Goal: Information Seeking & Learning: Learn about a topic

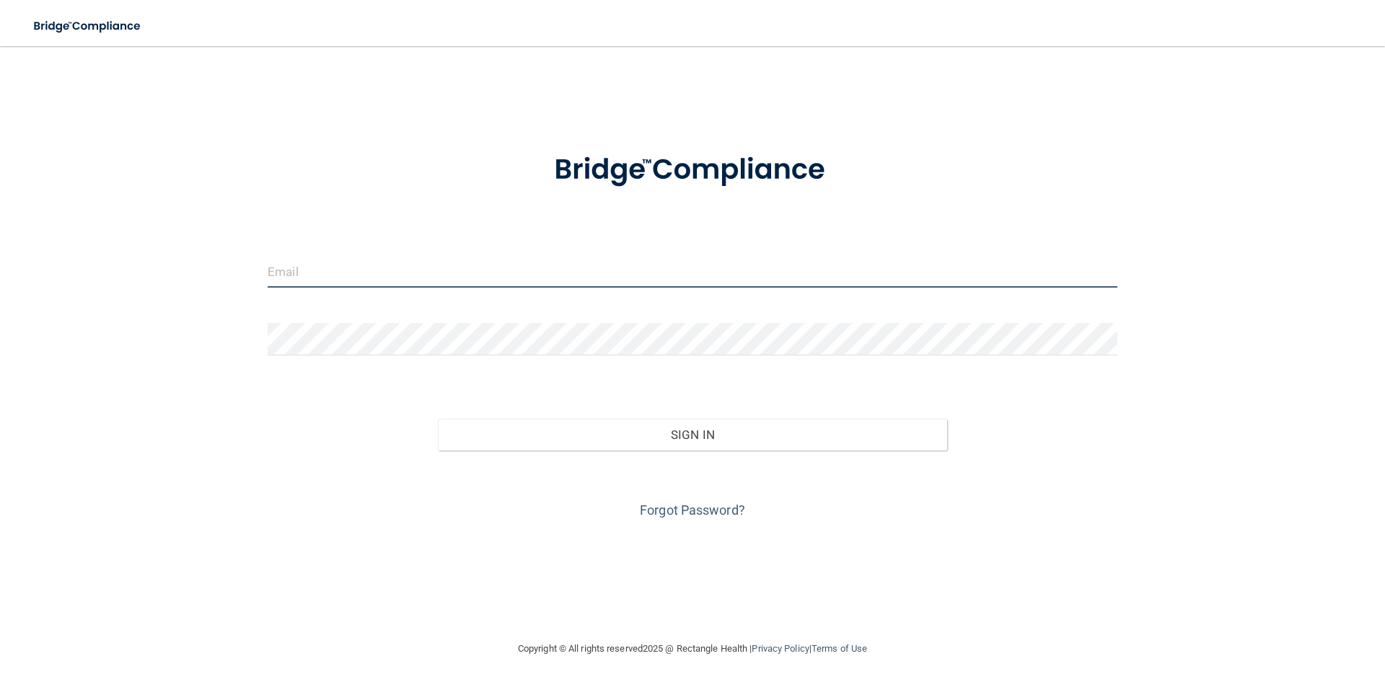
click at [401, 263] on input "email" at bounding box center [693, 271] width 850 height 32
type input "[EMAIL_ADDRESS][DOMAIN_NAME]"
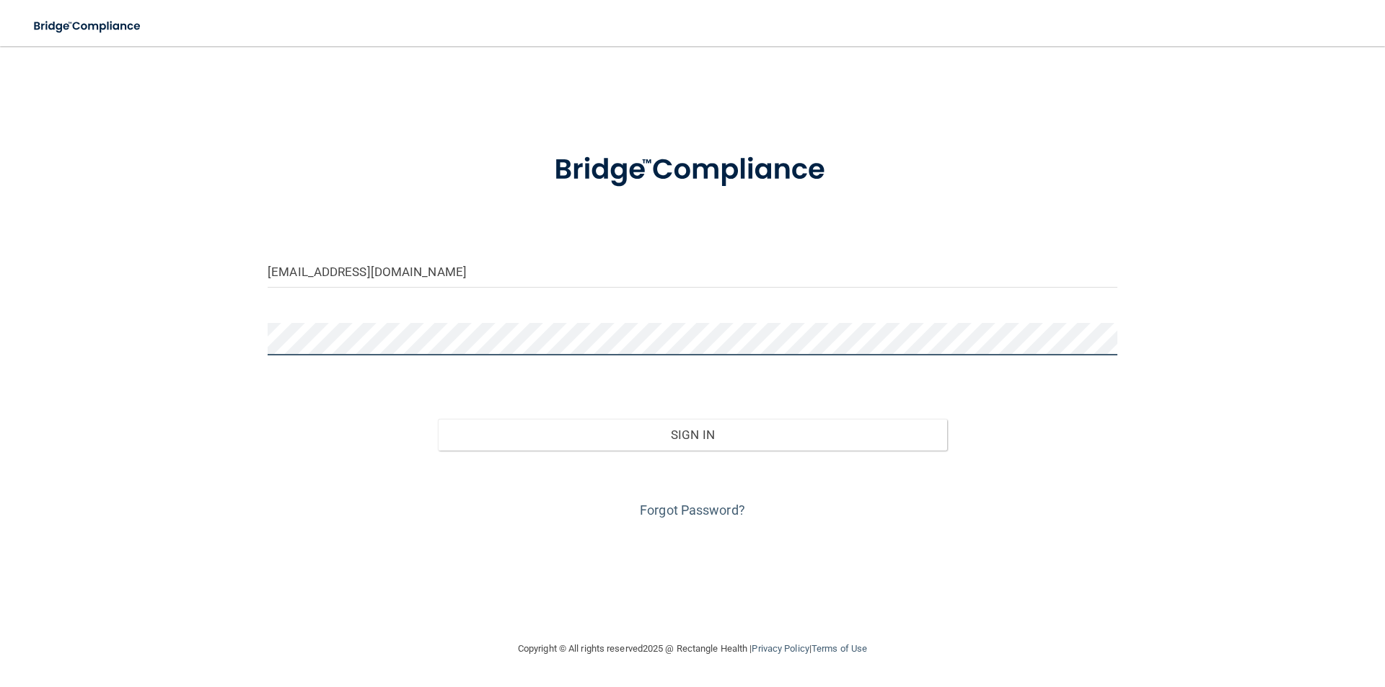
click at [438, 419] on button "Sign In" at bounding box center [693, 435] width 510 height 32
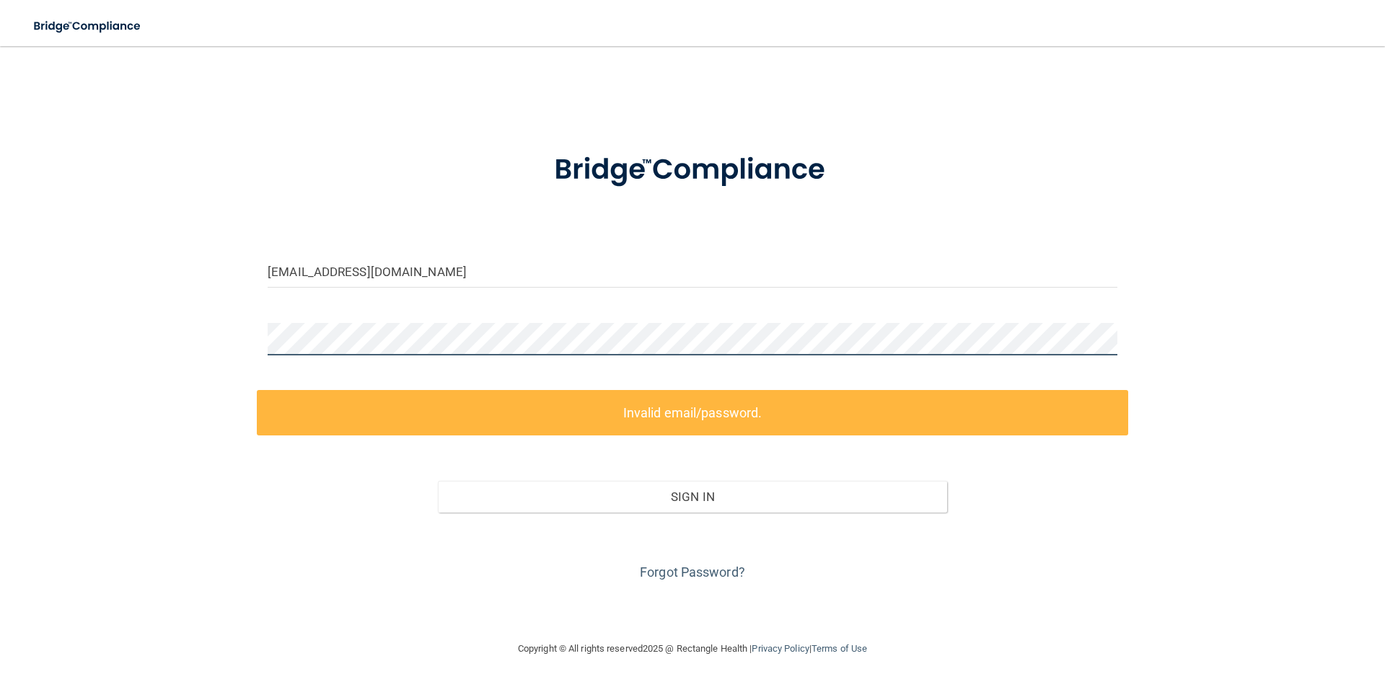
click at [258, 338] on div at bounding box center [692, 344] width 871 height 43
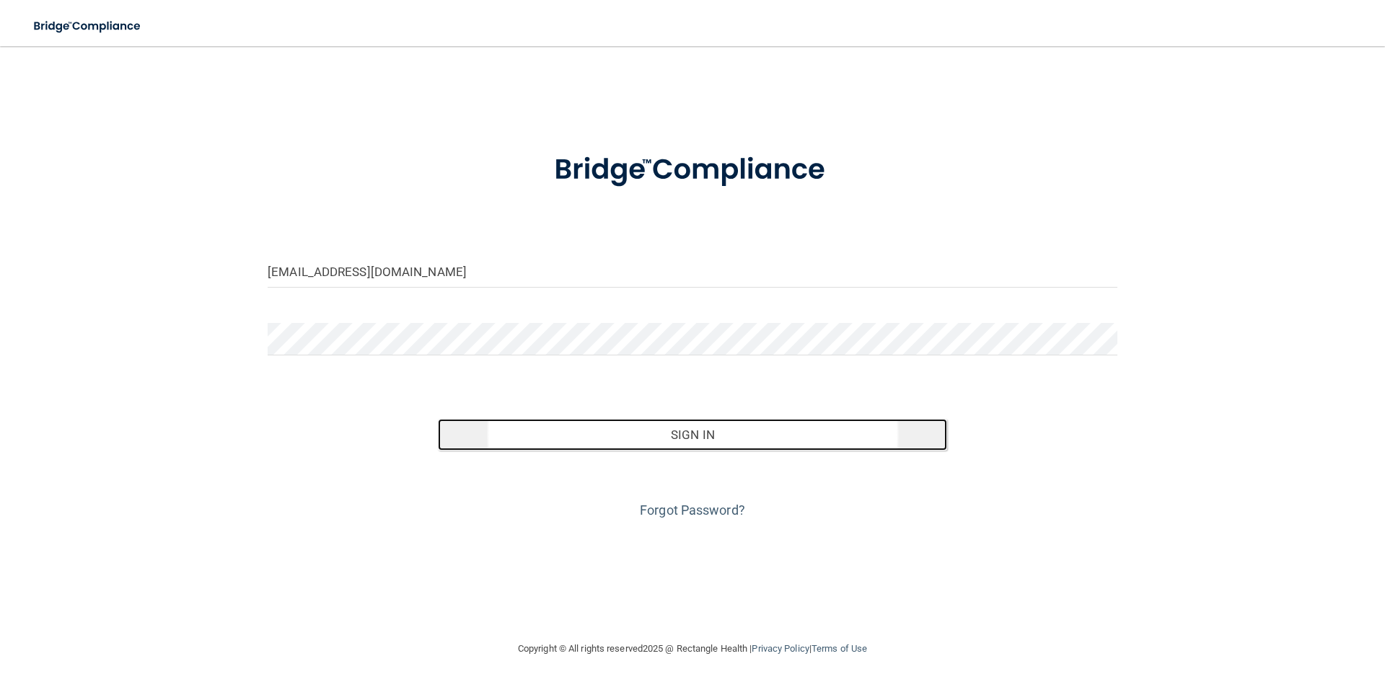
click at [622, 431] on button "Sign In" at bounding box center [693, 435] width 510 height 32
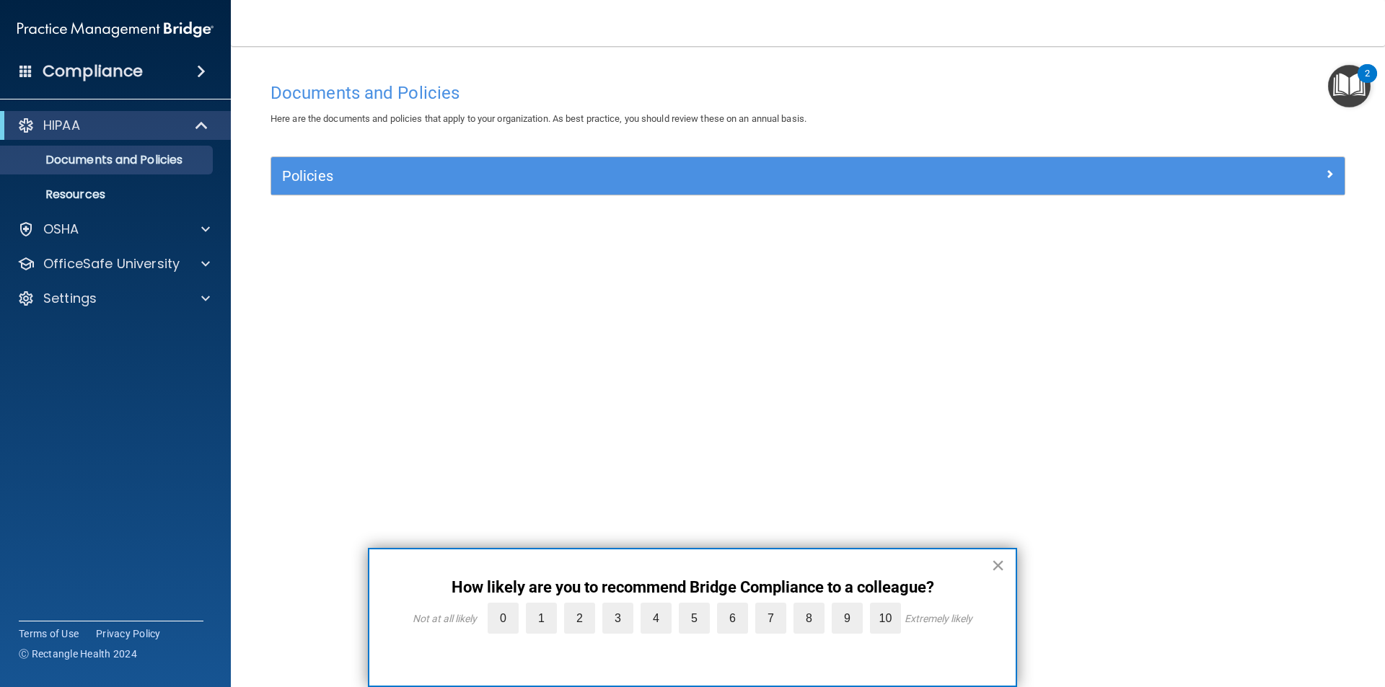
click at [995, 562] on button "×" at bounding box center [998, 565] width 14 height 23
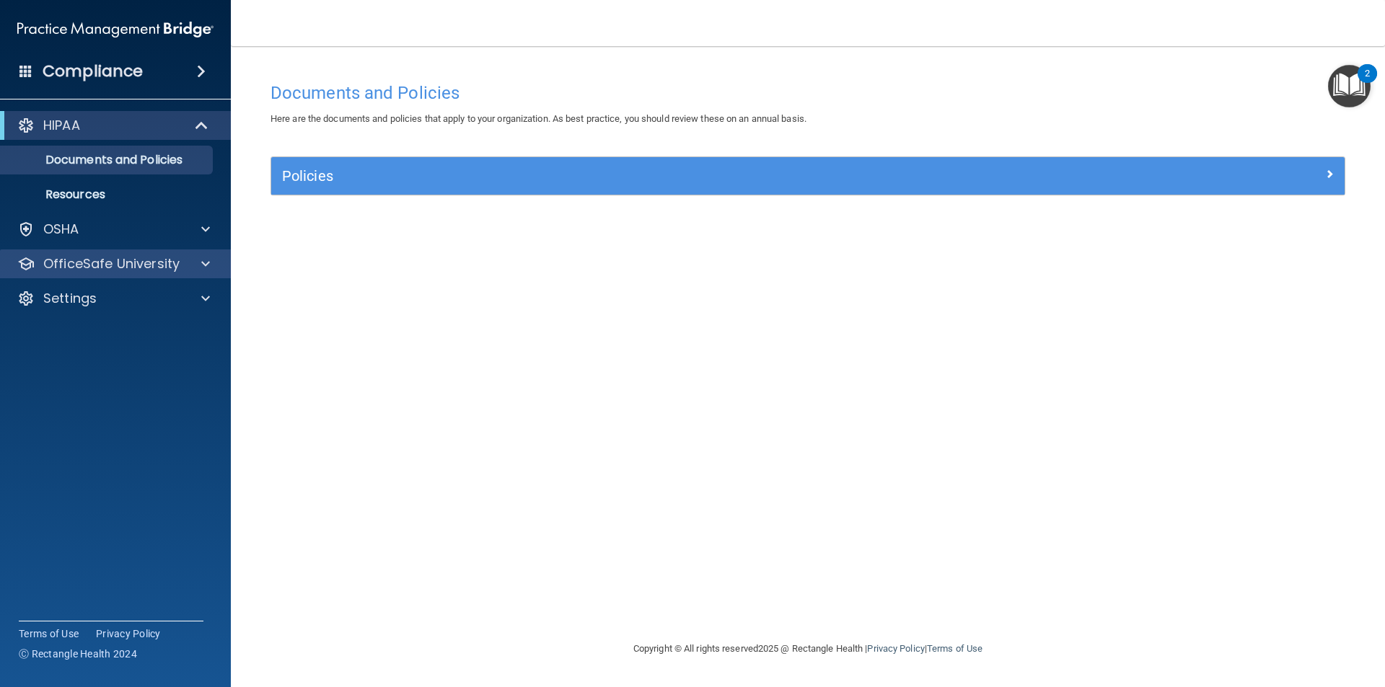
click at [172, 254] on div "OfficeSafe University" at bounding box center [116, 264] width 232 height 29
click at [175, 258] on p "OfficeSafe University" at bounding box center [111, 263] width 136 height 17
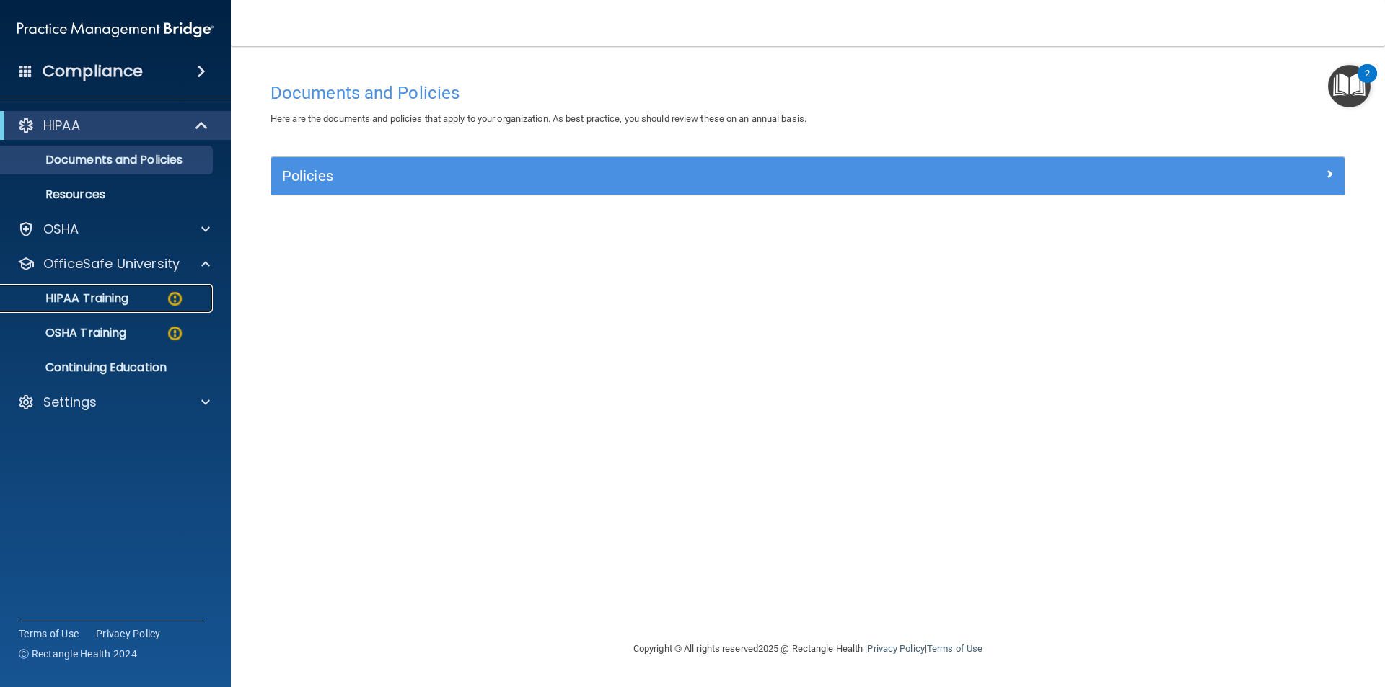
click at [126, 297] on p "HIPAA Training" at bounding box center [68, 298] width 119 height 14
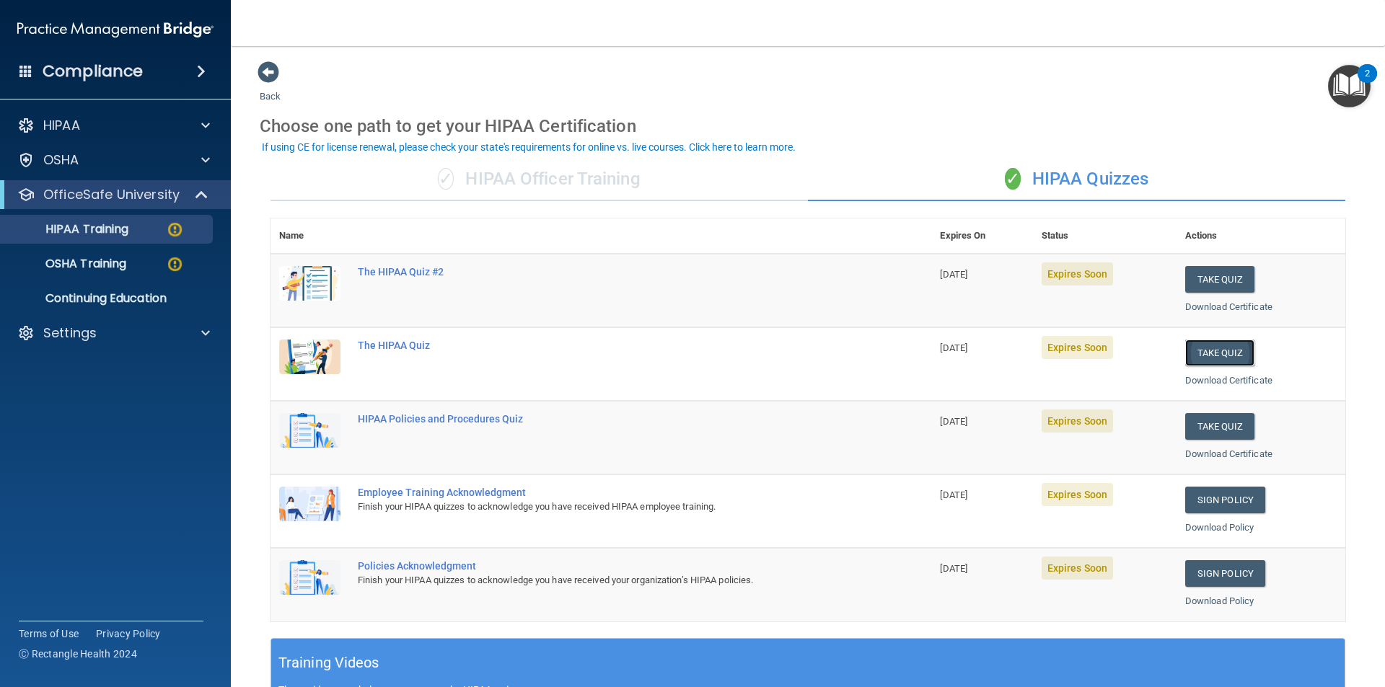
click at [1212, 354] on button "Take Quiz" at bounding box center [1219, 353] width 69 height 27
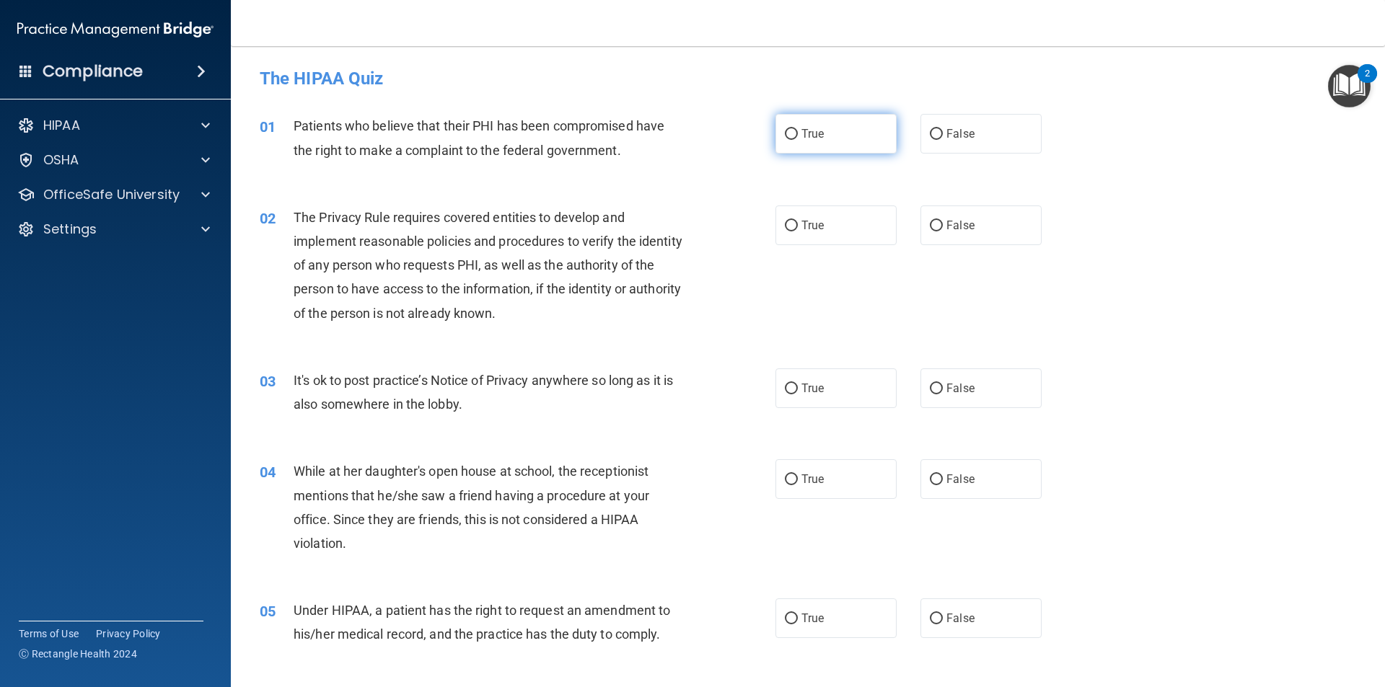
click at [785, 131] on input "True" at bounding box center [791, 134] width 13 height 11
radio input "true"
click at [930, 389] on input "False" at bounding box center [936, 389] width 13 height 11
radio input "true"
click at [788, 229] on input "True" at bounding box center [791, 226] width 13 height 11
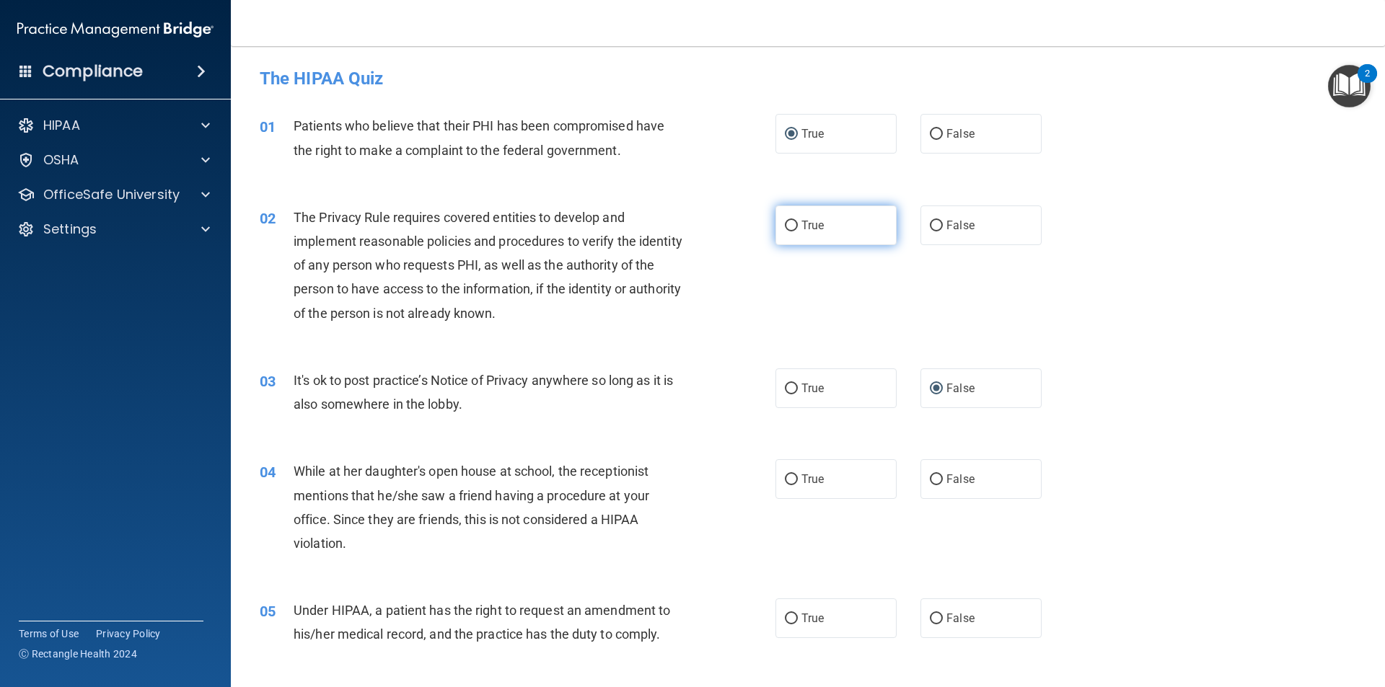
radio input "true"
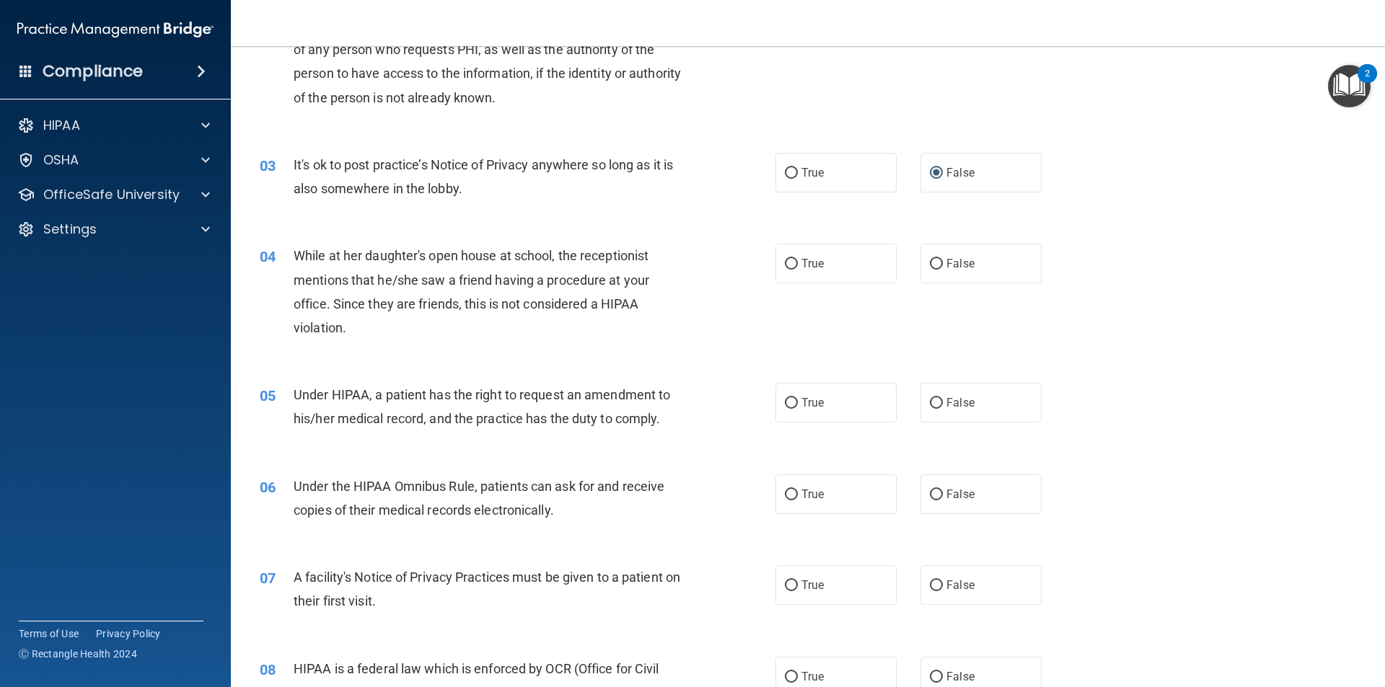
scroll to position [216, 0]
click at [930, 260] on input "False" at bounding box center [936, 263] width 13 height 11
radio input "true"
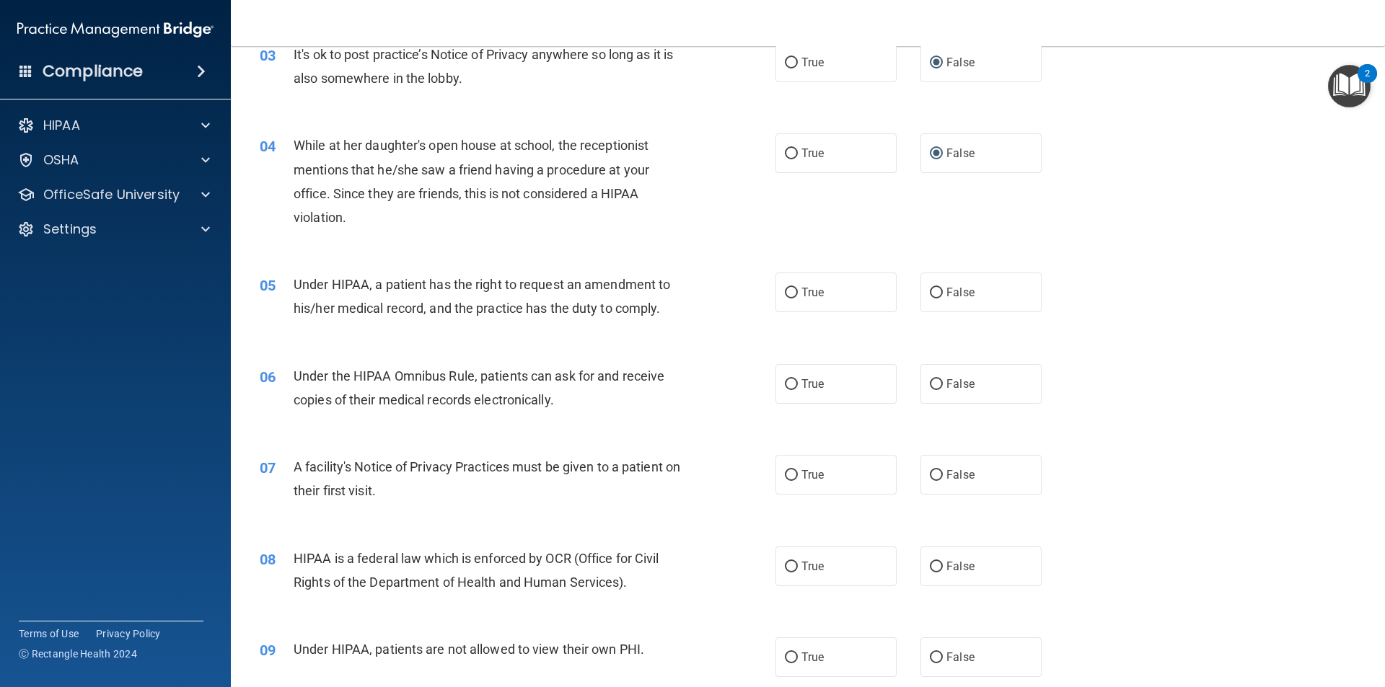
scroll to position [361, 0]
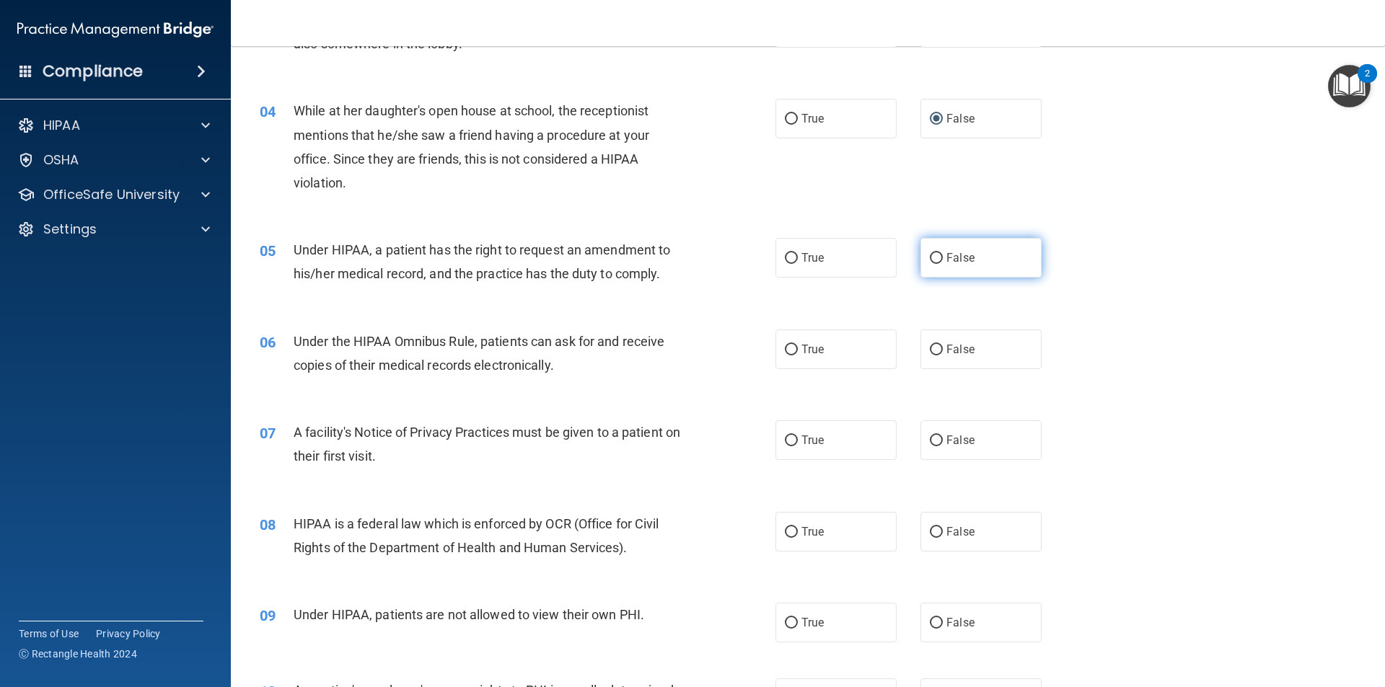
click at [930, 258] on input "False" at bounding box center [936, 258] width 13 height 11
radio input "true"
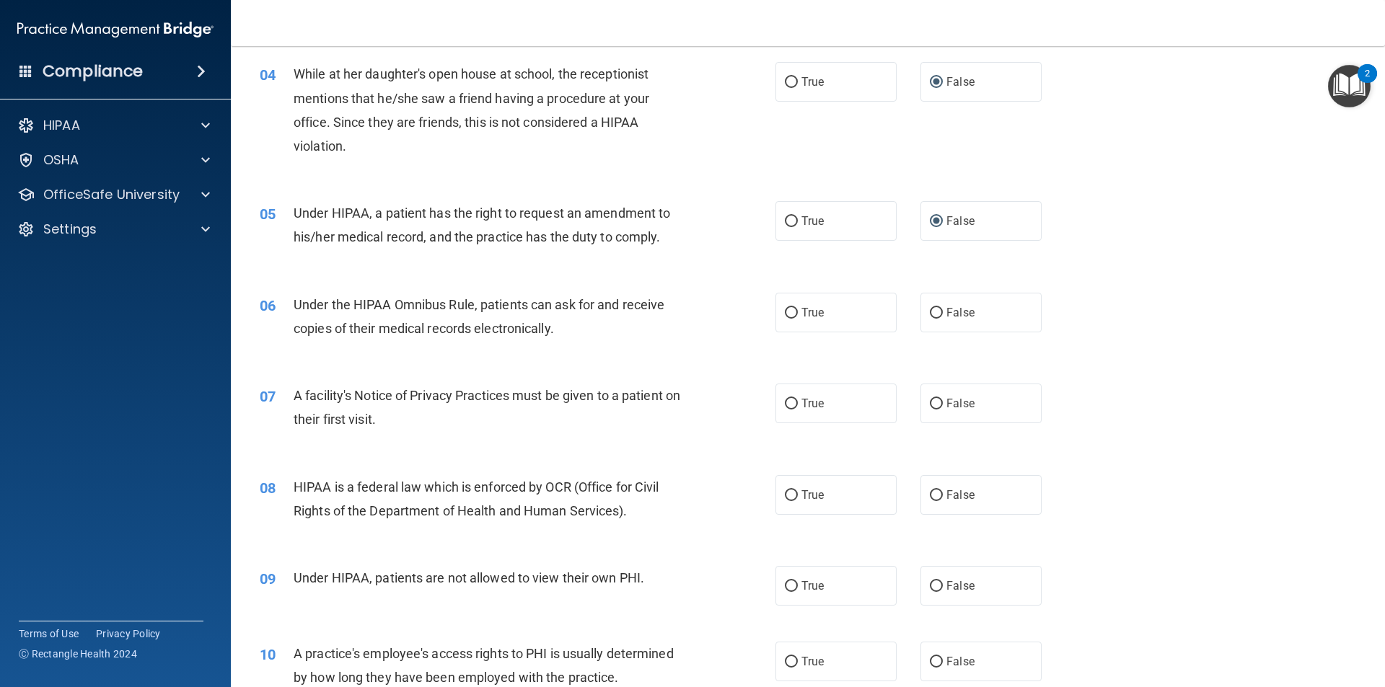
scroll to position [433, 0]
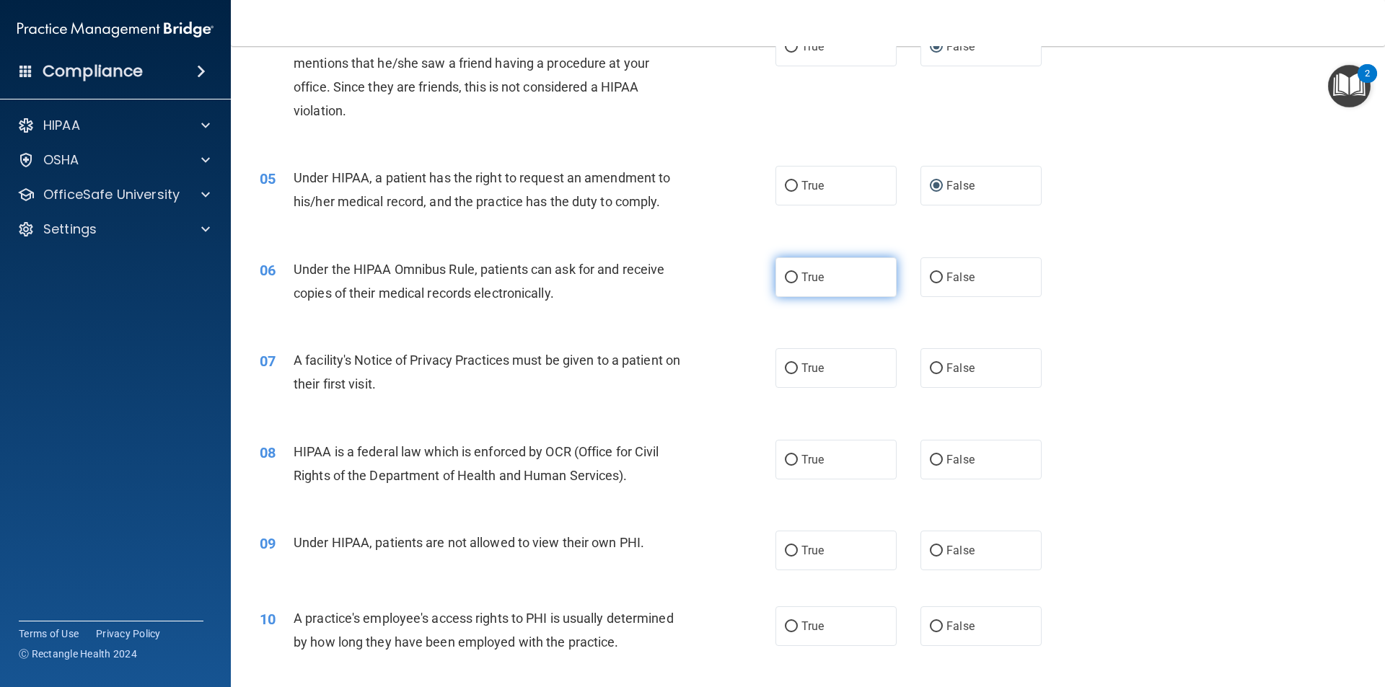
click at [785, 278] on input "True" at bounding box center [791, 278] width 13 height 11
radio input "true"
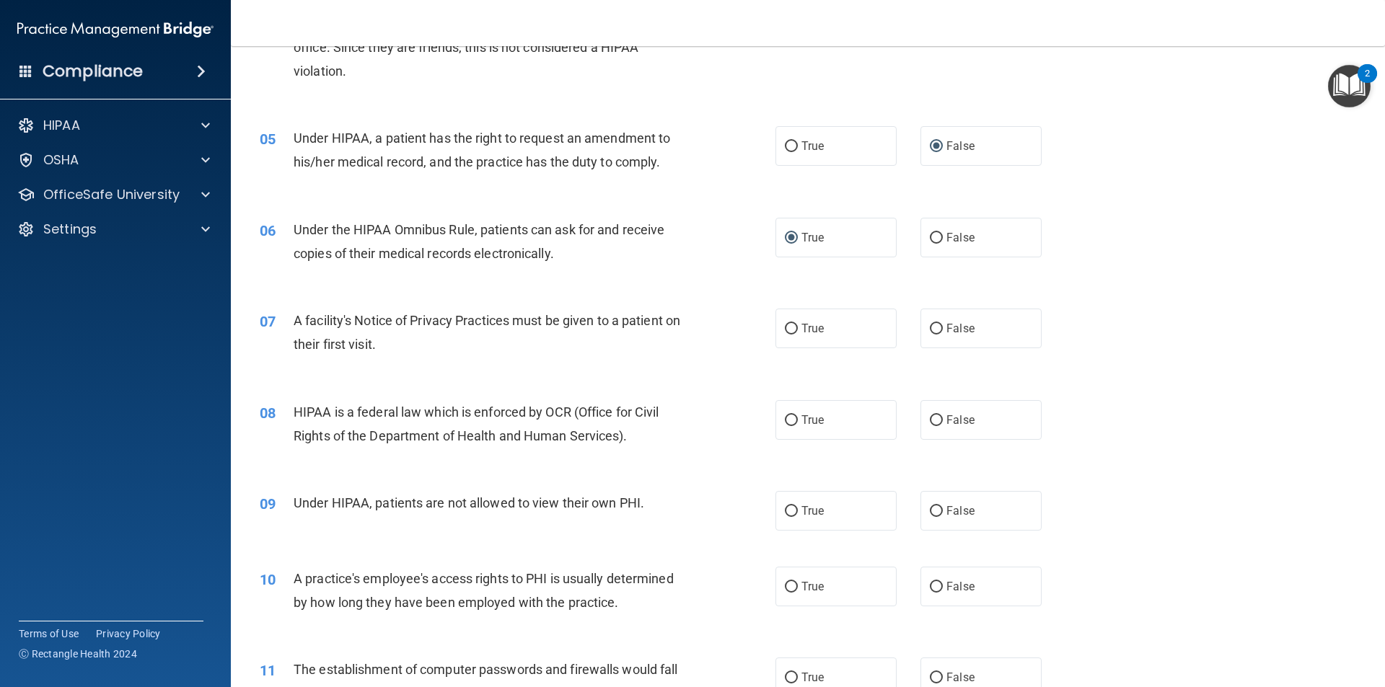
scroll to position [505, 0]
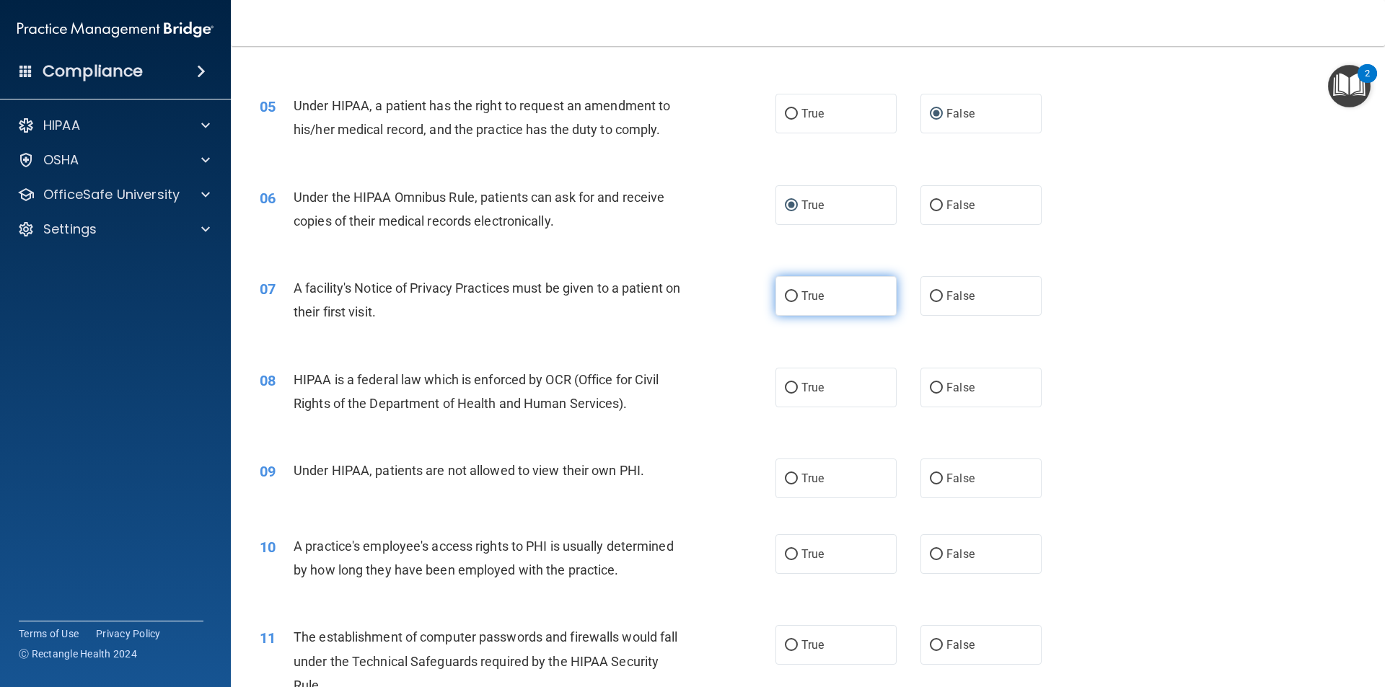
click at [788, 293] on input "True" at bounding box center [791, 296] width 13 height 11
radio input "true"
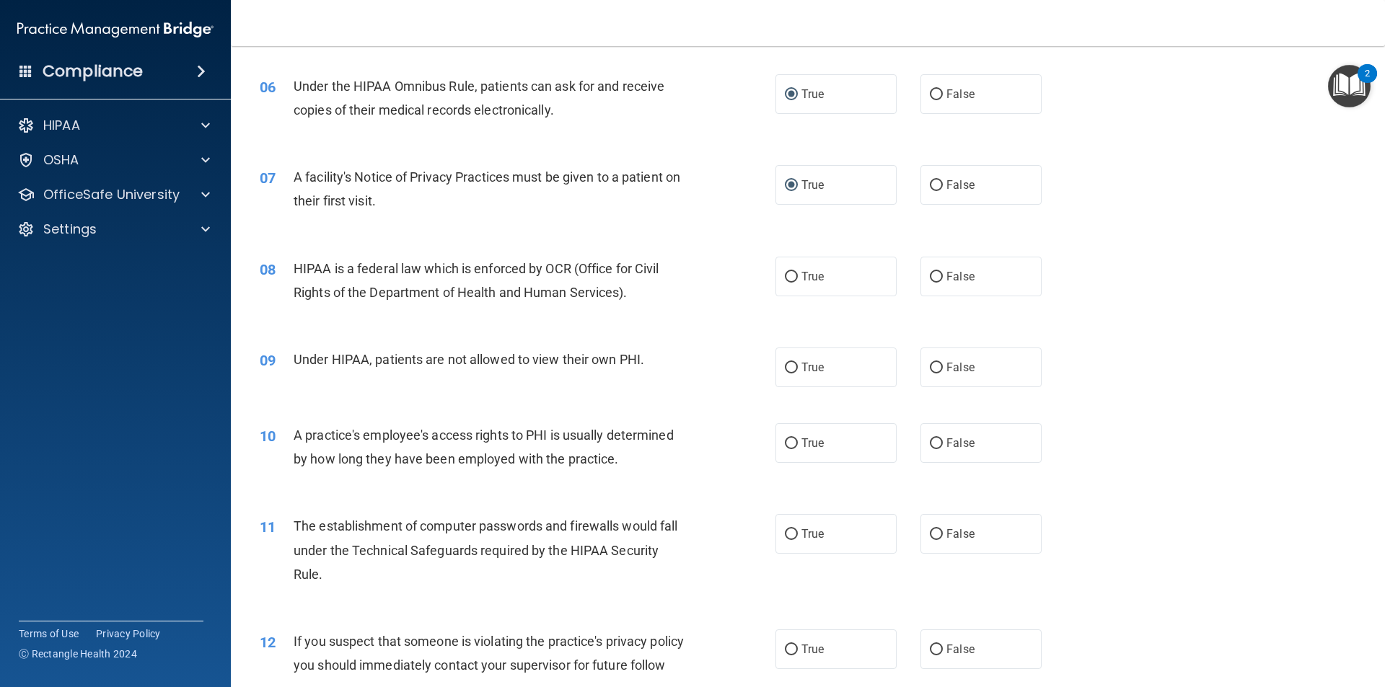
scroll to position [649, 0]
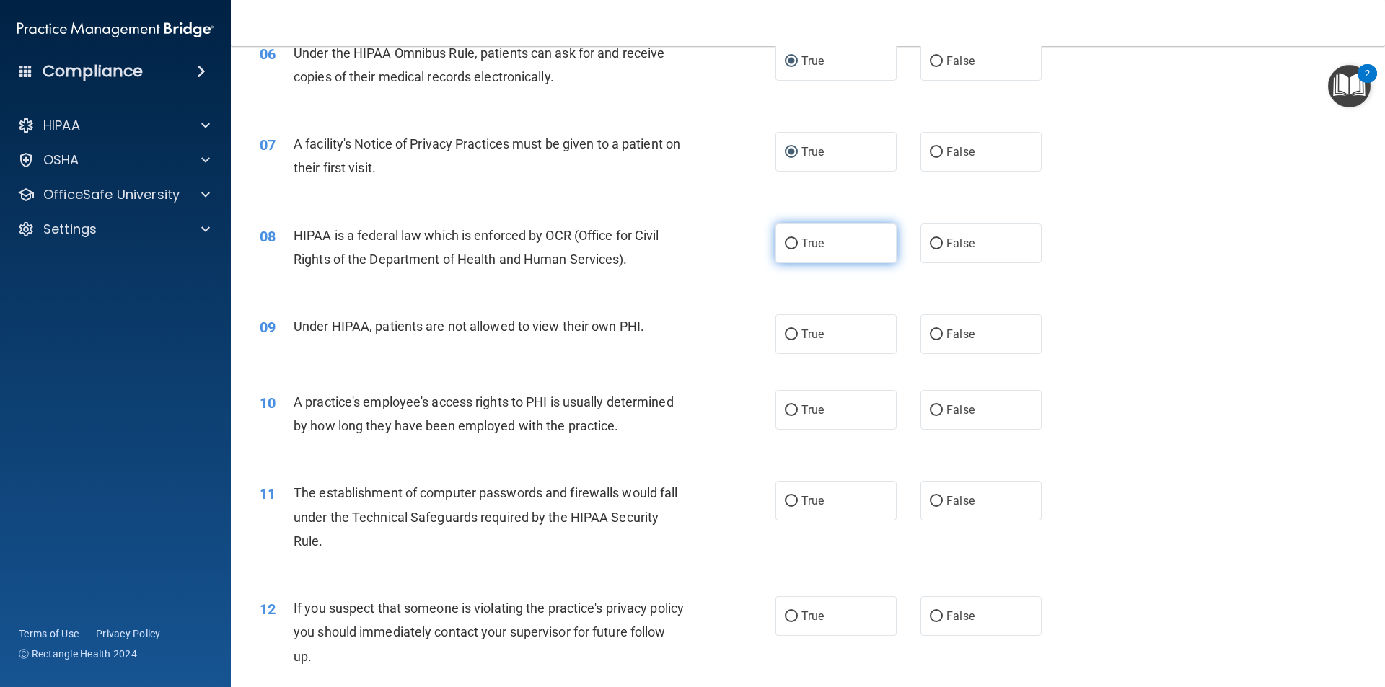
click at [785, 247] on input "True" at bounding box center [791, 244] width 13 height 11
radio input "true"
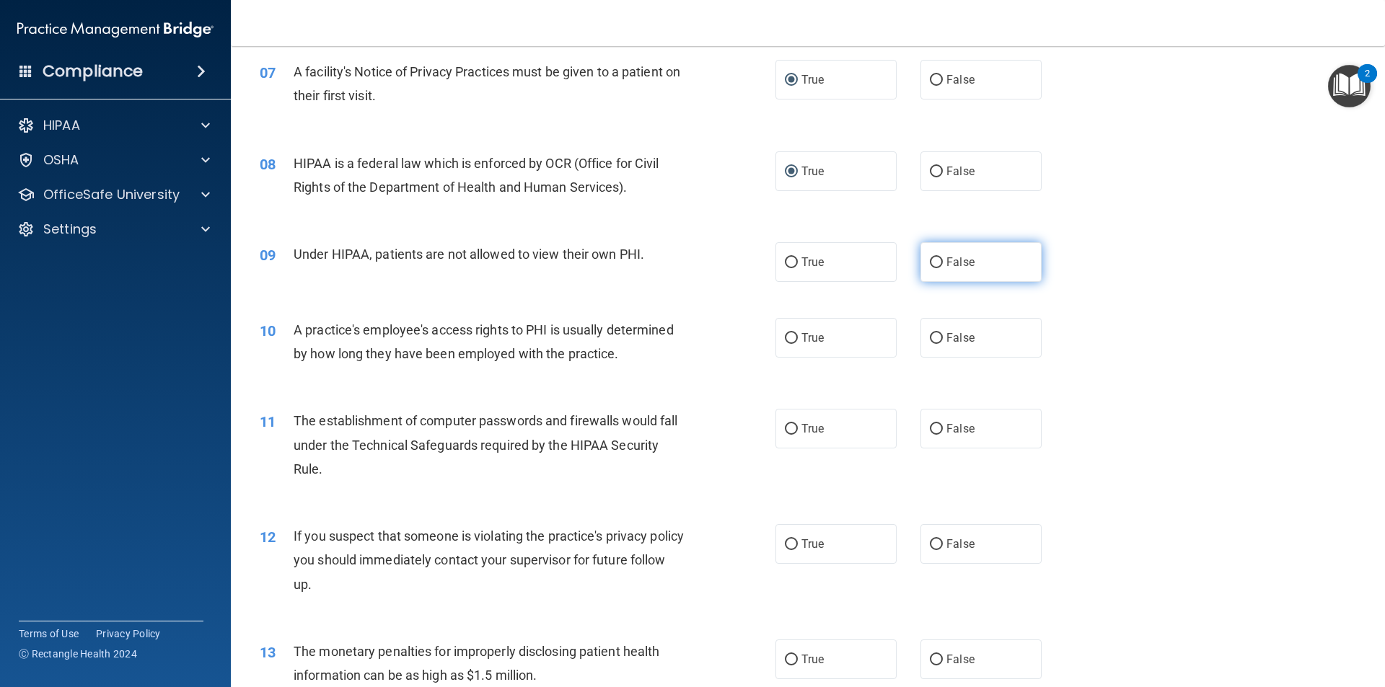
click at [930, 263] on input "False" at bounding box center [936, 262] width 13 height 11
radio input "true"
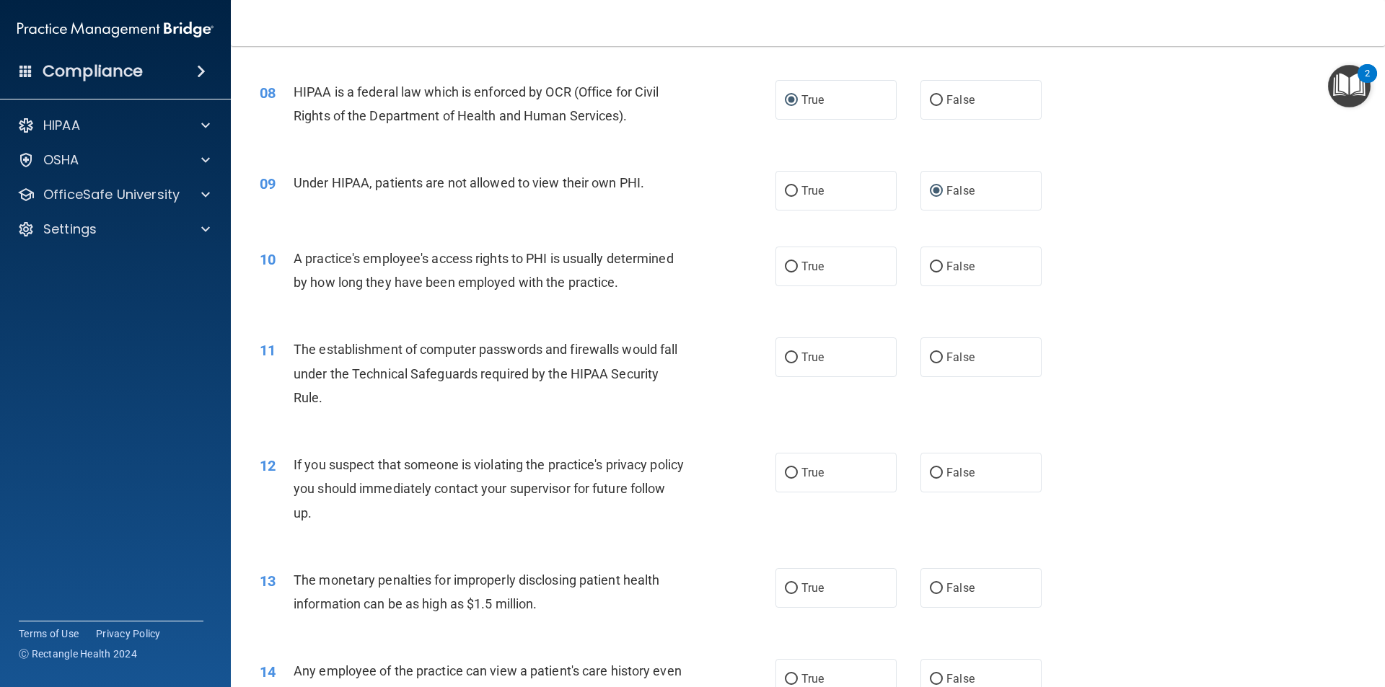
scroll to position [793, 0]
click at [930, 266] on input "False" at bounding box center [936, 266] width 13 height 11
radio input "true"
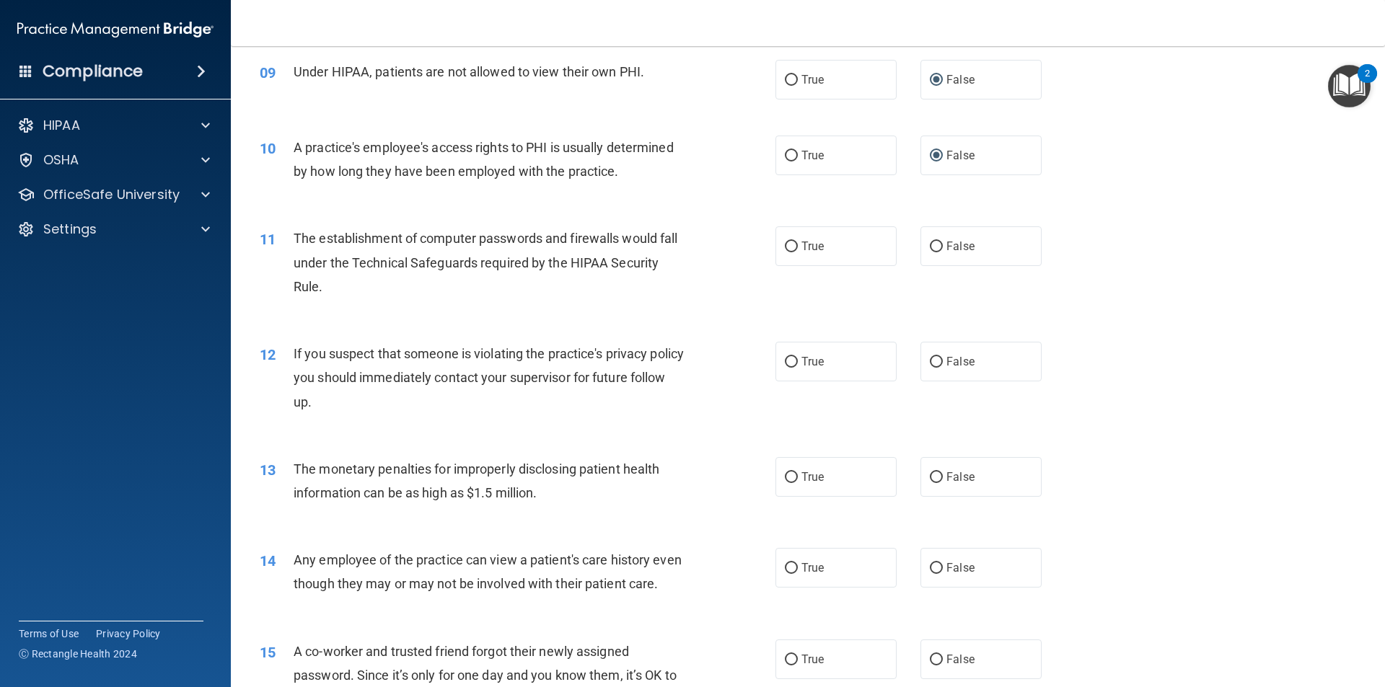
scroll to position [938, 0]
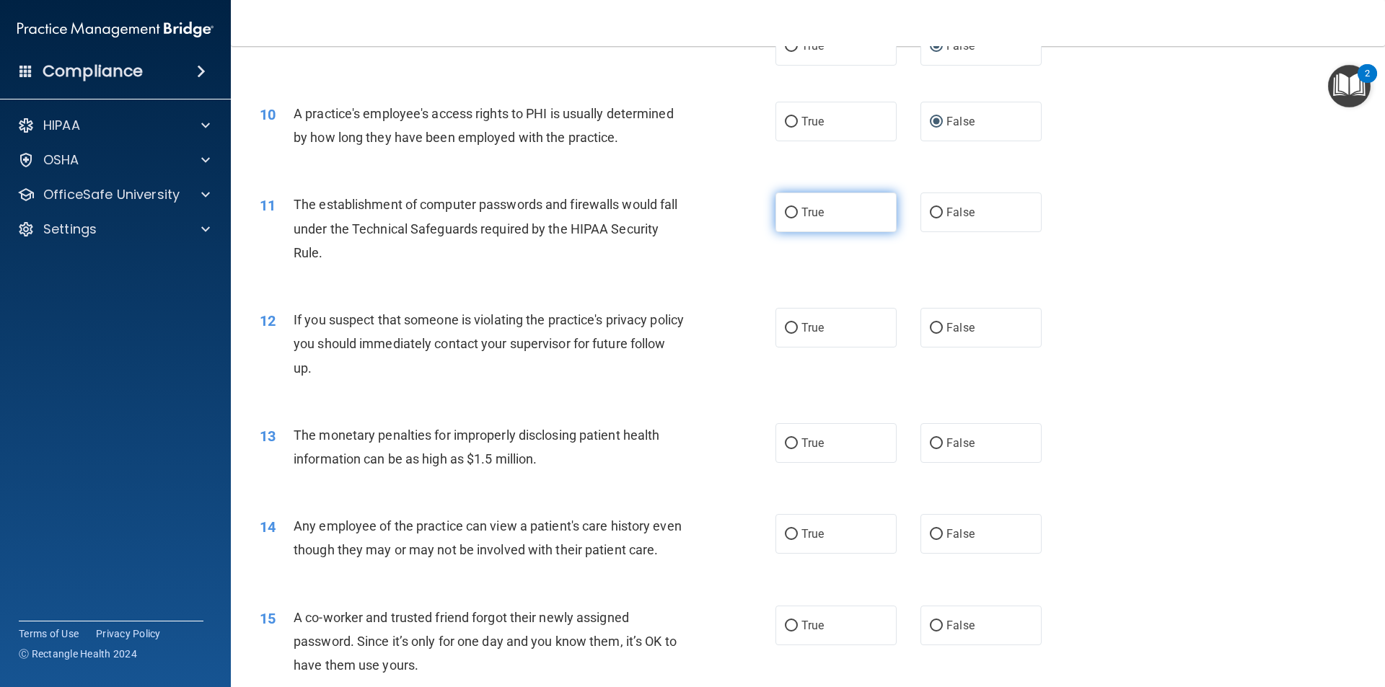
click at [788, 211] on input "True" at bounding box center [791, 213] width 13 height 11
radio input "true"
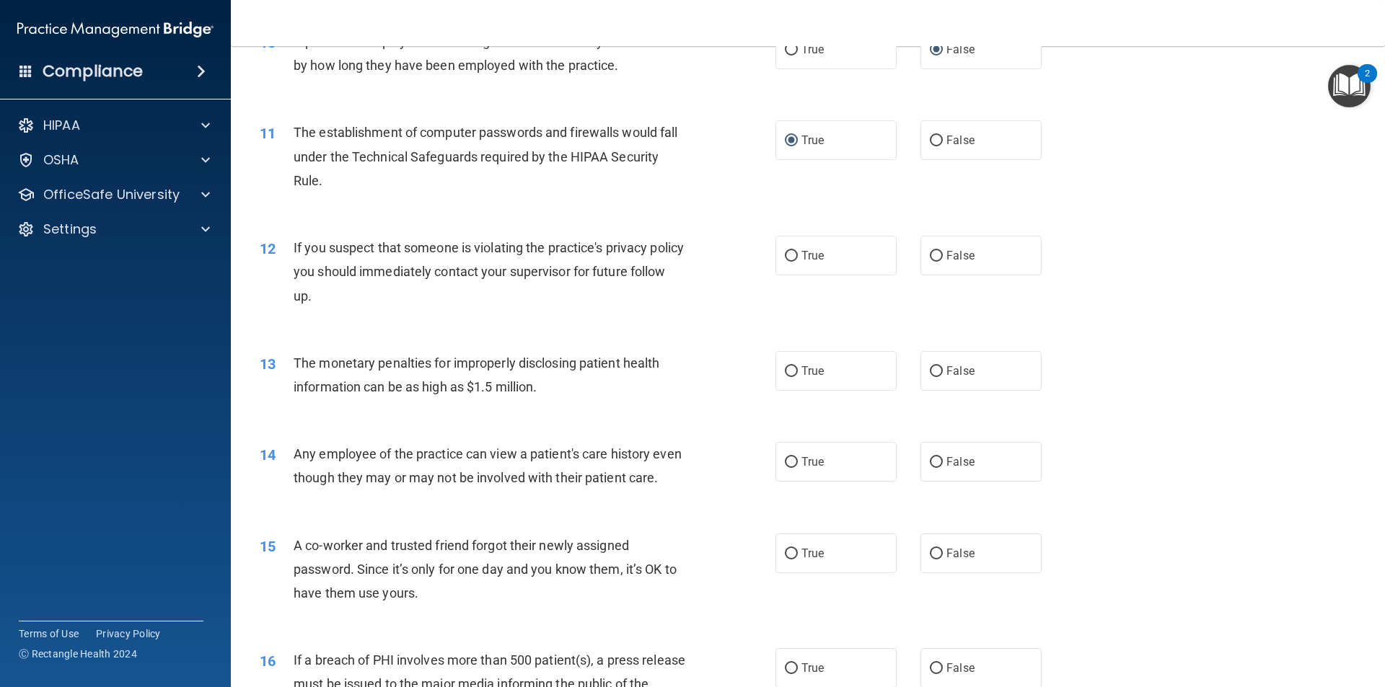
scroll to position [1082, 0]
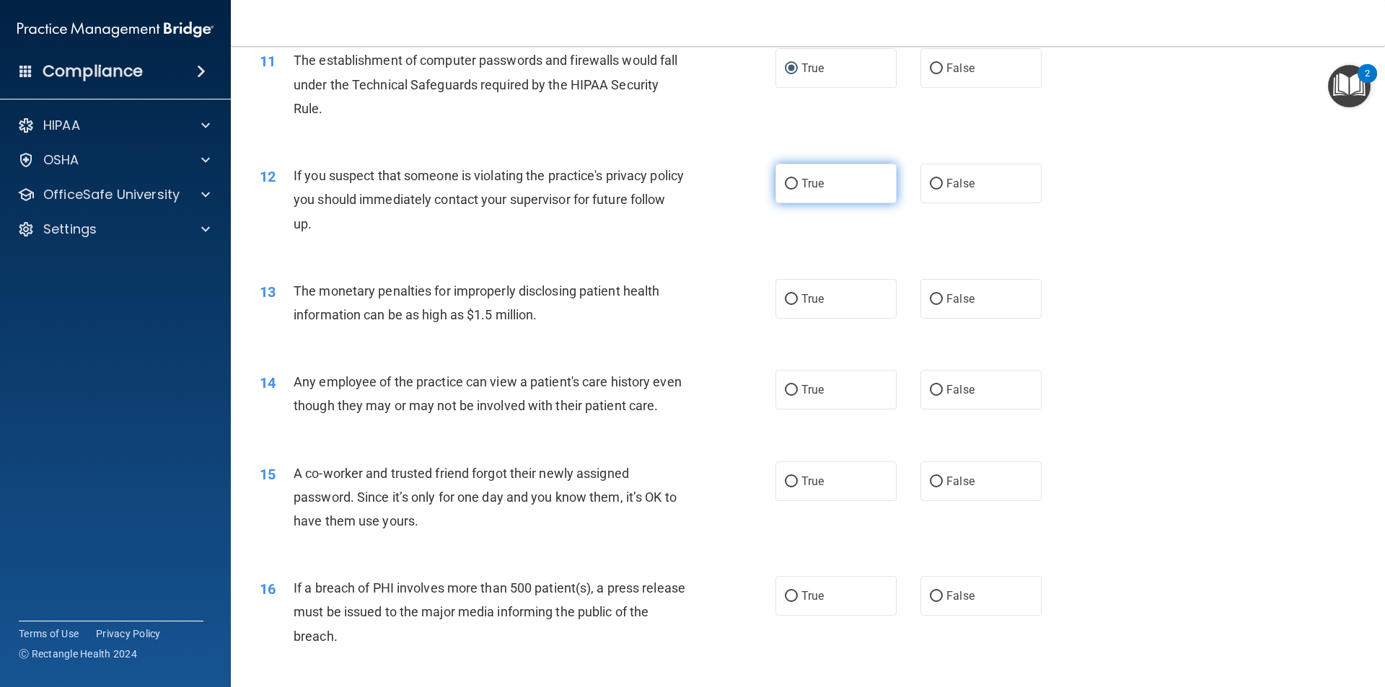
click at [788, 185] on input "True" at bounding box center [791, 184] width 13 height 11
radio input "true"
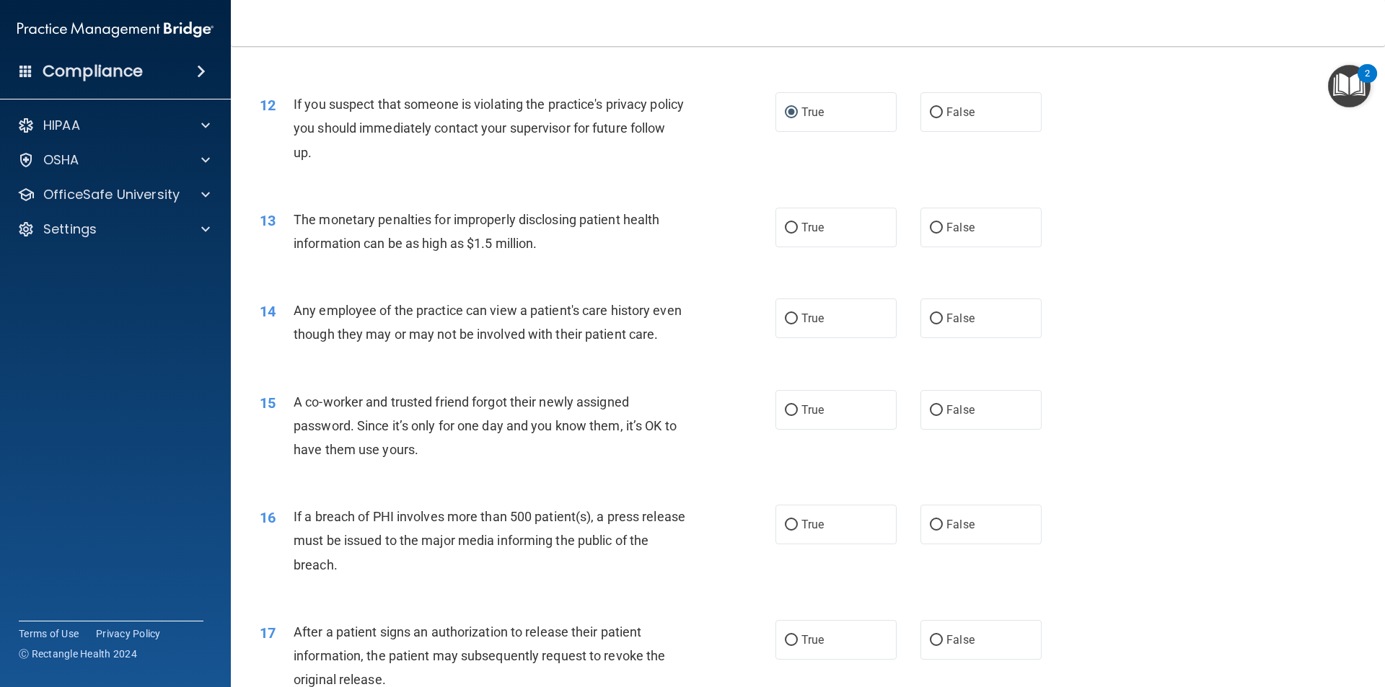
scroll to position [1154, 0]
click at [787, 226] on input "True" at bounding box center [791, 227] width 13 height 11
radio input "true"
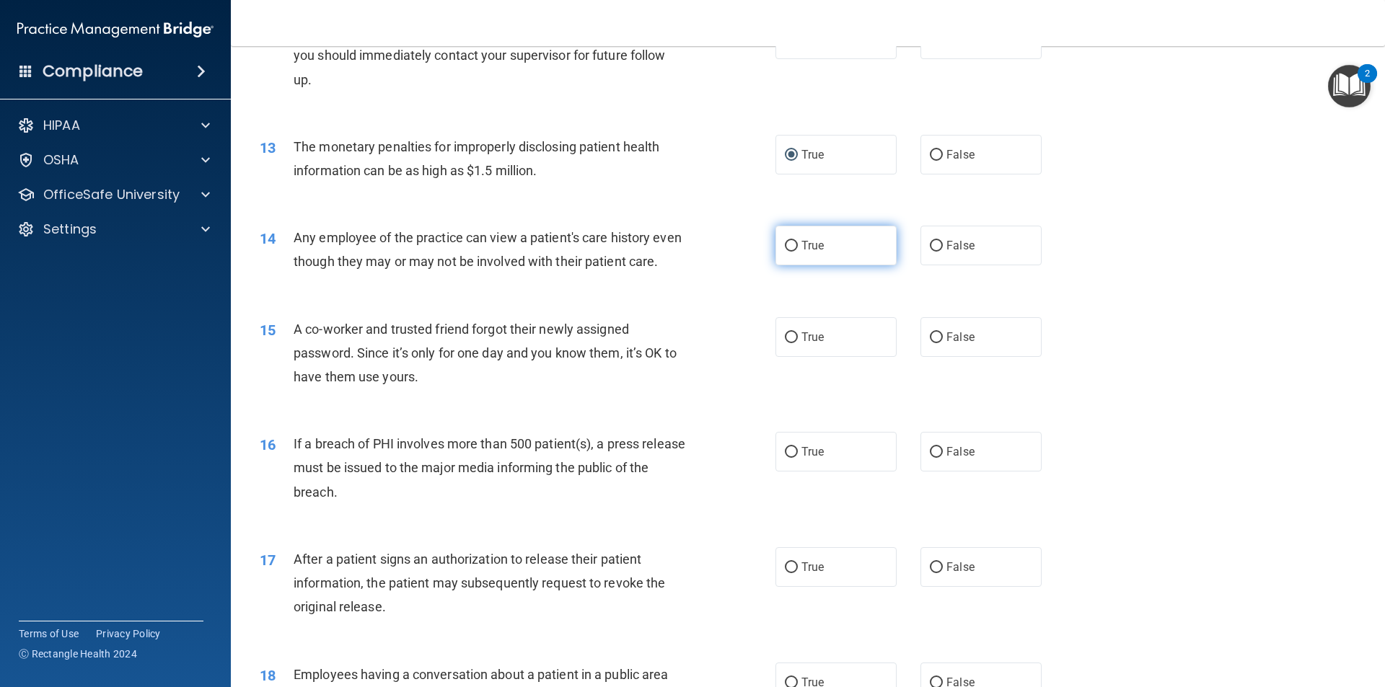
click at [785, 247] on input "True" at bounding box center [791, 246] width 13 height 11
radio input "true"
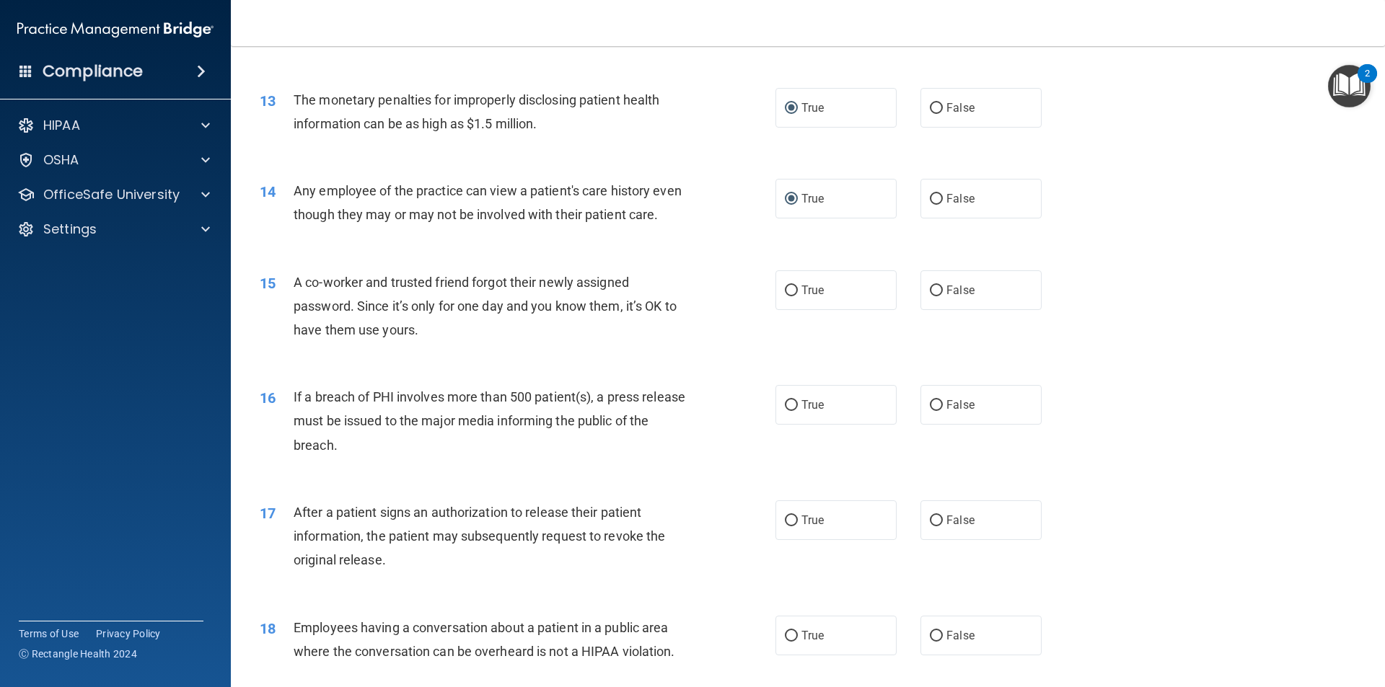
scroll to position [1298, 0]
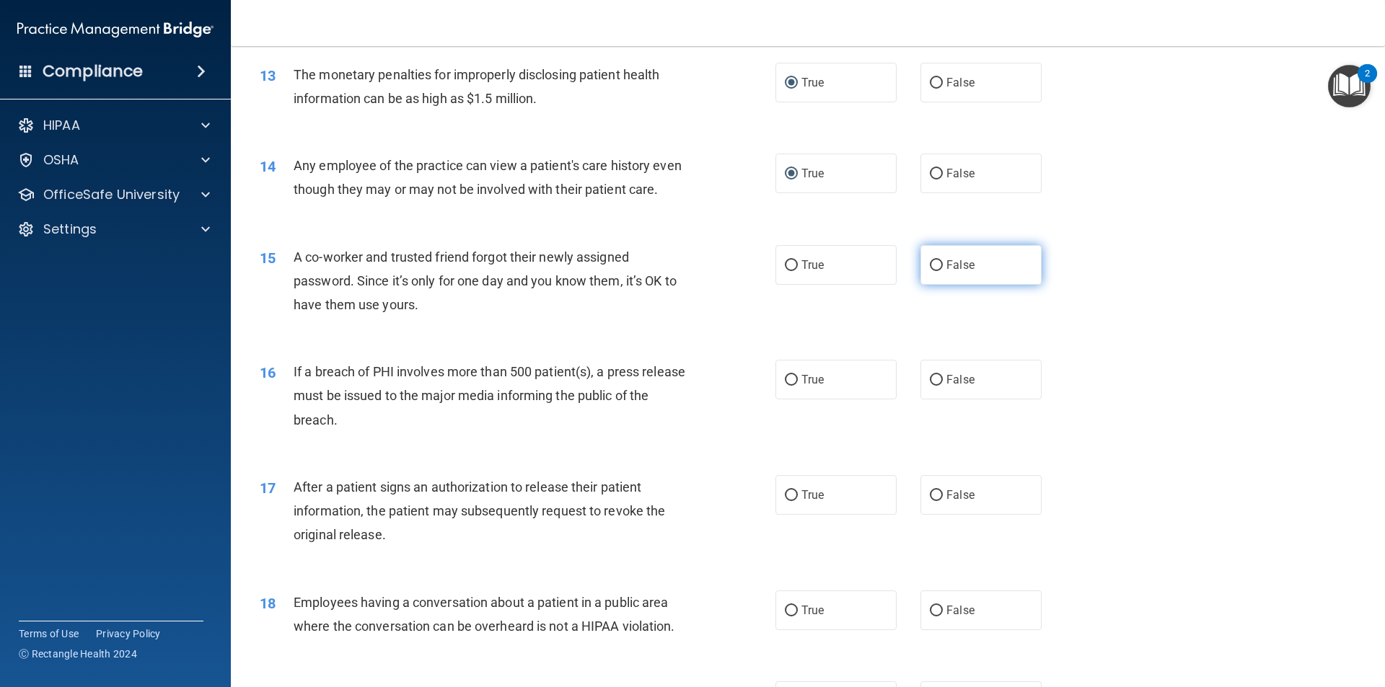
click at [931, 271] on input "False" at bounding box center [936, 265] width 13 height 11
radio input "true"
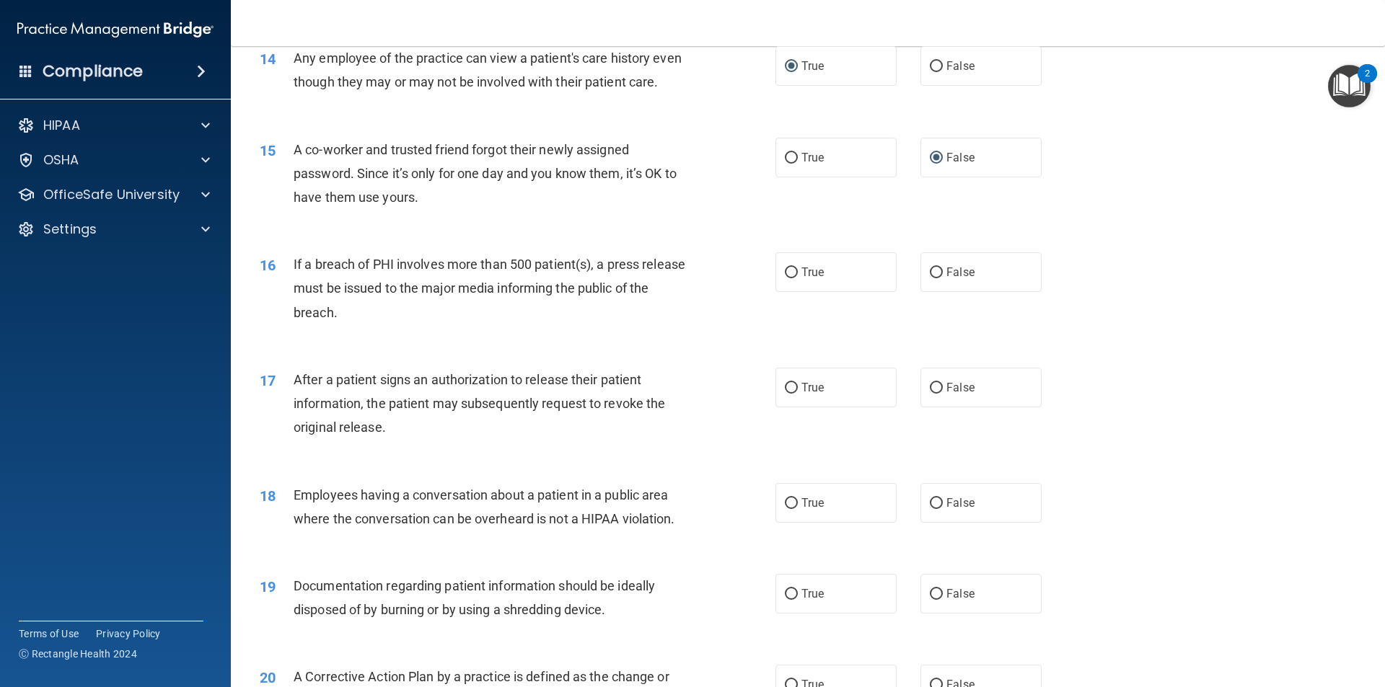
scroll to position [1442, 0]
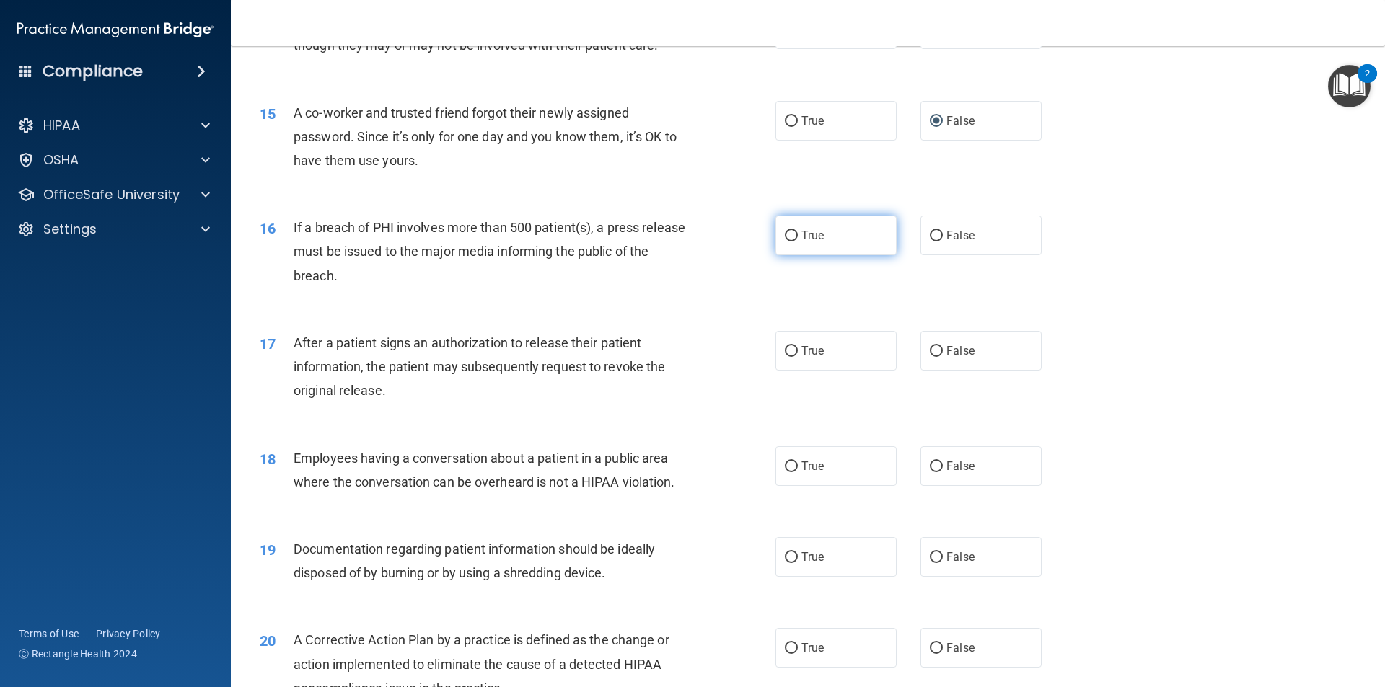
click at [785, 242] on input "True" at bounding box center [791, 236] width 13 height 11
radio input "true"
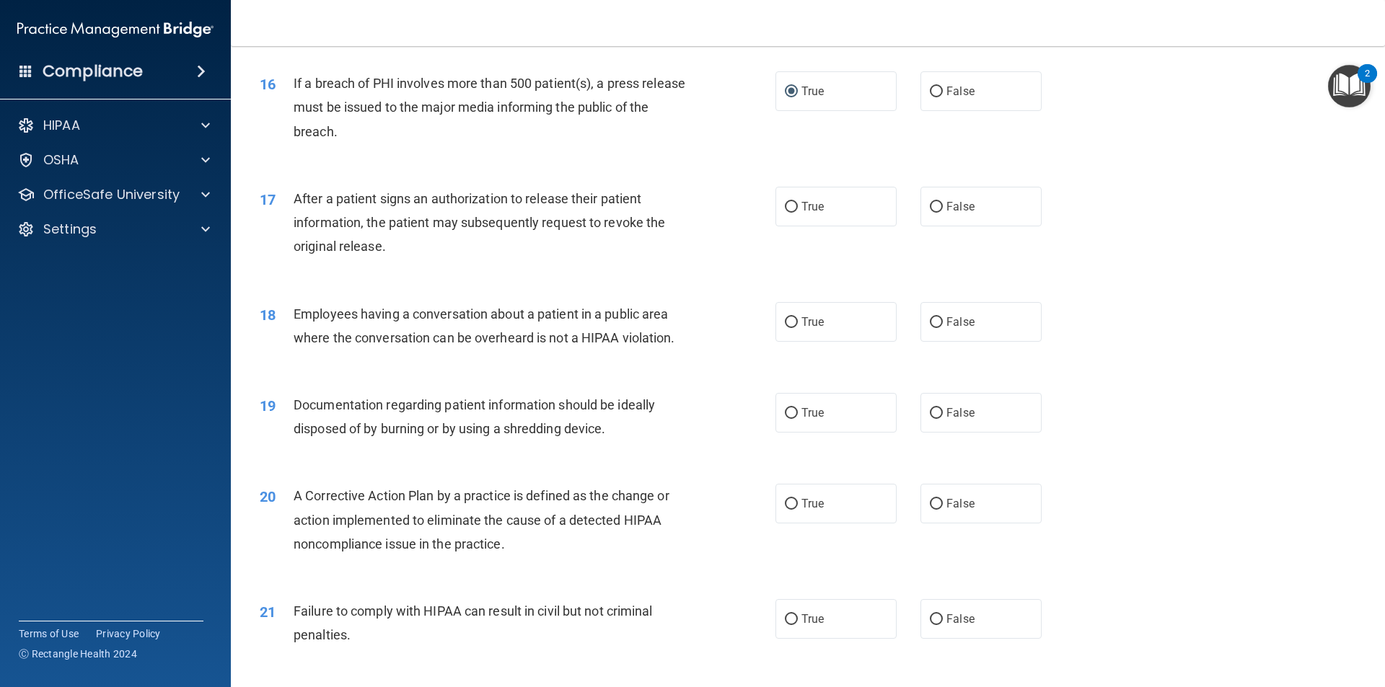
scroll to position [1659, 0]
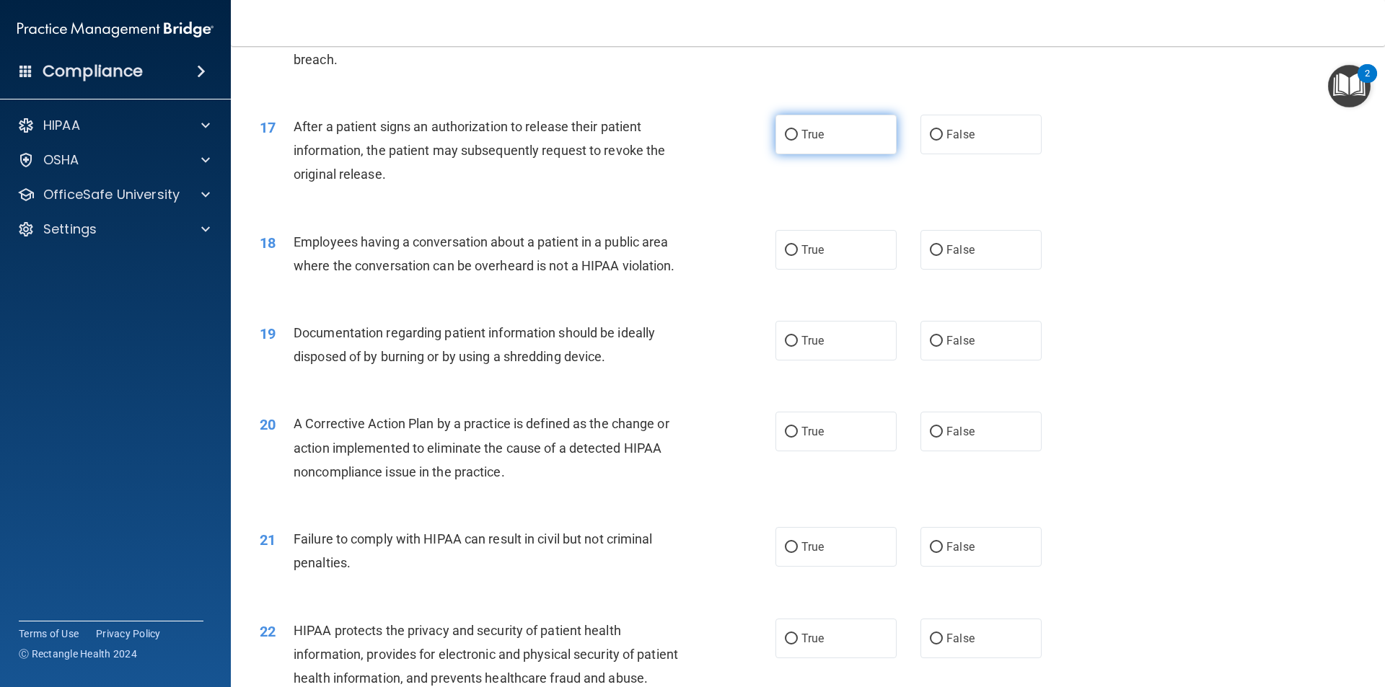
click at [785, 141] on input "True" at bounding box center [791, 135] width 13 height 11
radio input "true"
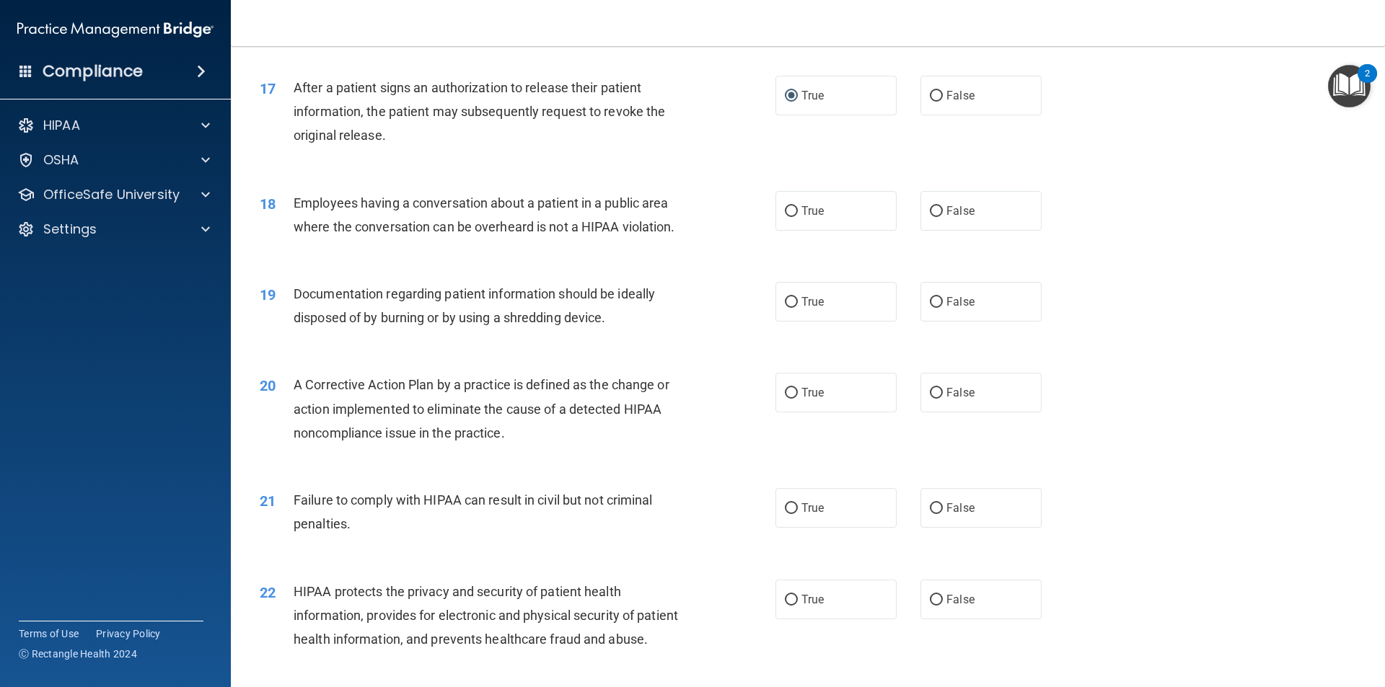
scroll to position [1731, 0]
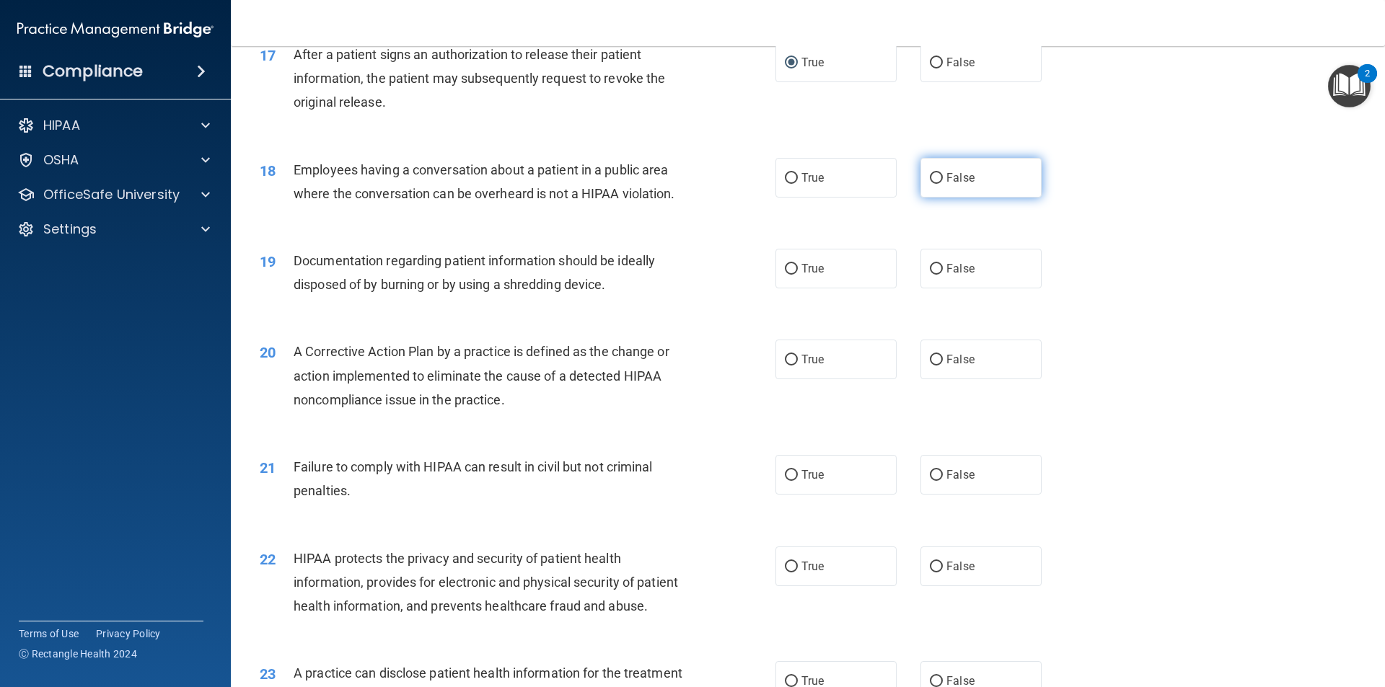
click at [930, 184] on input "False" at bounding box center [936, 178] width 13 height 11
radio input "true"
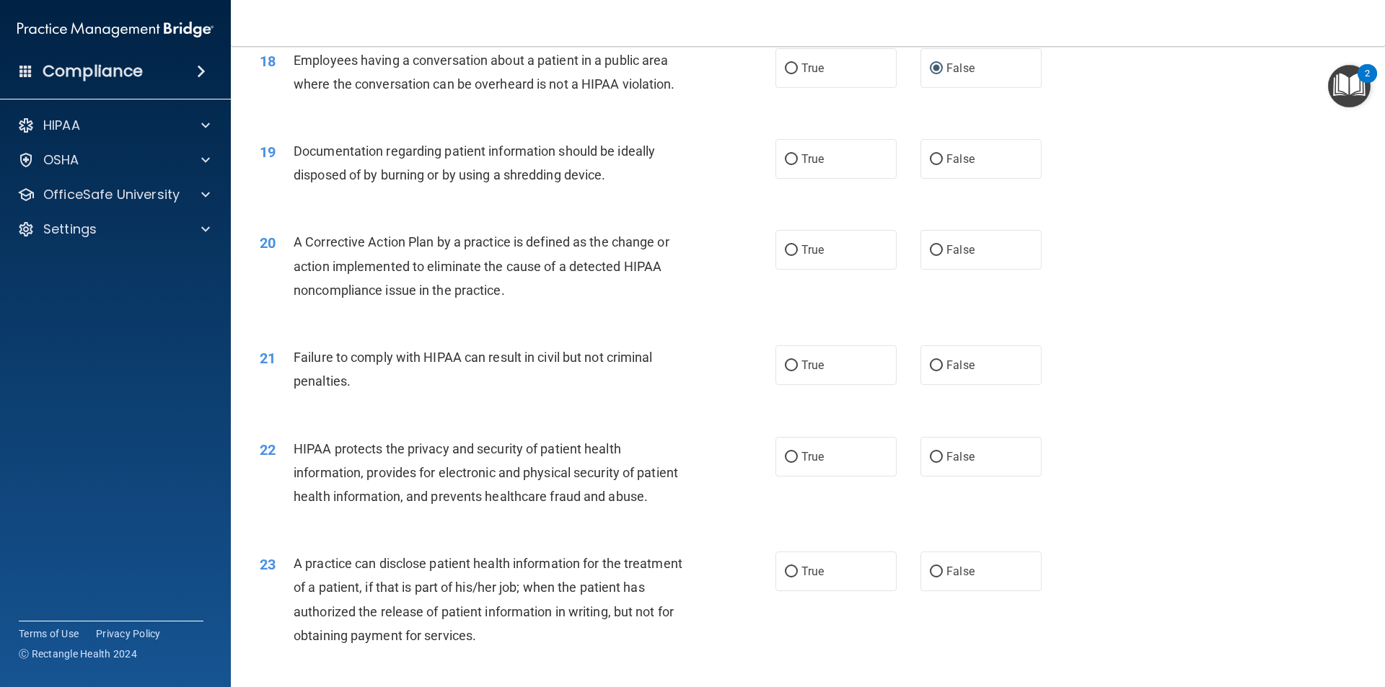
scroll to position [1875, 0]
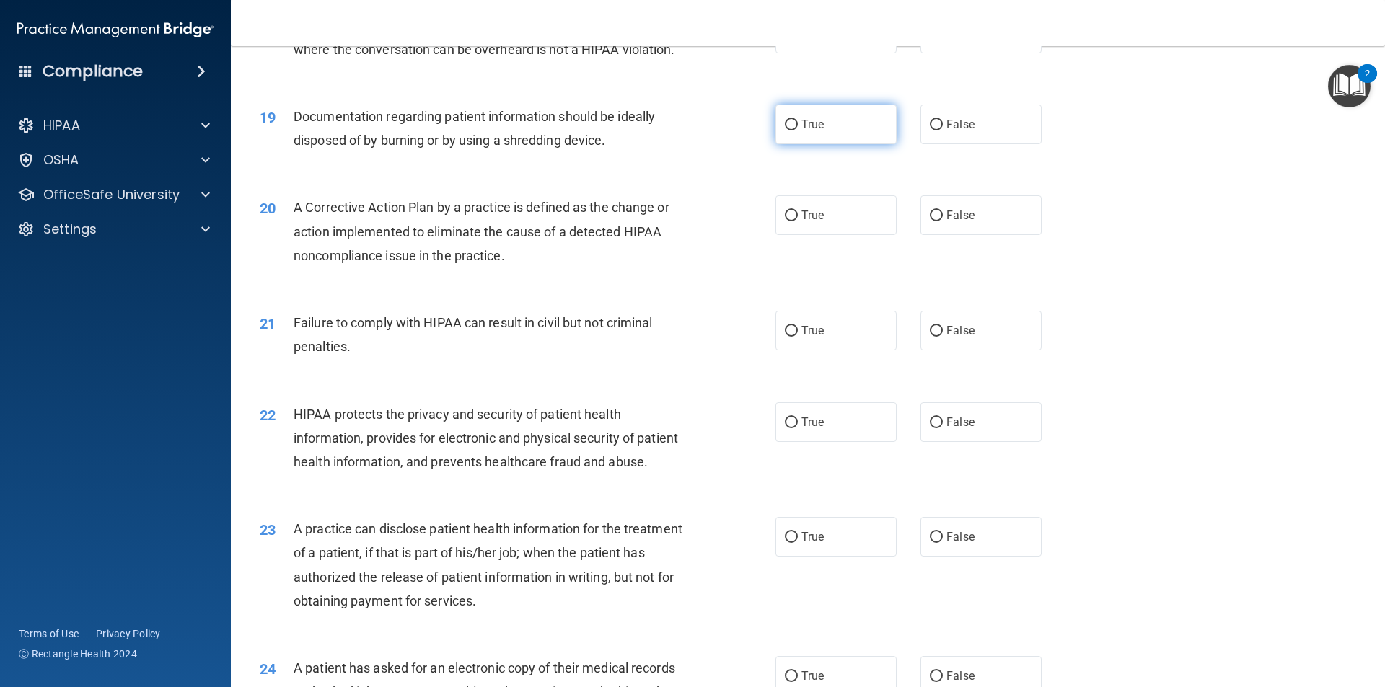
click at [786, 131] on input "True" at bounding box center [791, 125] width 13 height 11
radio input "true"
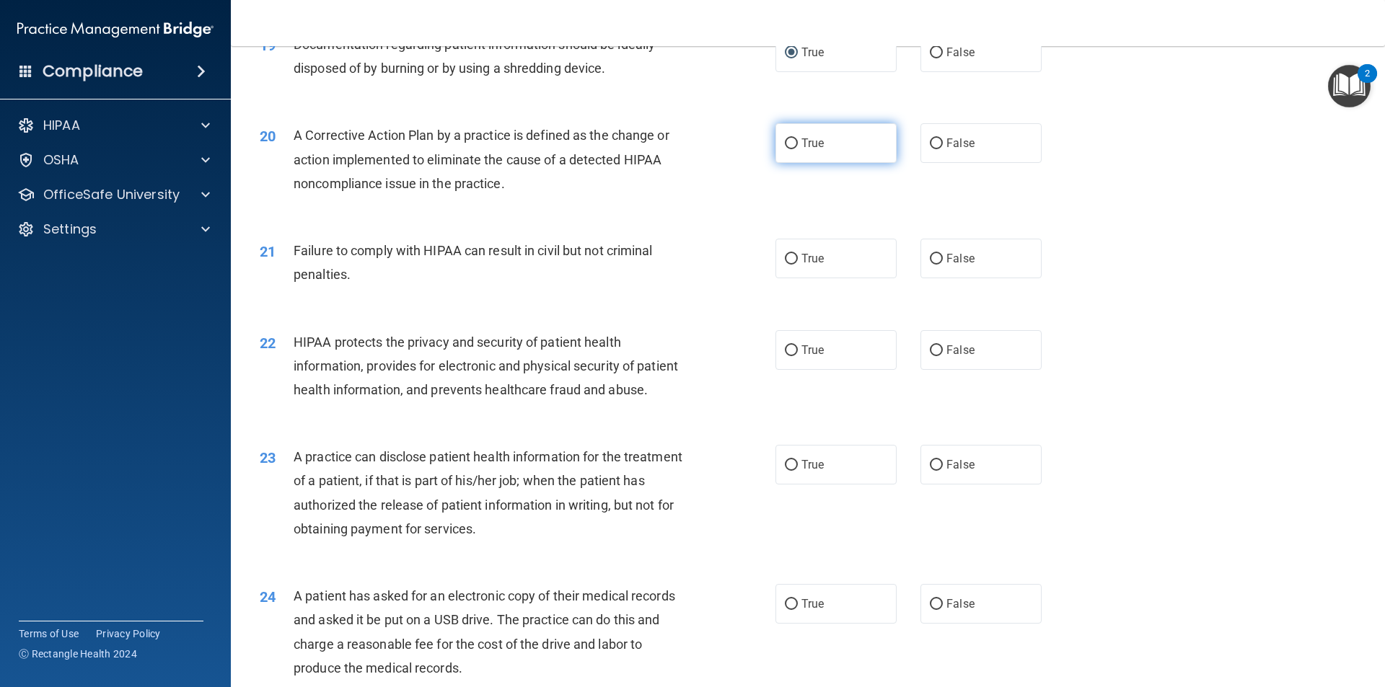
click at [785, 149] on input "True" at bounding box center [791, 143] width 13 height 11
radio input "true"
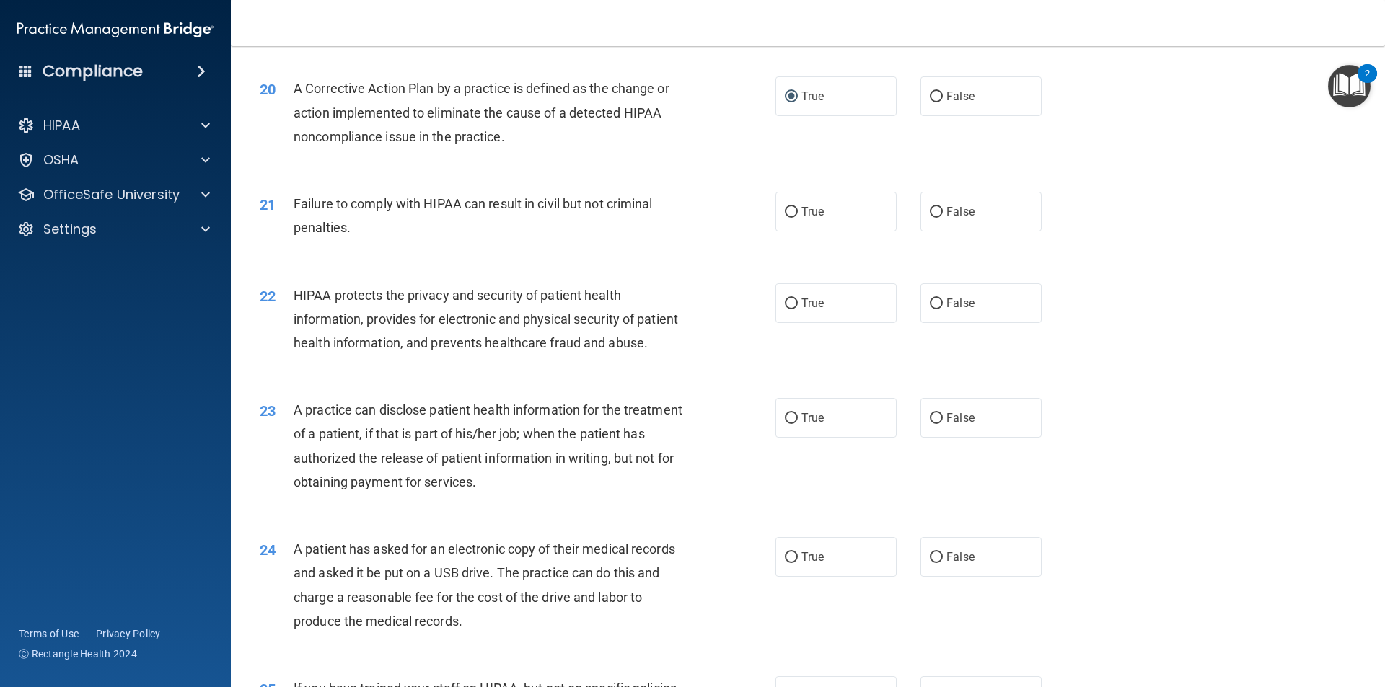
scroll to position [2019, 0]
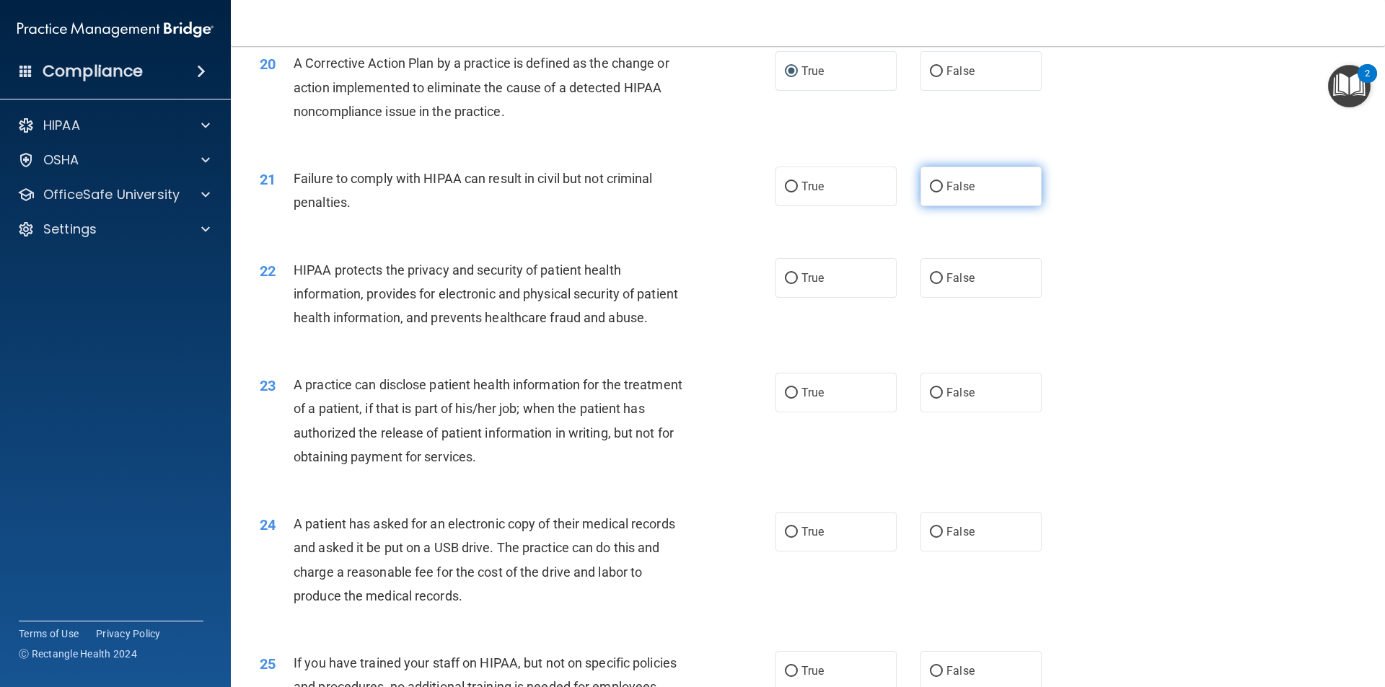
click at [930, 193] on input "False" at bounding box center [936, 187] width 13 height 11
radio input "true"
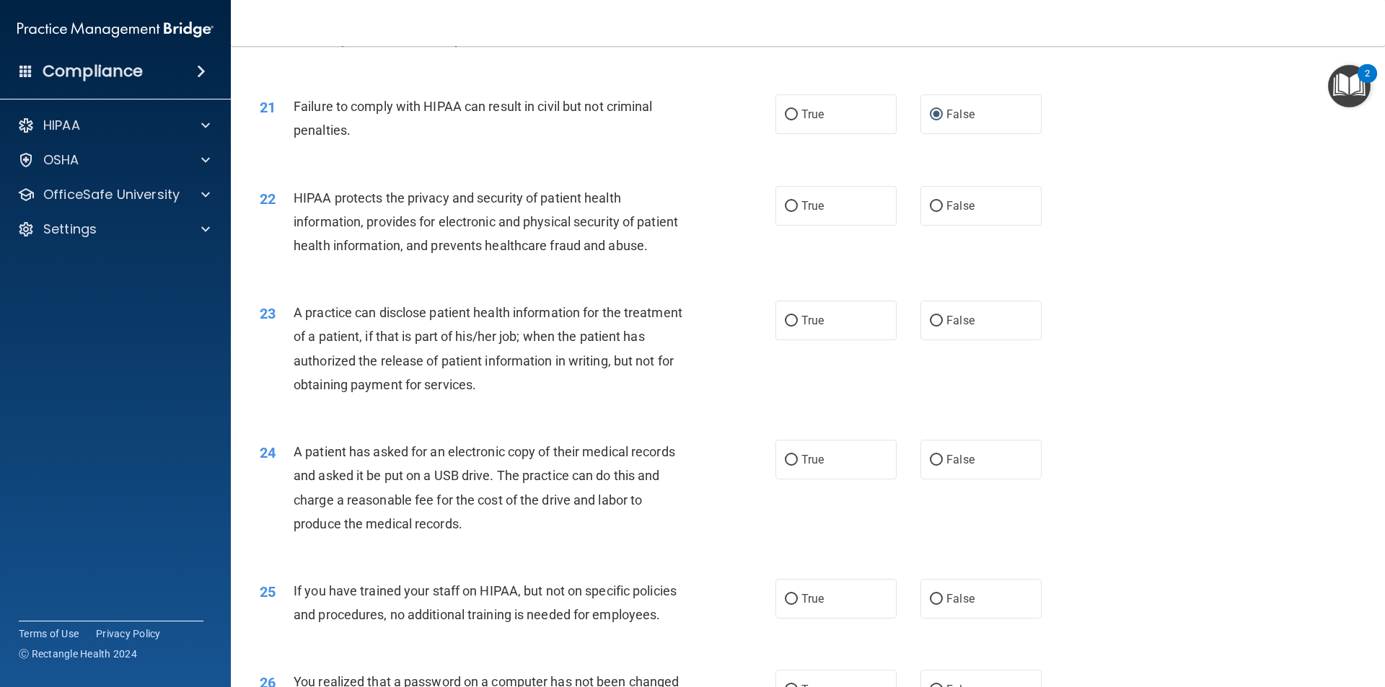
scroll to position [2164, 0]
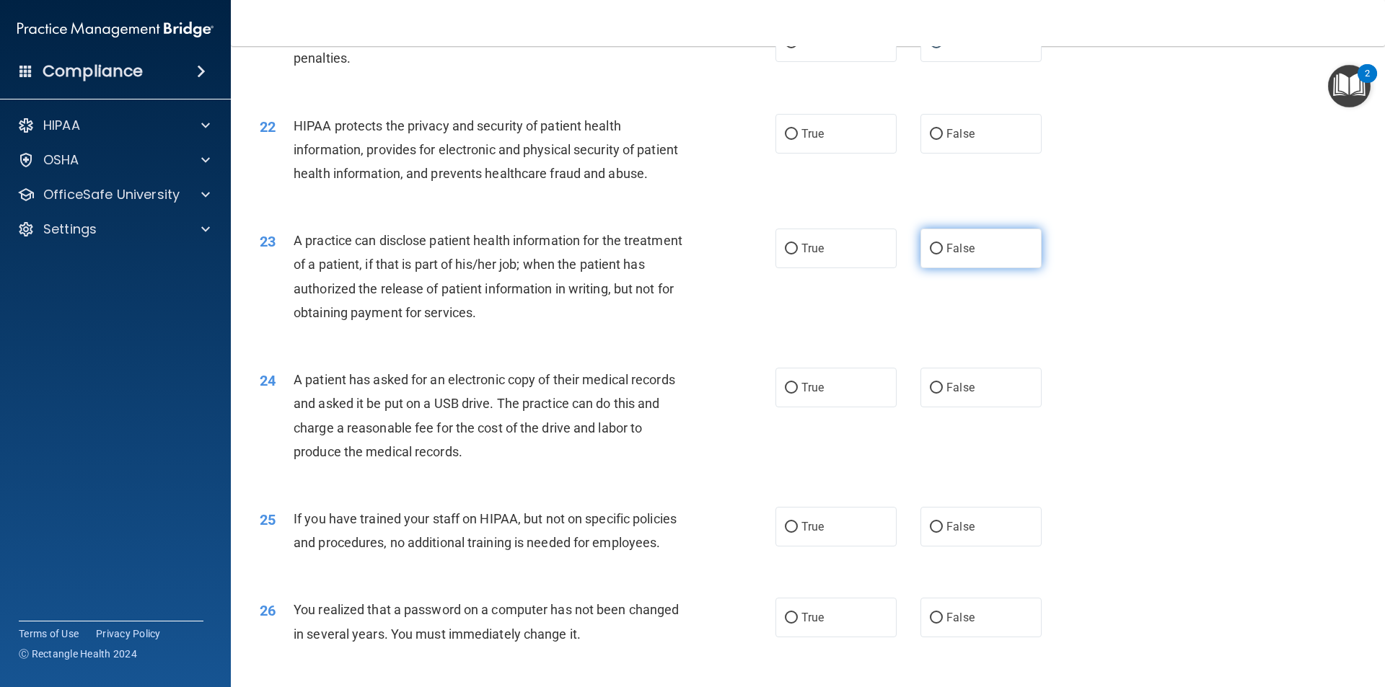
click at [930, 255] on input "False" at bounding box center [936, 249] width 13 height 11
radio input "true"
click at [785, 394] on input "True" at bounding box center [791, 388] width 13 height 11
radio input "true"
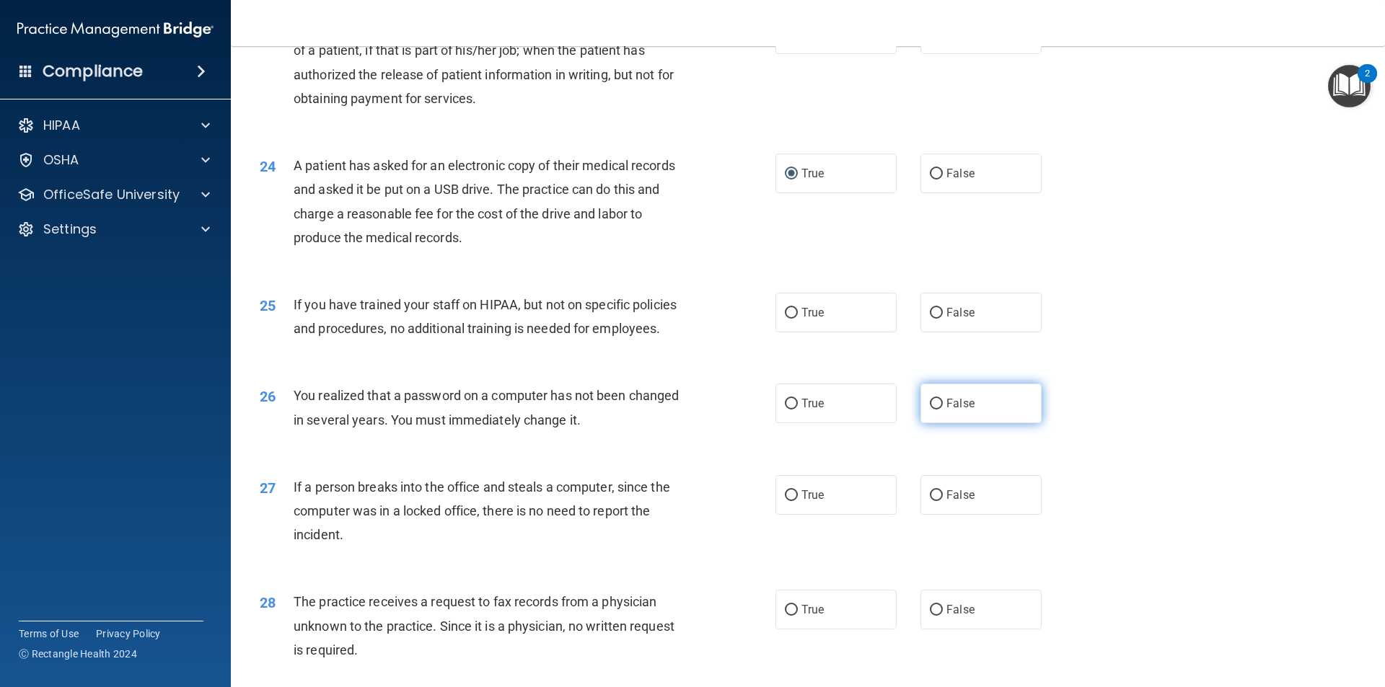
scroll to position [2380, 0]
click at [785, 407] on input "True" at bounding box center [791, 402] width 13 height 11
radio input "true"
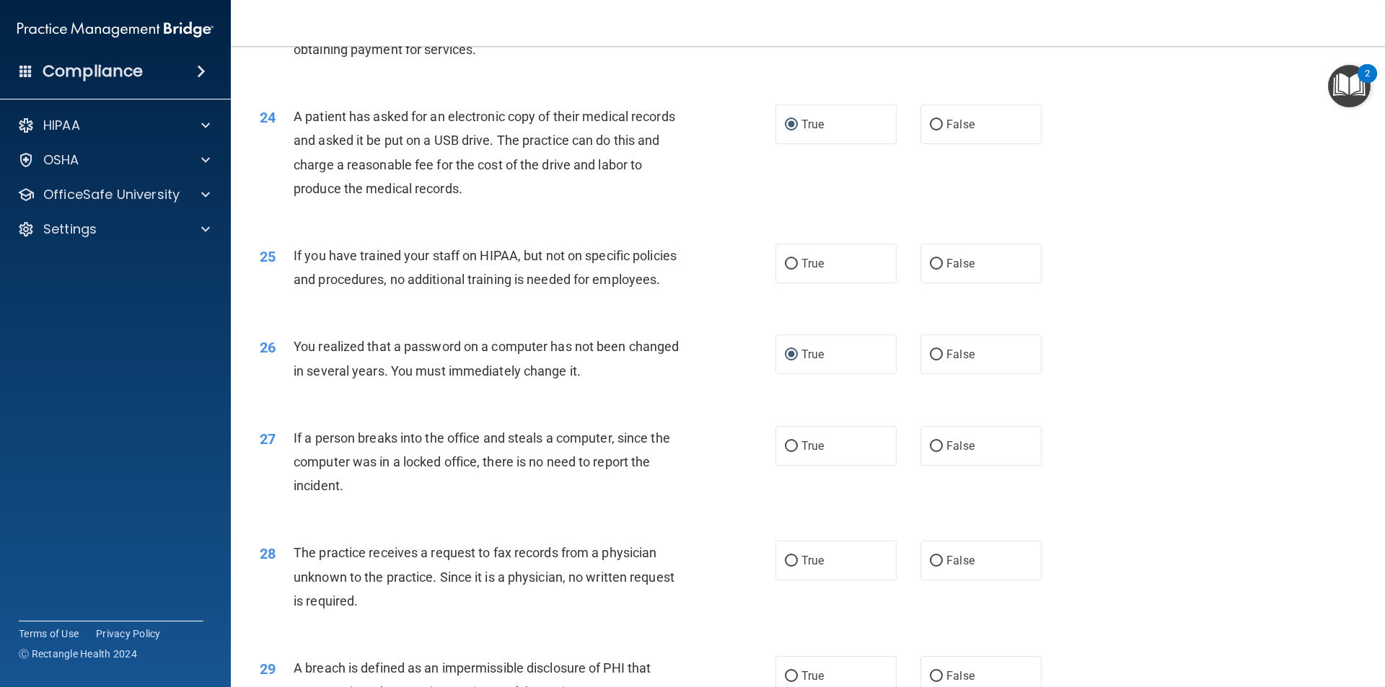
scroll to position [2452, 0]
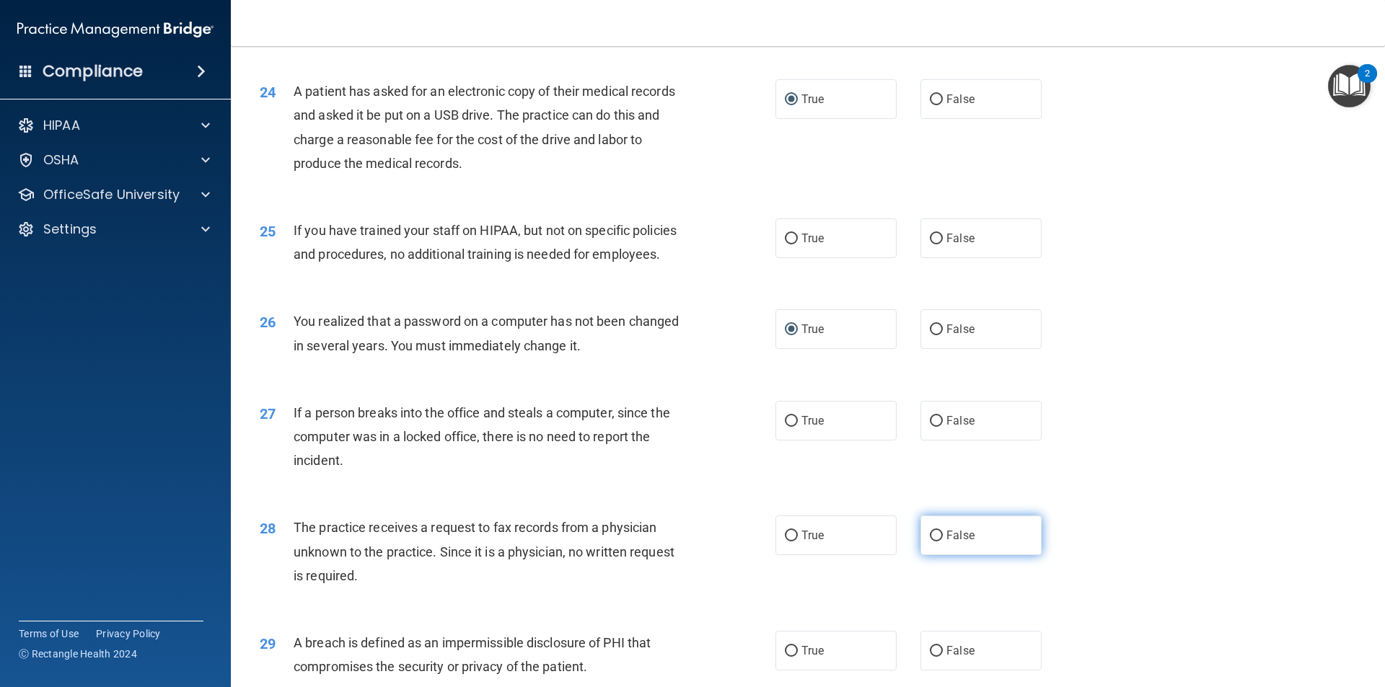
click at [930, 542] on input "False" at bounding box center [936, 536] width 13 height 11
radio input "true"
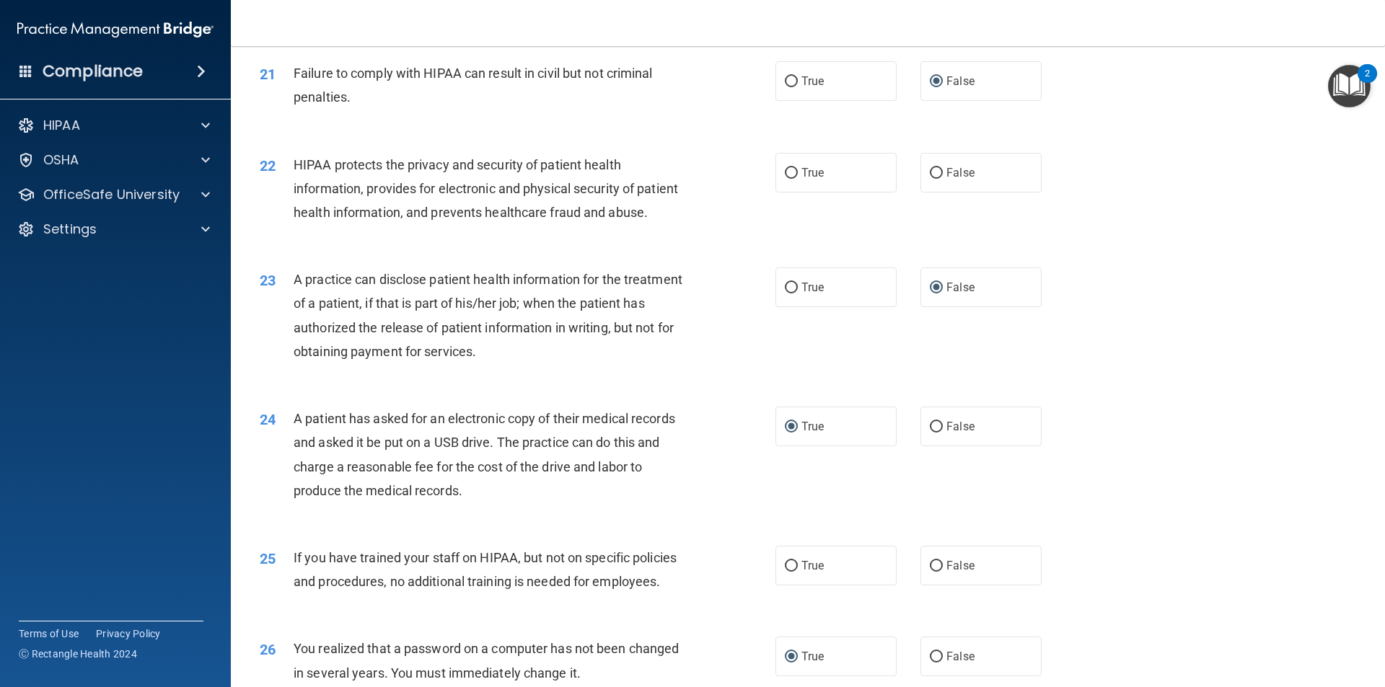
scroll to position [2091, 0]
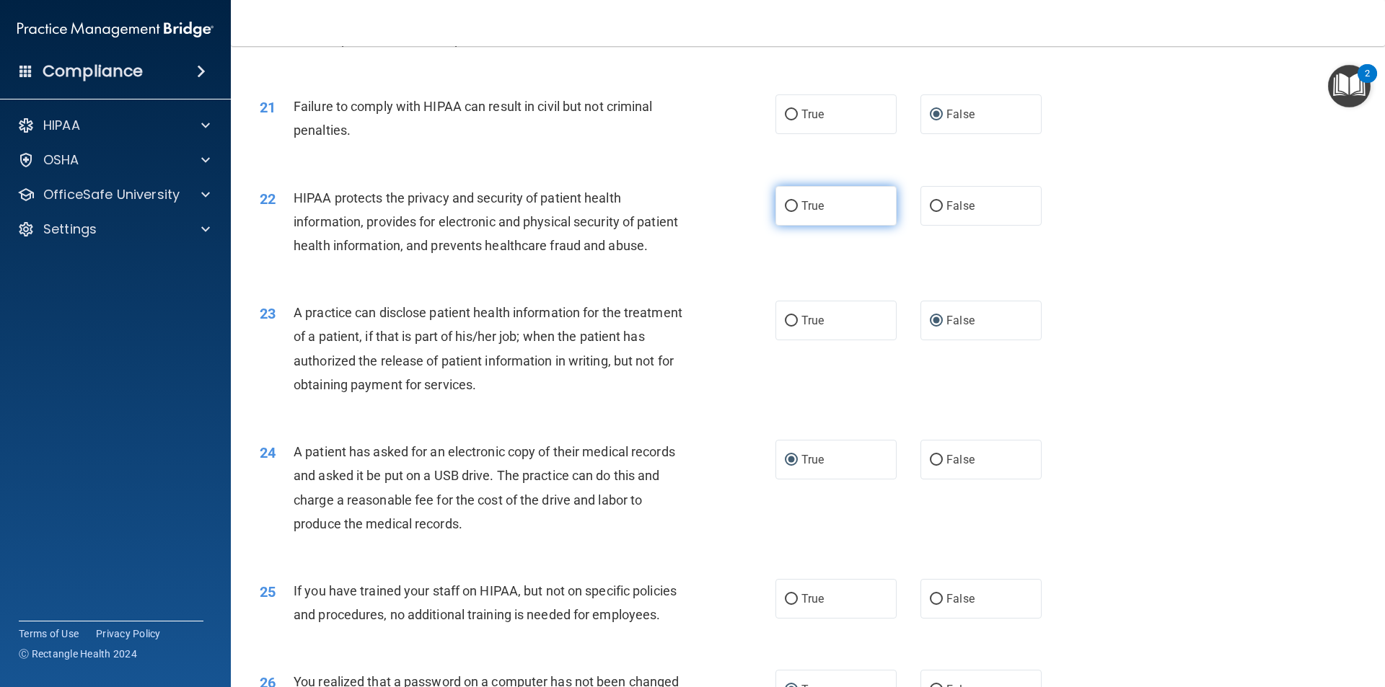
click at [785, 212] on input "True" at bounding box center [791, 206] width 13 height 11
radio input "true"
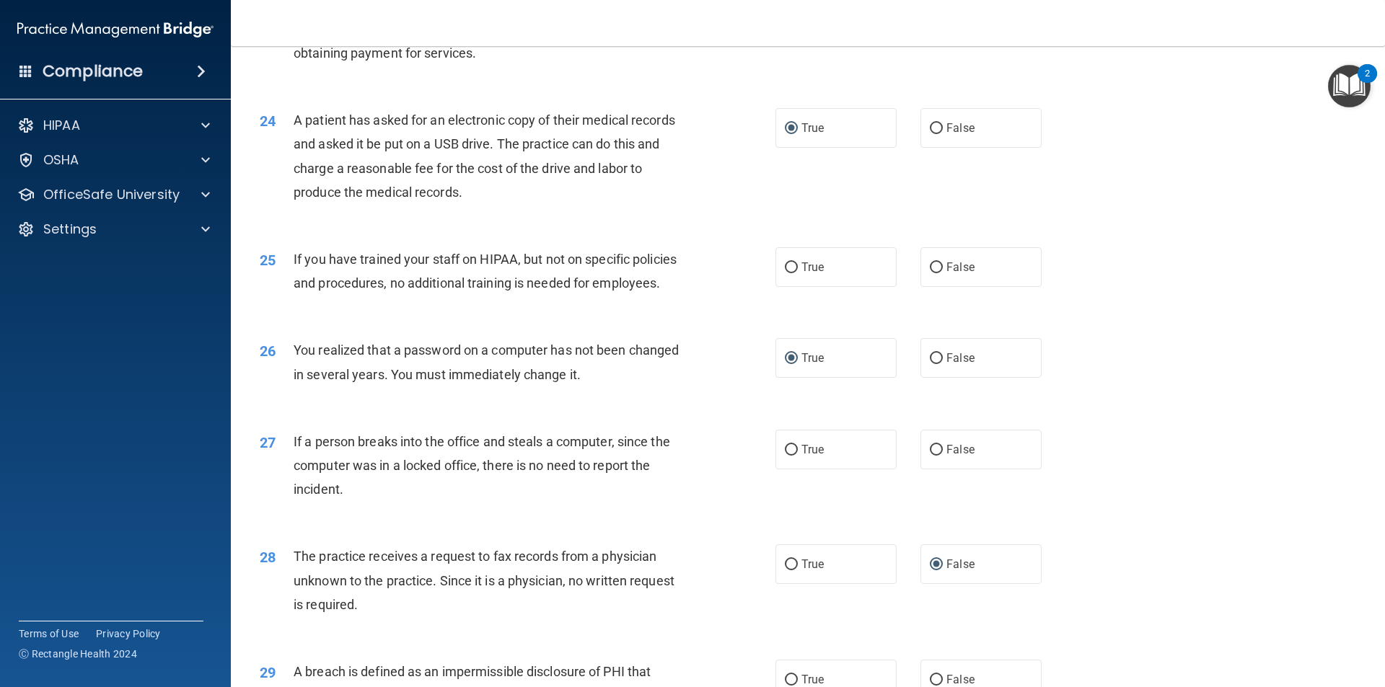
scroll to position [2452, 0]
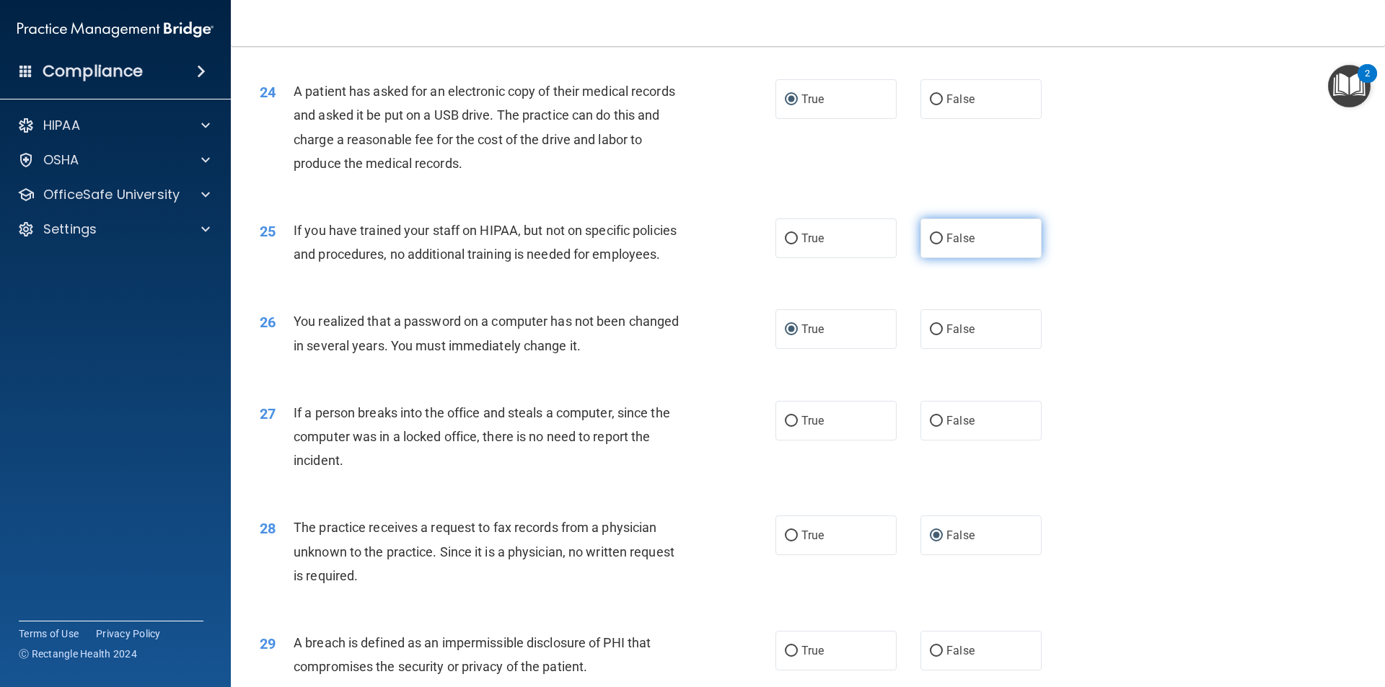
click at [930, 244] on input "False" at bounding box center [936, 239] width 13 height 11
radio input "true"
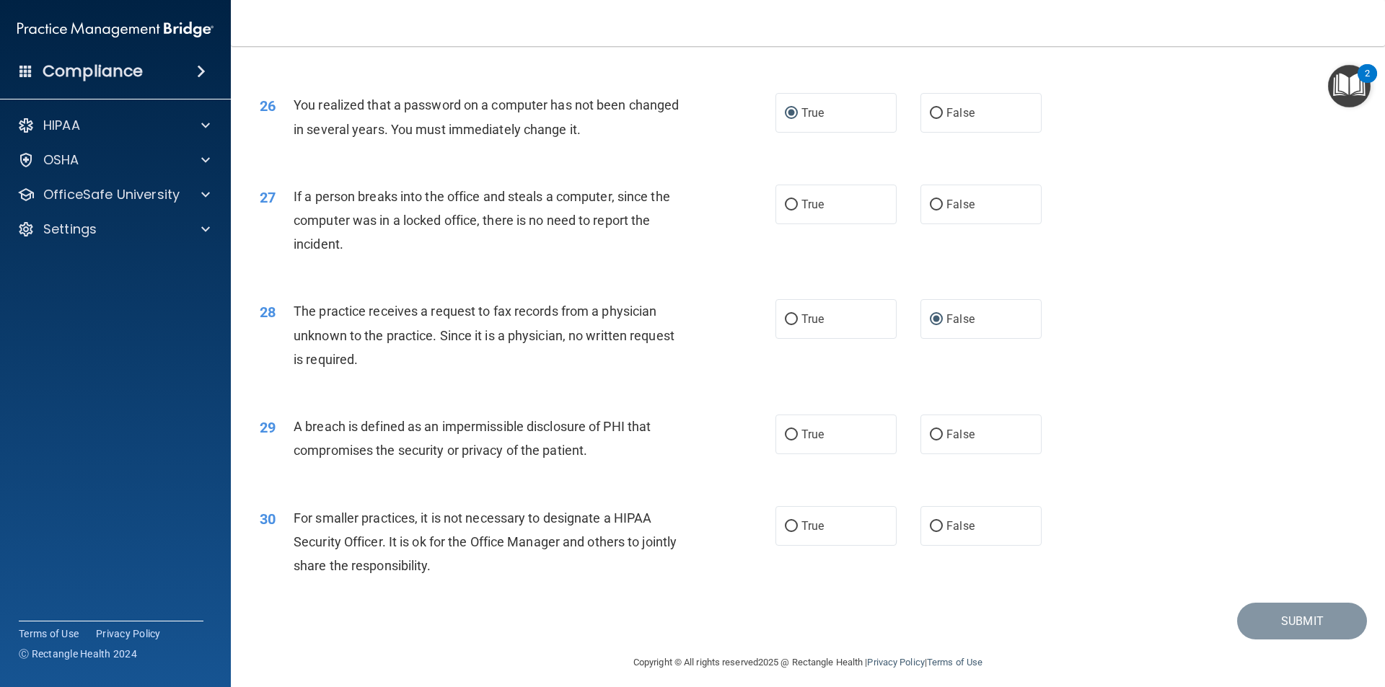
scroll to position [2726, 0]
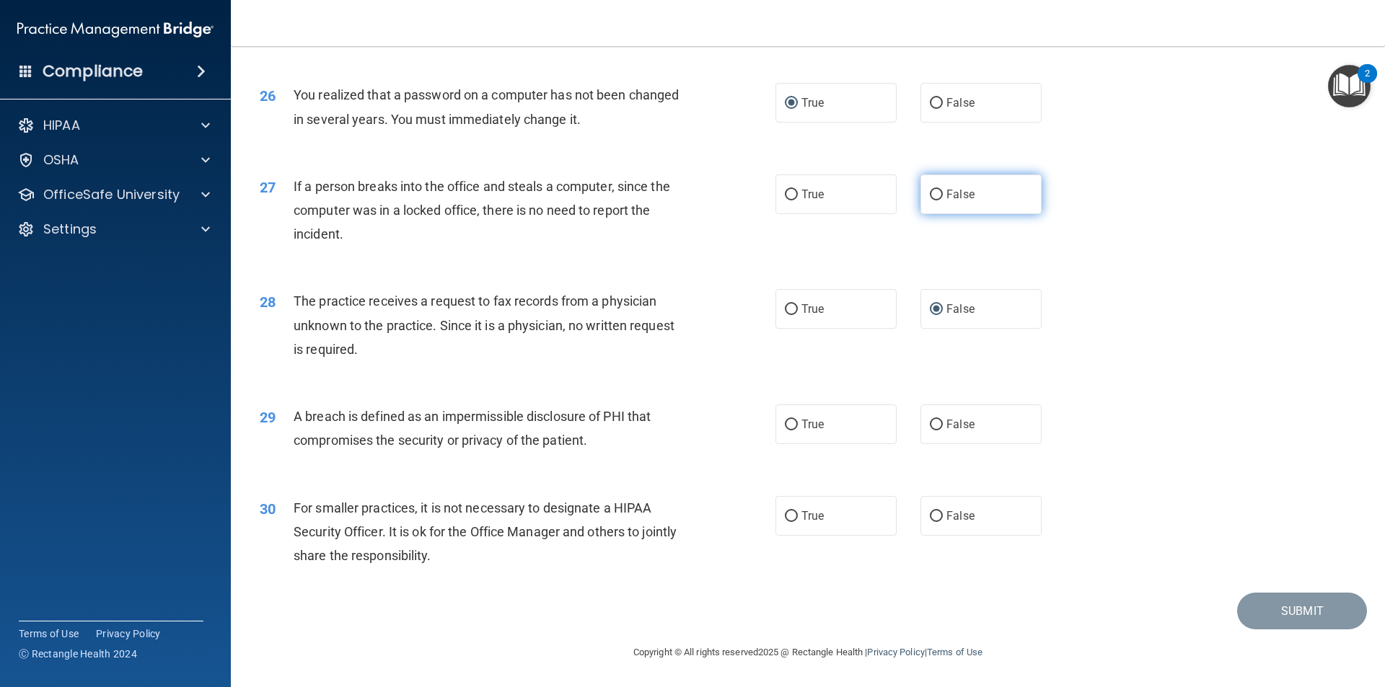
click at [930, 193] on input "False" at bounding box center [936, 195] width 13 height 11
radio input "true"
click at [789, 424] on input "True" at bounding box center [791, 425] width 13 height 11
radio input "true"
click at [930, 511] on input "False" at bounding box center [936, 516] width 13 height 11
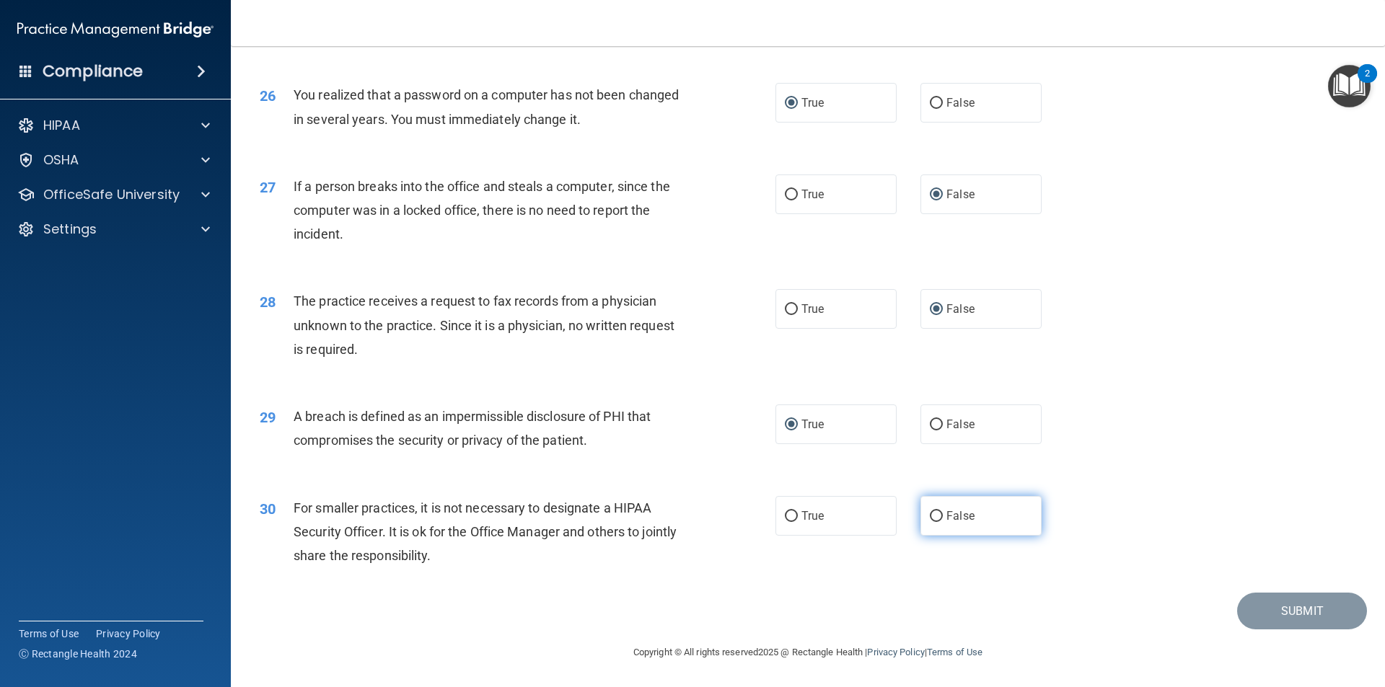
radio input "true"
click at [1262, 597] on button "Submit" at bounding box center [1302, 611] width 130 height 37
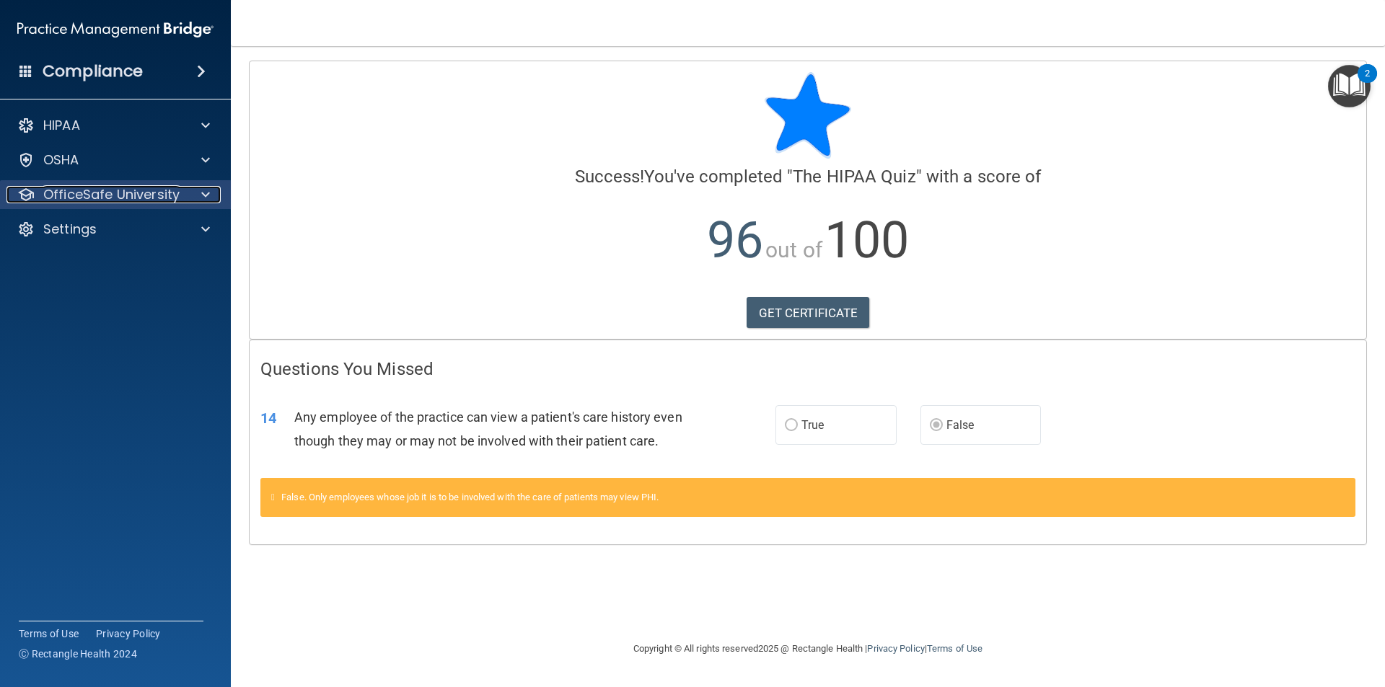
click at [151, 190] on p "OfficeSafe University" at bounding box center [111, 194] width 136 height 17
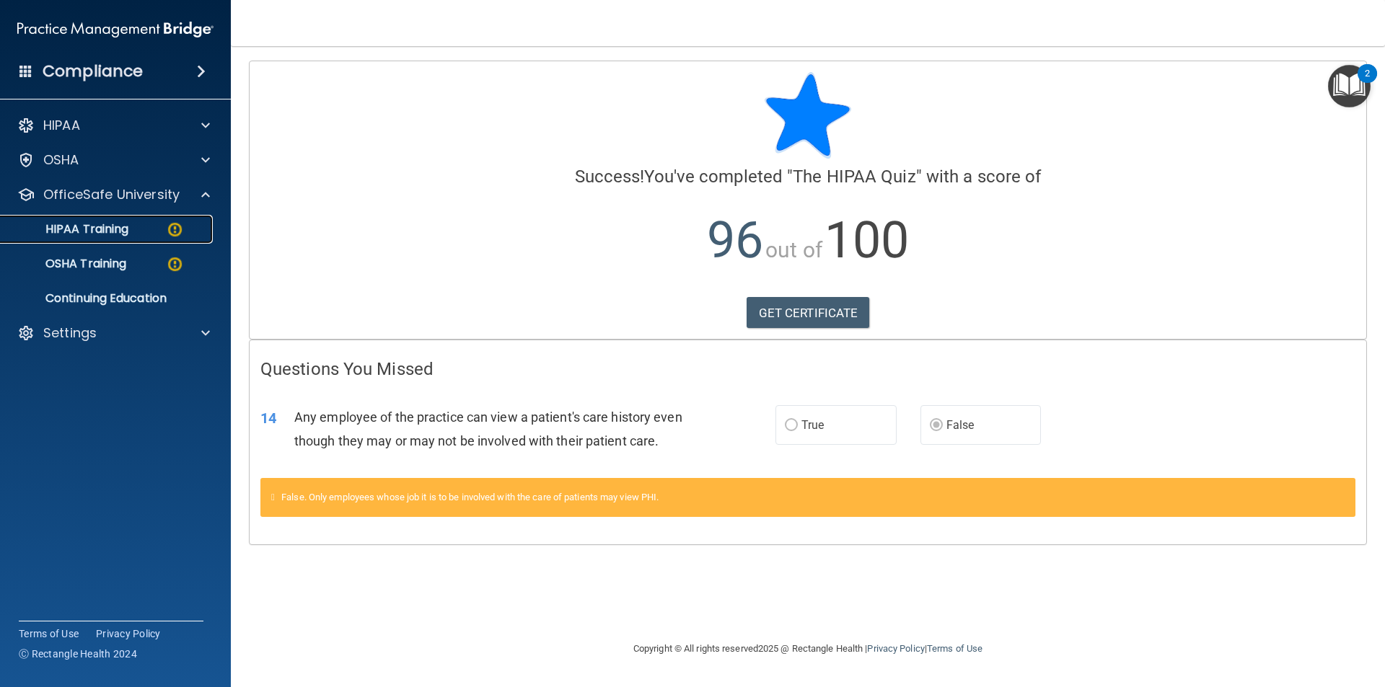
click at [123, 228] on p "HIPAA Training" at bounding box center [68, 229] width 119 height 14
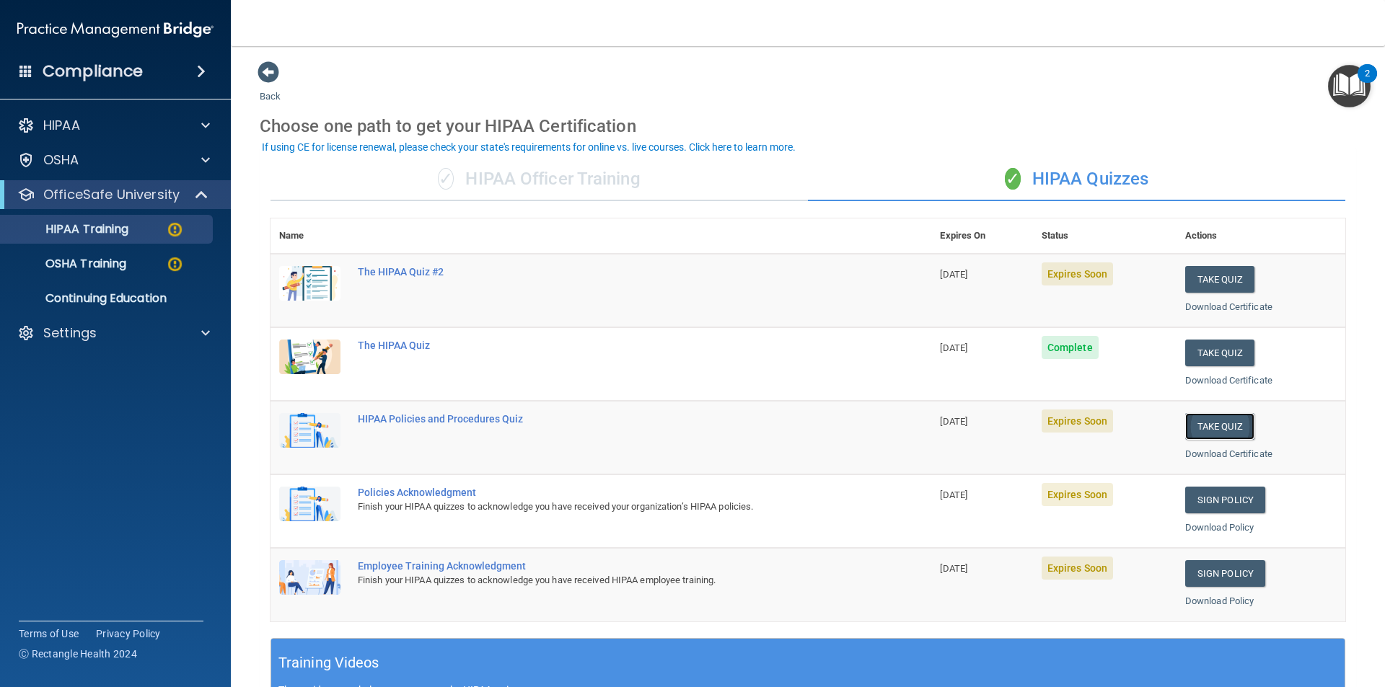
click at [1201, 426] on button "Take Quiz" at bounding box center [1219, 426] width 69 height 27
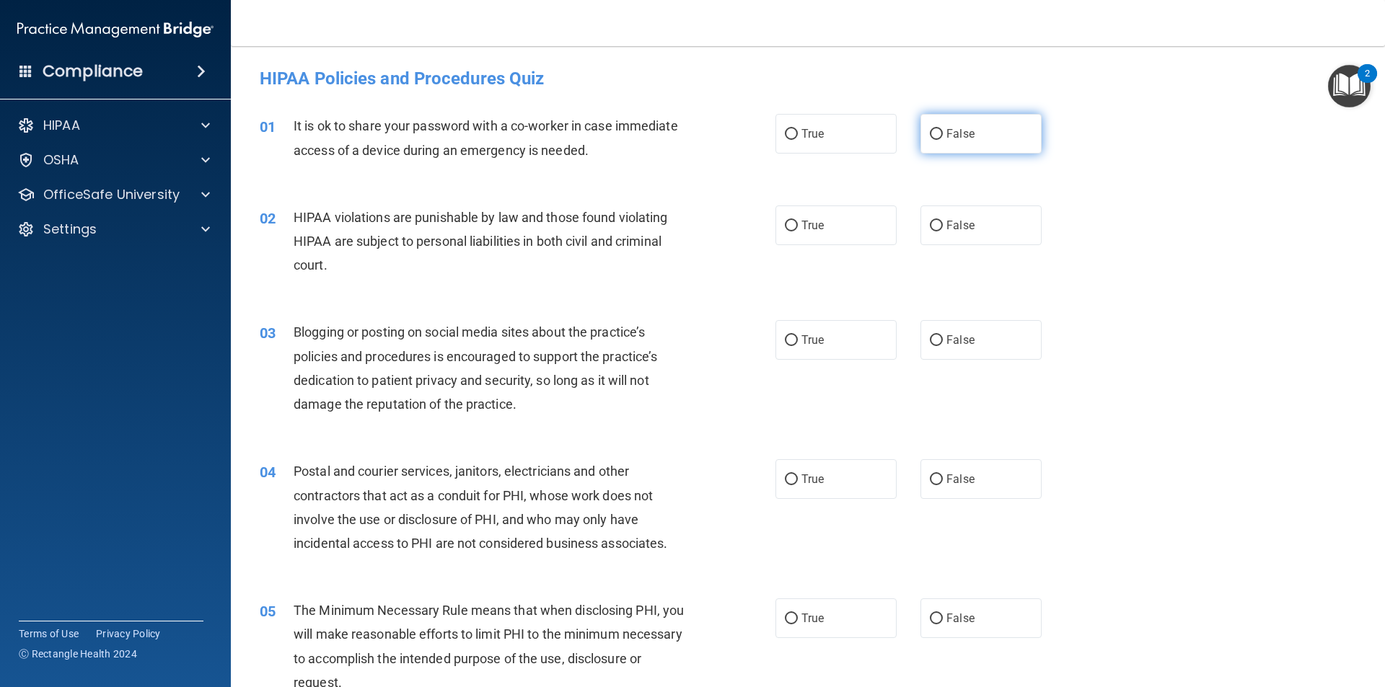
click at [930, 130] on input "False" at bounding box center [936, 134] width 13 height 11
radio input "true"
click at [785, 222] on input "True" at bounding box center [791, 226] width 13 height 11
radio input "true"
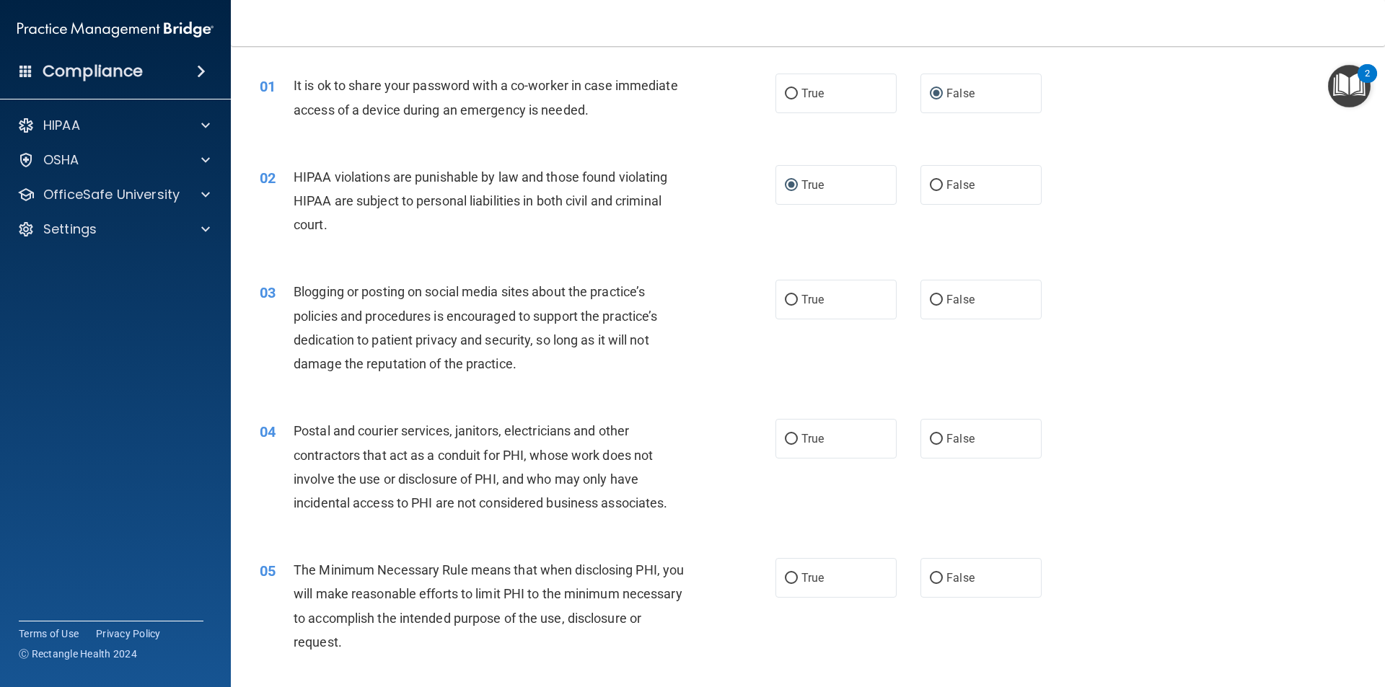
scroll to position [72, 0]
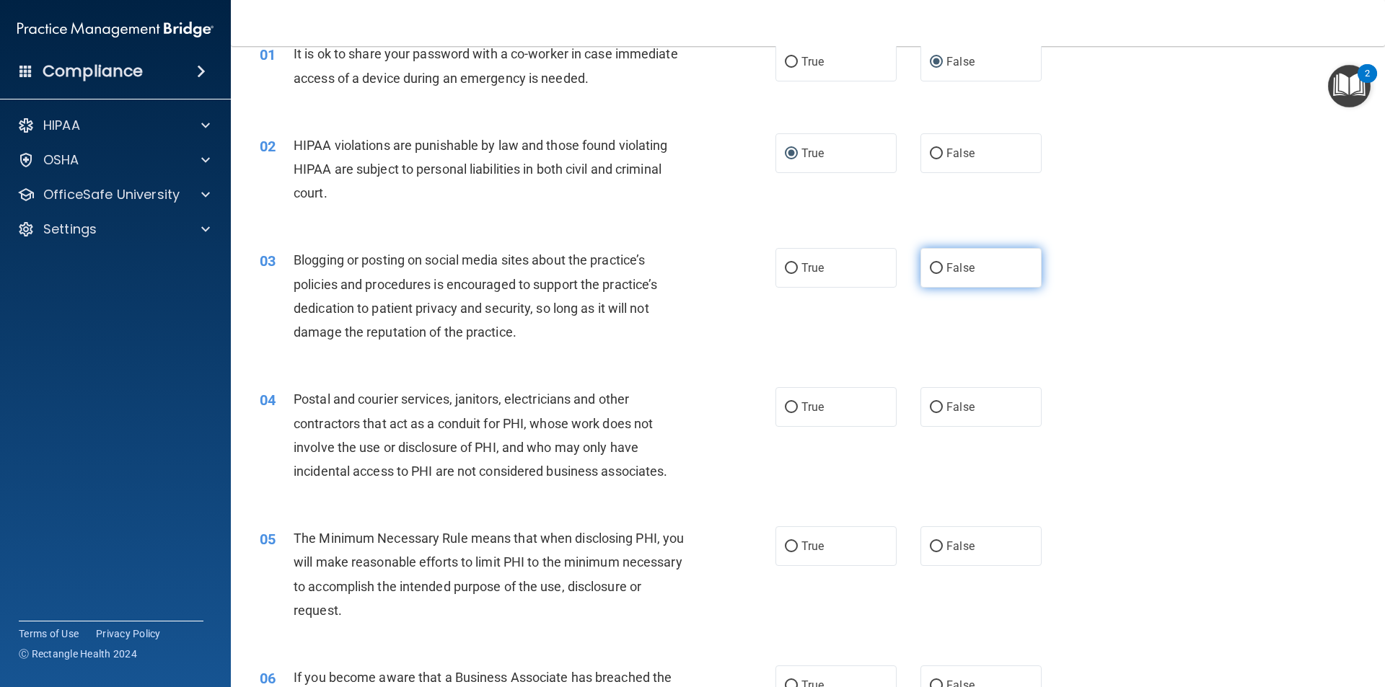
click at [930, 266] on input "False" at bounding box center [936, 268] width 13 height 11
radio input "true"
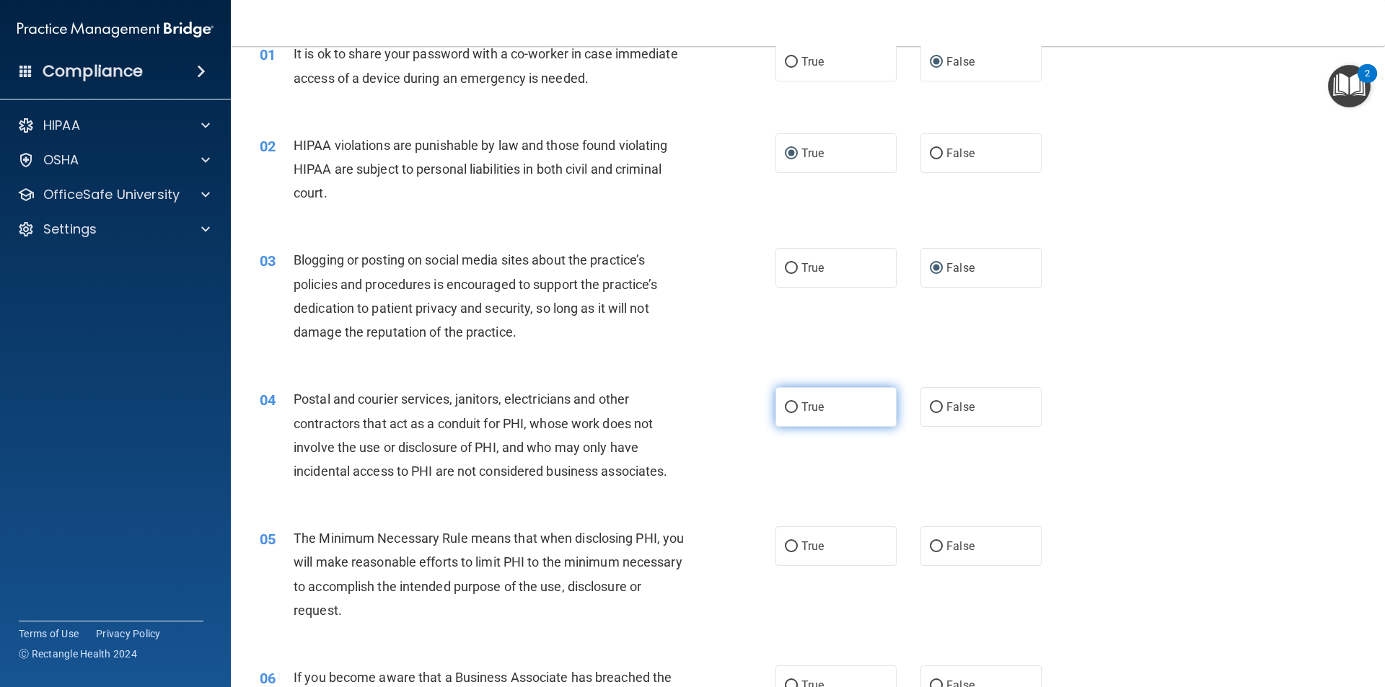
click at [788, 407] on input "True" at bounding box center [791, 407] width 13 height 11
radio input "true"
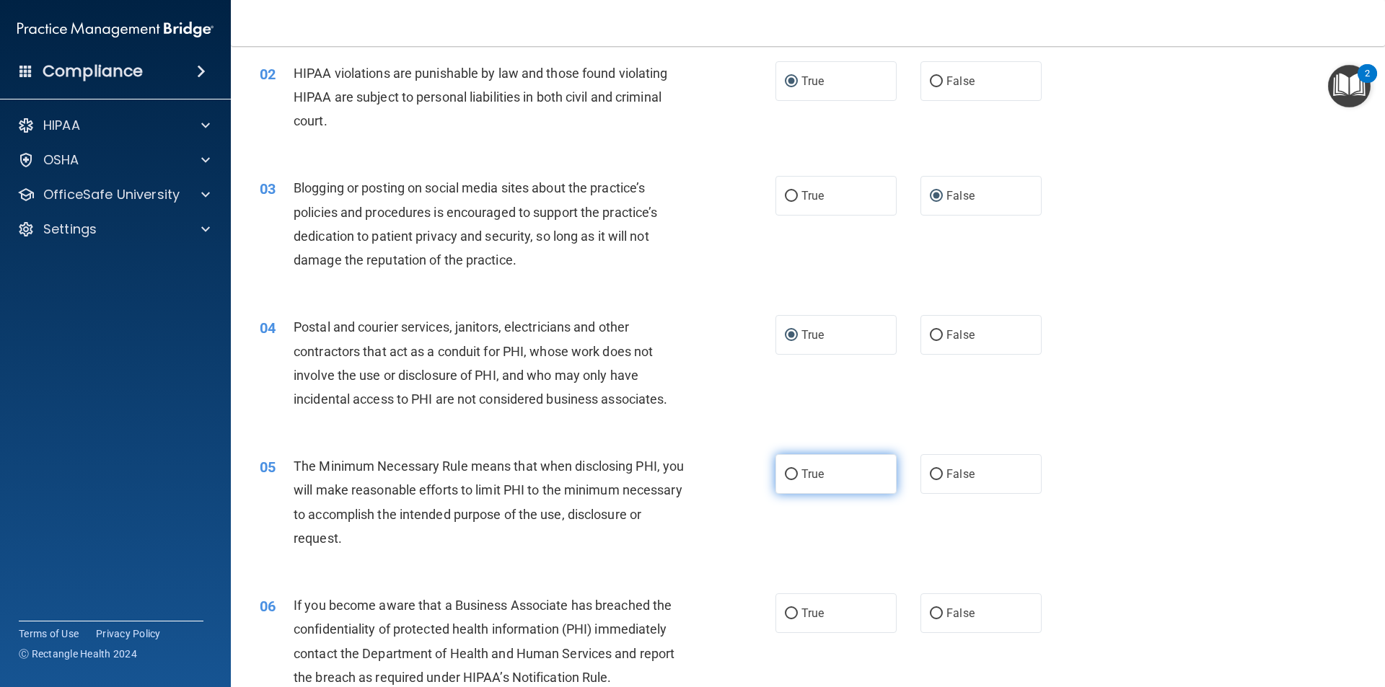
click at [788, 475] on input "True" at bounding box center [791, 474] width 13 height 11
radio input "true"
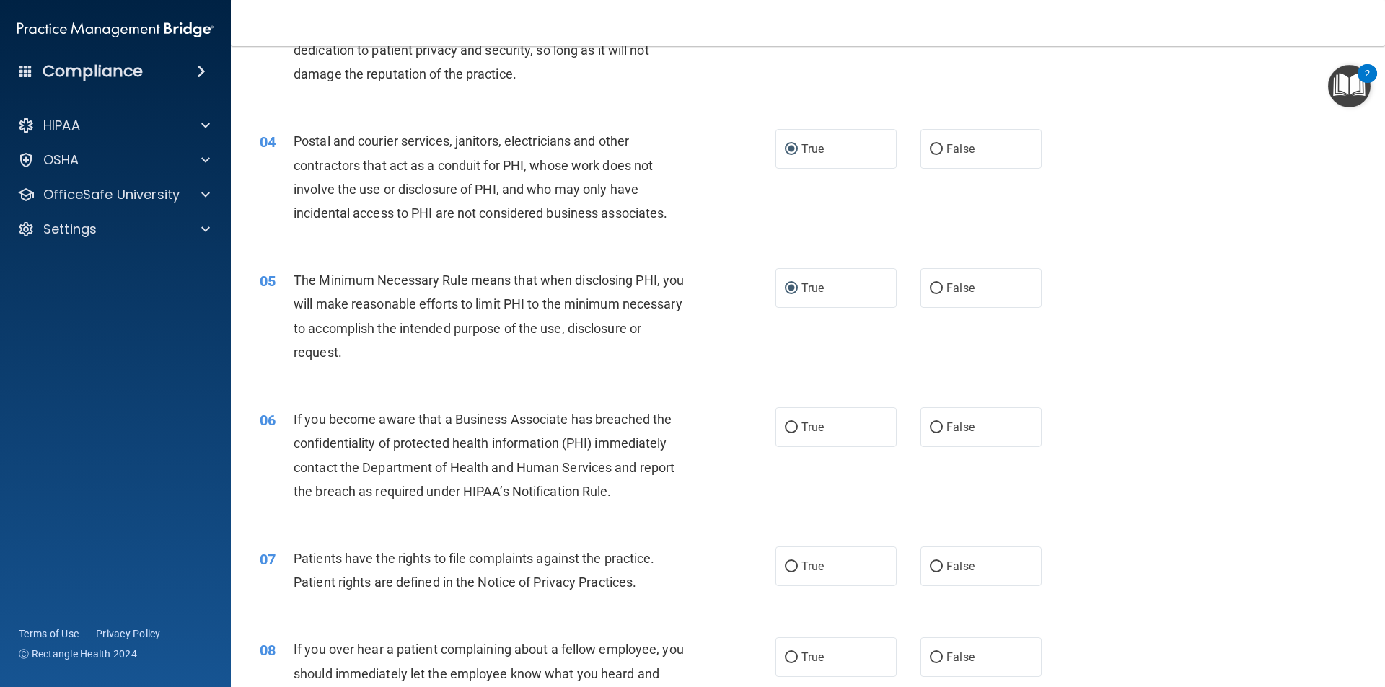
scroll to position [361, 0]
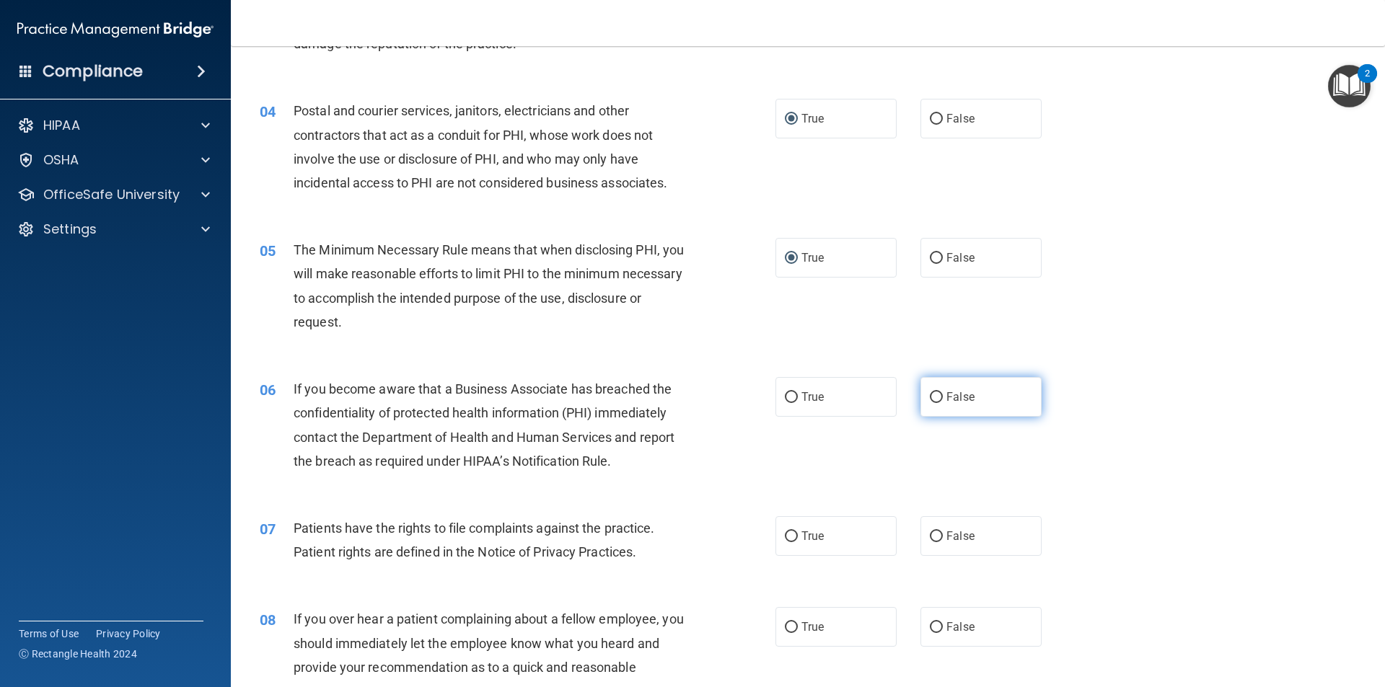
click at [930, 394] on input "False" at bounding box center [936, 397] width 13 height 11
radio input "true"
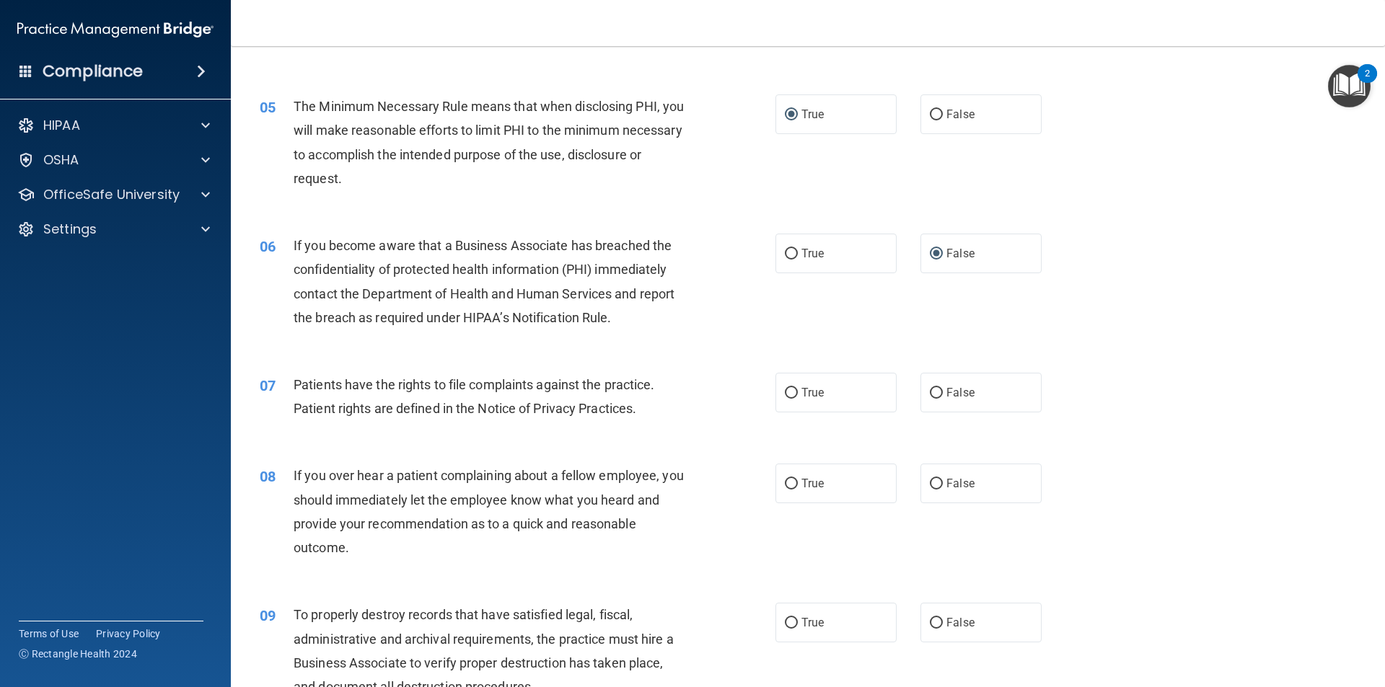
scroll to position [505, 0]
click at [785, 393] on input "True" at bounding box center [791, 392] width 13 height 11
radio input "true"
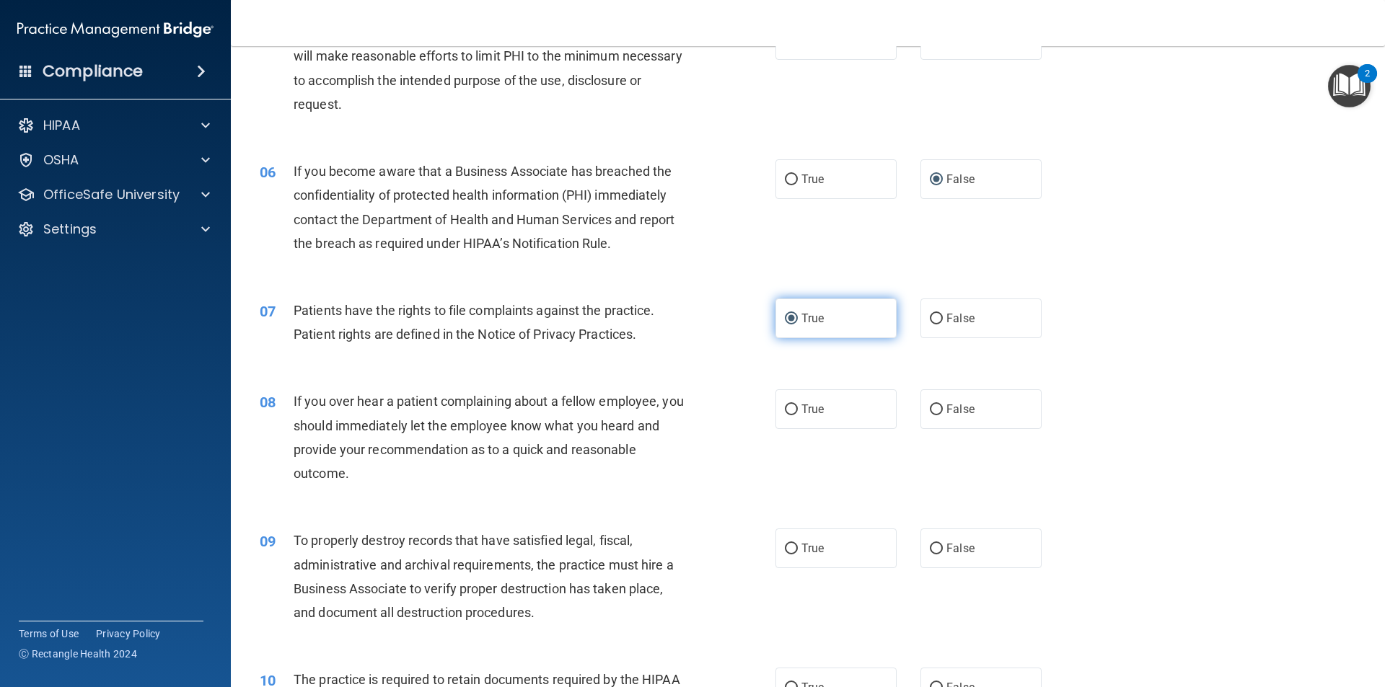
scroll to position [649, 0]
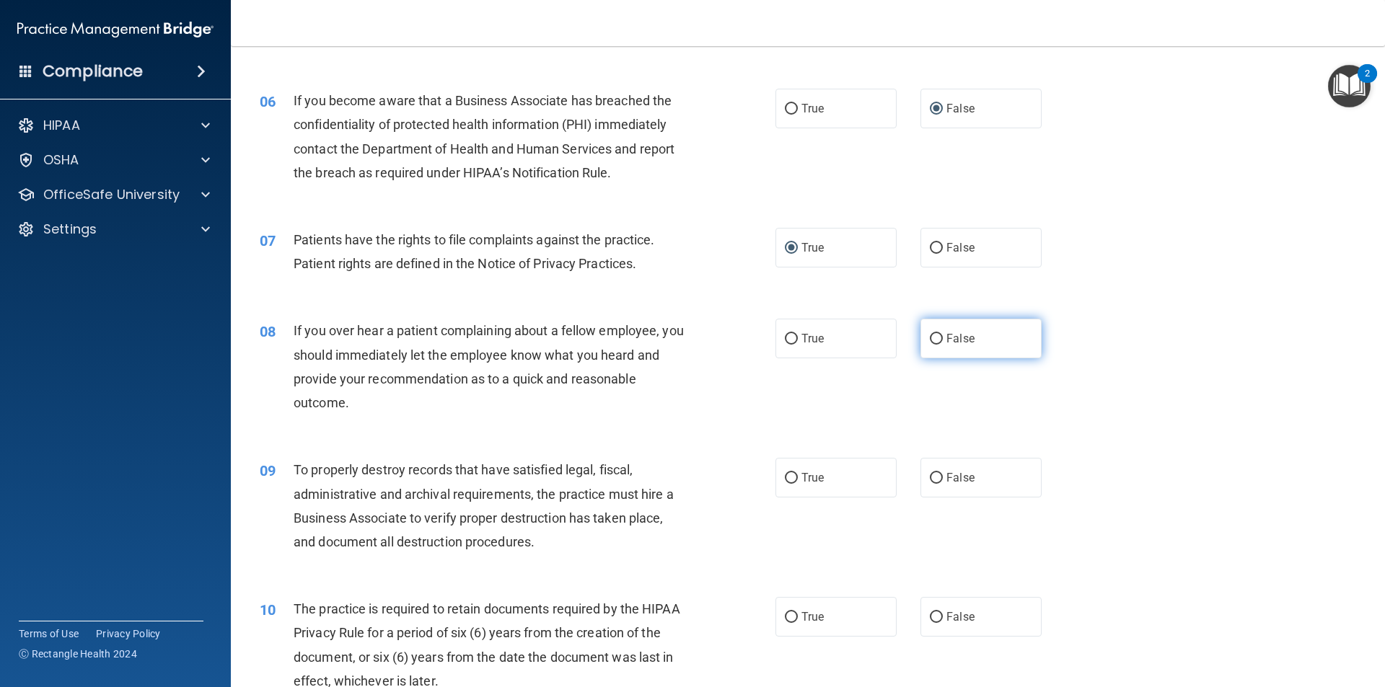
click at [930, 338] on input "False" at bounding box center [936, 339] width 13 height 11
radio input "true"
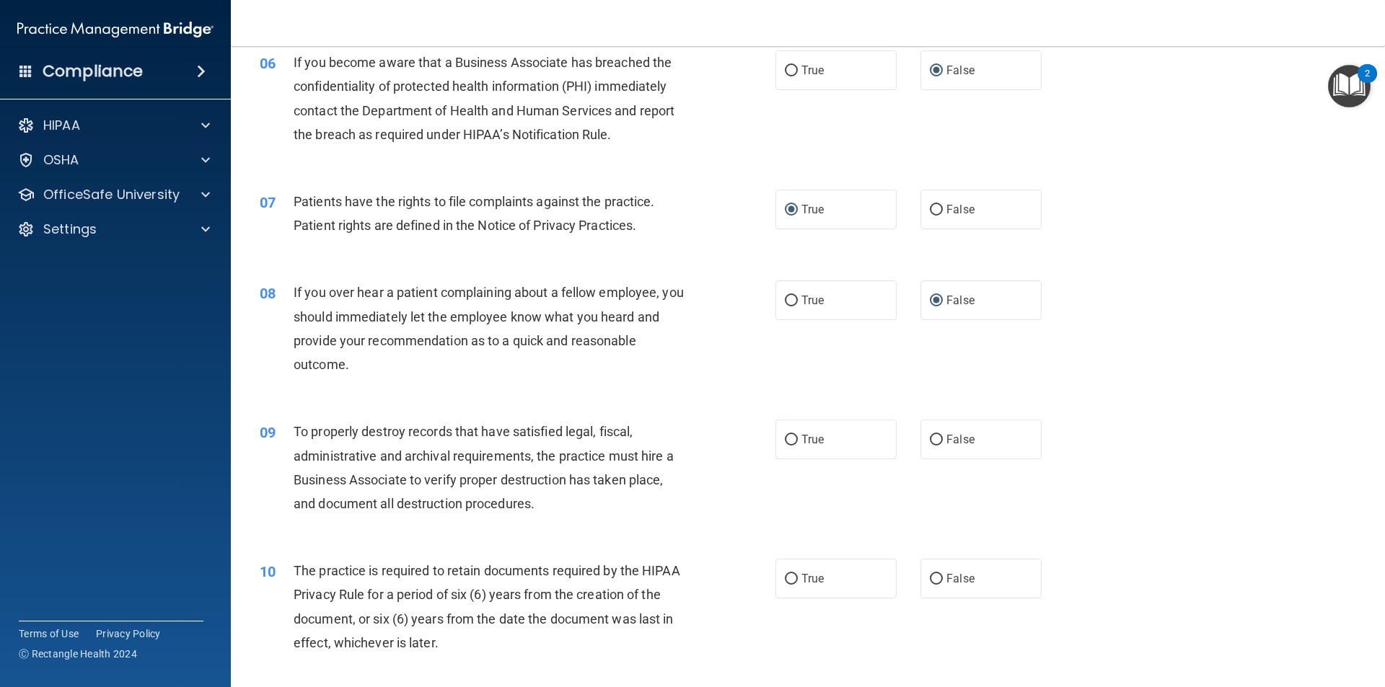
scroll to position [721, 0]
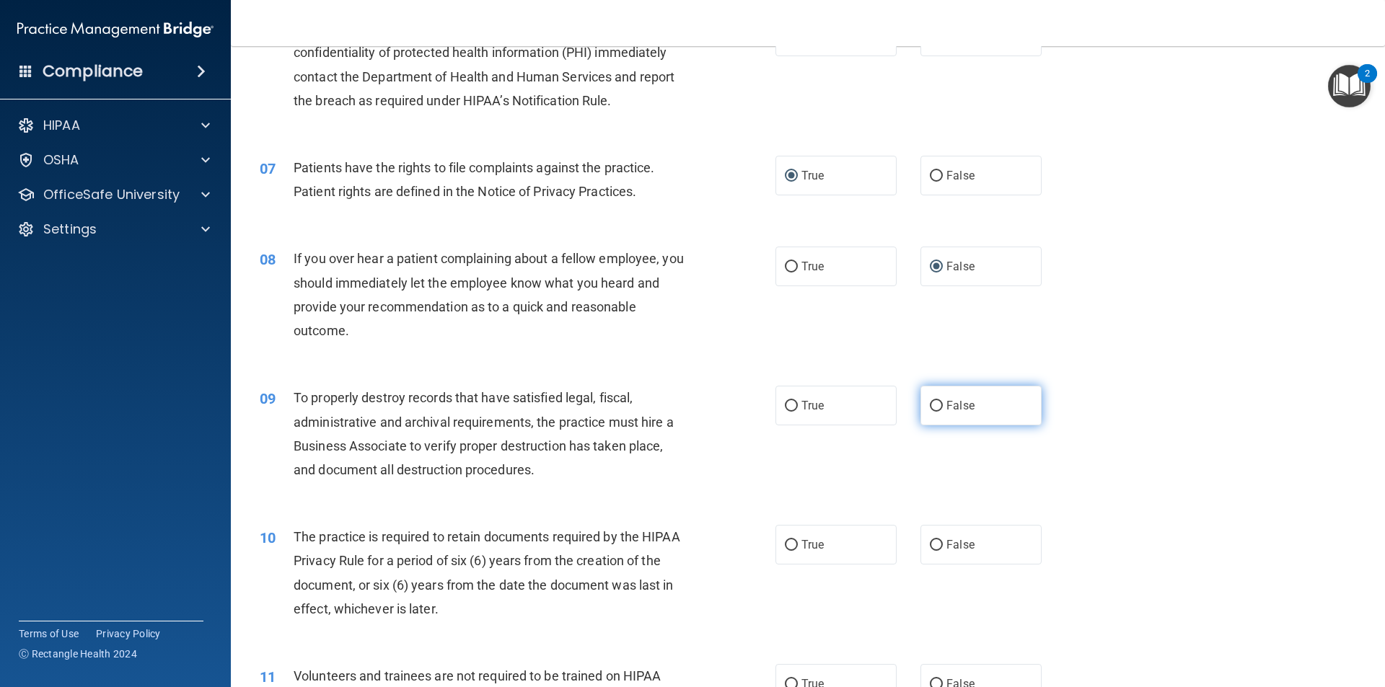
click at [930, 405] on input "False" at bounding box center [936, 406] width 13 height 11
radio input "true"
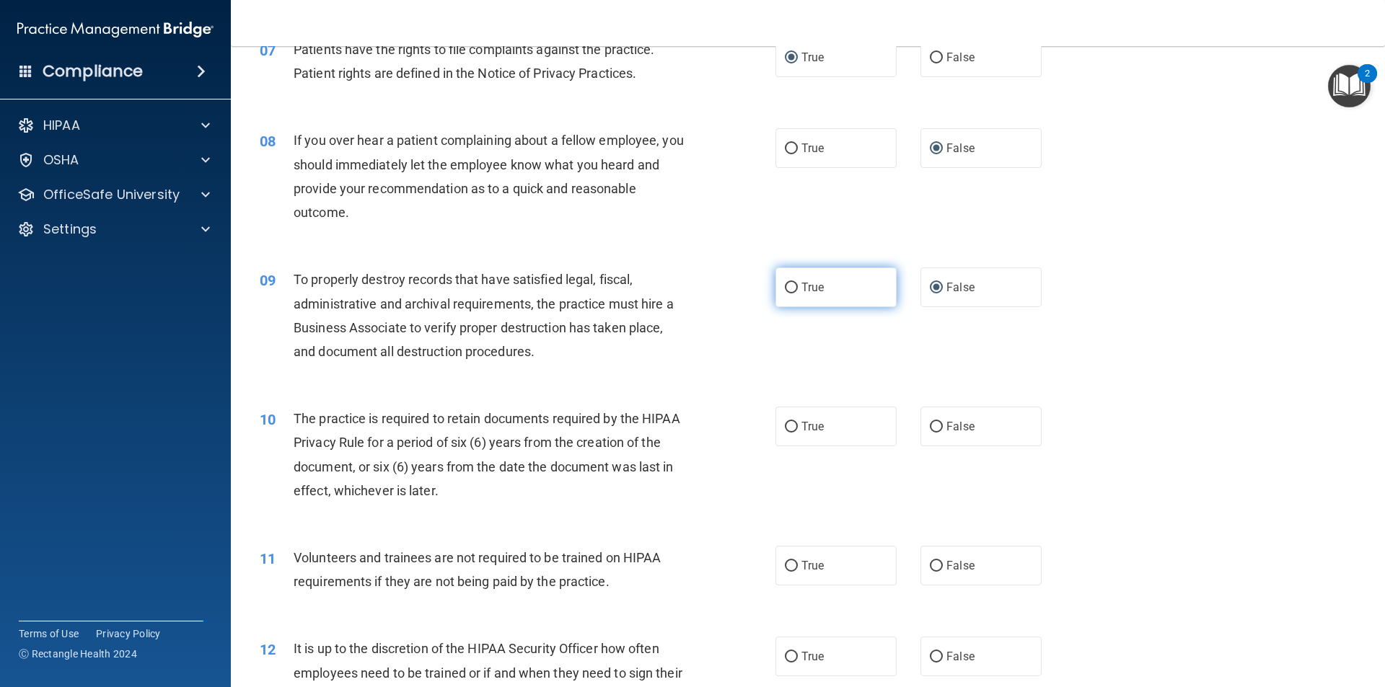
scroll to position [865, 0]
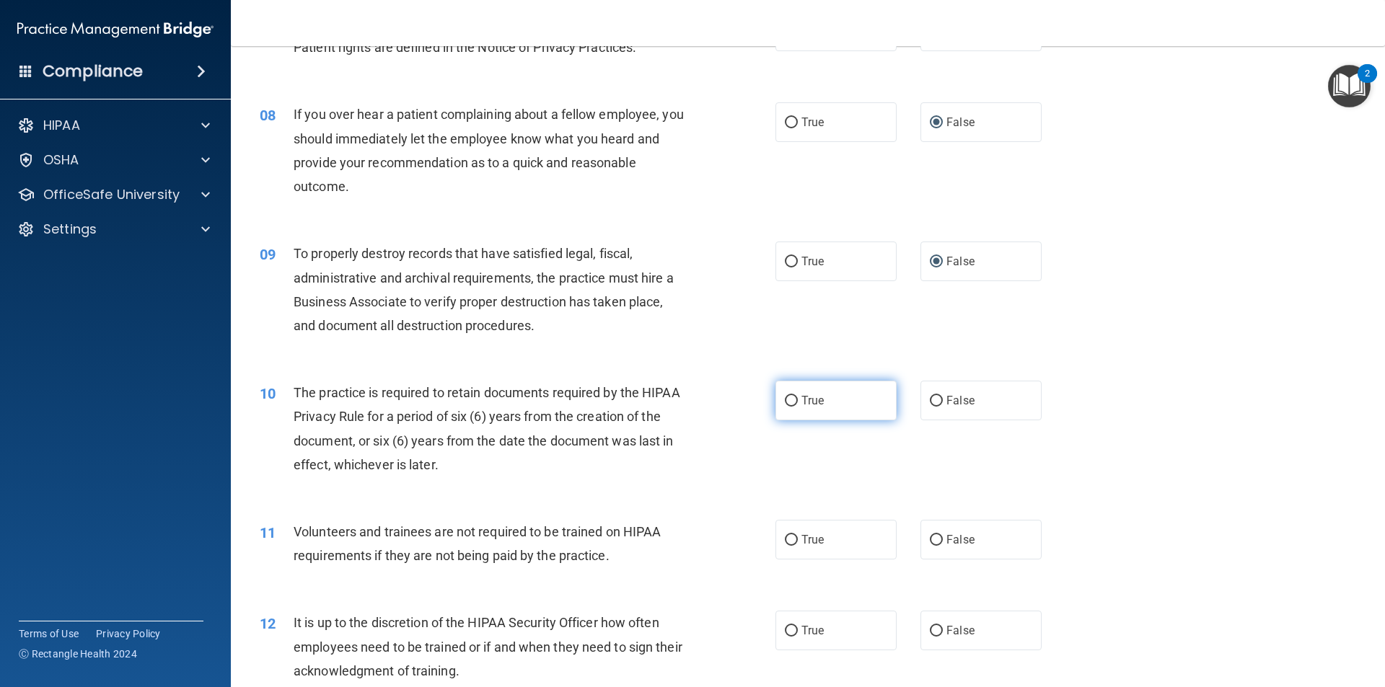
click at [788, 400] on input "True" at bounding box center [791, 401] width 13 height 11
radio input "true"
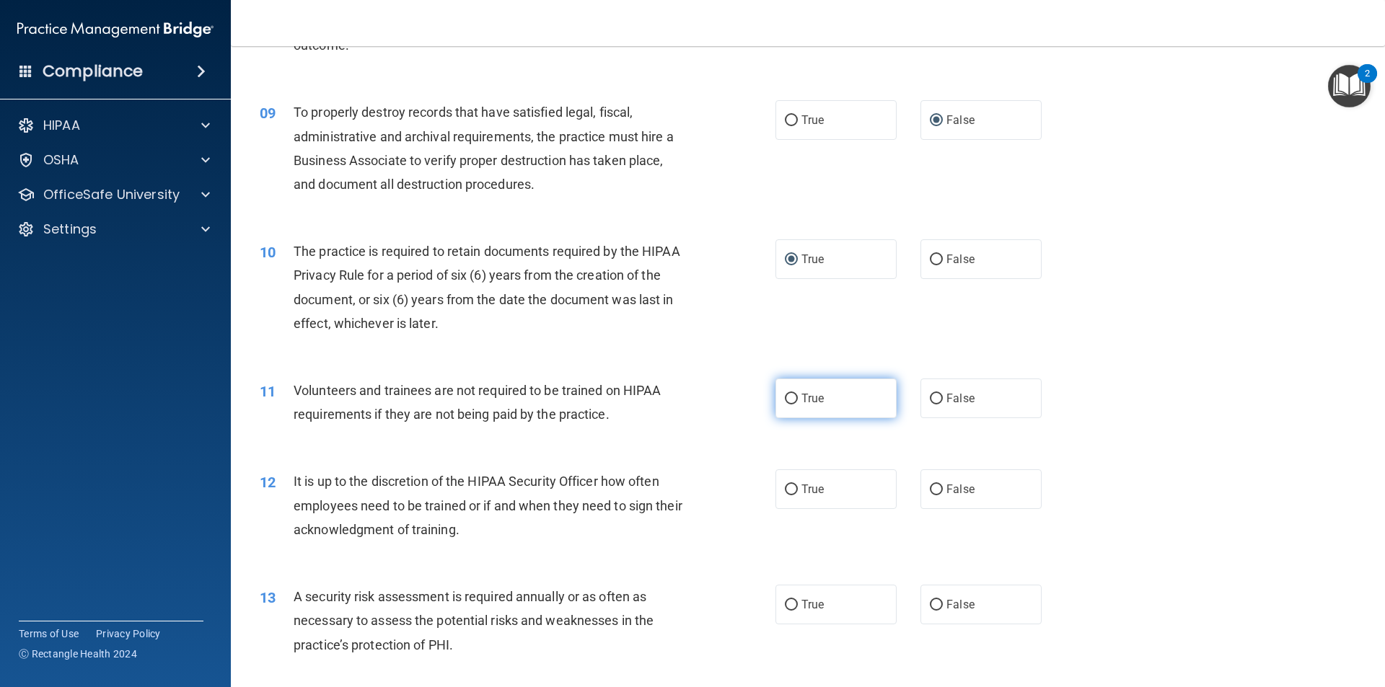
scroll to position [1010, 0]
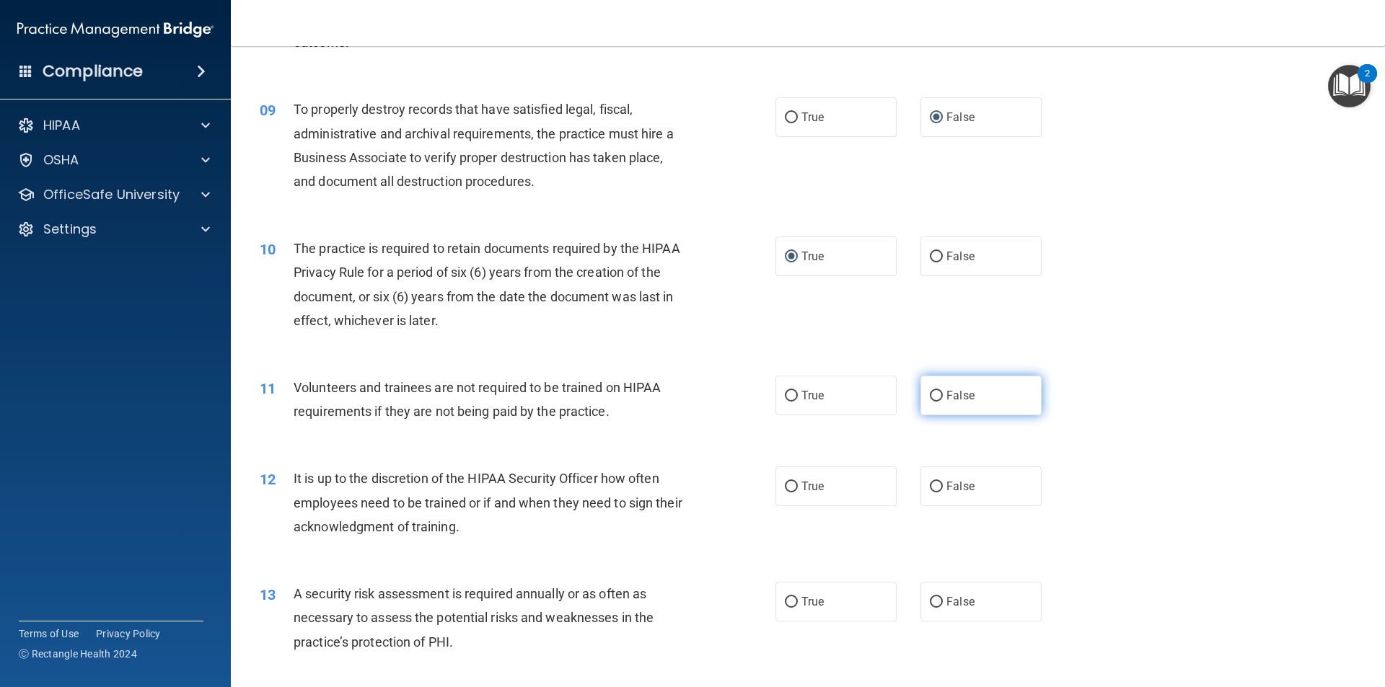
click at [930, 398] on input "False" at bounding box center [936, 396] width 13 height 11
radio input "true"
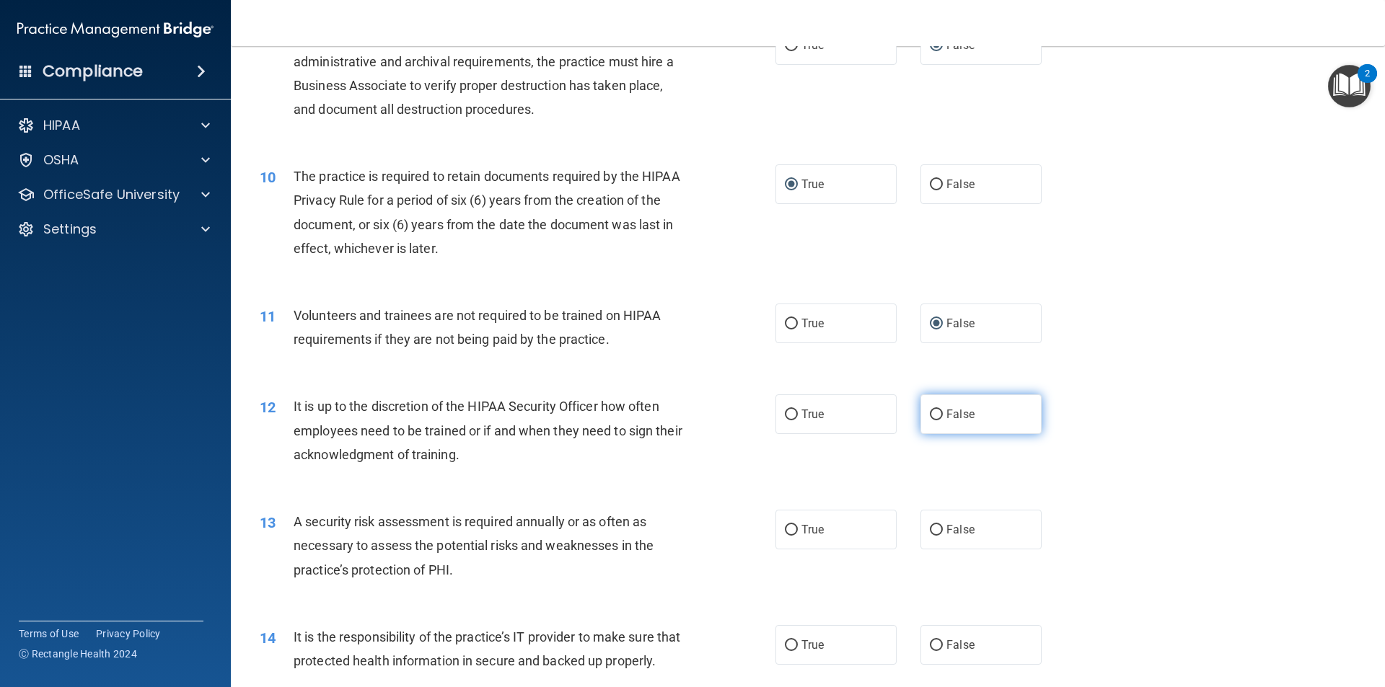
click at [930, 413] on input "False" at bounding box center [936, 415] width 13 height 11
radio input "true"
click at [790, 530] on input "True" at bounding box center [791, 530] width 13 height 11
radio input "true"
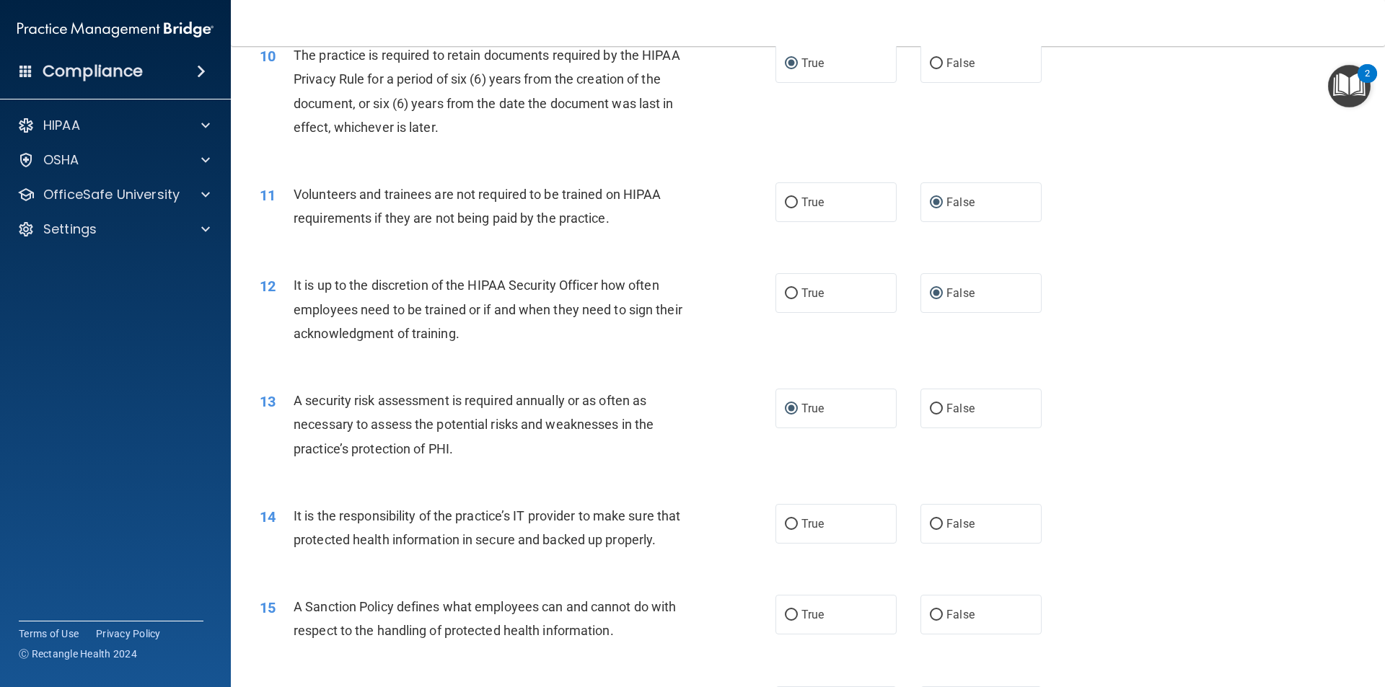
scroll to position [1226, 0]
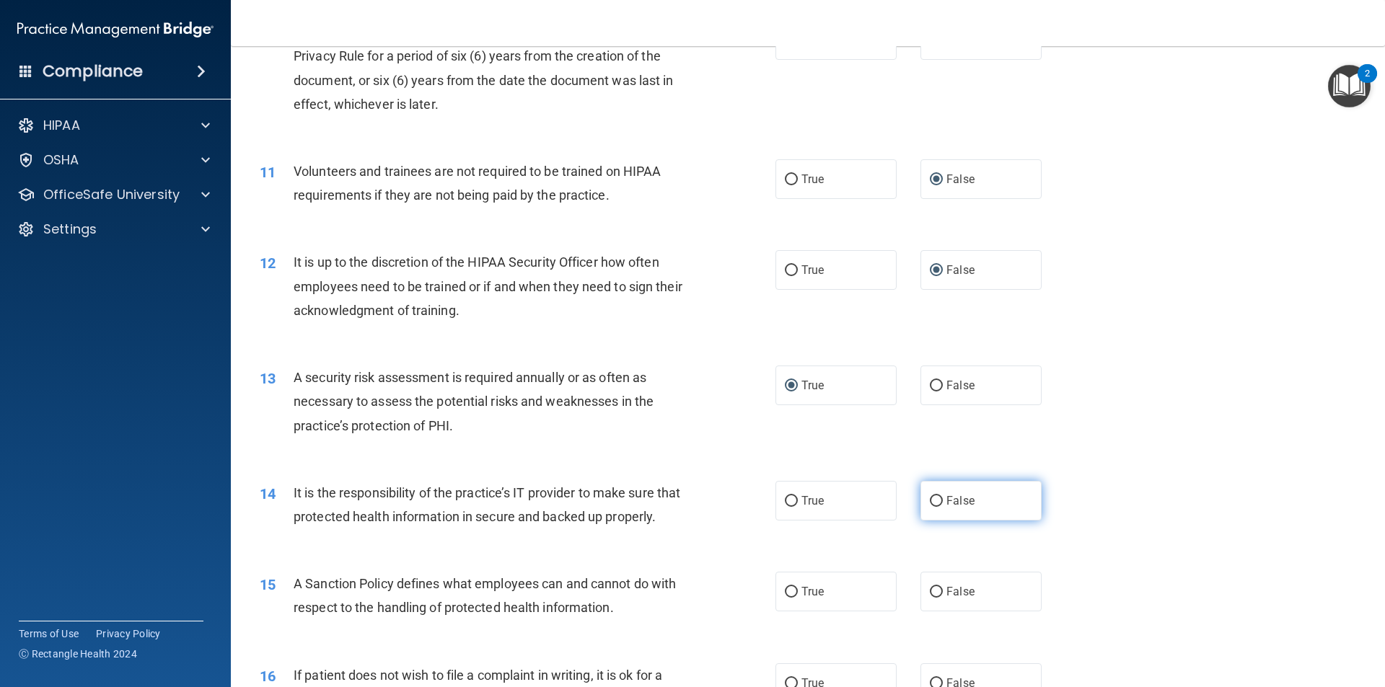
click at [930, 505] on input "False" at bounding box center [936, 501] width 13 height 11
radio input "true"
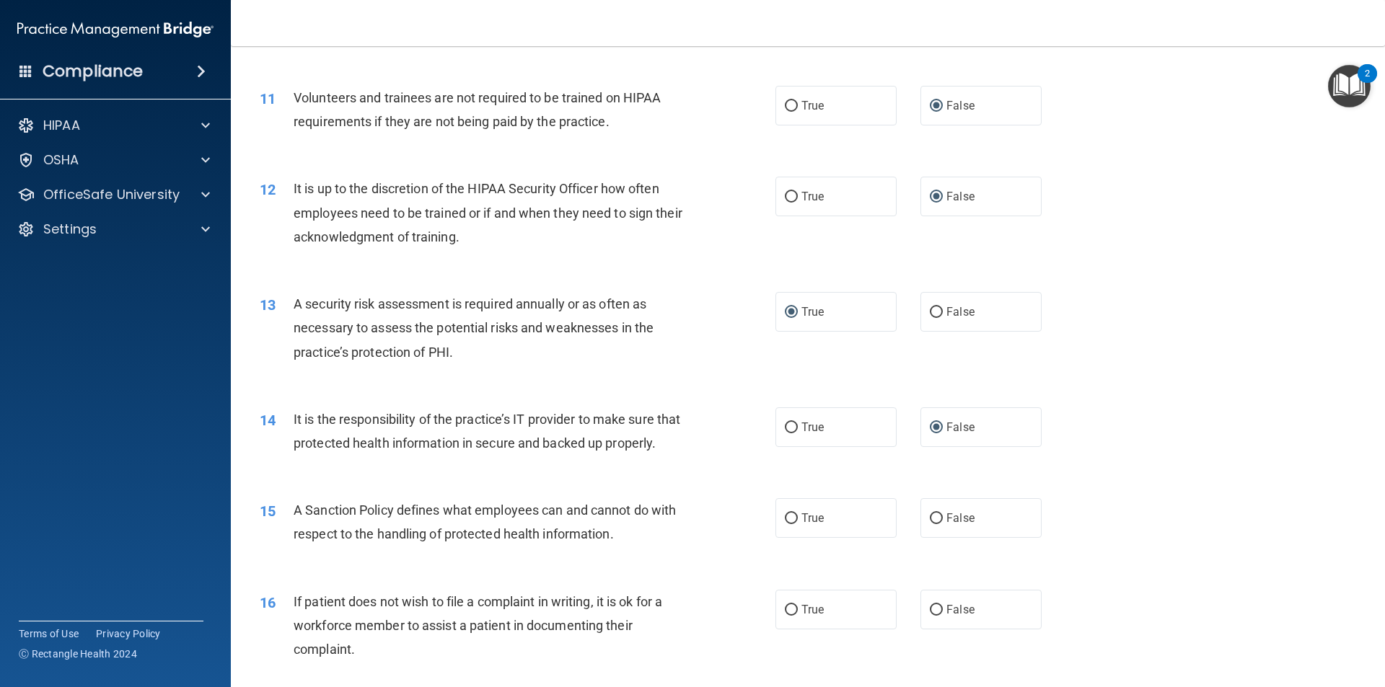
scroll to position [1370, 0]
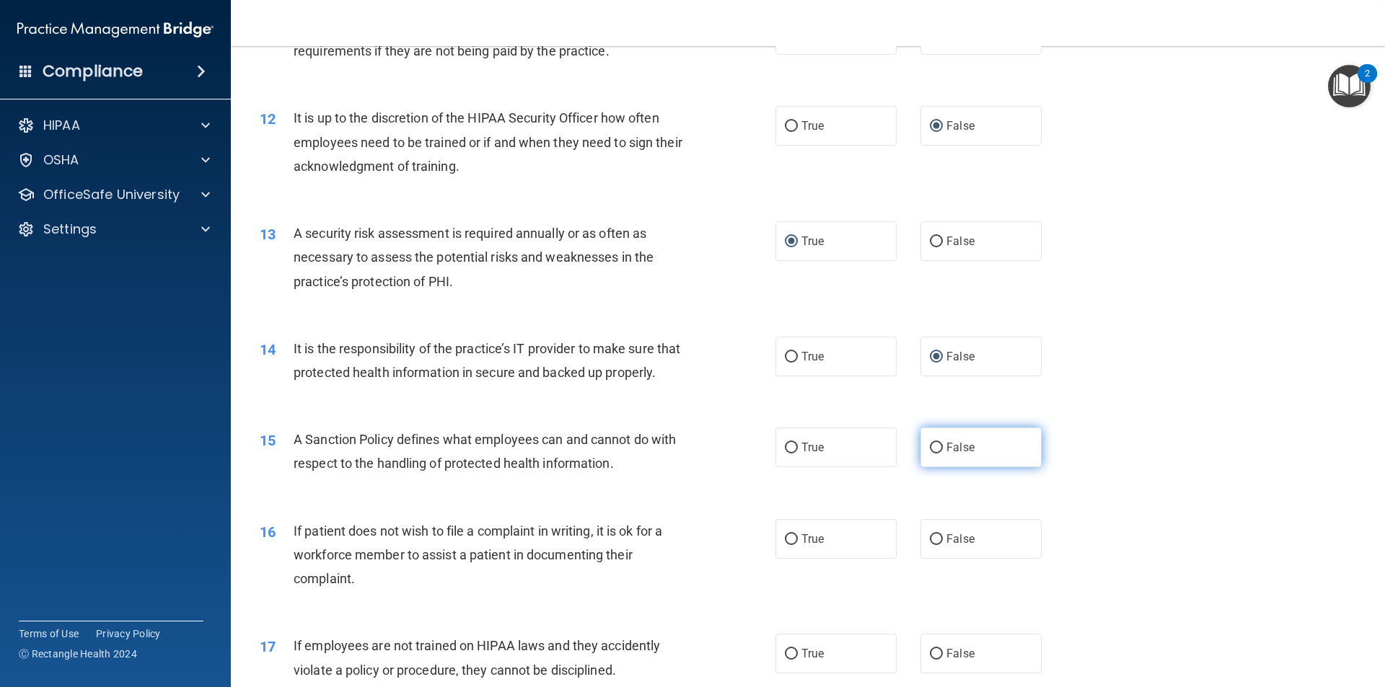
click at [930, 454] on input "False" at bounding box center [936, 448] width 13 height 11
radio input "true"
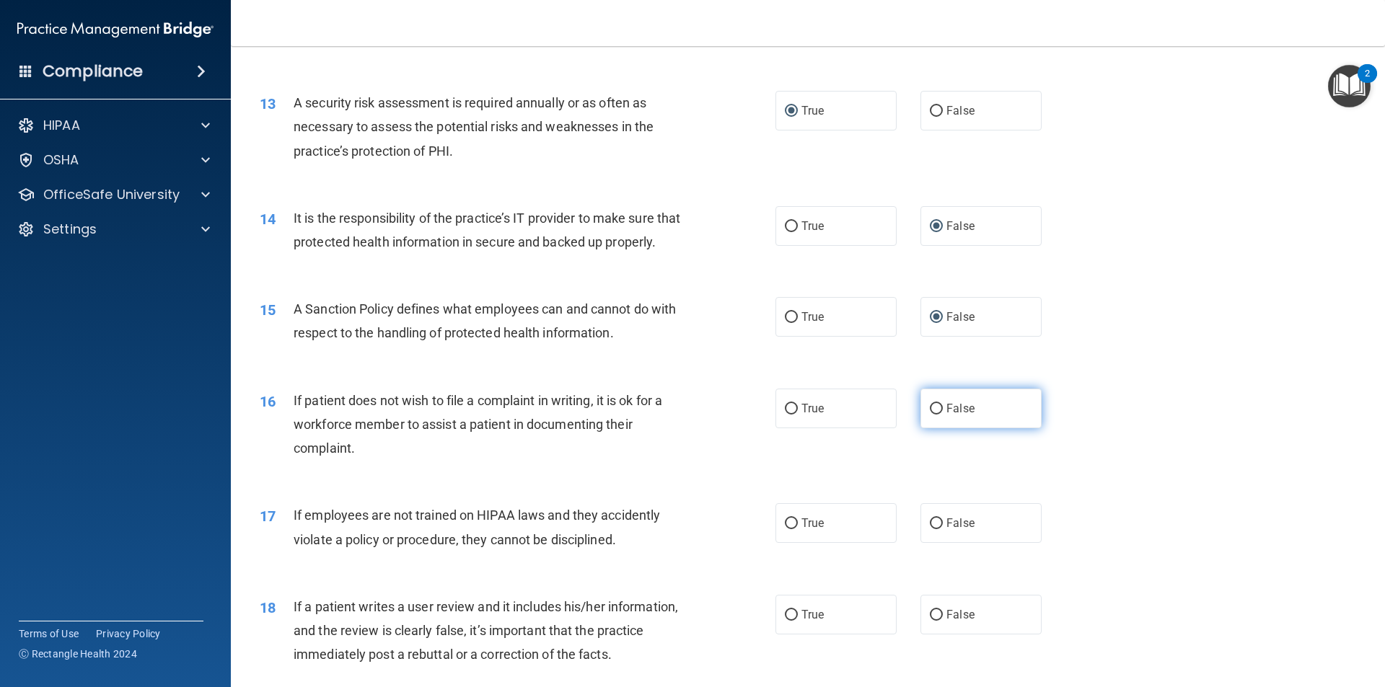
scroll to position [1514, 0]
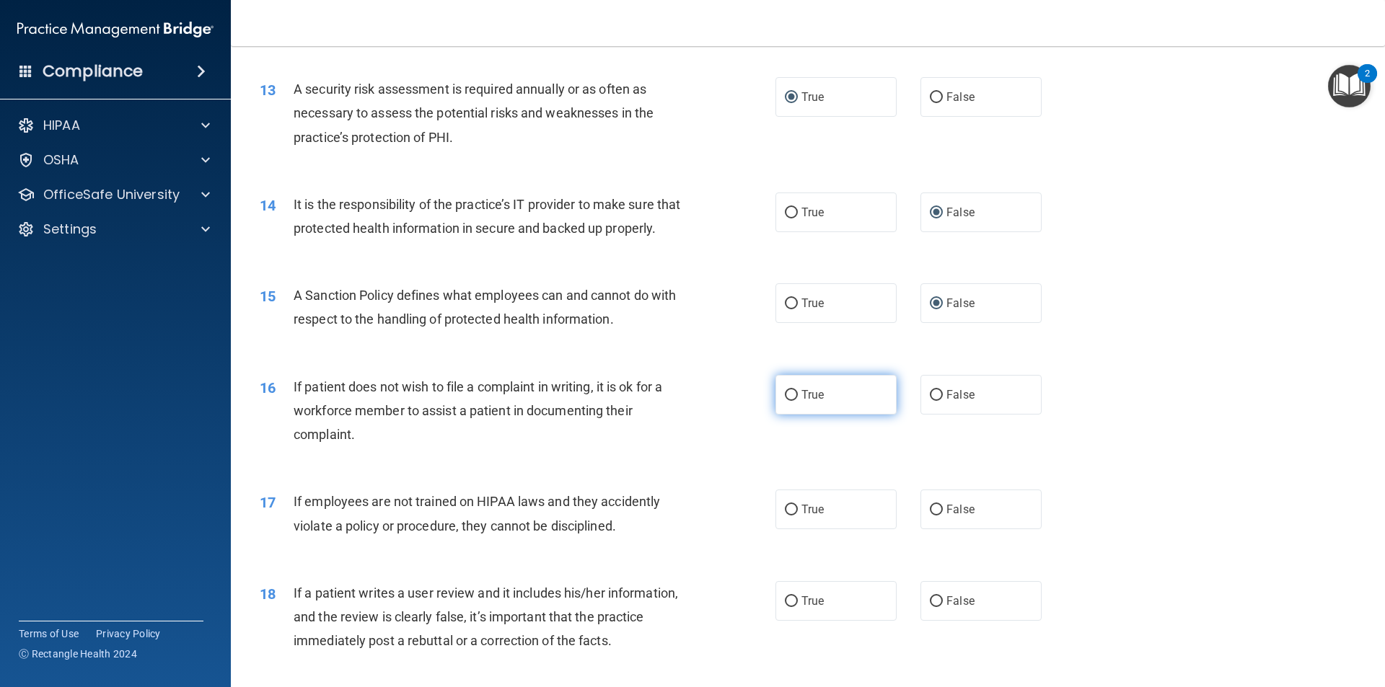
click at [786, 401] on input "True" at bounding box center [791, 395] width 13 height 11
radio input "true"
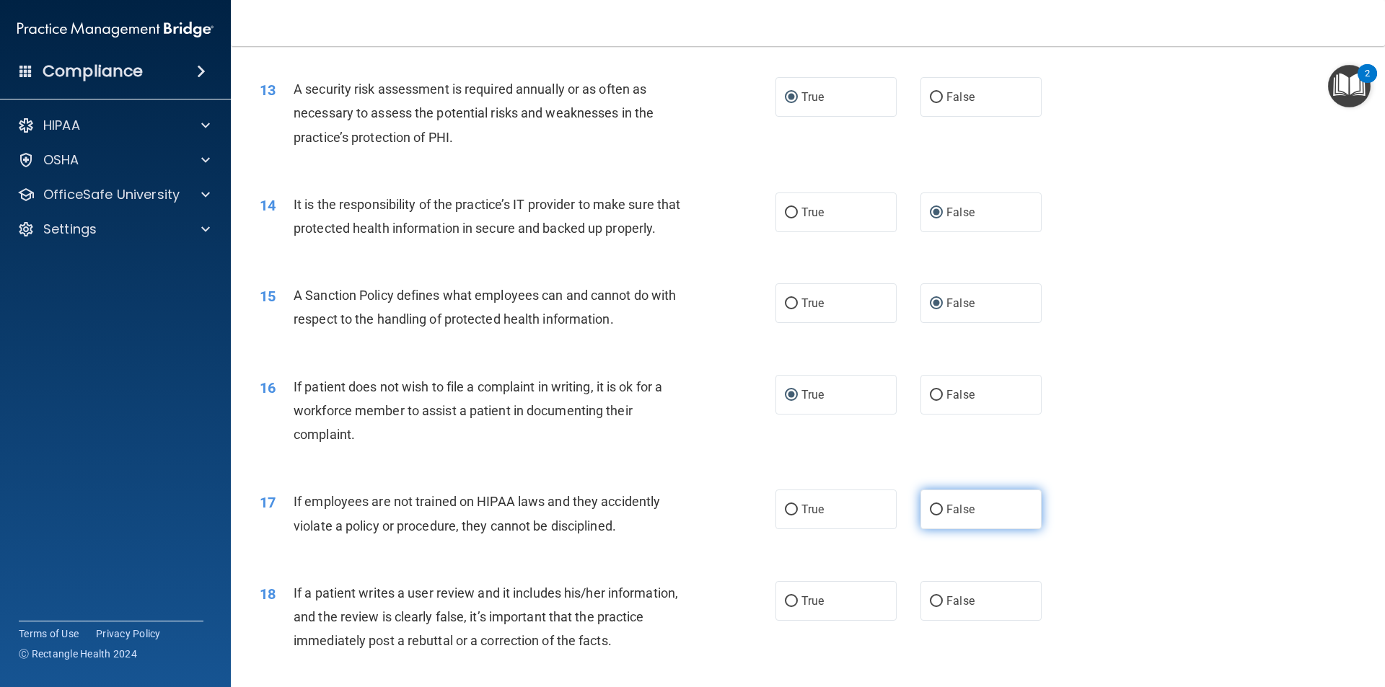
click at [930, 516] on input "False" at bounding box center [936, 510] width 13 height 11
radio input "true"
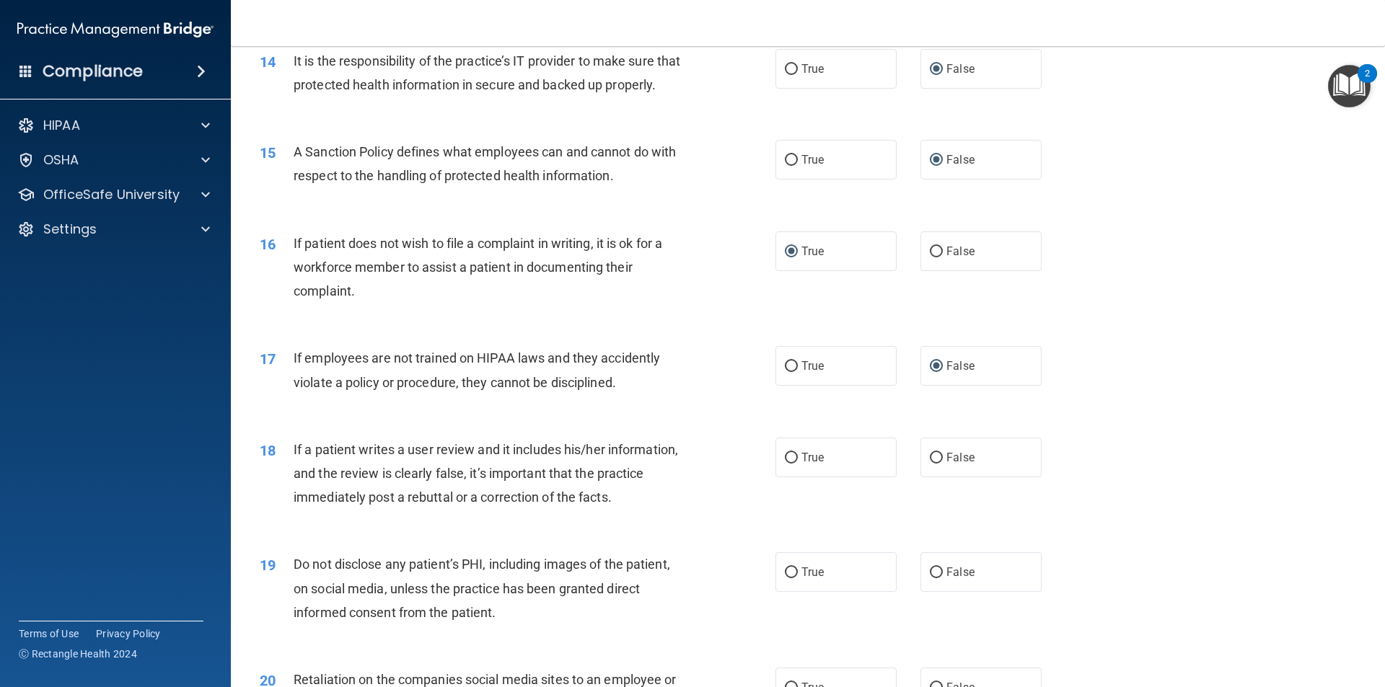
scroll to position [1659, 0]
click at [931, 463] on input "False" at bounding box center [936, 457] width 13 height 11
radio input "true"
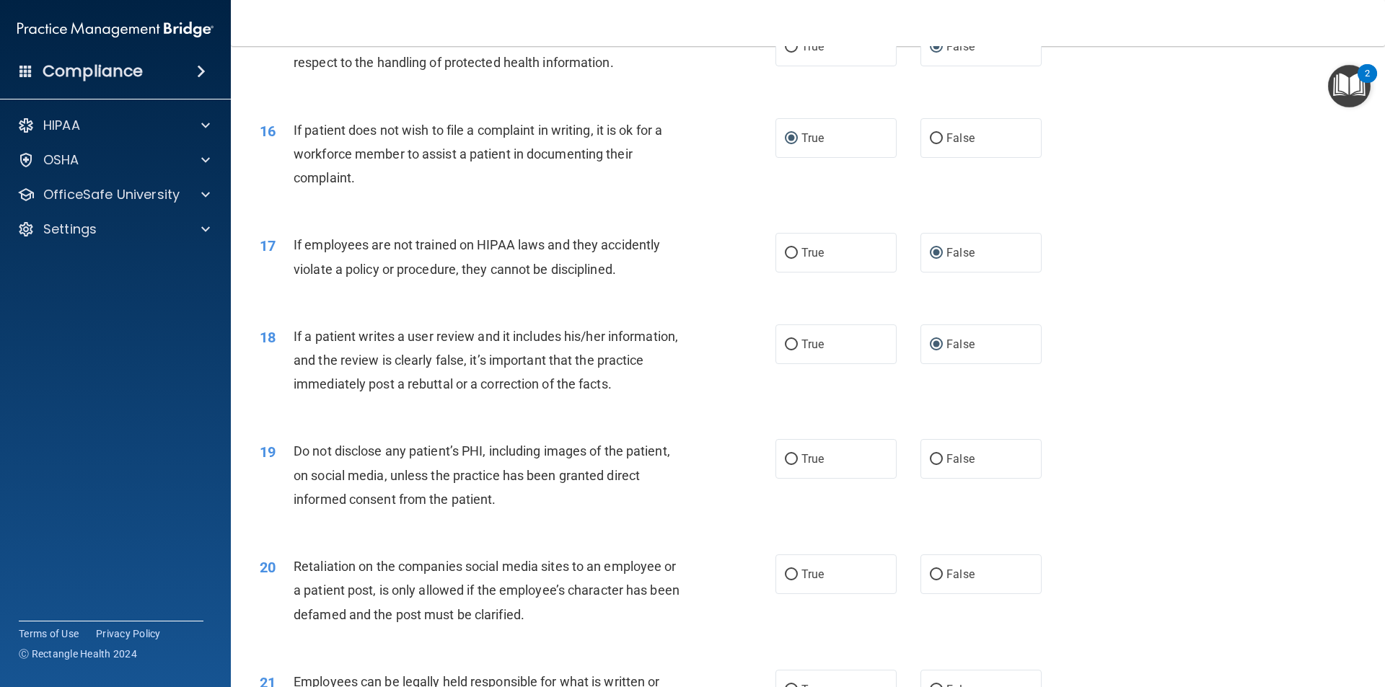
scroll to position [1803, 0]
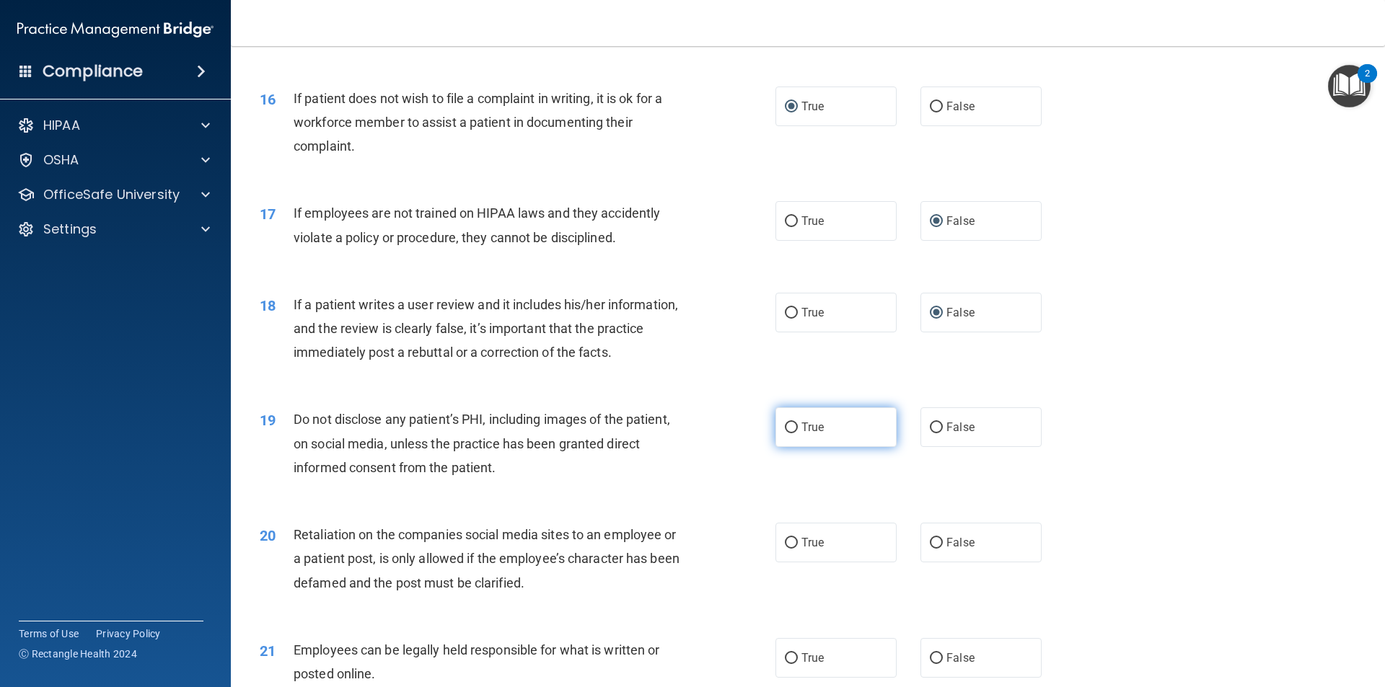
click at [788, 433] on input "True" at bounding box center [791, 428] width 13 height 11
radio input "true"
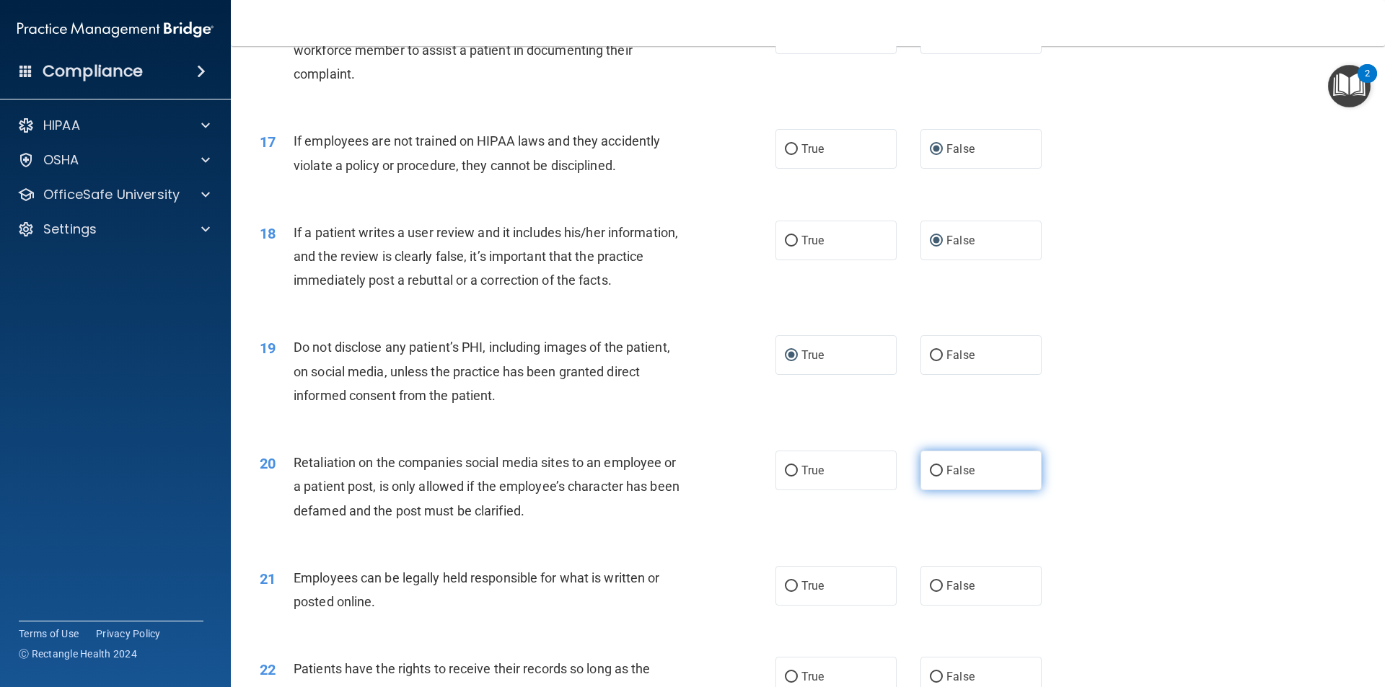
click at [931, 477] on input "False" at bounding box center [936, 471] width 13 height 11
radio input "true"
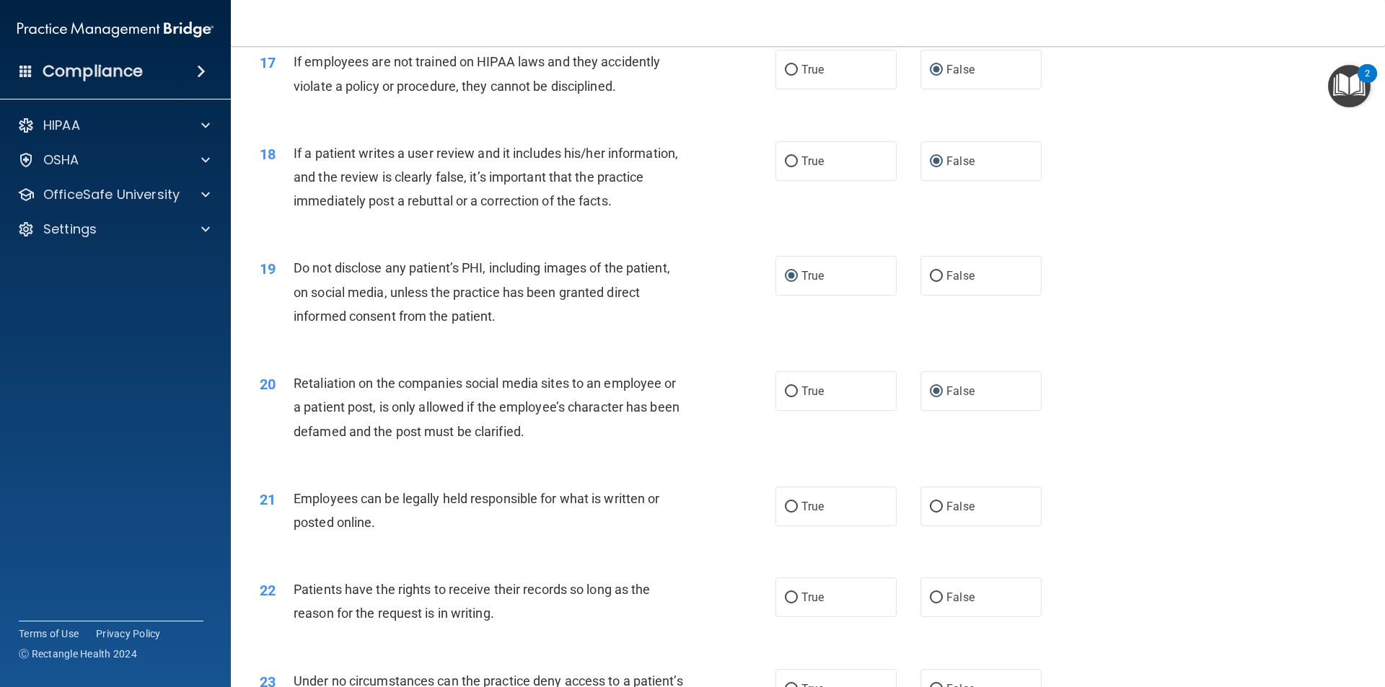
scroll to position [2019, 0]
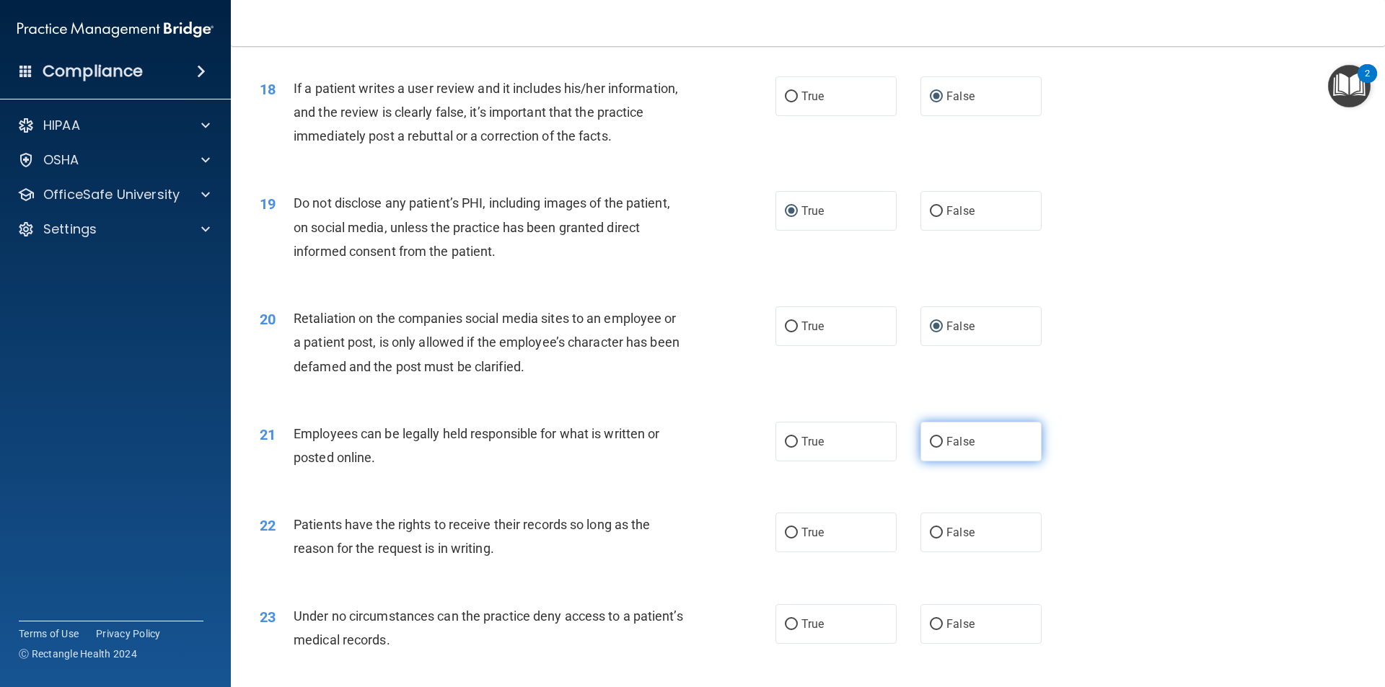
click at [930, 448] on input "False" at bounding box center [936, 442] width 13 height 11
radio input "true"
click at [785, 448] on input "True" at bounding box center [791, 442] width 13 height 11
radio input "true"
radio input "false"
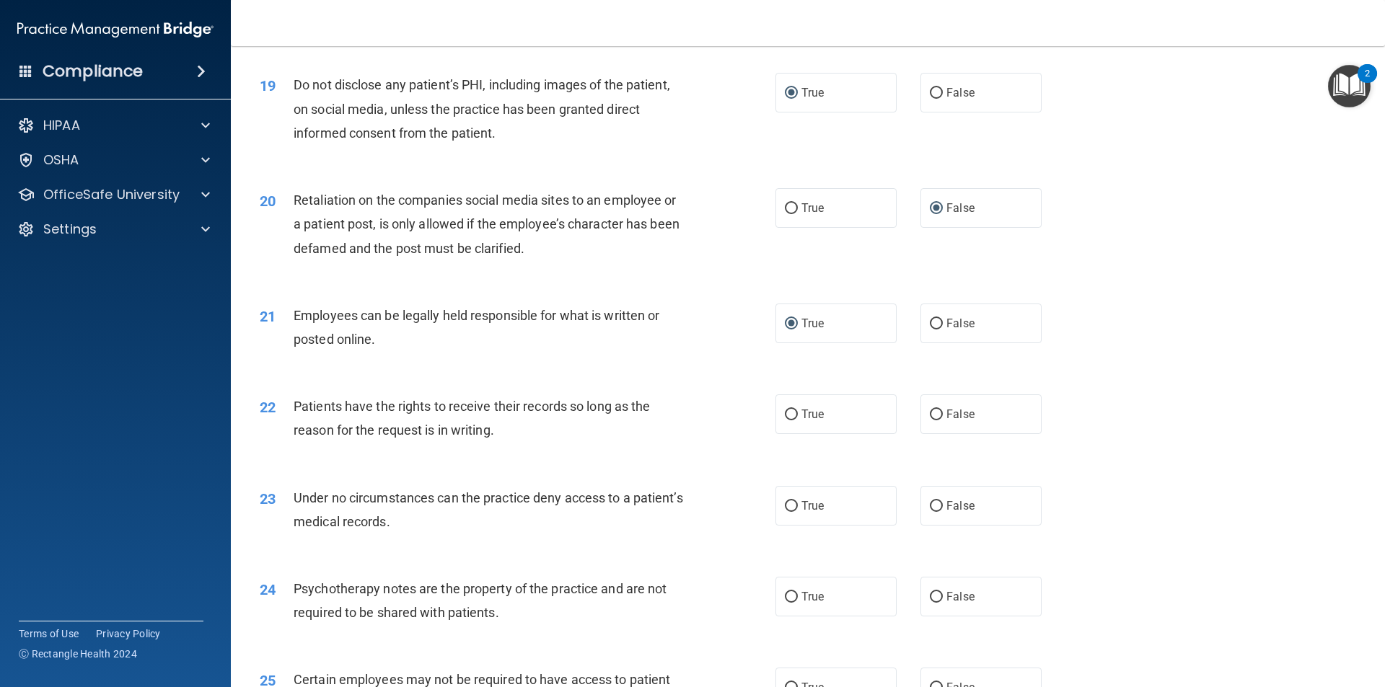
scroll to position [2164, 0]
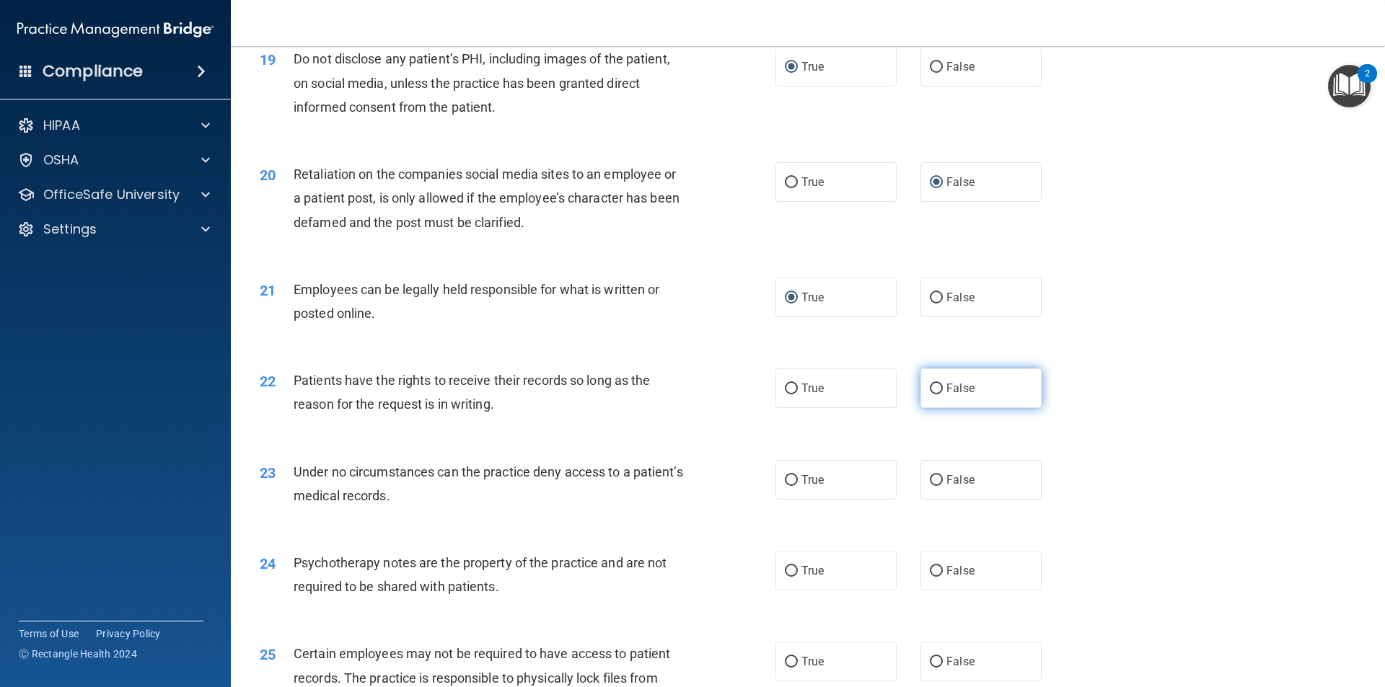
click at [930, 394] on input "False" at bounding box center [936, 389] width 13 height 11
radio input "true"
click at [930, 486] on input "False" at bounding box center [936, 480] width 13 height 11
radio input "true"
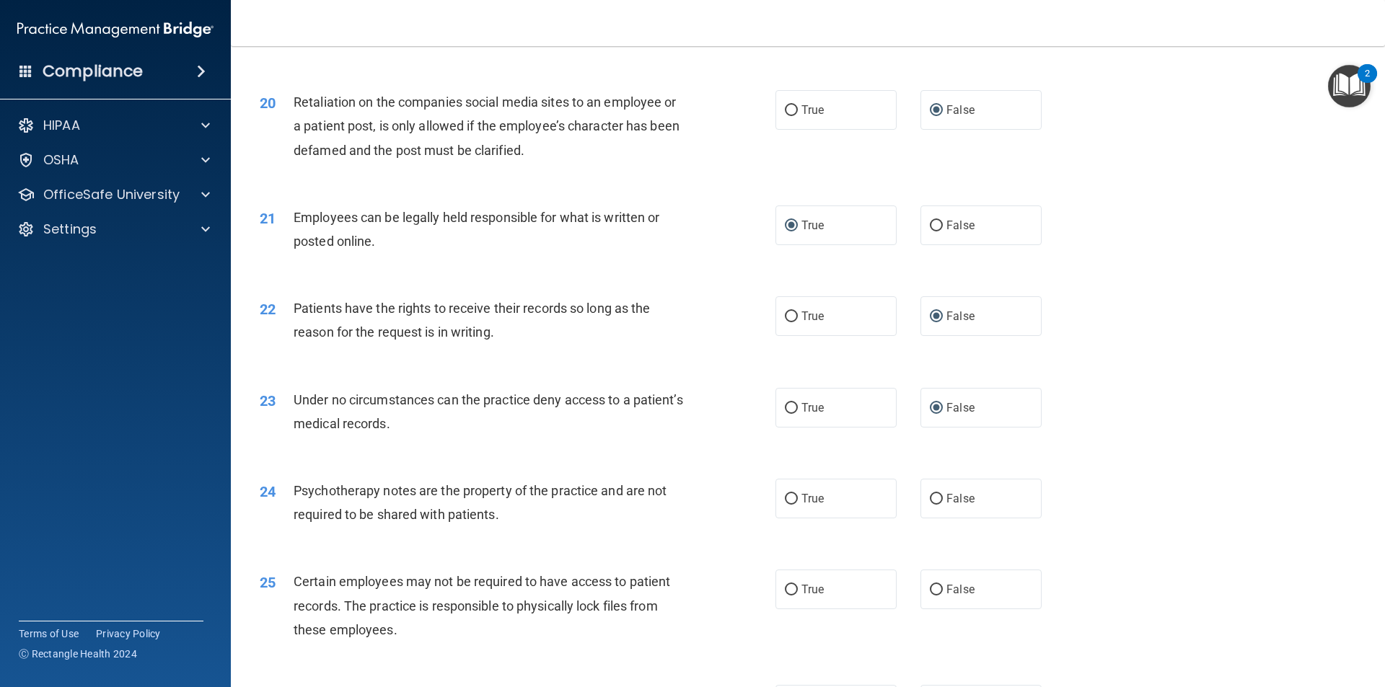
scroll to position [2308, 0]
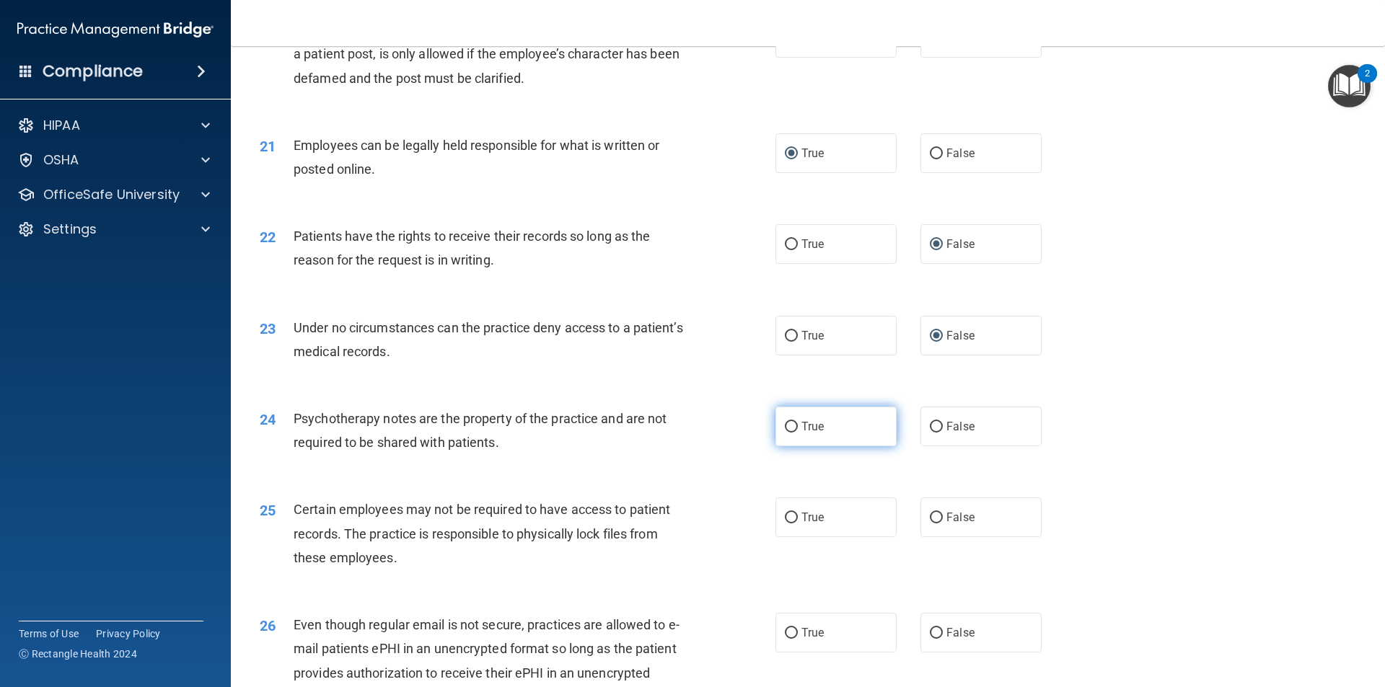
click at [788, 433] on input "True" at bounding box center [791, 427] width 13 height 11
radio input "true"
click at [786, 524] on input "True" at bounding box center [791, 518] width 13 height 11
radio input "true"
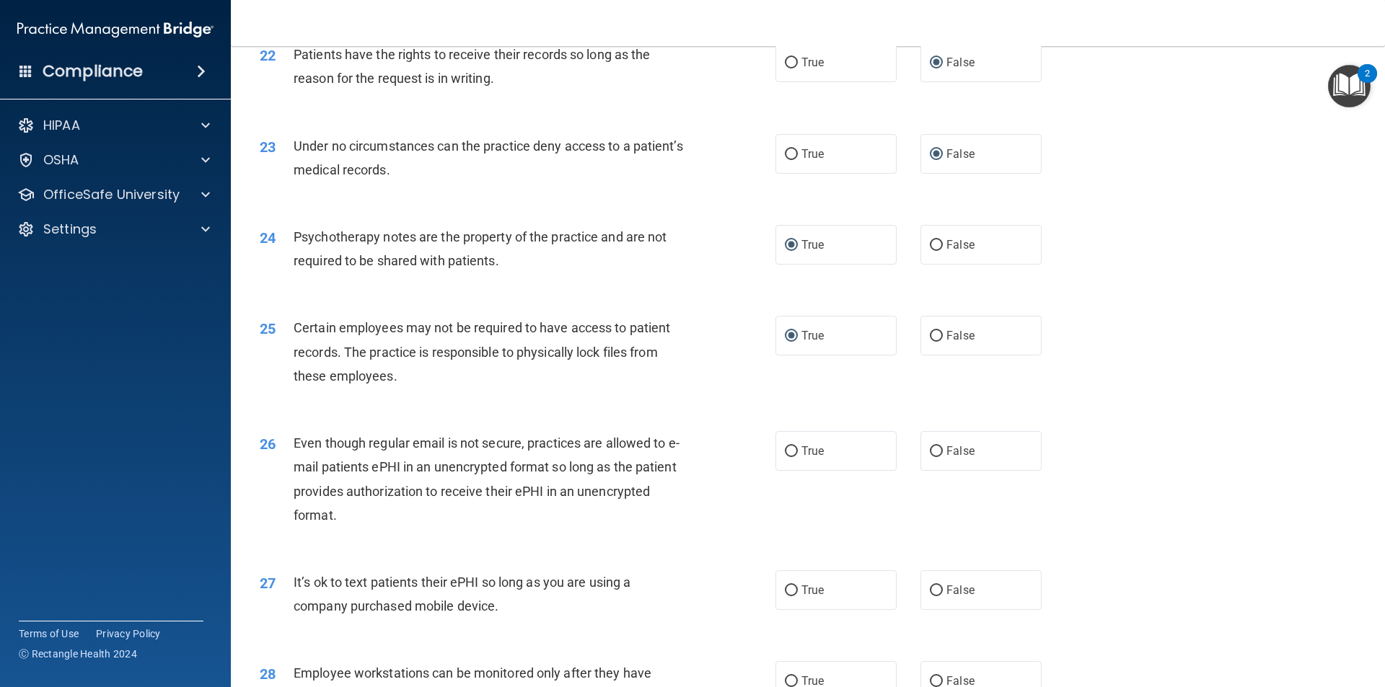
scroll to position [2524, 0]
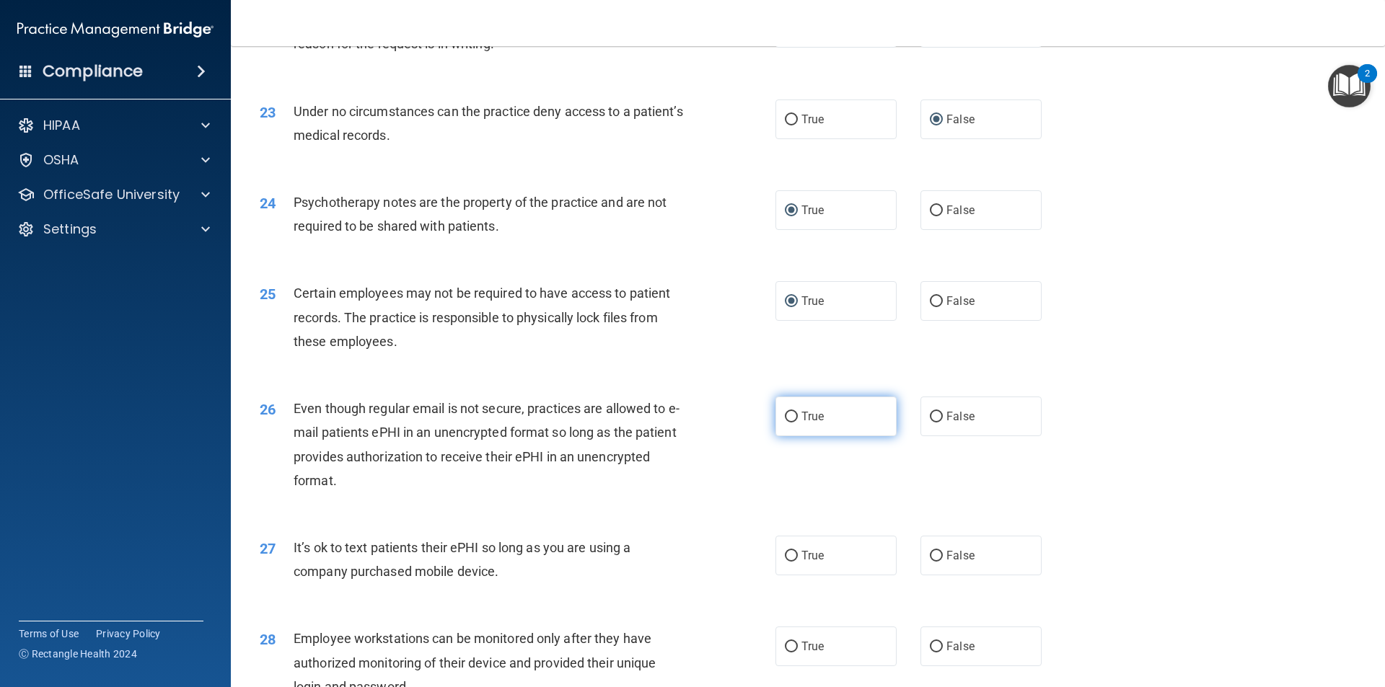
click at [785, 423] on input "True" at bounding box center [791, 417] width 13 height 11
radio input "true"
click at [930, 562] on input "False" at bounding box center [936, 556] width 13 height 11
radio input "true"
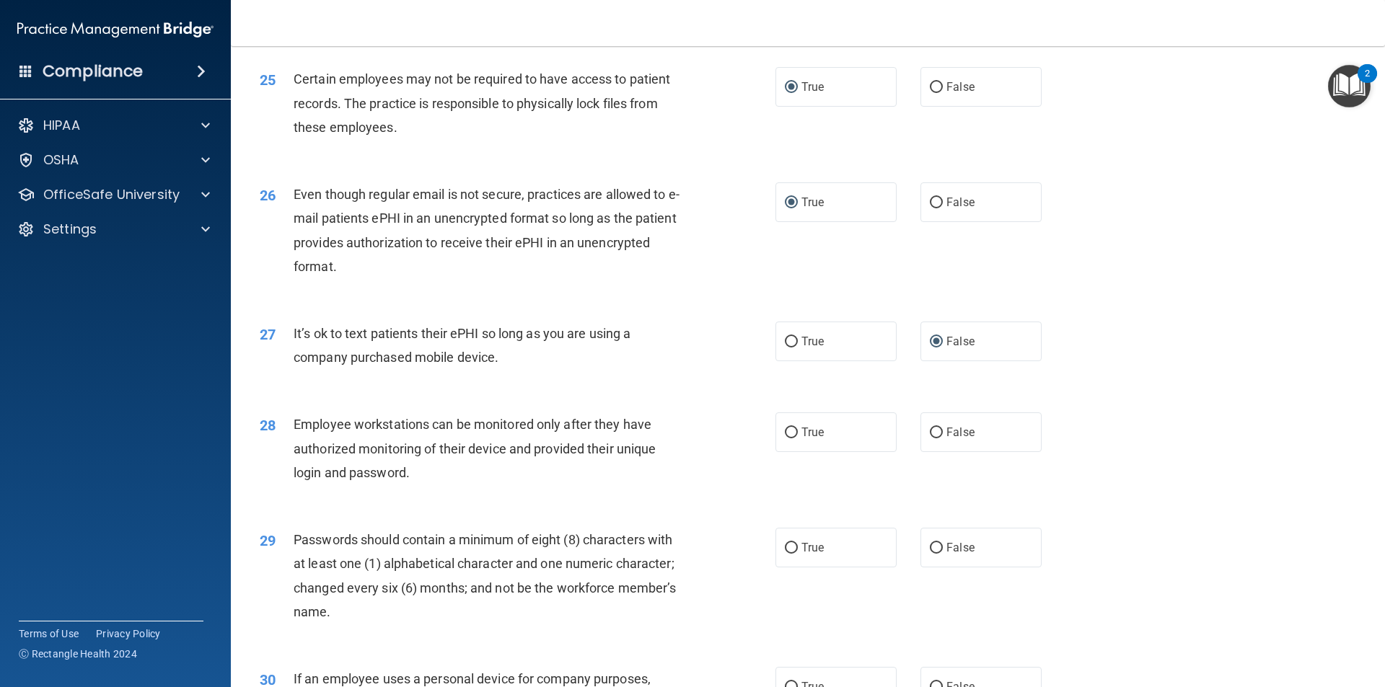
scroll to position [2741, 0]
click at [930, 436] on input "False" at bounding box center [936, 430] width 13 height 11
radio input "true"
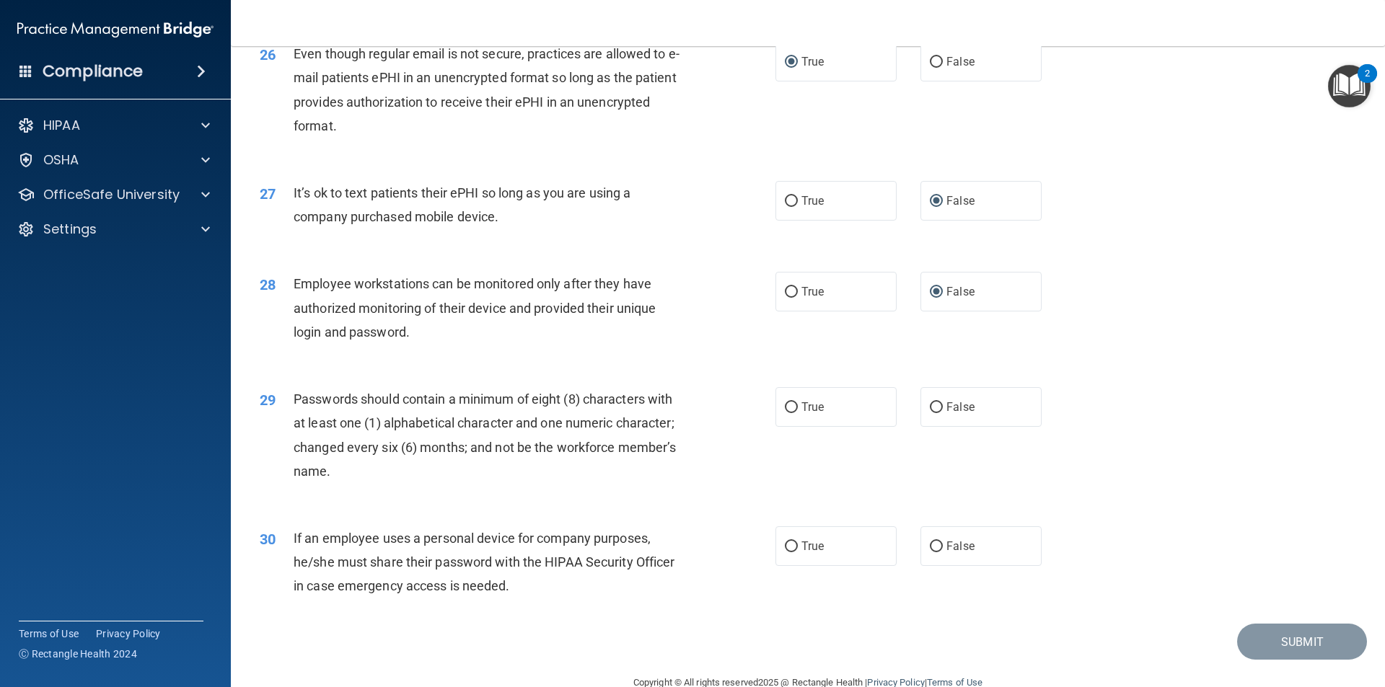
scroll to position [2885, 0]
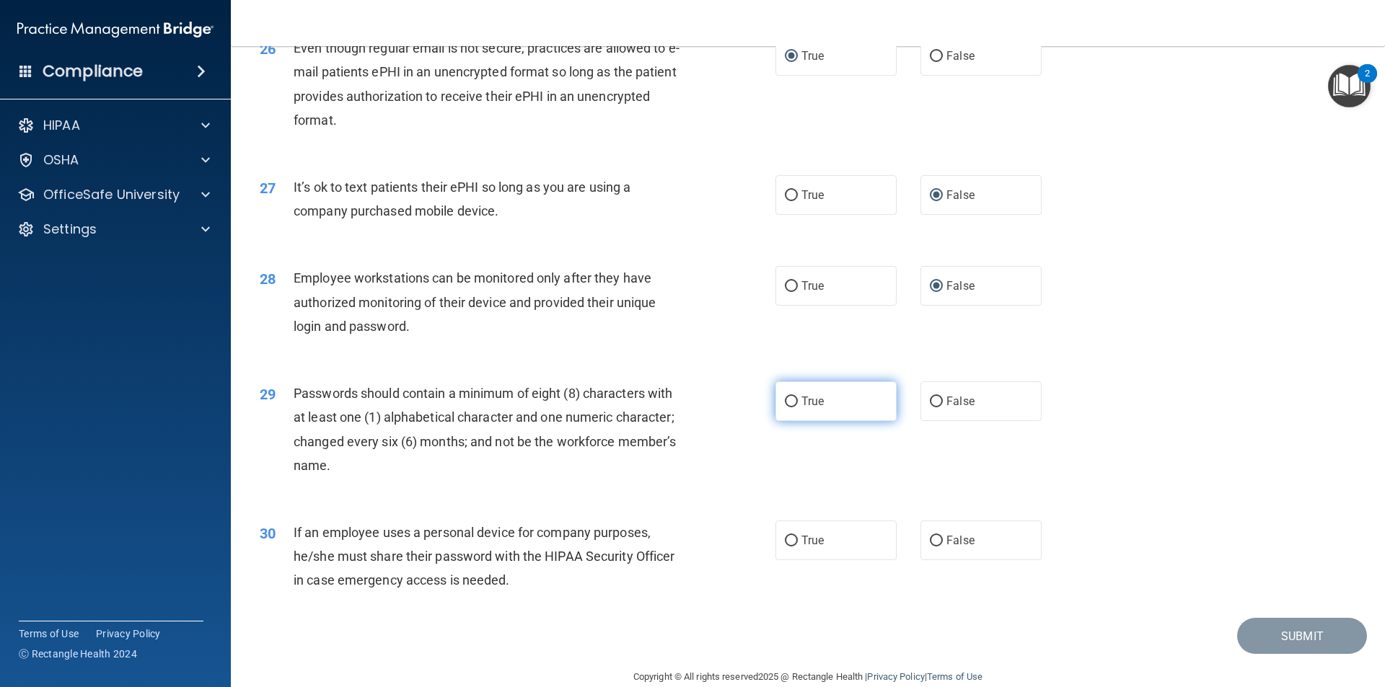
click at [785, 407] on input "True" at bounding box center [791, 402] width 13 height 11
radio input "true"
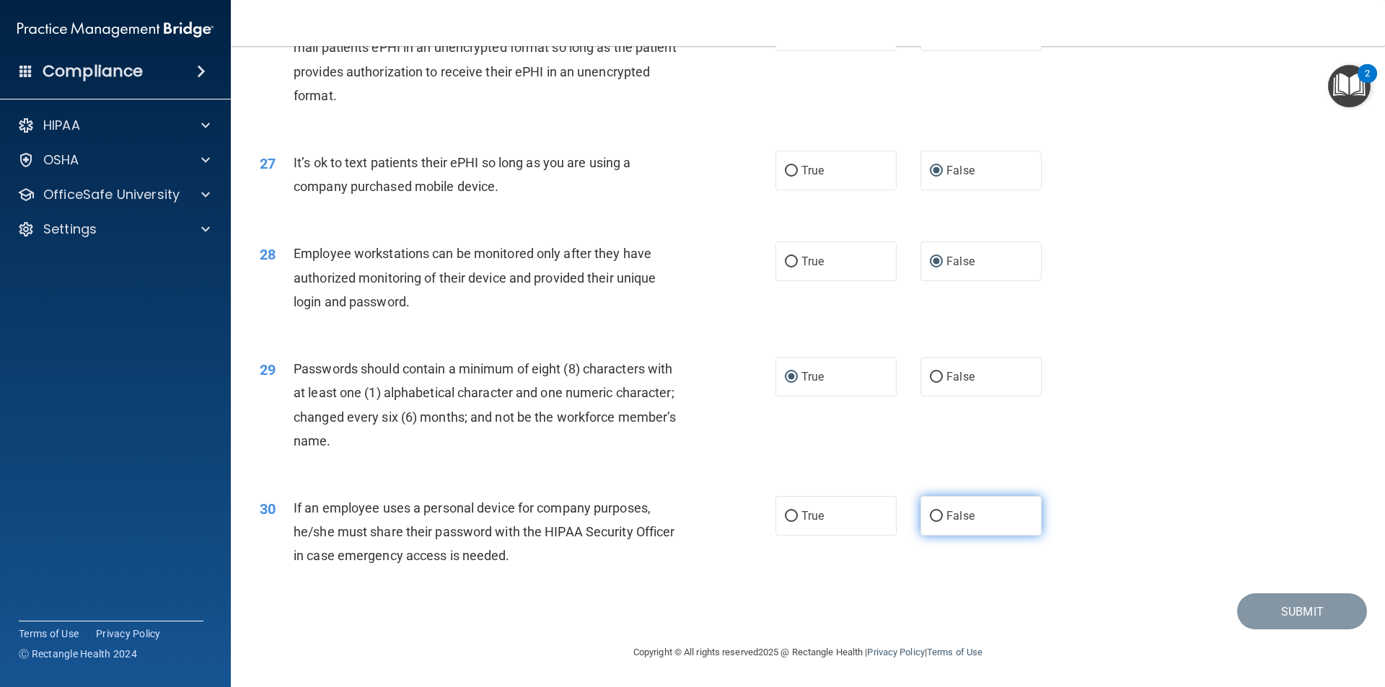
click at [930, 517] on input "False" at bounding box center [936, 516] width 13 height 11
radio input "true"
click at [1271, 608] on button "Submit" at bounding box center [1302, 612] width 130 height 37
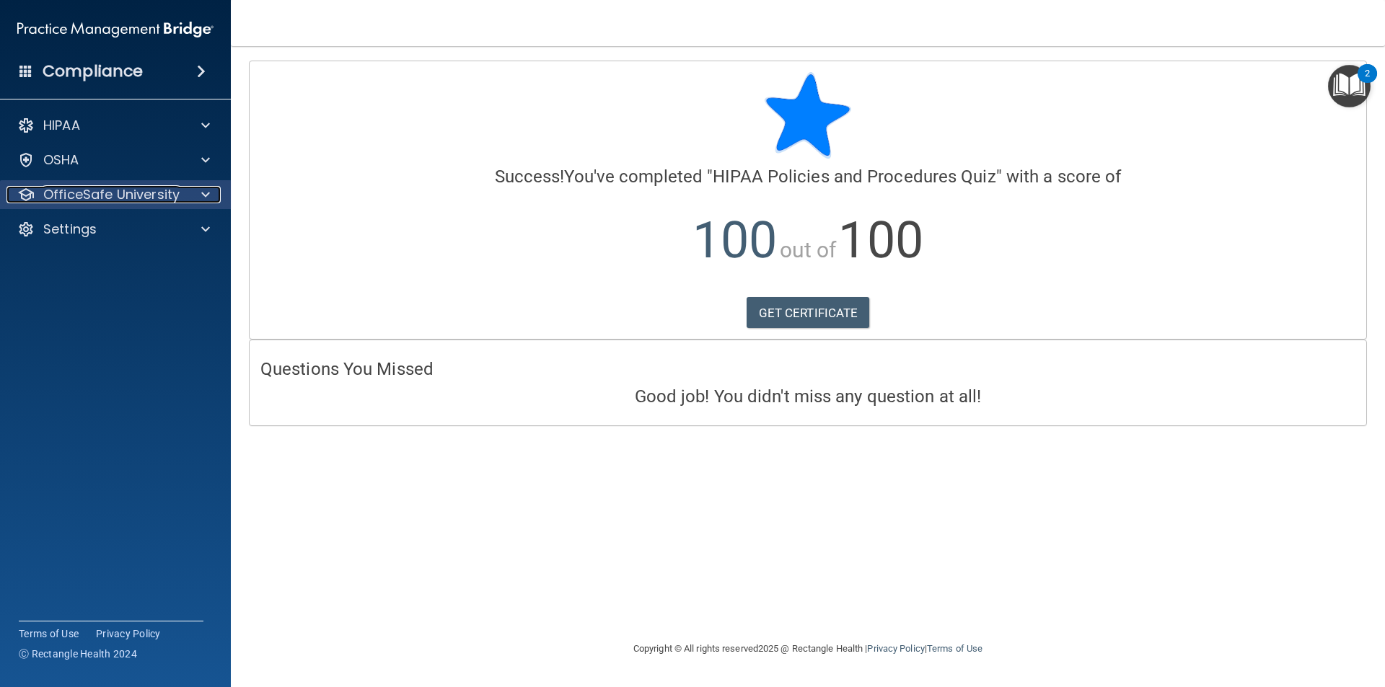
click at [110, 198] on p "OfficeSafe University" at bounding box center [111, 194] width 136 height 17
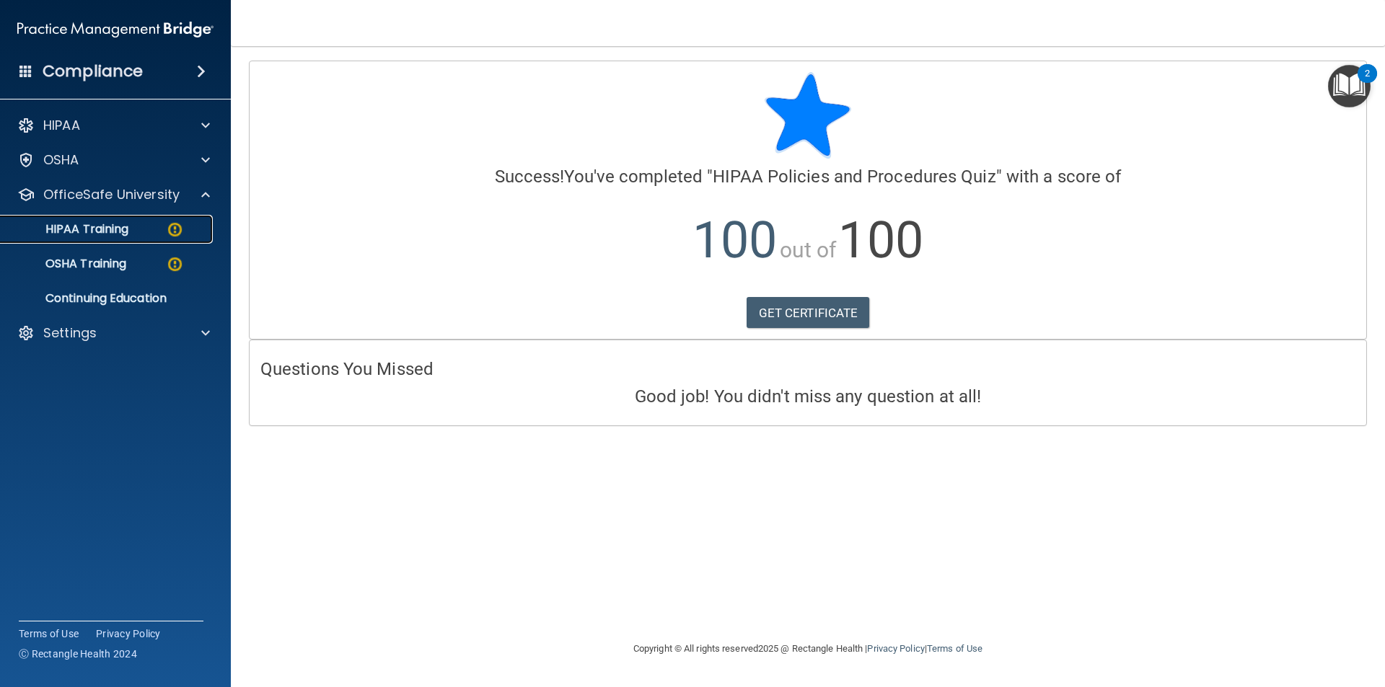
click at [99, 229] on p "HIPAA Training" at bounding box center [68, 229] width 119 height 14
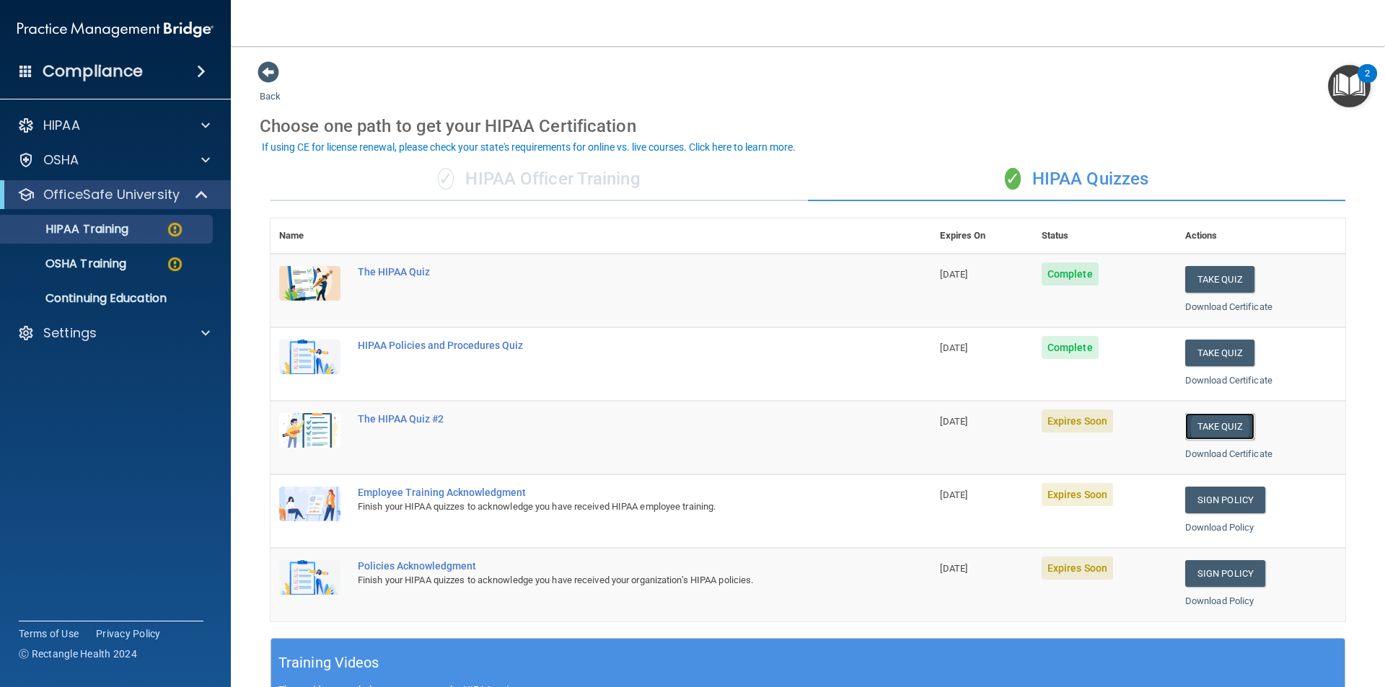
click at [1208, 426] on button "Take Quiz" at bounding box center [1219, 426] width 69 height 27
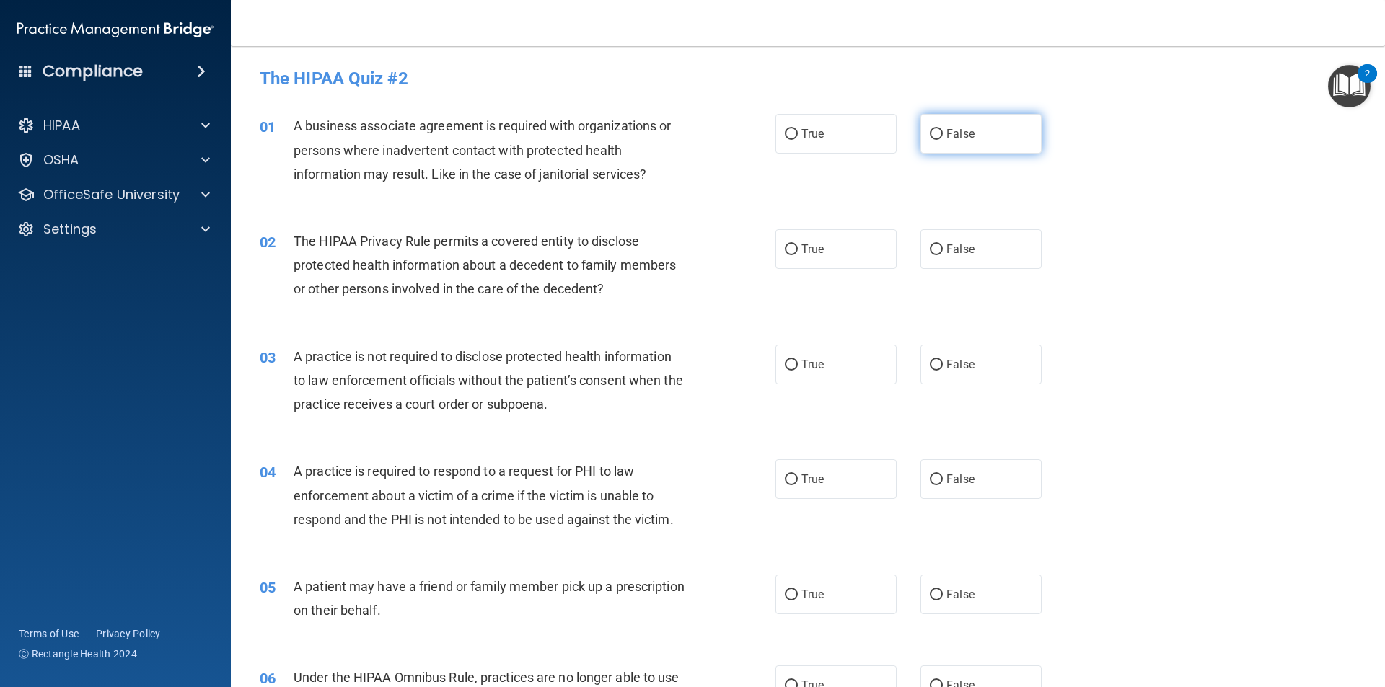
click at [930, 136] on input "False" at bounding box center [936, 134] width 13 height 11
radio input "true"
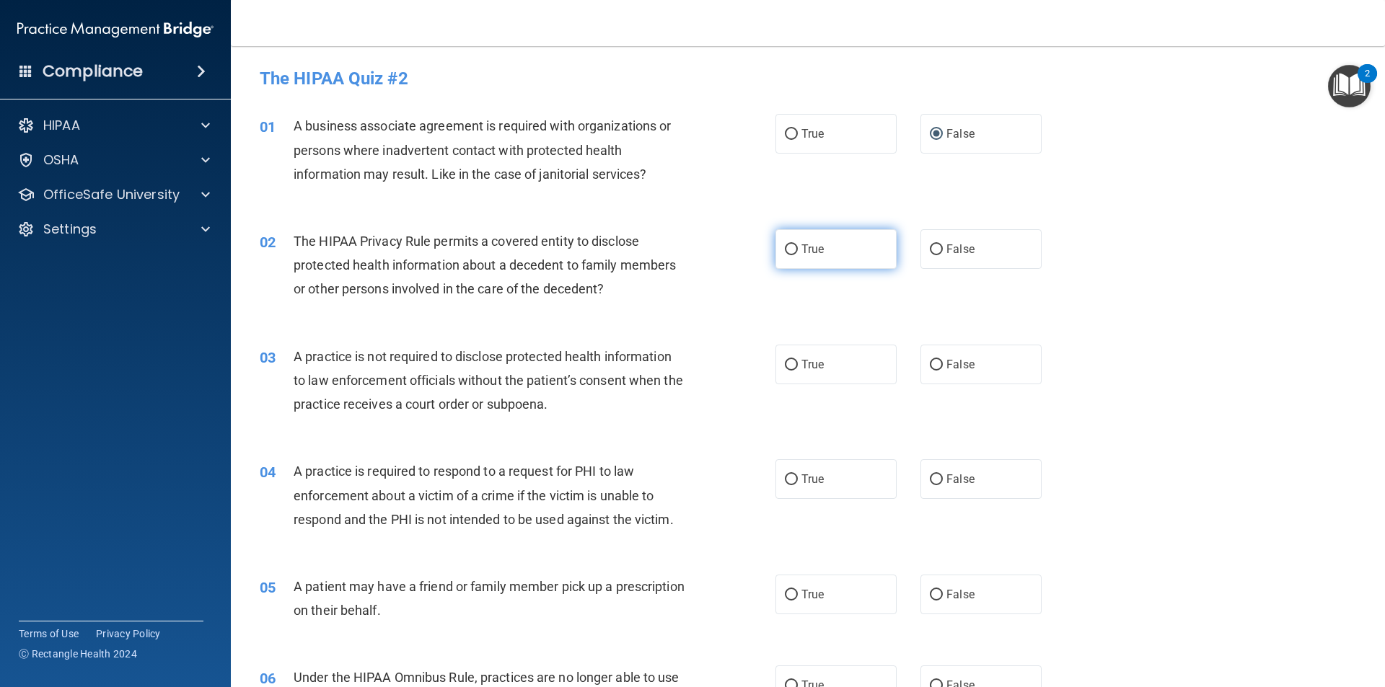
click at [785, 253] on input "True" at bounding box center [791, 249] width 13 height 11
radio input "true"
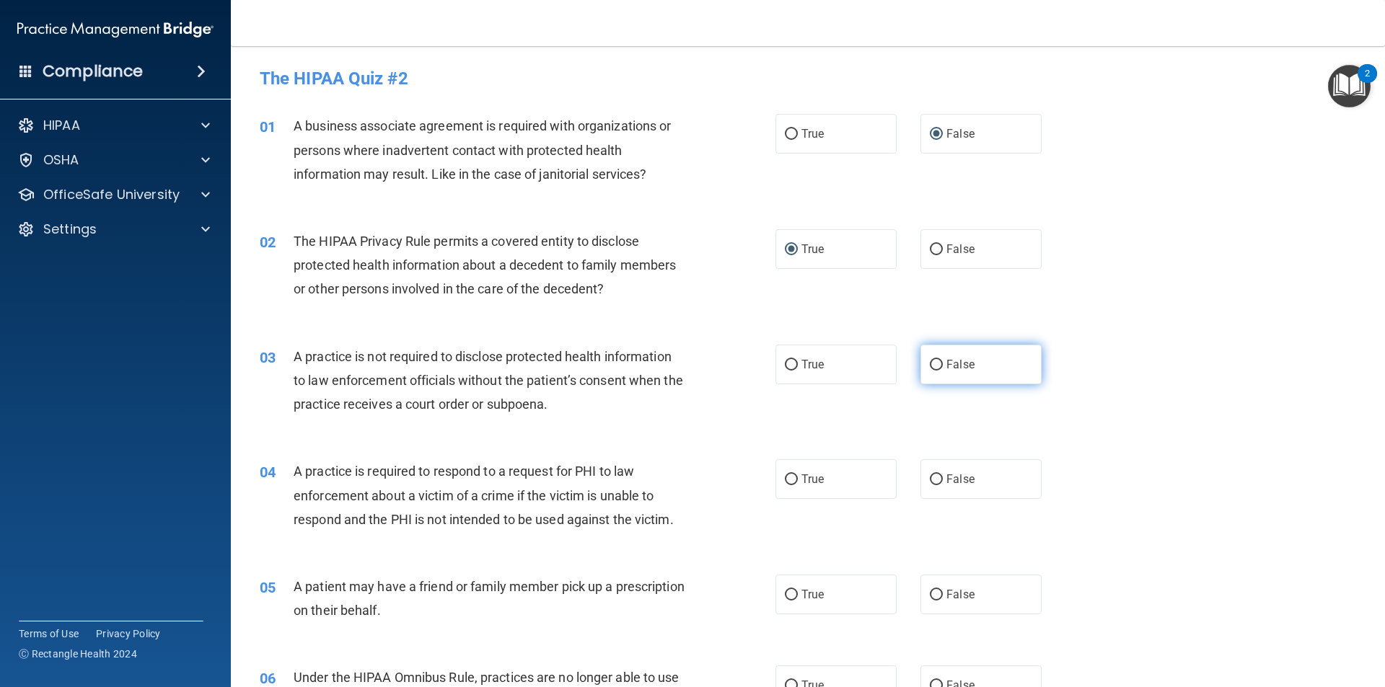
click at [932, 363] on input "False" at bounding box center [936, 365] width 13 height 11
radio input "true"
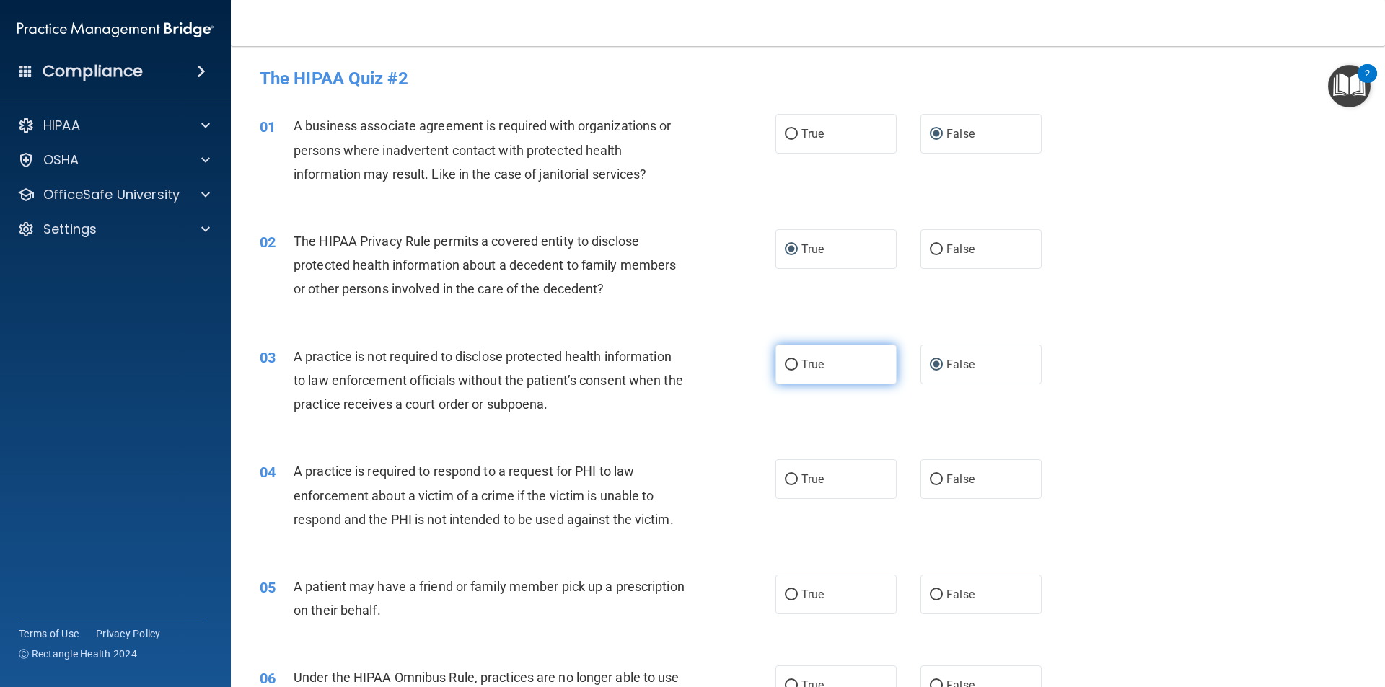
click at [788, 364] on input "True" at bounding box center [791, 365] width 13 height 11
radio input "true"
radio input "false"
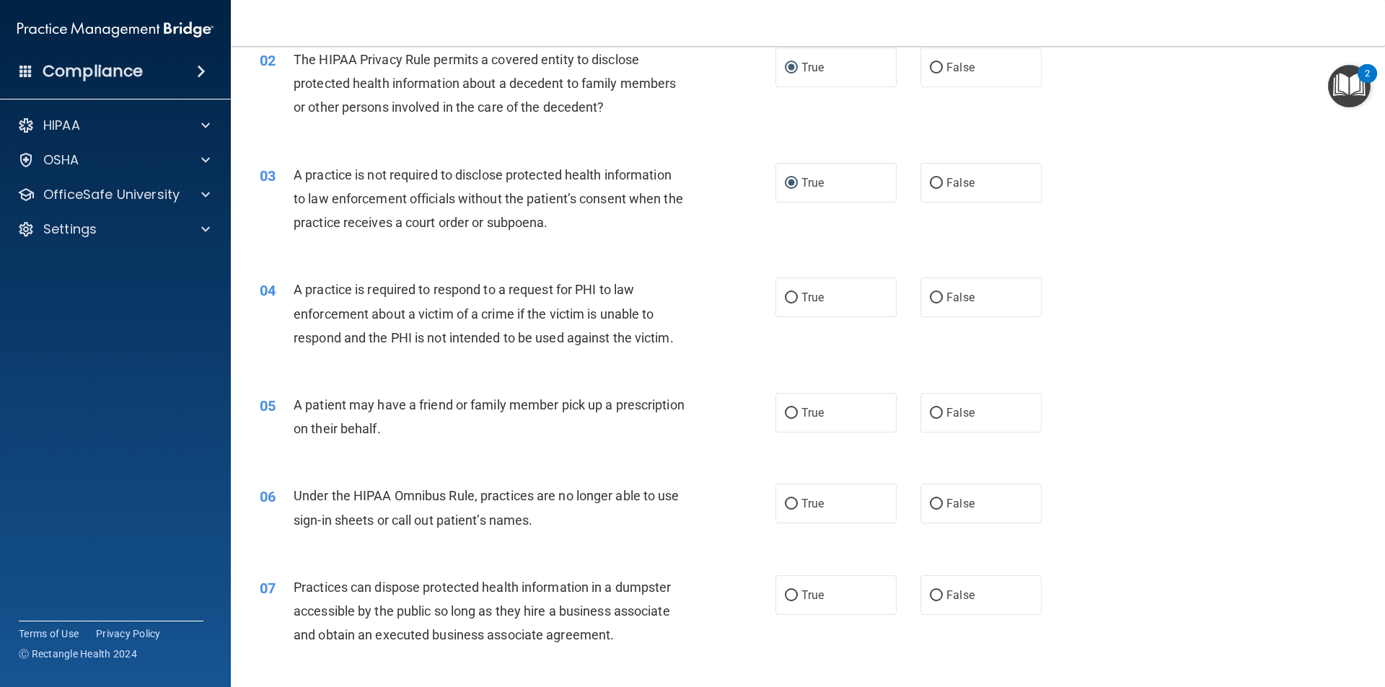
scroll to position [216, 0]
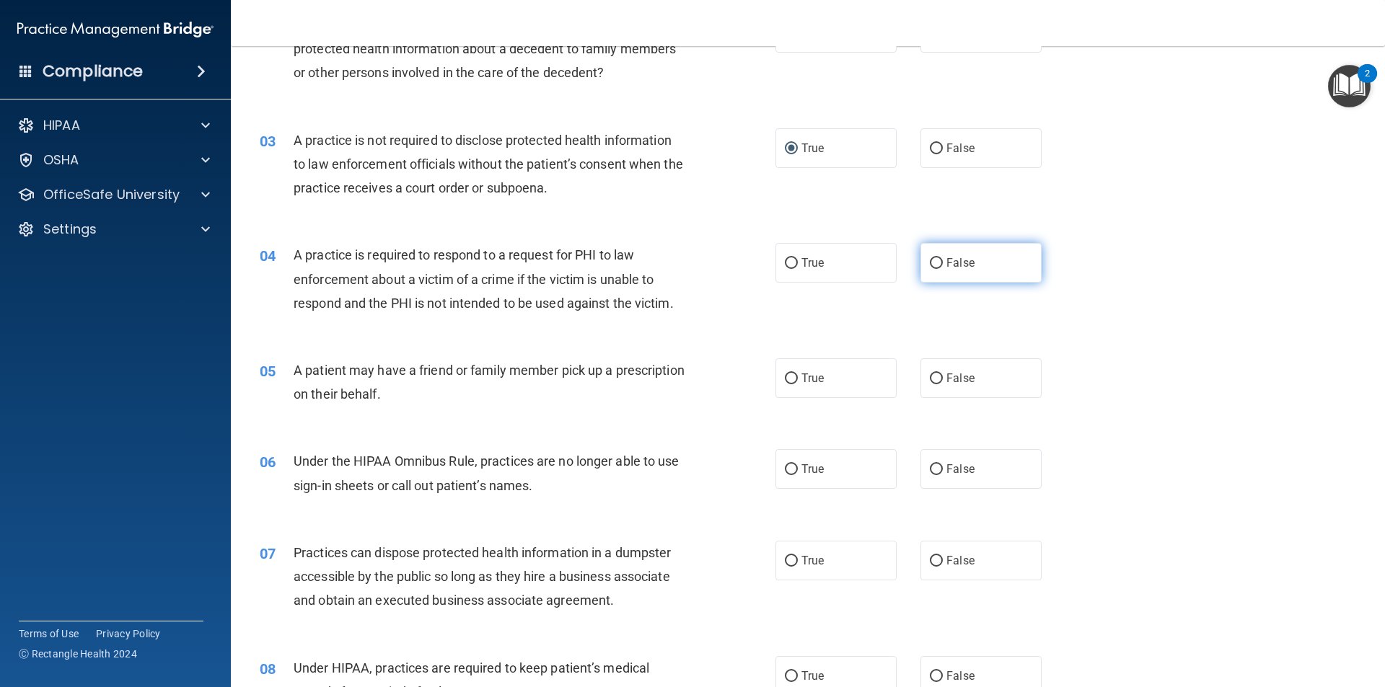
click at [930, 265] on input "False" at bounding box center [936, 263] width 13 height 11
radio input "true"
click at [789, 266] on input "True" at bounding box center [791, 263] width 13 height 11
radio input "true"
radio input "false"
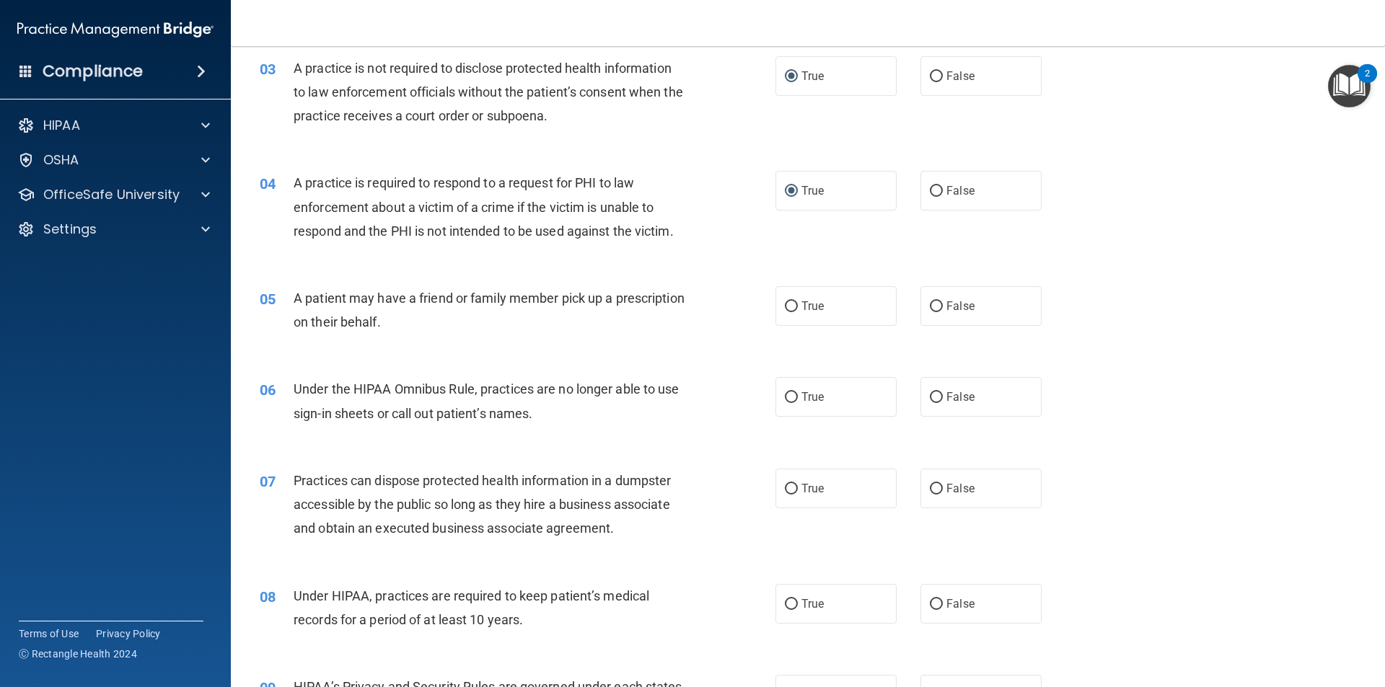
scroll to position [361, 0]
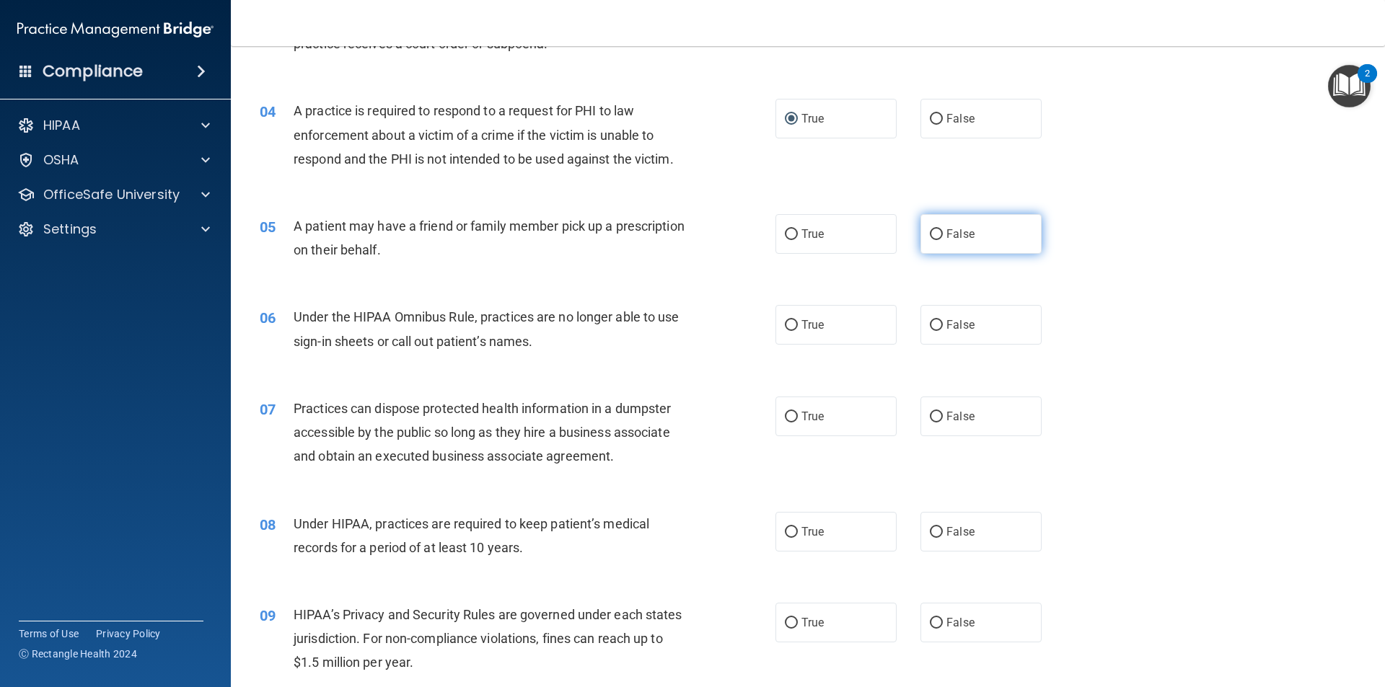
click at [930, 241] on label "False" at bounding box center [980, 234] width 121 height 40
click at [930, 240] on input "False" at bounding box center [936, 234] width 13 height 11
radio input "true"
click at [930, 327] on input "False" at bounding box center [936, 325] width 13 height 11
radio input "true"
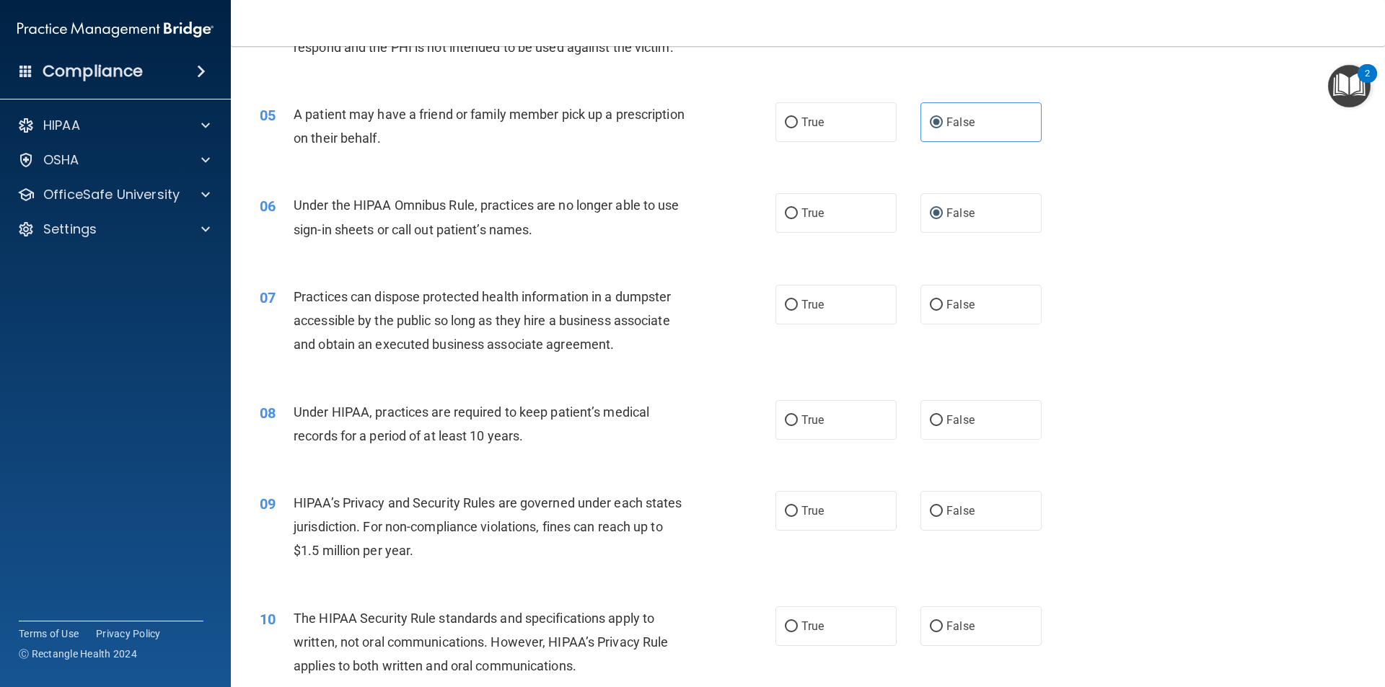
scroll to position [505, 0]
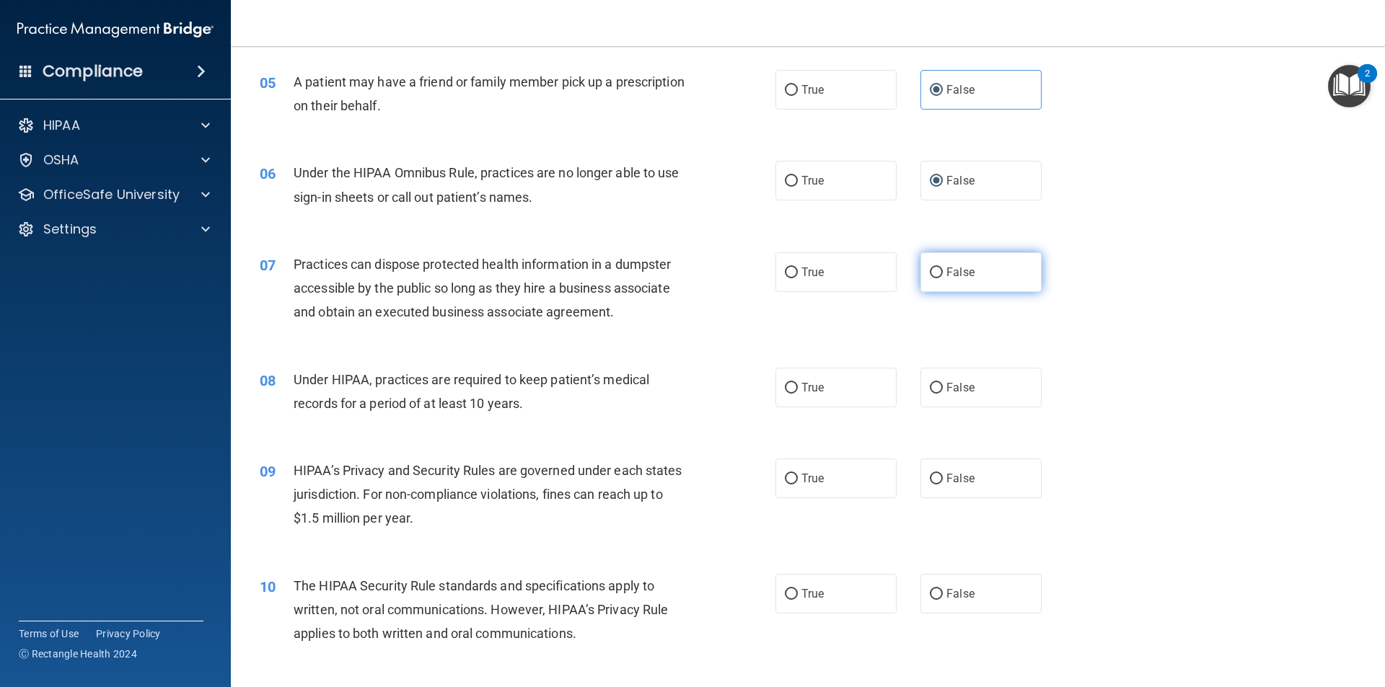
click at [930, 274] on input "False" at bounding box center [936, 273] width 13 height 11
radio input "true"
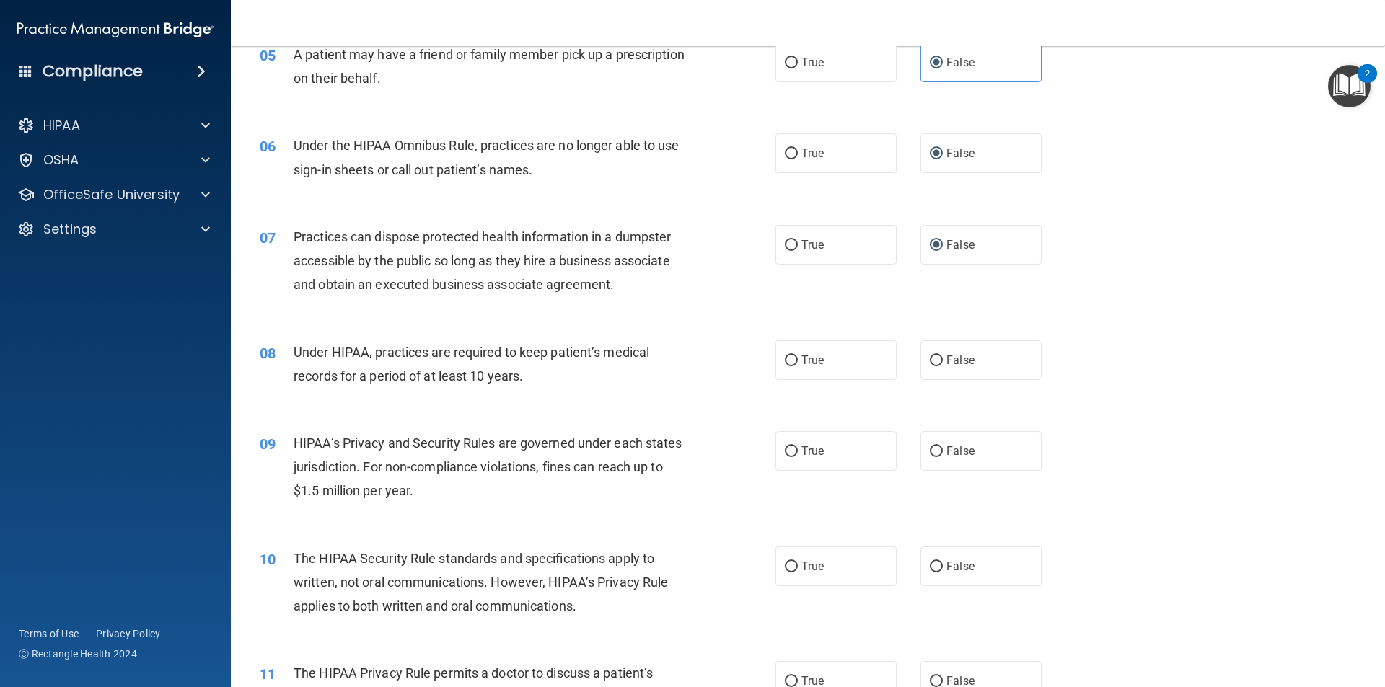
scroll to position [577, 0]
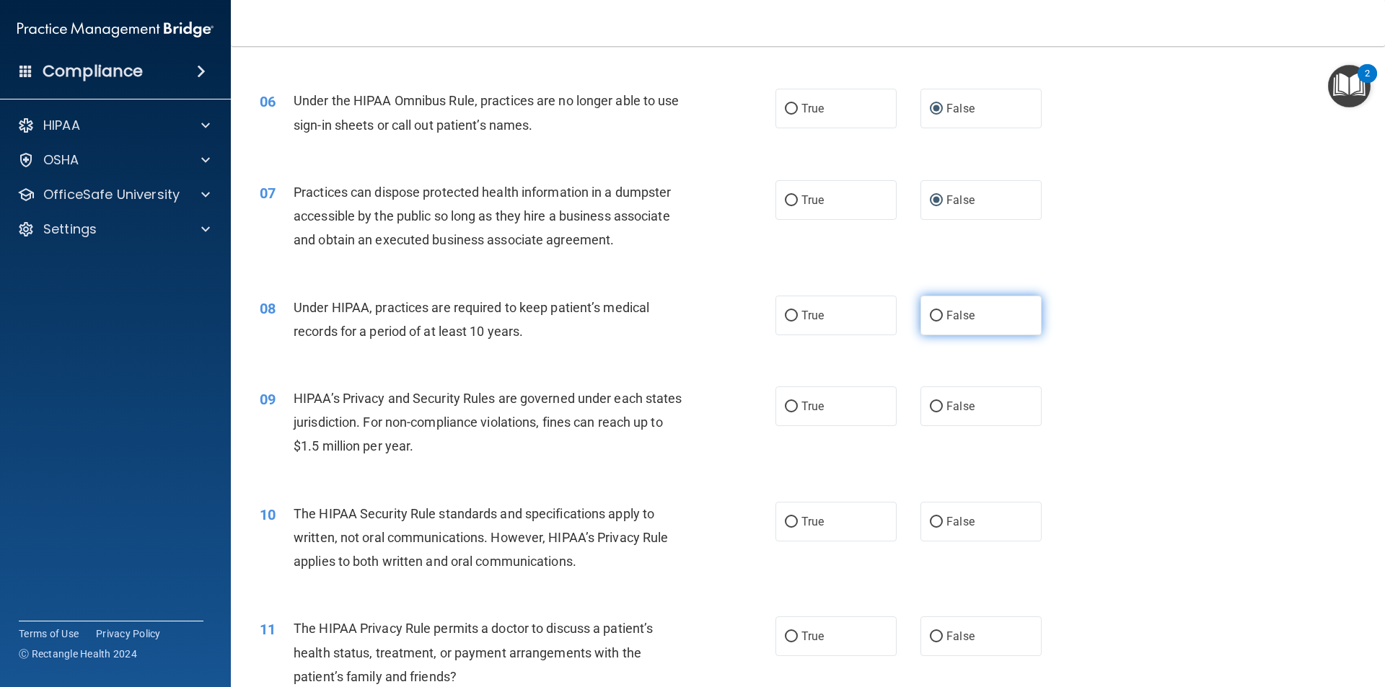
click at [930, 319] on input "False" at bounding box center [936, 316] width 13 height 11
radio input "true"
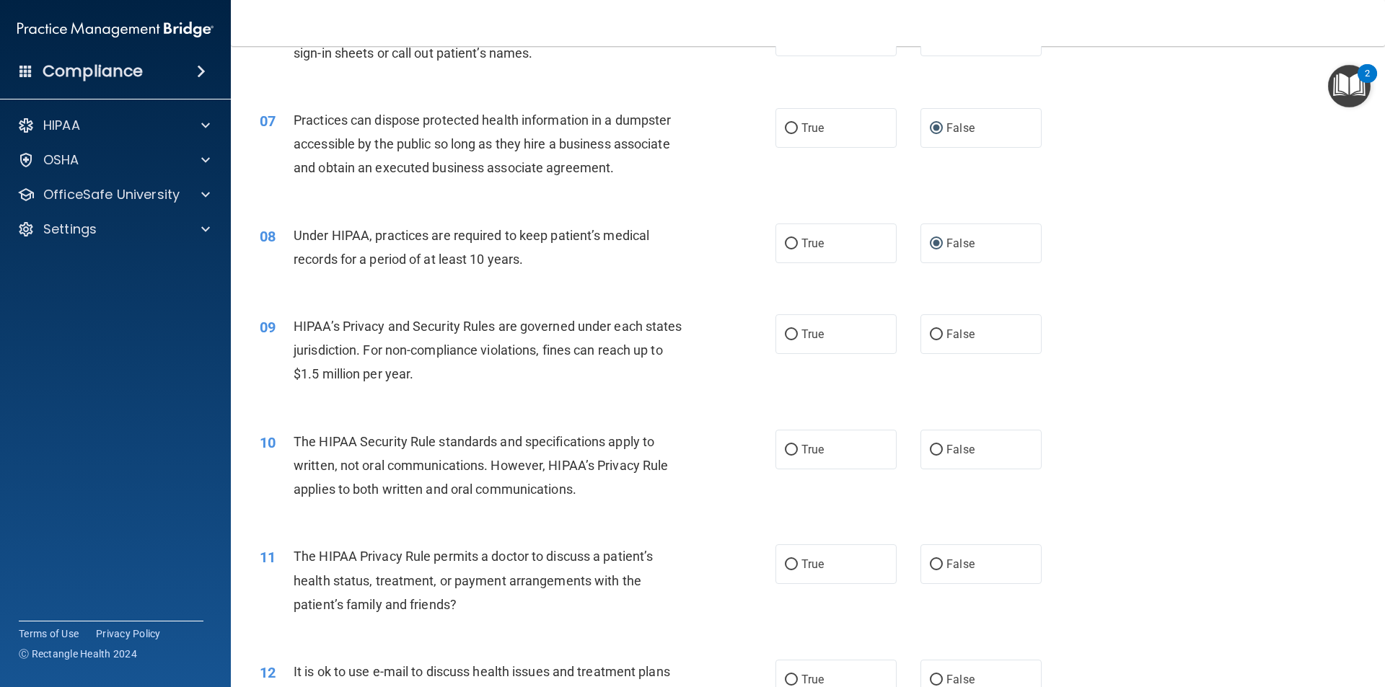
scroll to position [721, 0]
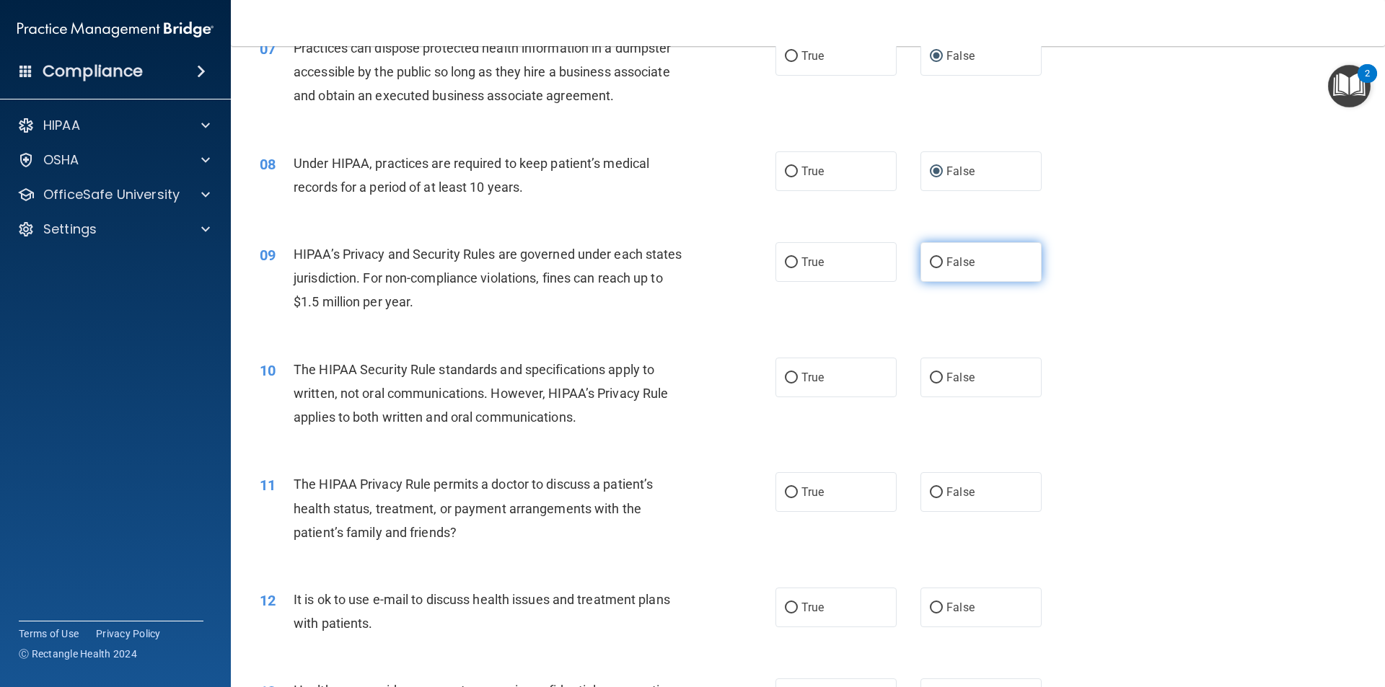
click at [930, 263] on input "False" at bounding box center [936, 262] width 13 height 11
radio input "true"
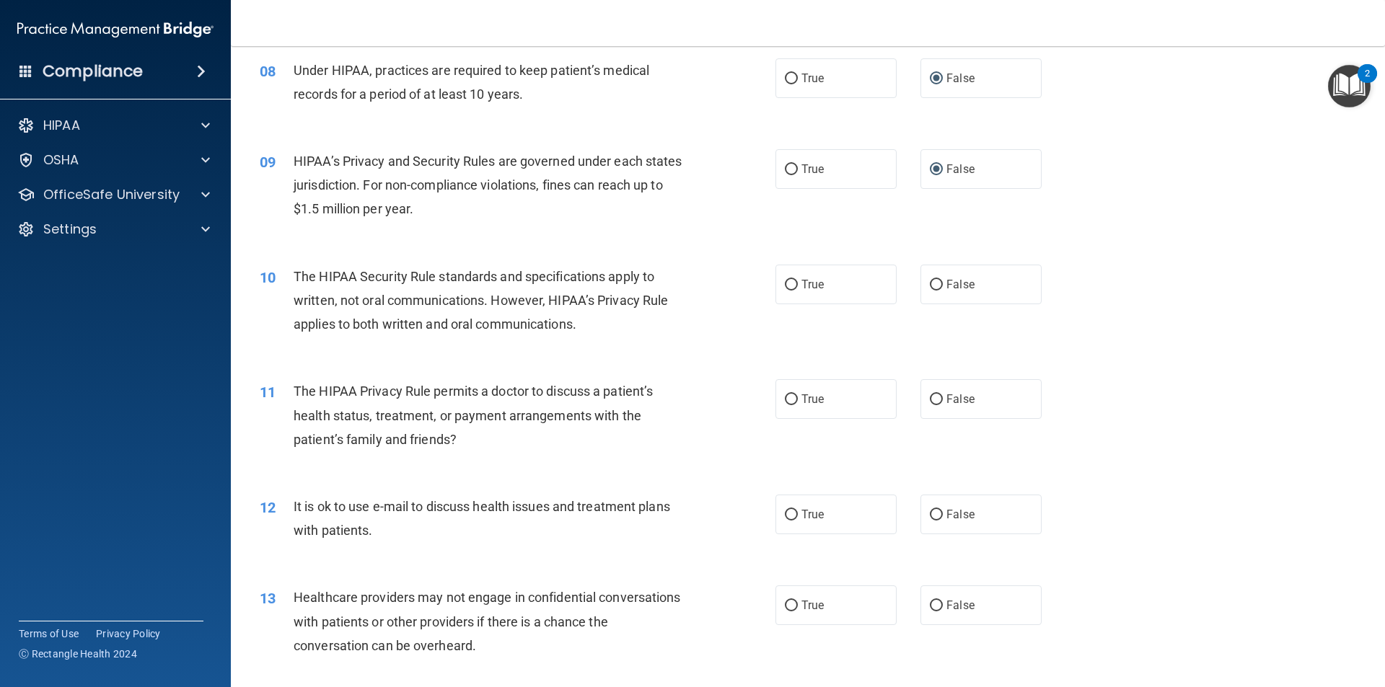
scroll to position [865, 0]
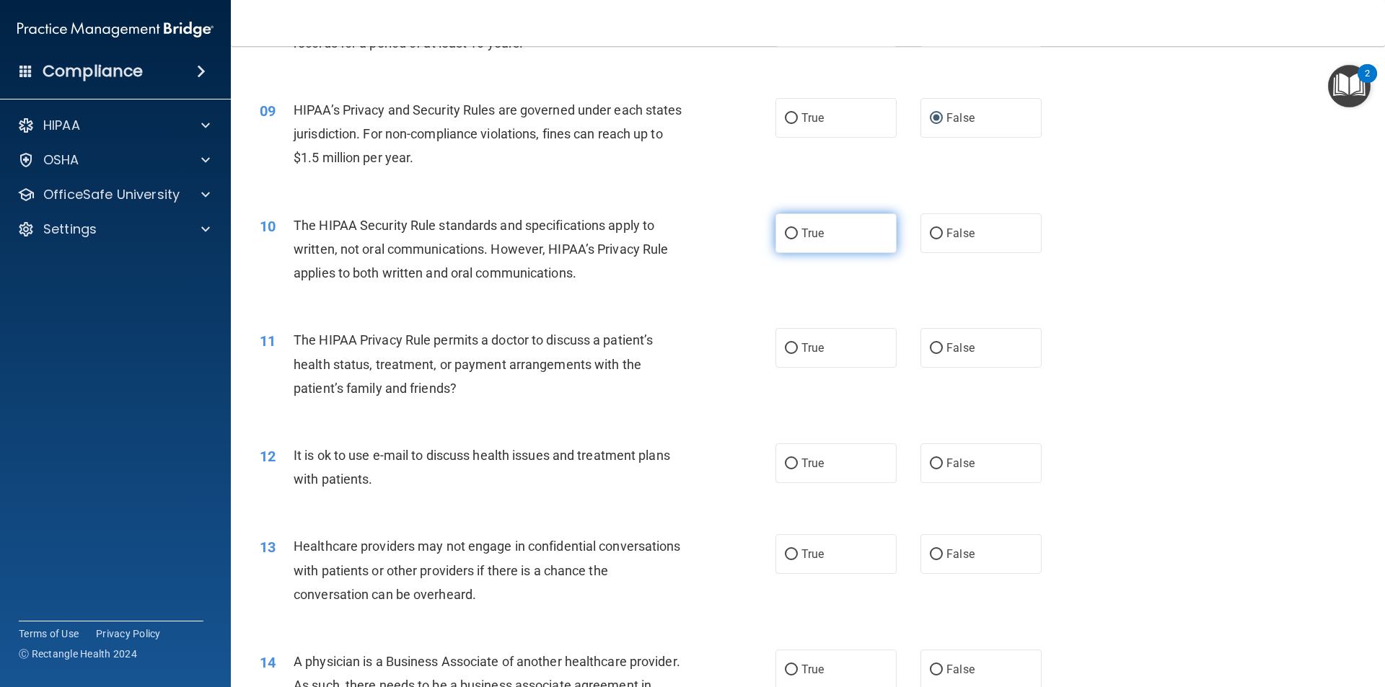
click at [785, 237] on input "True" at bounding box center [791, 234] width 13 height 11
radio input "true"
click at [787, 353] on input "True" at bounding box center [791, 348] width 13 height 11
radio input "true"
click at [788, 462] on input "True" at bounding box center [791, 464] width 13 height 11
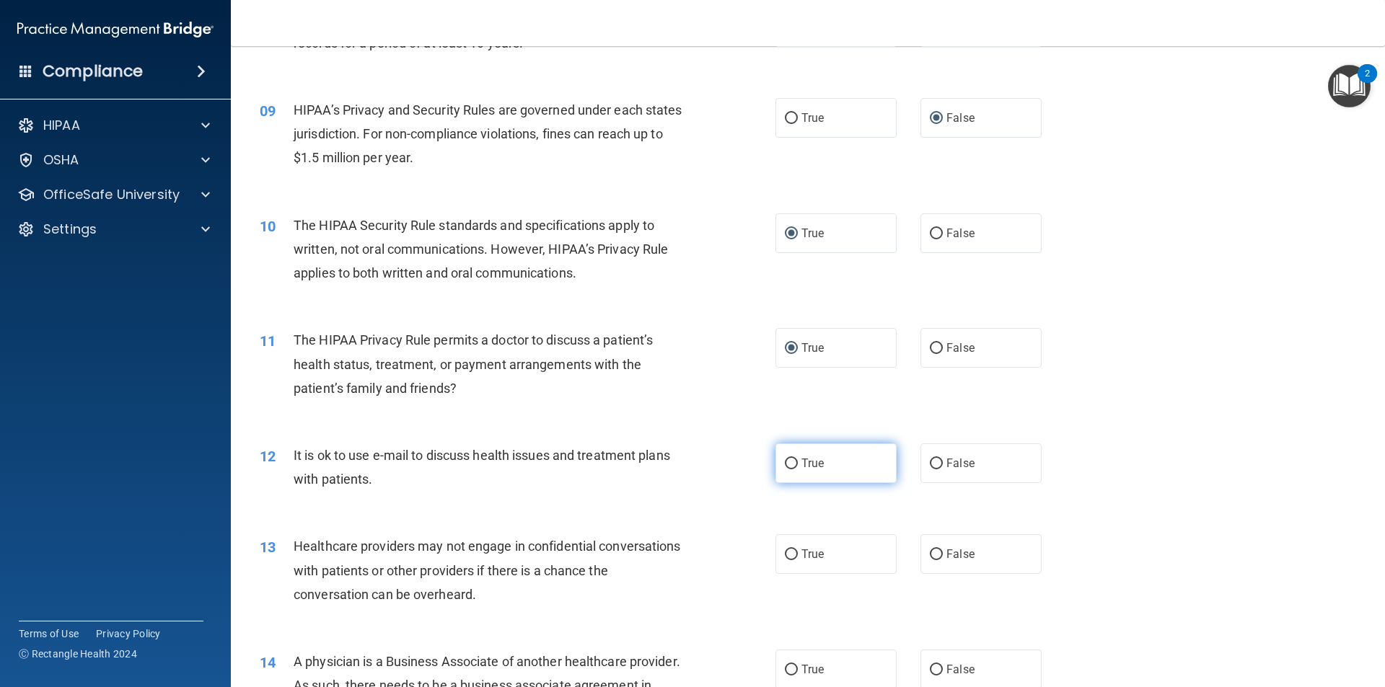
radio input "true"
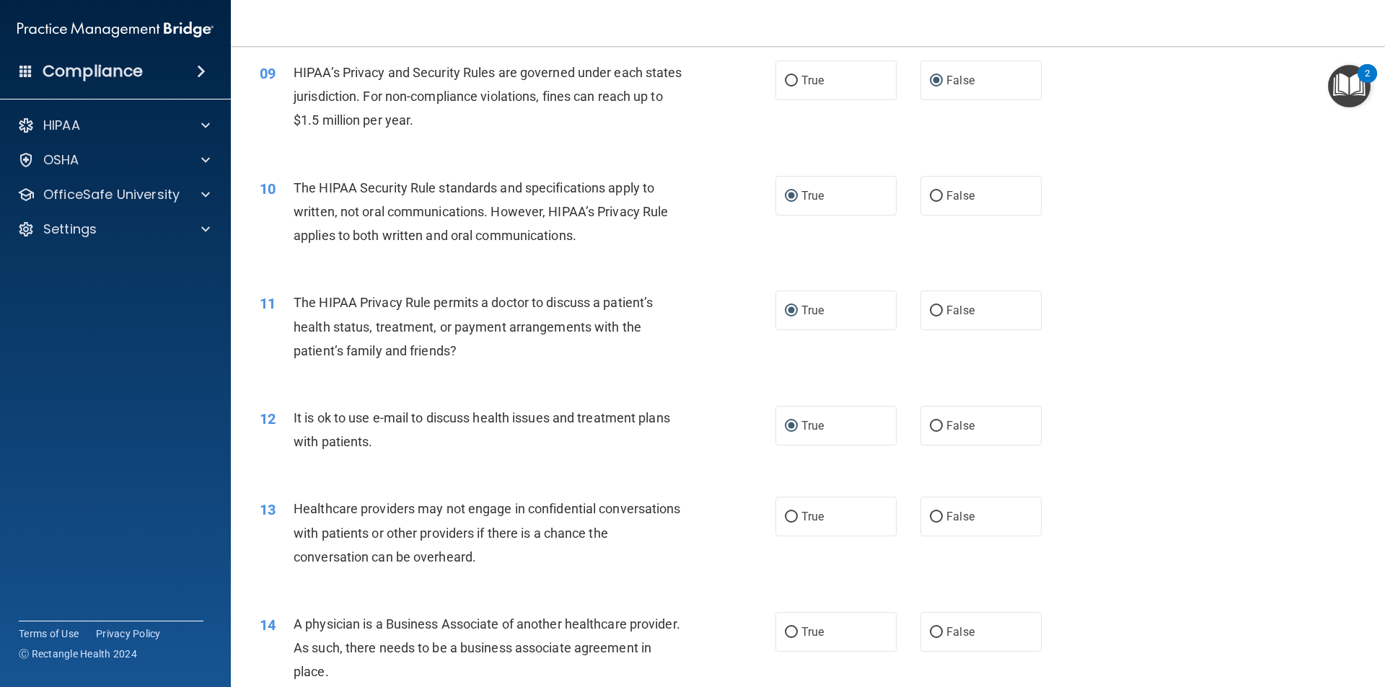
scroll to position [938, 0]
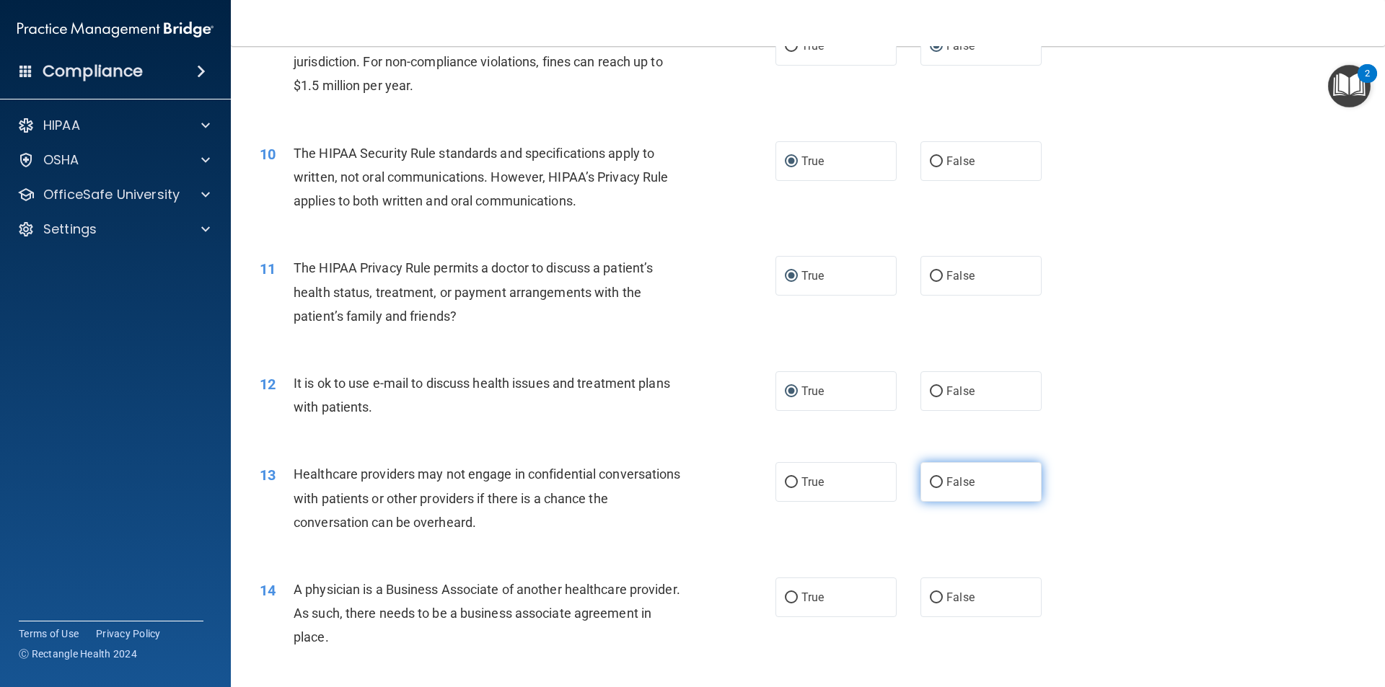
click at [930, 480] on input "False" at bounding box center [936, 482] width 13 height 11
radio input "true"
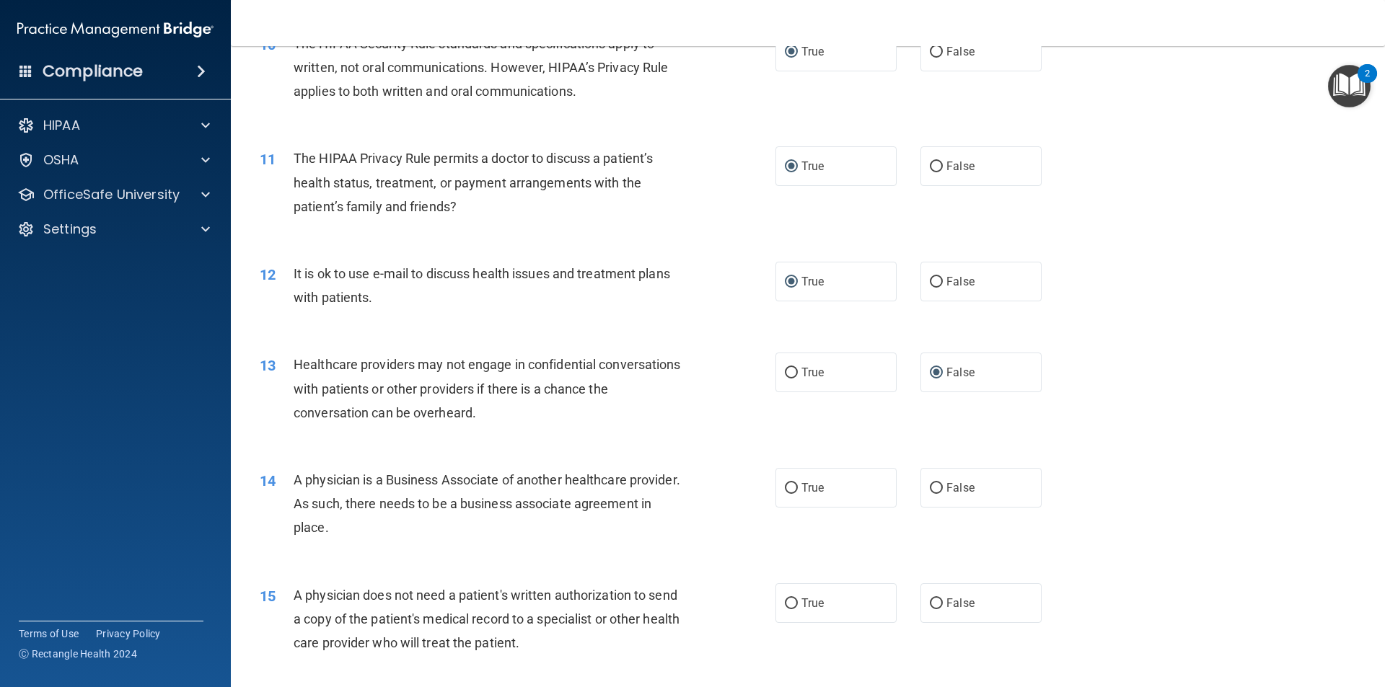
scroll to position [1082, 0]
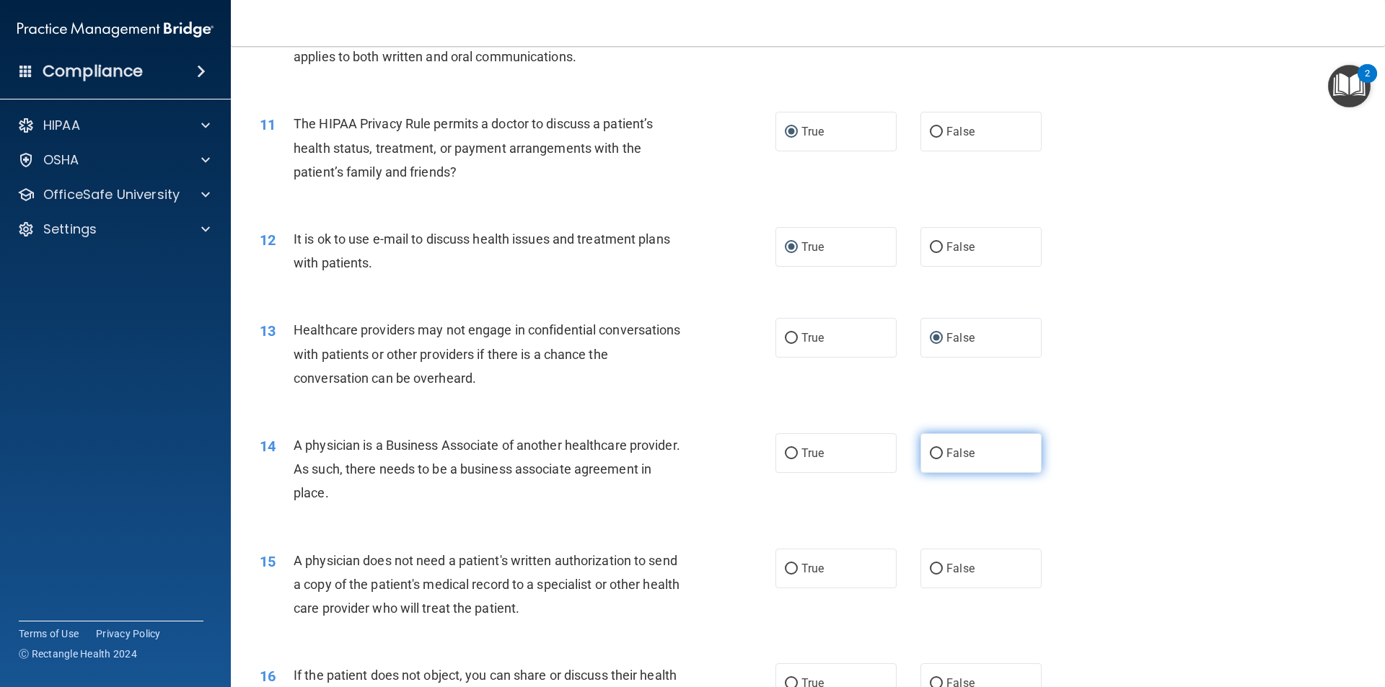
click at [930, 449] on input "False" at bounding box center [936, 454] width 13 height 11
radio input "true"
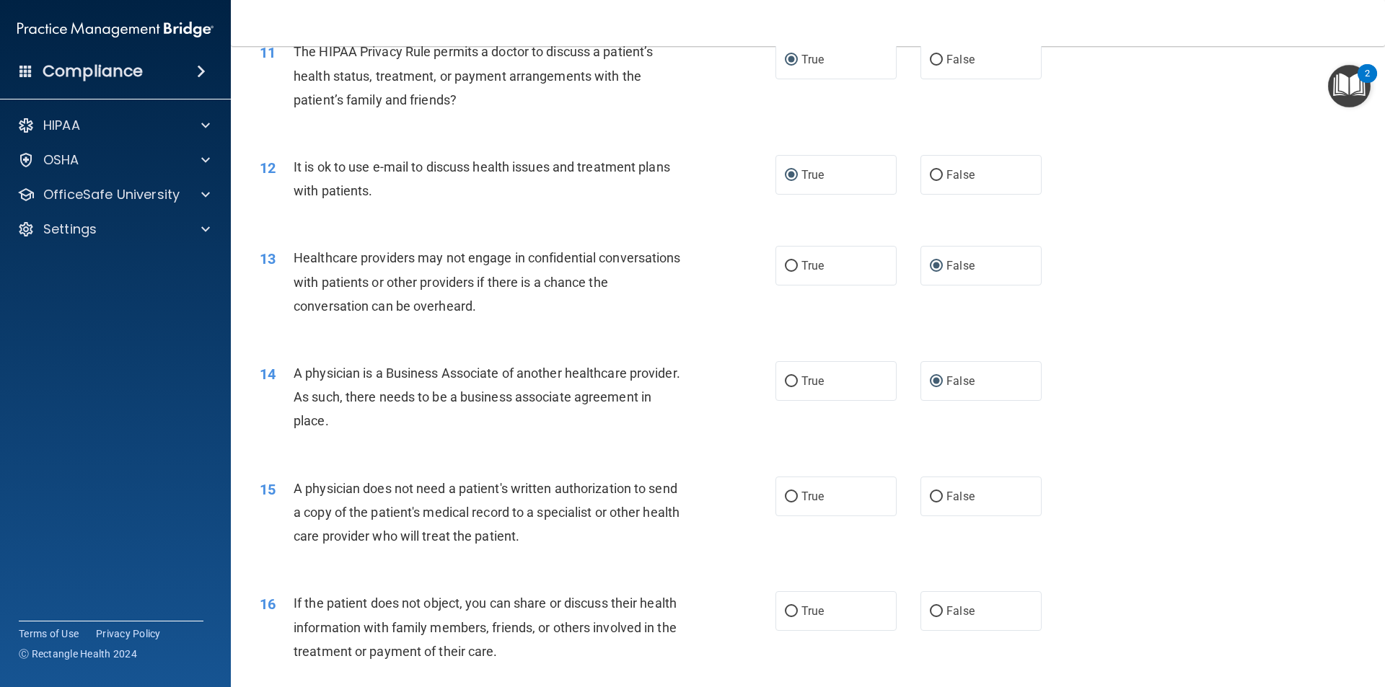
scroll to position [1226, 0]
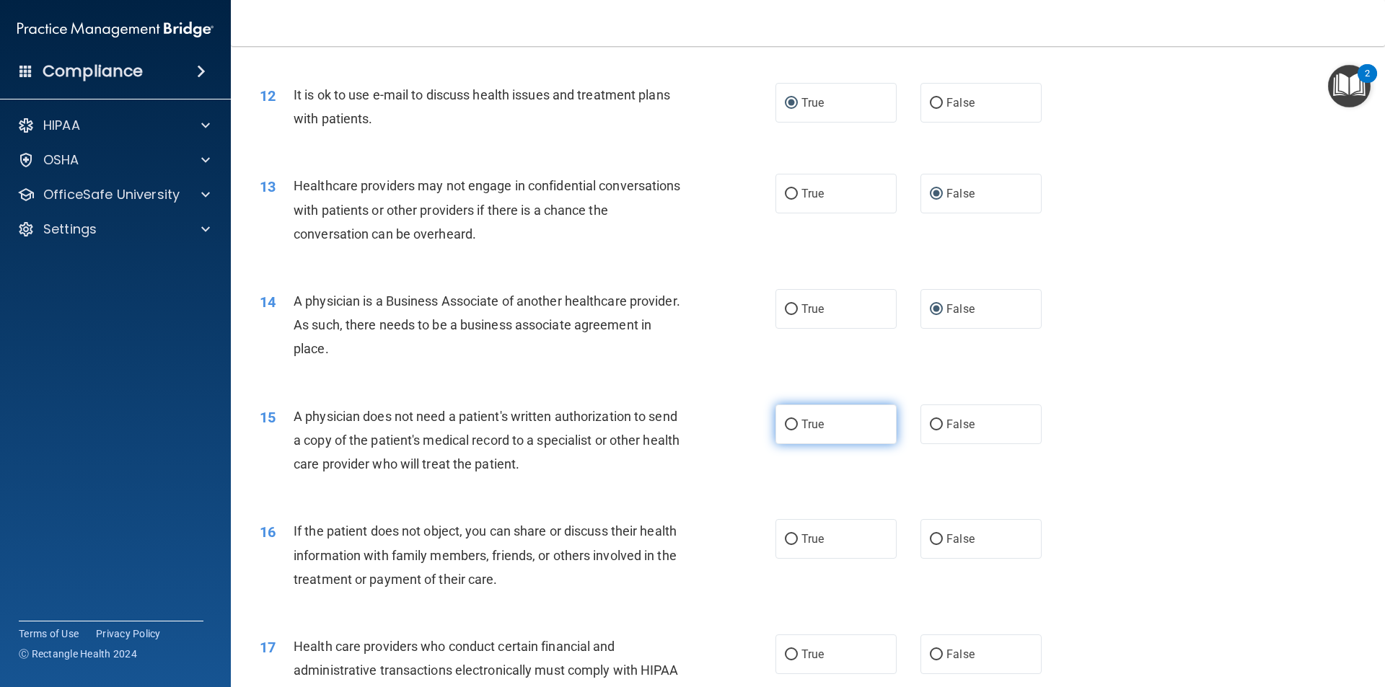
click at [785, 425] on input "True" at bounding box center [791, 425] width 13 height 11
radio input "true"
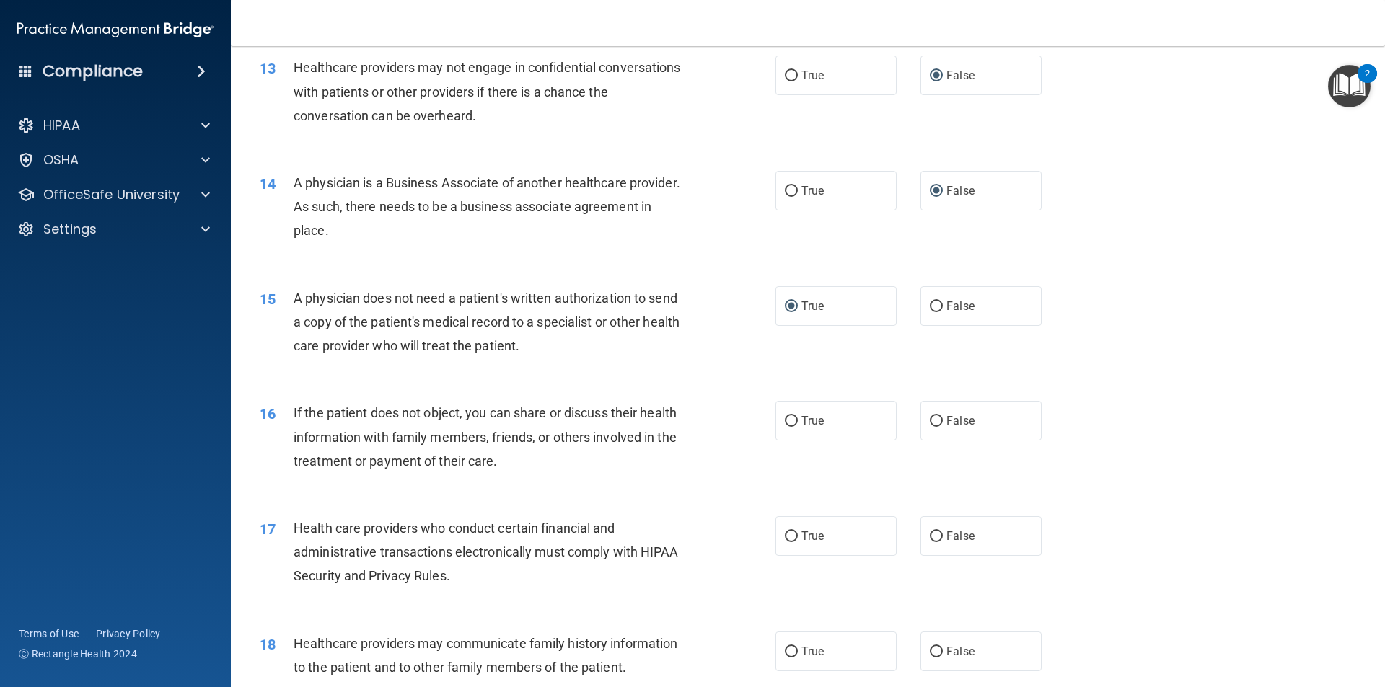
scroll to position [1370, 0]
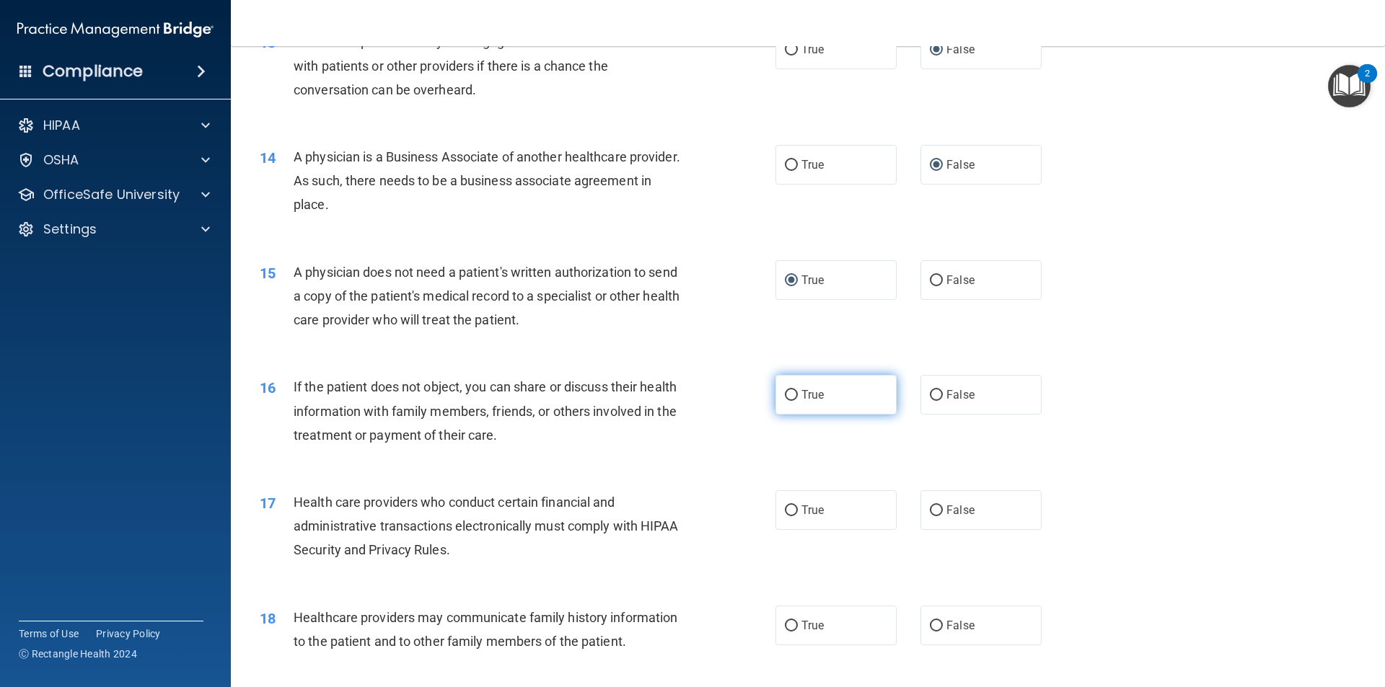
click at [785, 398] on input "True" at bounding box center [791, 395] width 13 height 11
radio input "true"
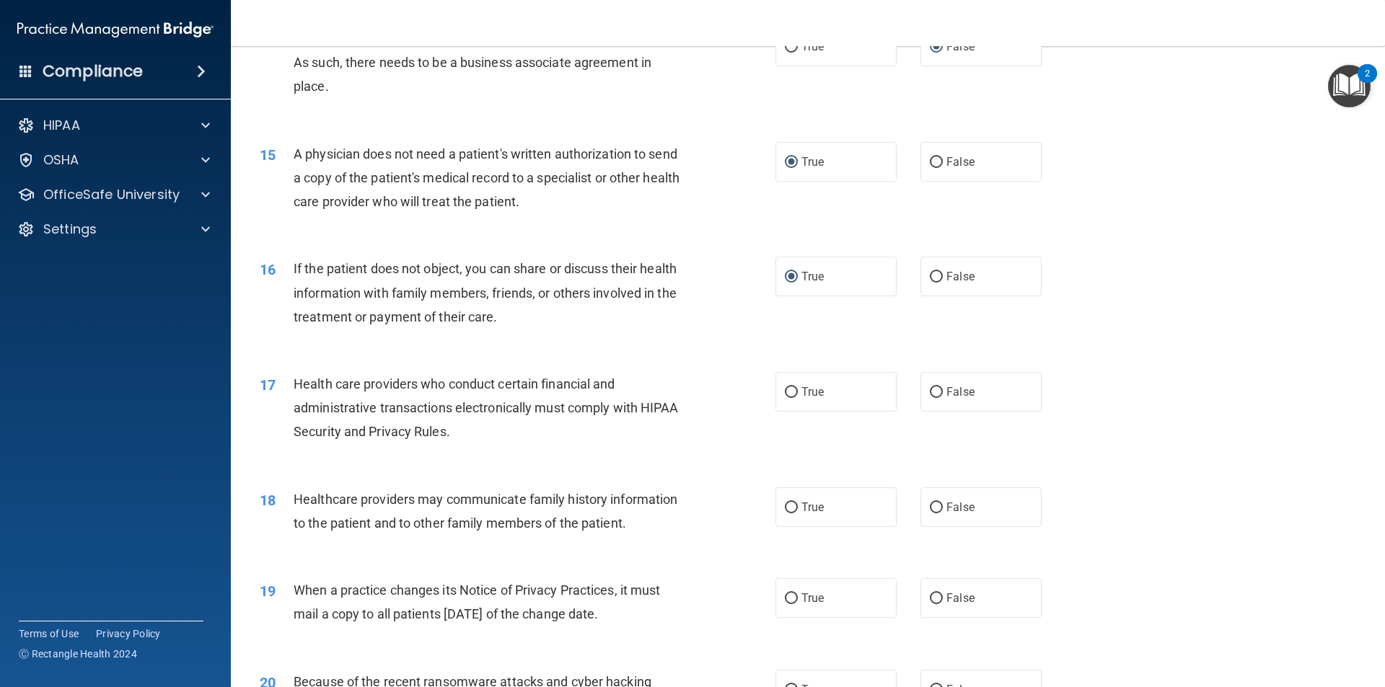
scroll to position [1514, 0]
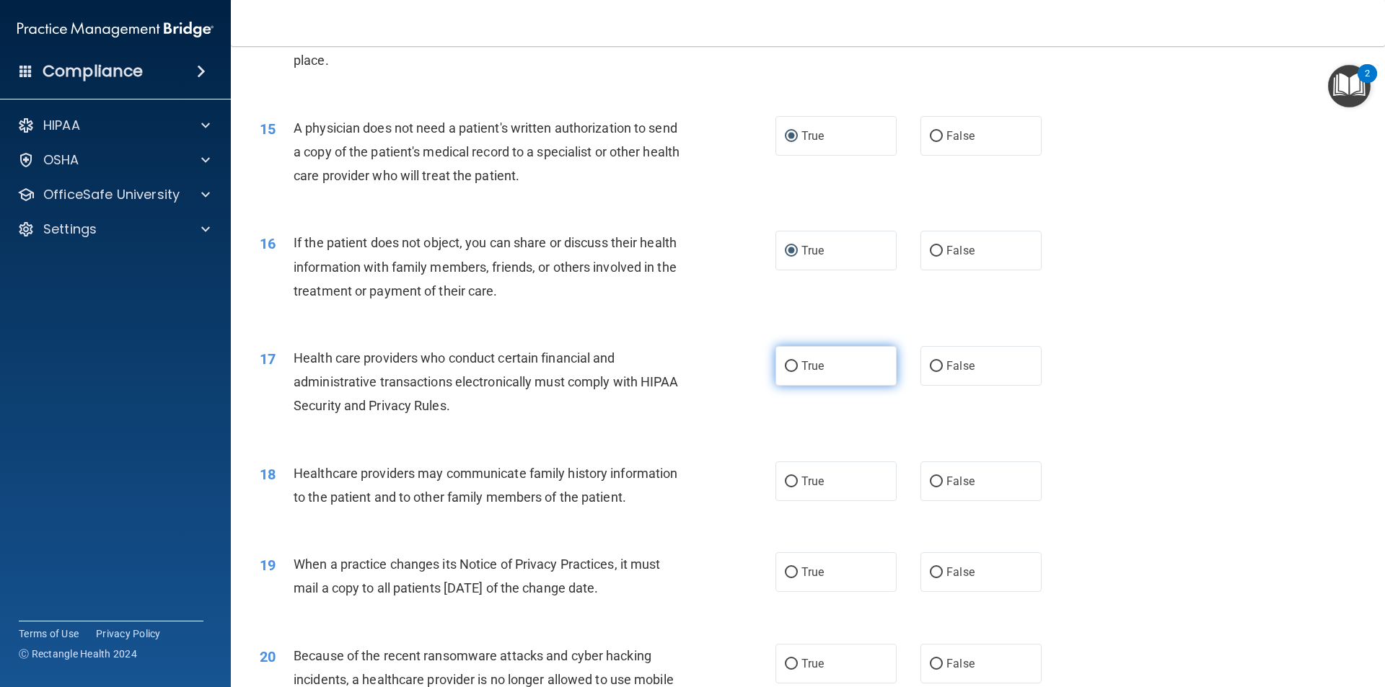
click at [785, 367] on input "True" at bounding box center [791, 366] width 13 height 11
radio input "true"
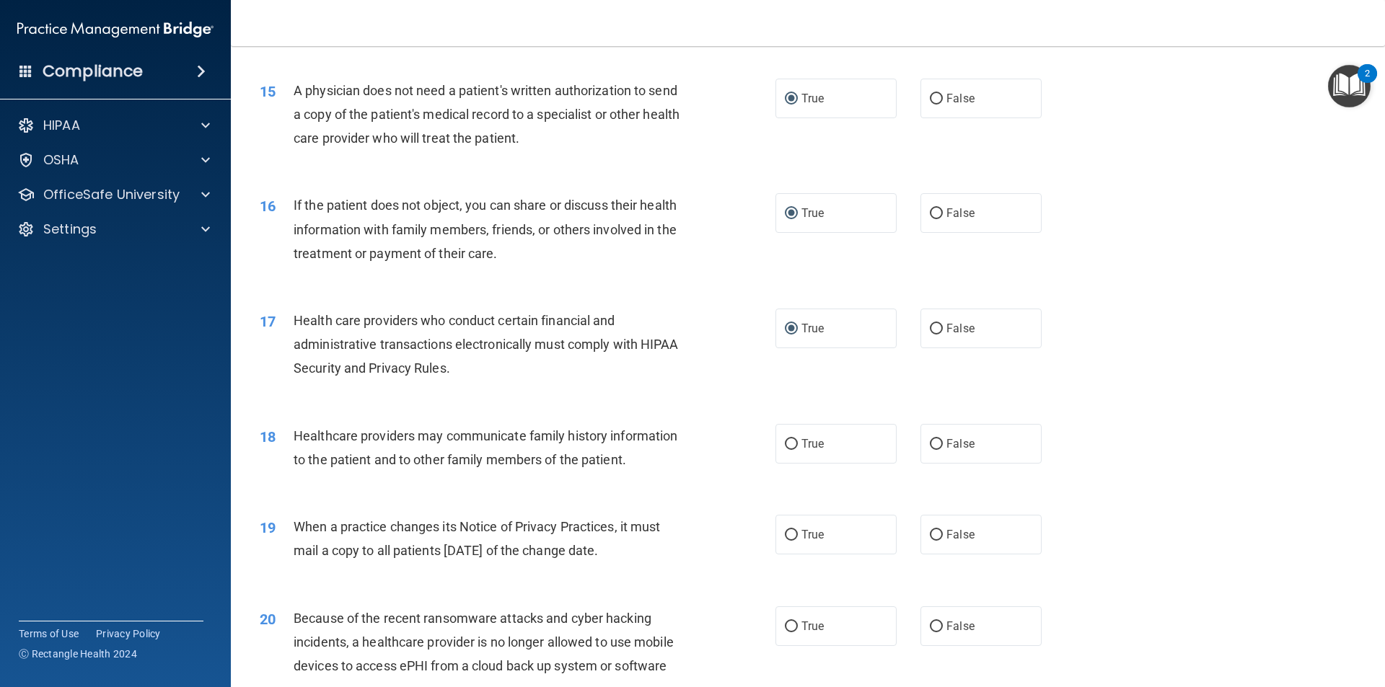
scroll to position [1587, 0]
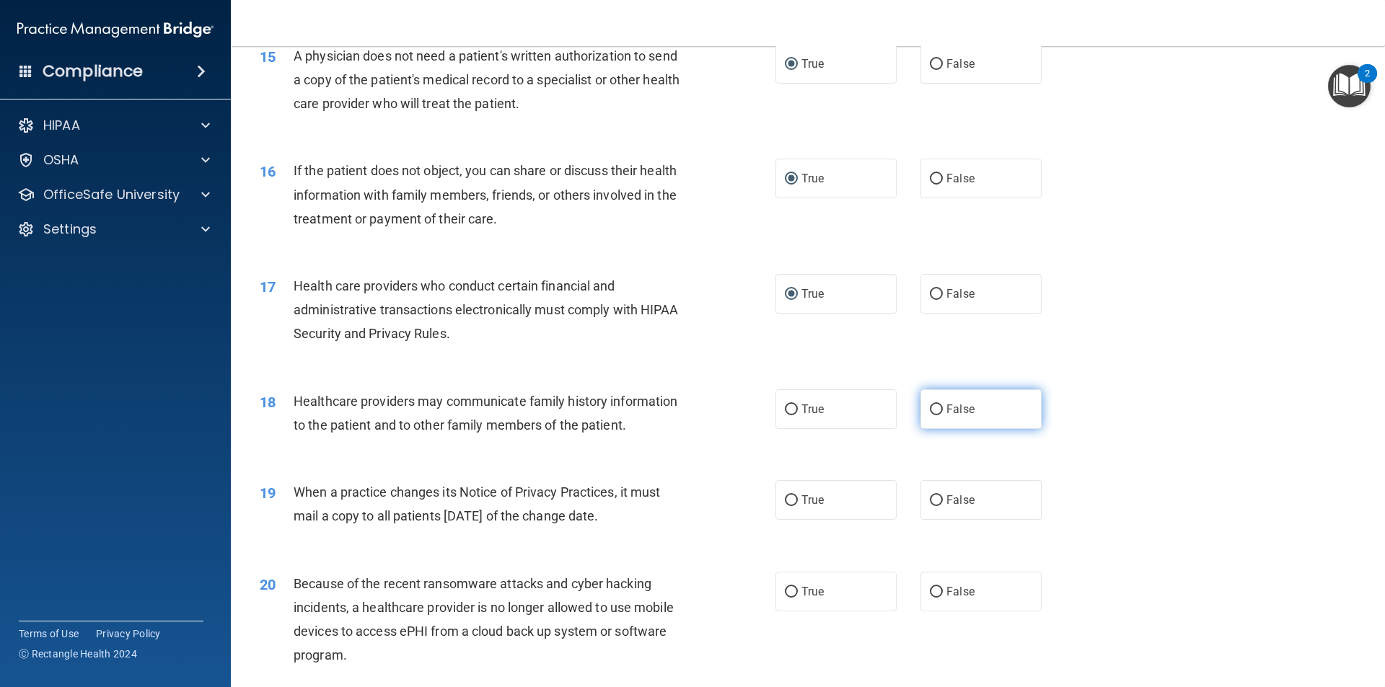
click at [930, 413] on input "False" at bounding box center [936, 410] width 13 height 11
radio input "true"
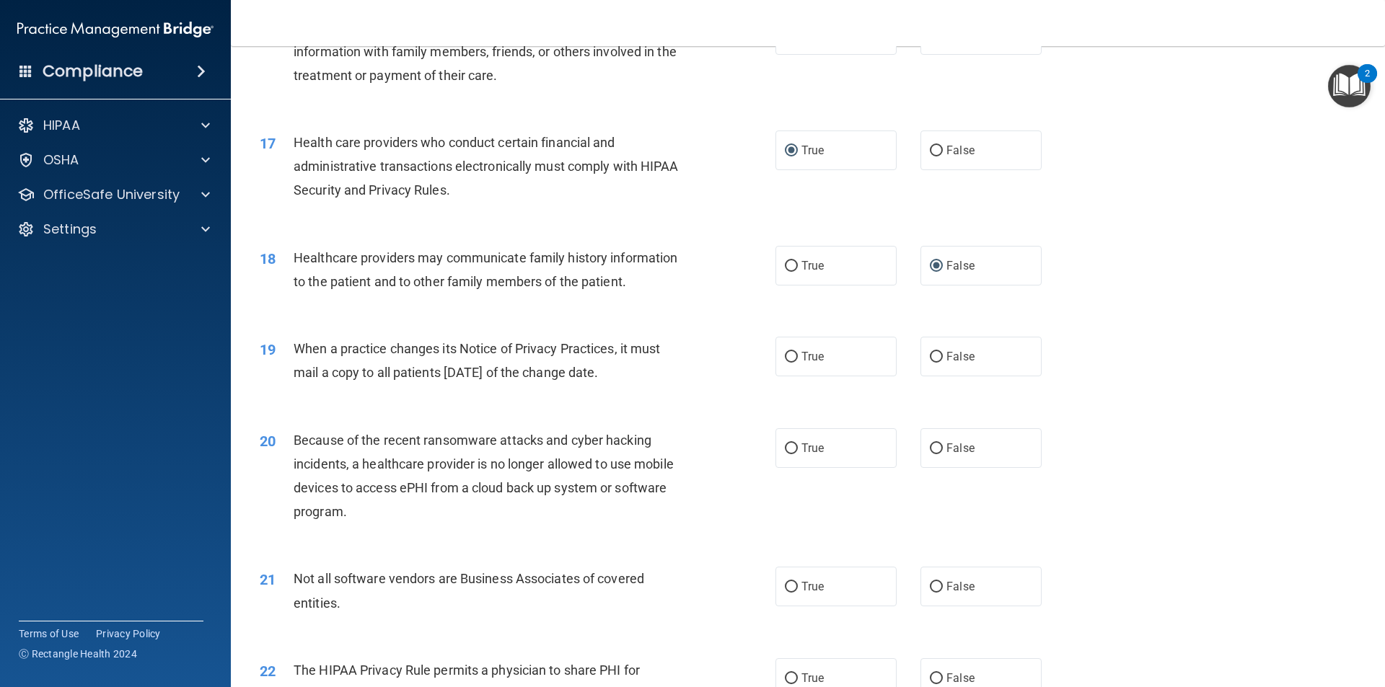
scroll to position [1731, 0]
click at [930, 357] on input "False" at bounding box center [936, 356] width 13 height 11
radio input "true"
click at [930, 449] on input "False" at bounding box center [936, 448] width 13 height 11
radio input "true"
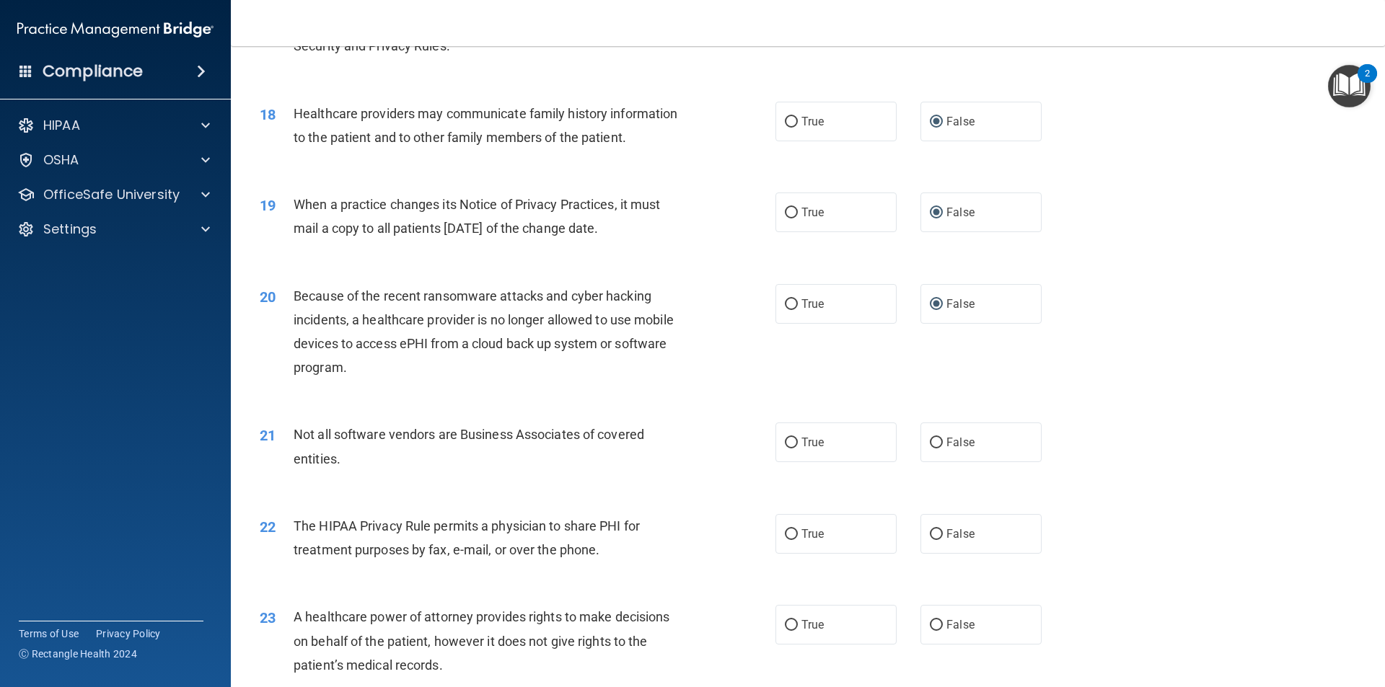
scroll to position [1875, 0]
click at [785, 439] on input "True" at bounding box center [791, 442] width 13 height 11
radio input "true"
click at [785, 534] on input "True" at bounding box center [791, 534] width 13 height 11
radio input "true"
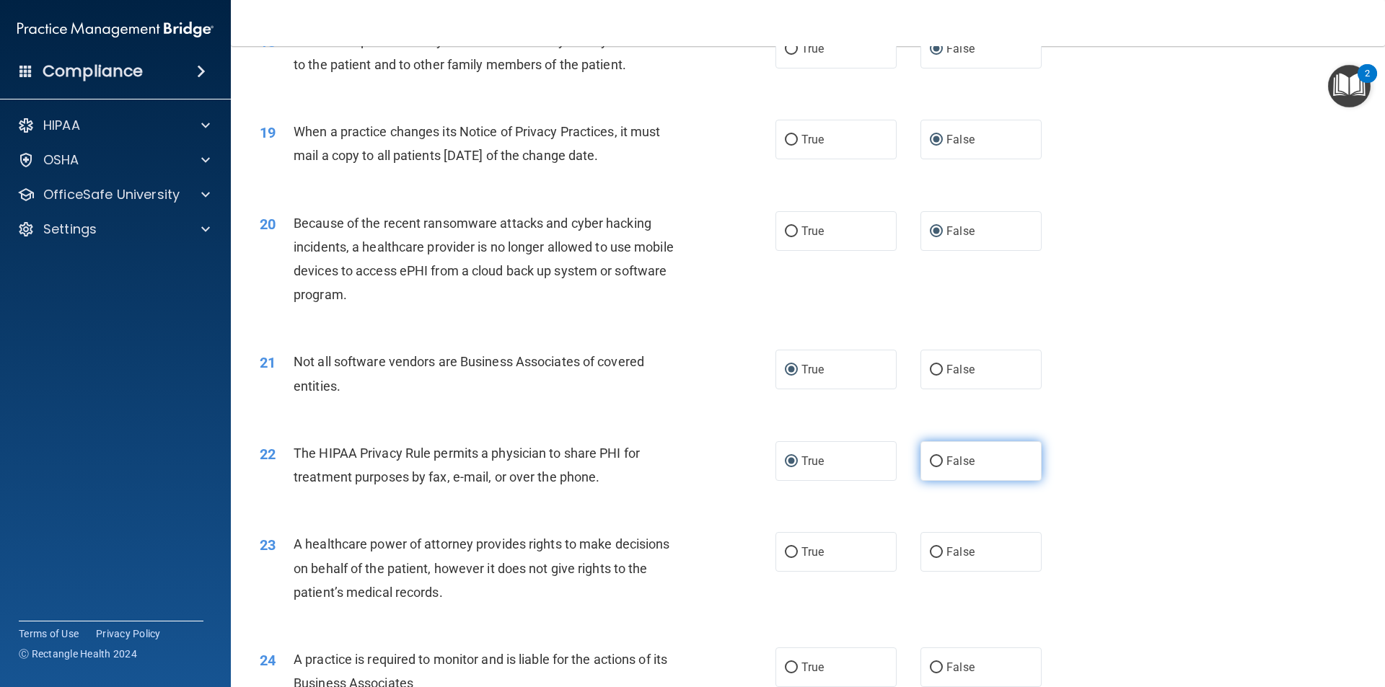
scroll to position [2019, 0]
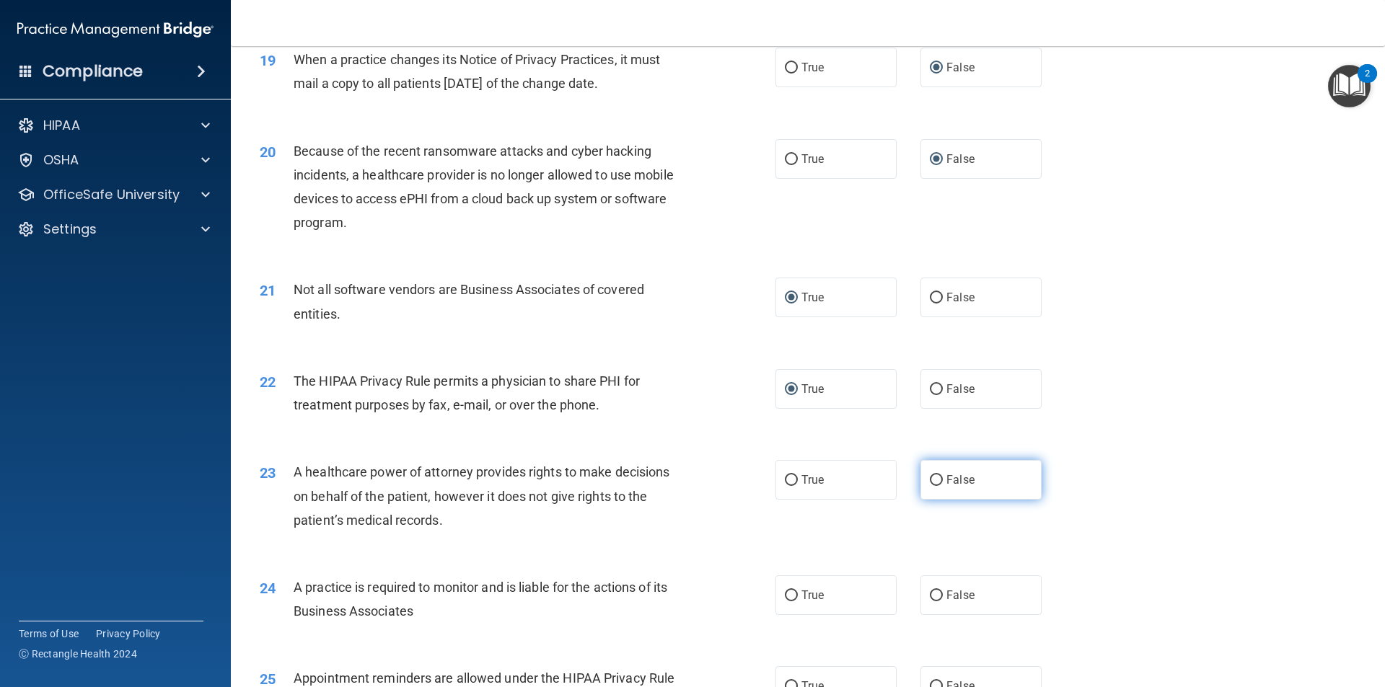
click at [931, 480] on input "False" at bounding box center [936, 480] width 13 height 11
radio input "true"
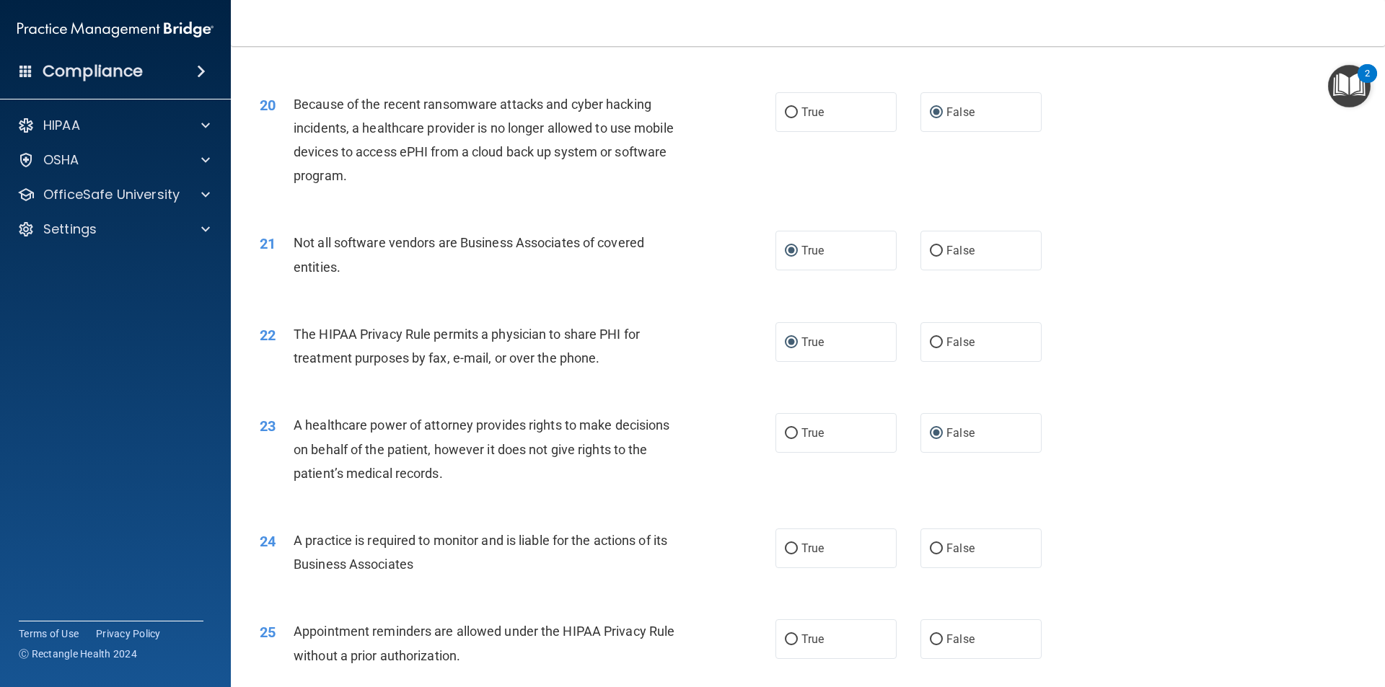
scroll to position [2091, 0]
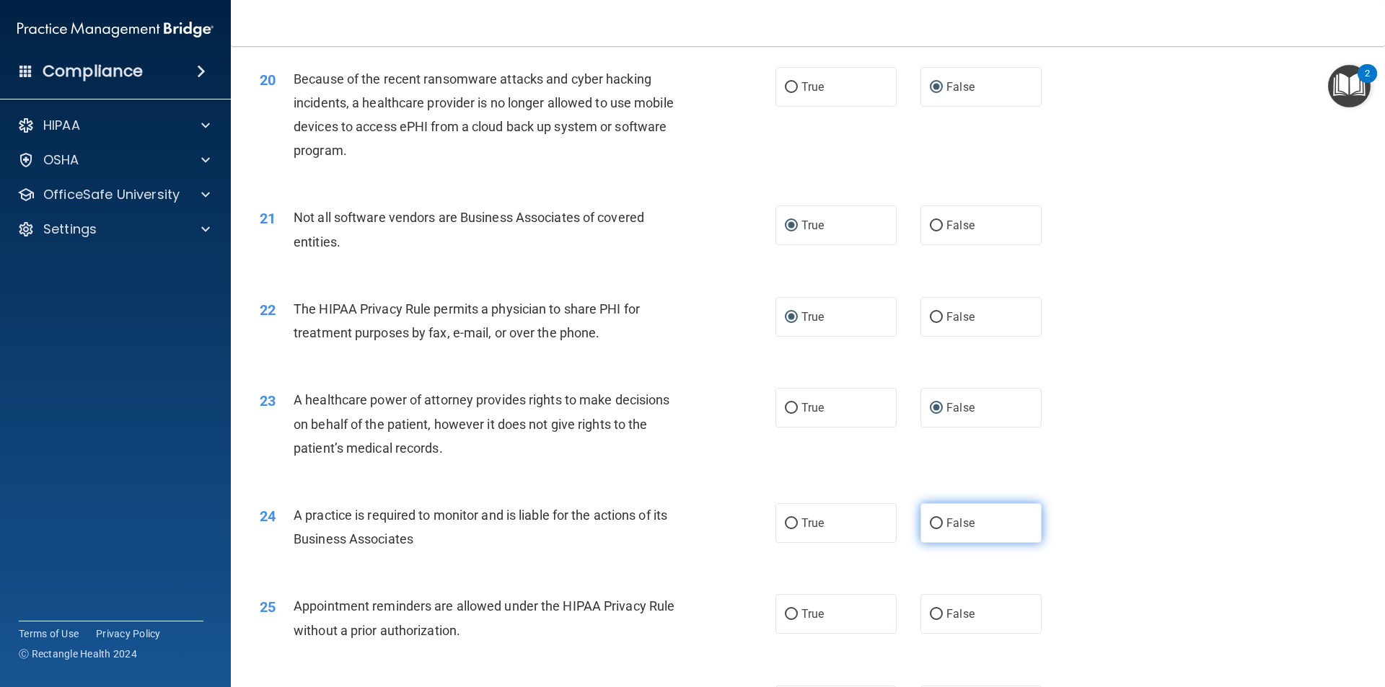
click at [930, 525] on input "False" at bounding box center [936, 524] width 13 height 11
radio input "true"
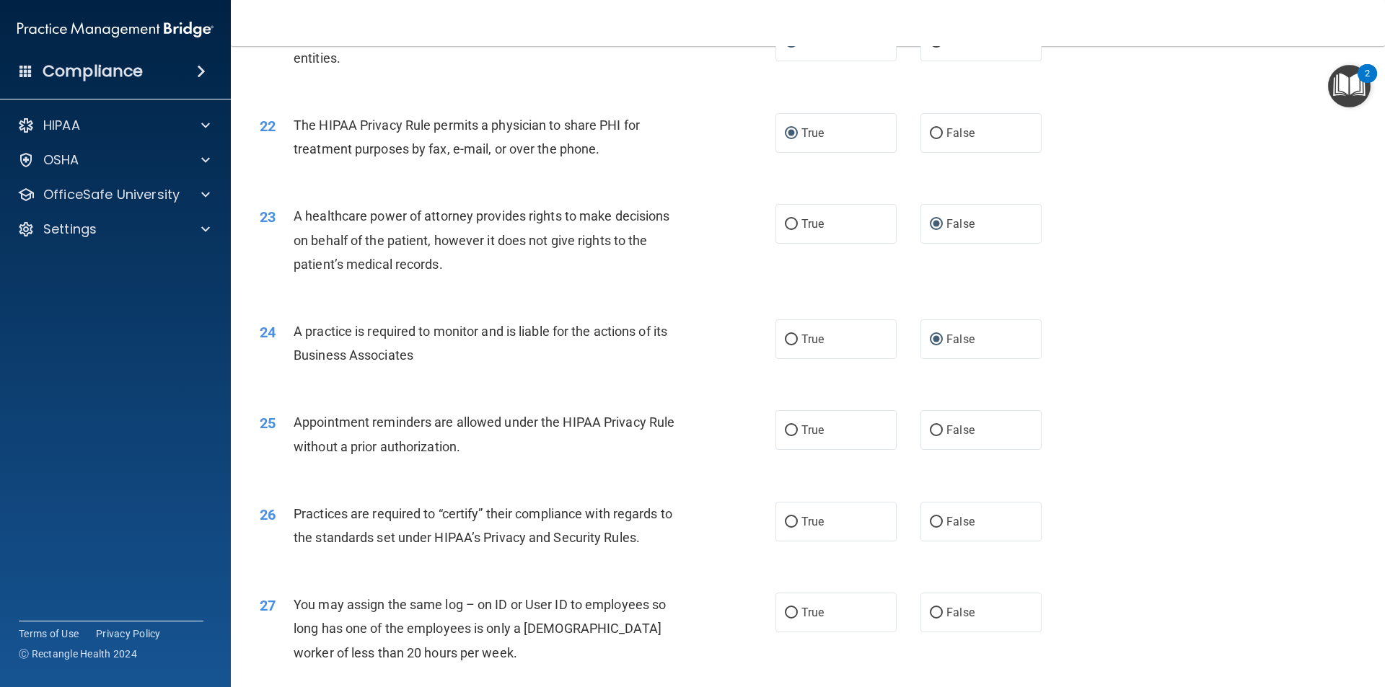
scroll to position [2308, 0]
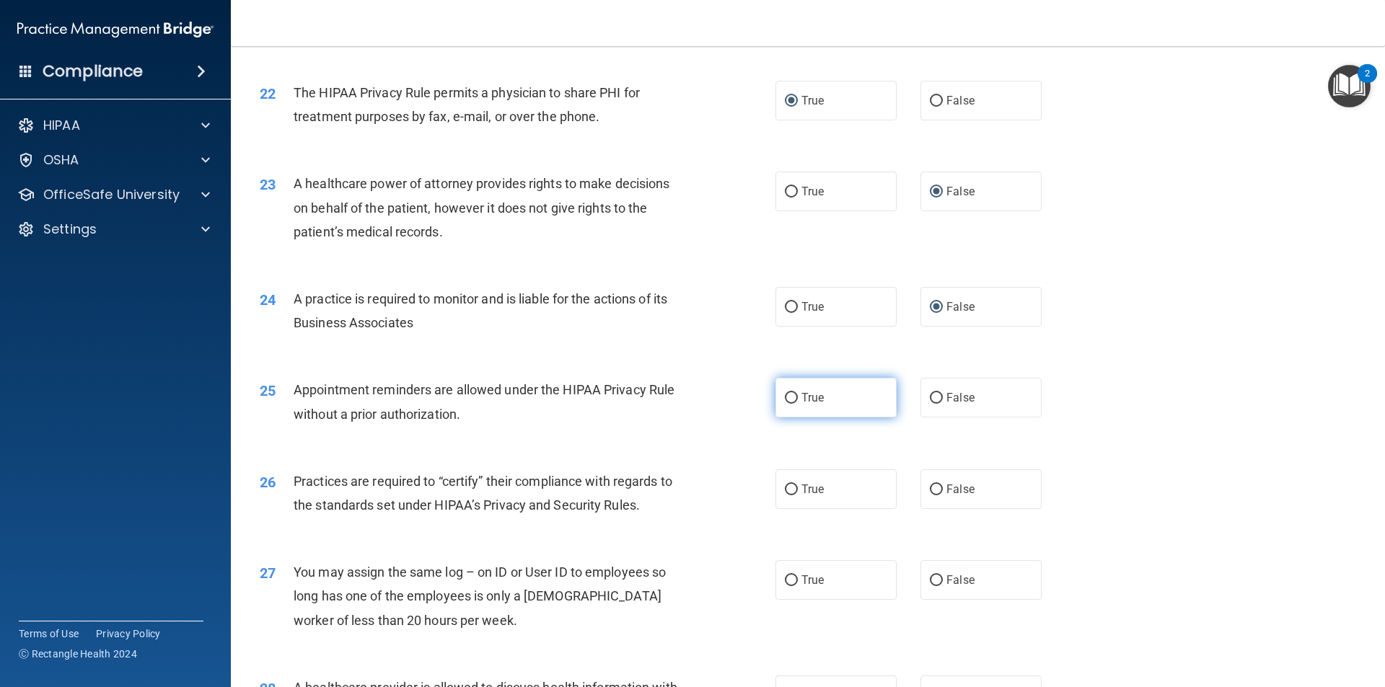
click at [785, 398] on input "True" at bounding box center [791, 398] width 13 height 11
radio input "true"
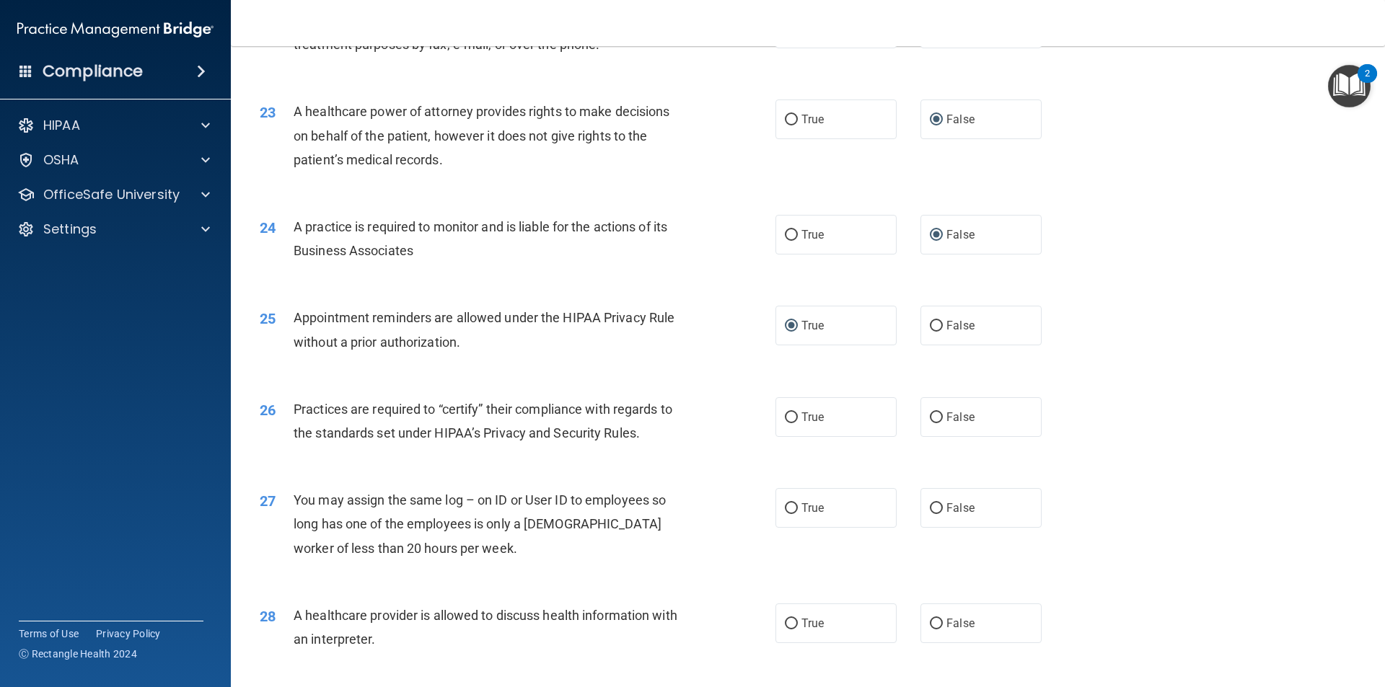
scroll to position [2452, 0]
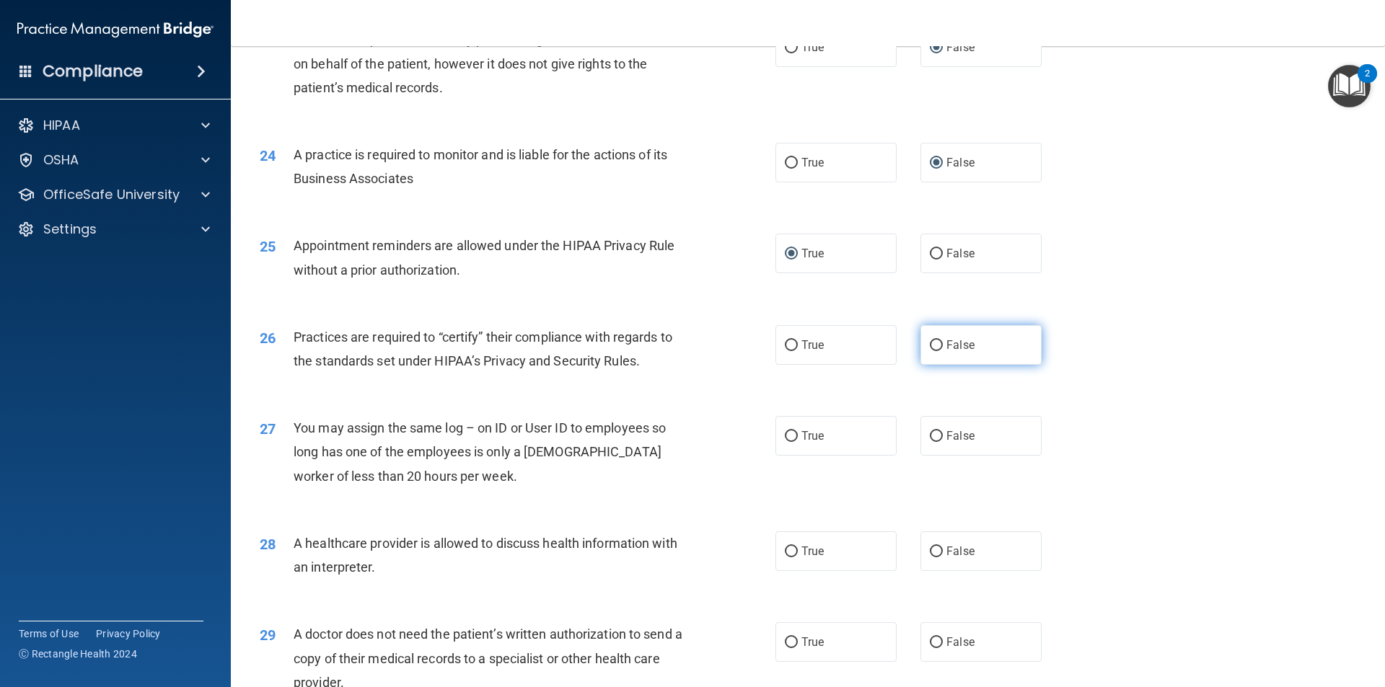
click at [930, 347] on input "False" at bounding box center [936, 345] width 13 height 11
radio input "true"
click at [930, 436] on input "False" at bounding box center [936, 436] width 13 height 11
radio input "true"
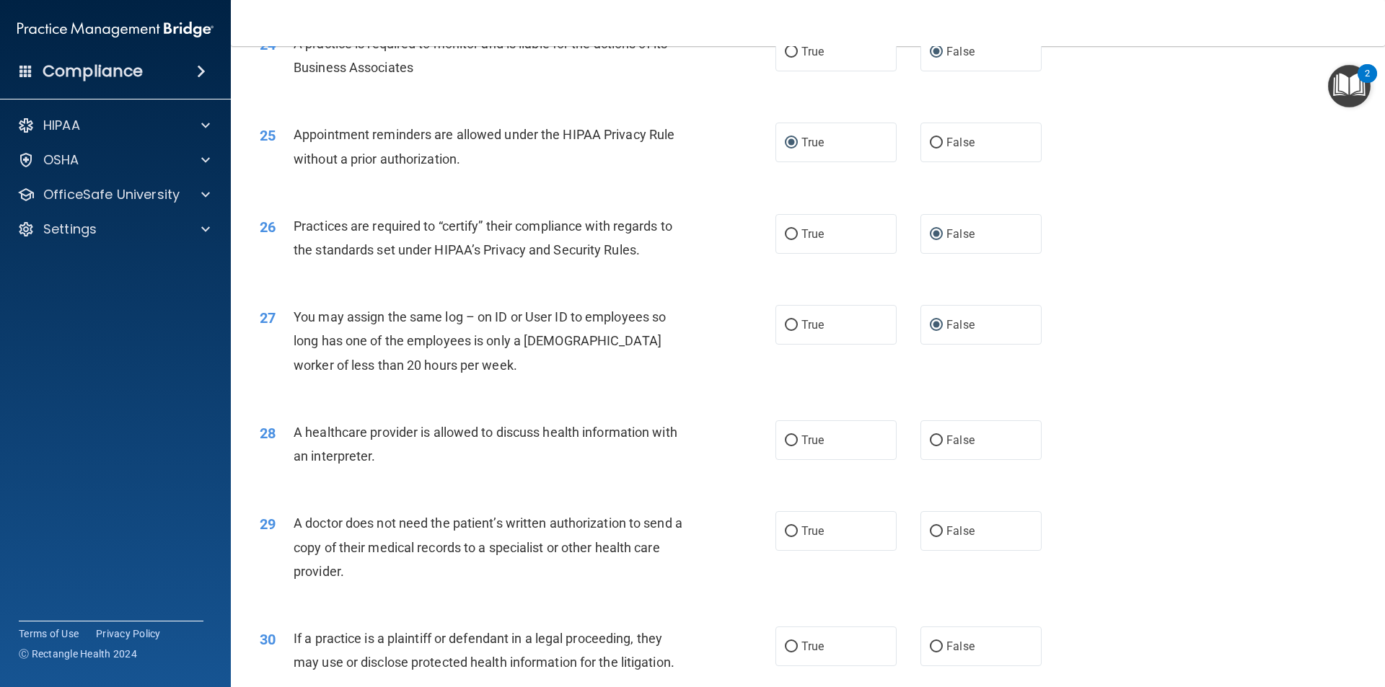
scroll to position [2596, 0]
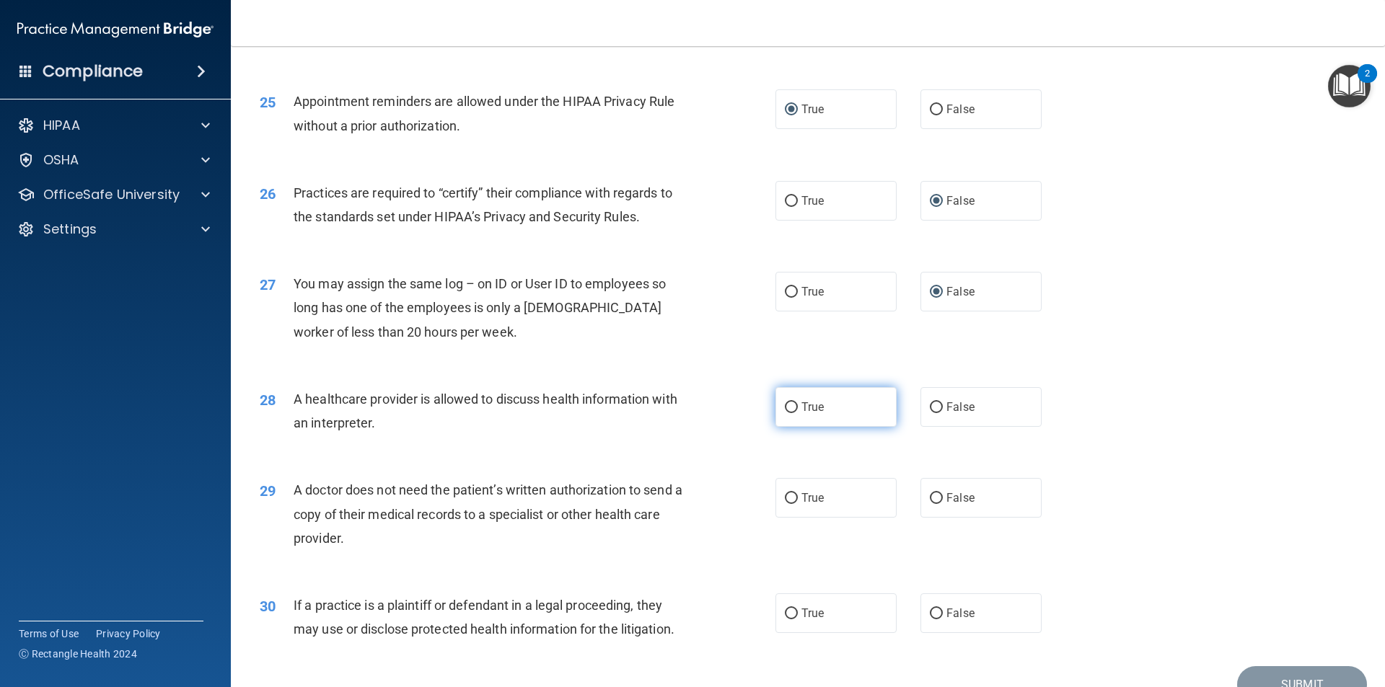
click at [788, 405] on input "True" at bounding box center [791, 407] width 13 height 11
radio input "true"
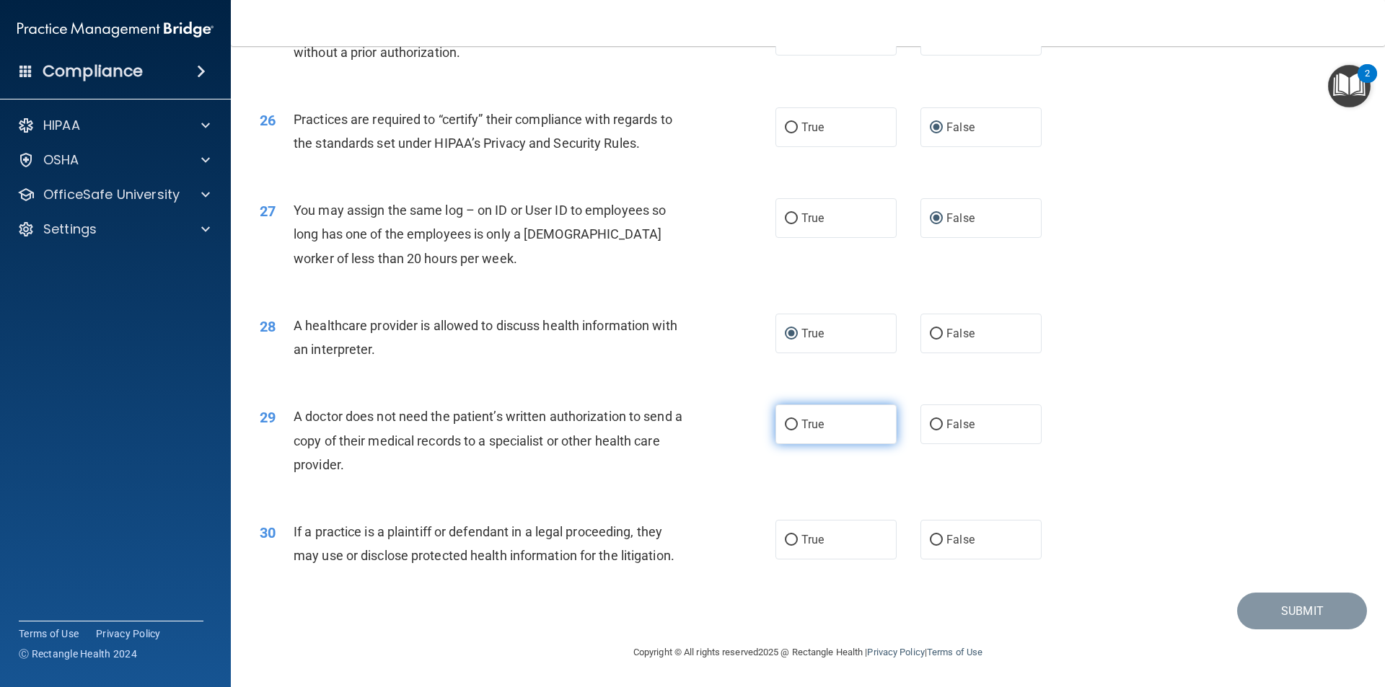
click at [785, 426] on input "True" at bounding box center [791, 425] width 13 height 11
radio input "true"
click at [785, 540] on input "True" at bounding box center [791, 540] width 13 height 11
radio input "true"
click at [1271, 606] on button "Submit" at bounding box center [1302, 611] width 130 height 37
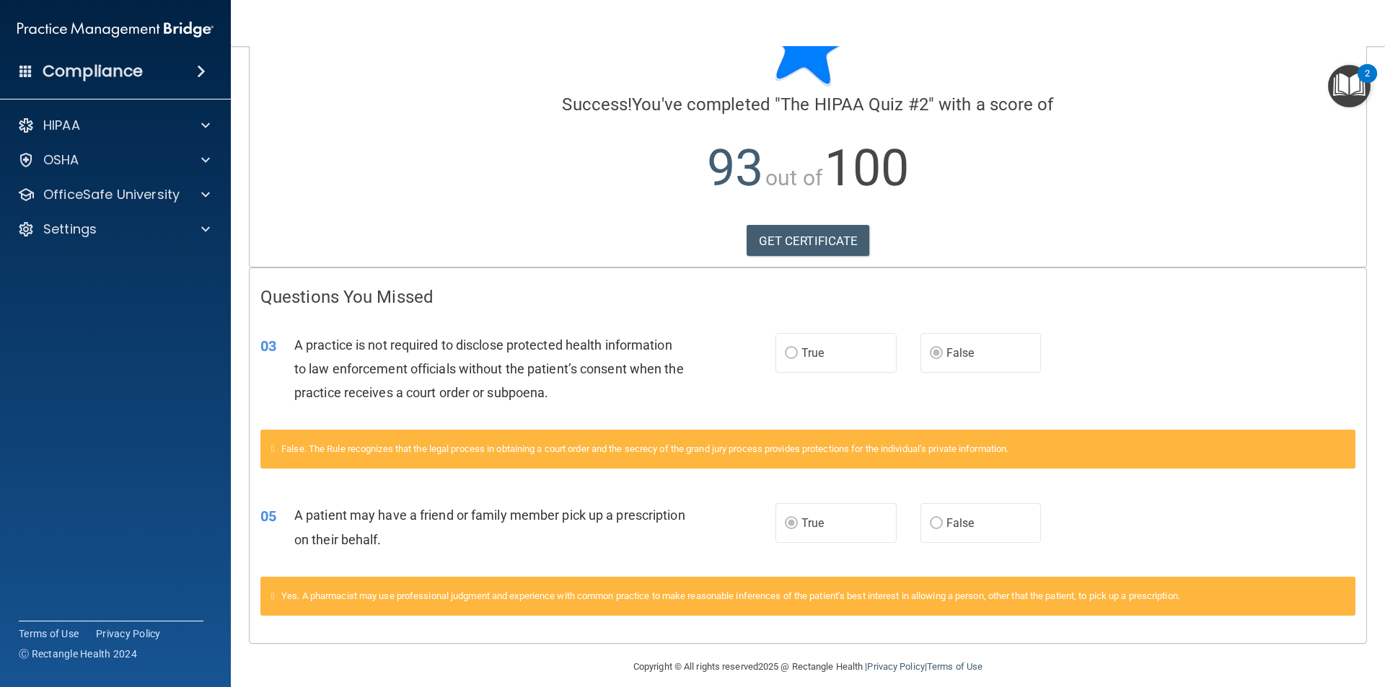
scroll to position [87, 0]
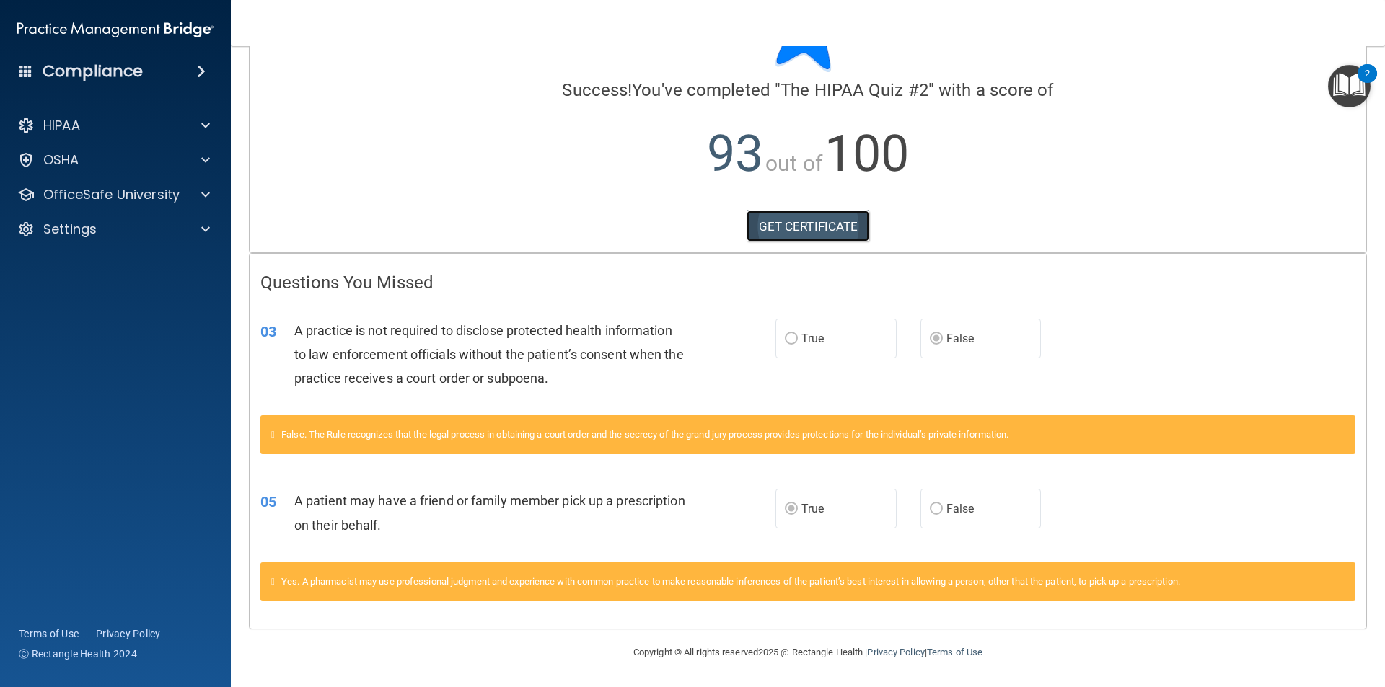
click at [827, 229] on link "GET CERTIFICATE" at bounding box center [807, 227] width 123 height 32
click at [125, 193] on p "OfficeSafe University" at bounding box center [111, 194] width 136 height 17
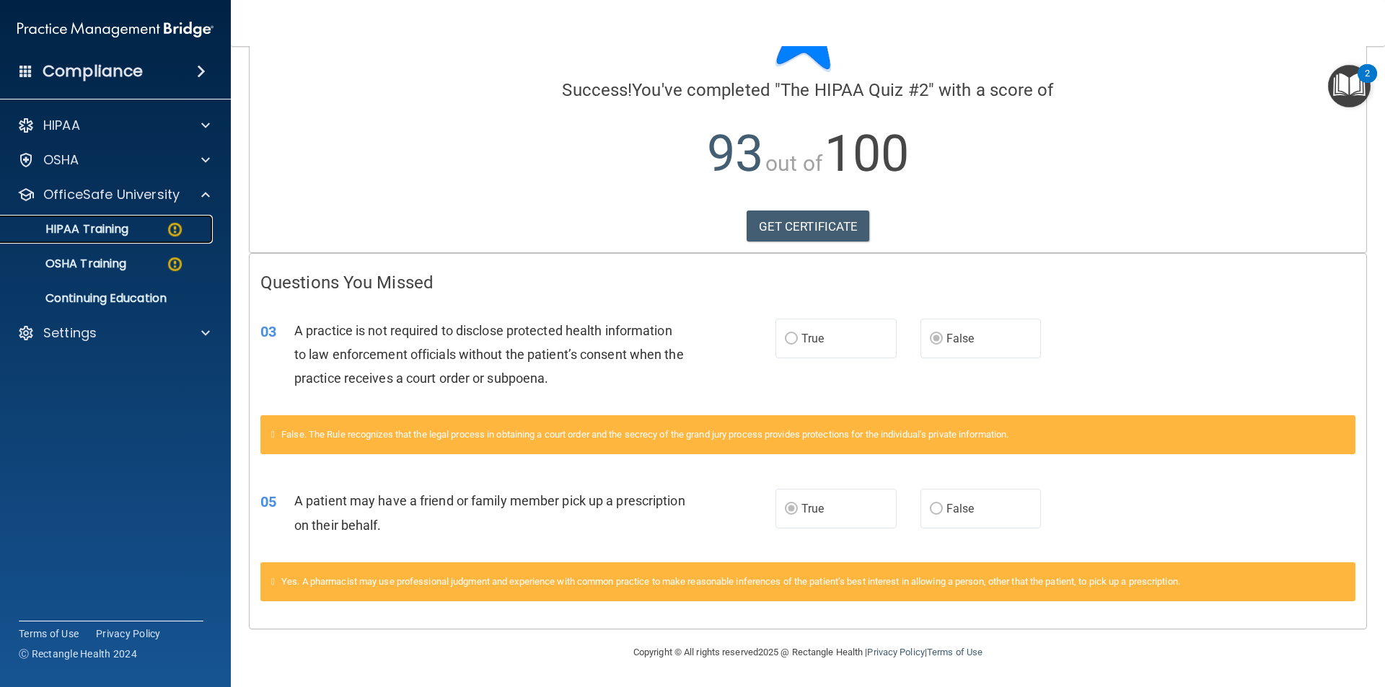
click at [136, 234] on div "HIPAA Training" at bounding box center [107, 229] width 197 height 14
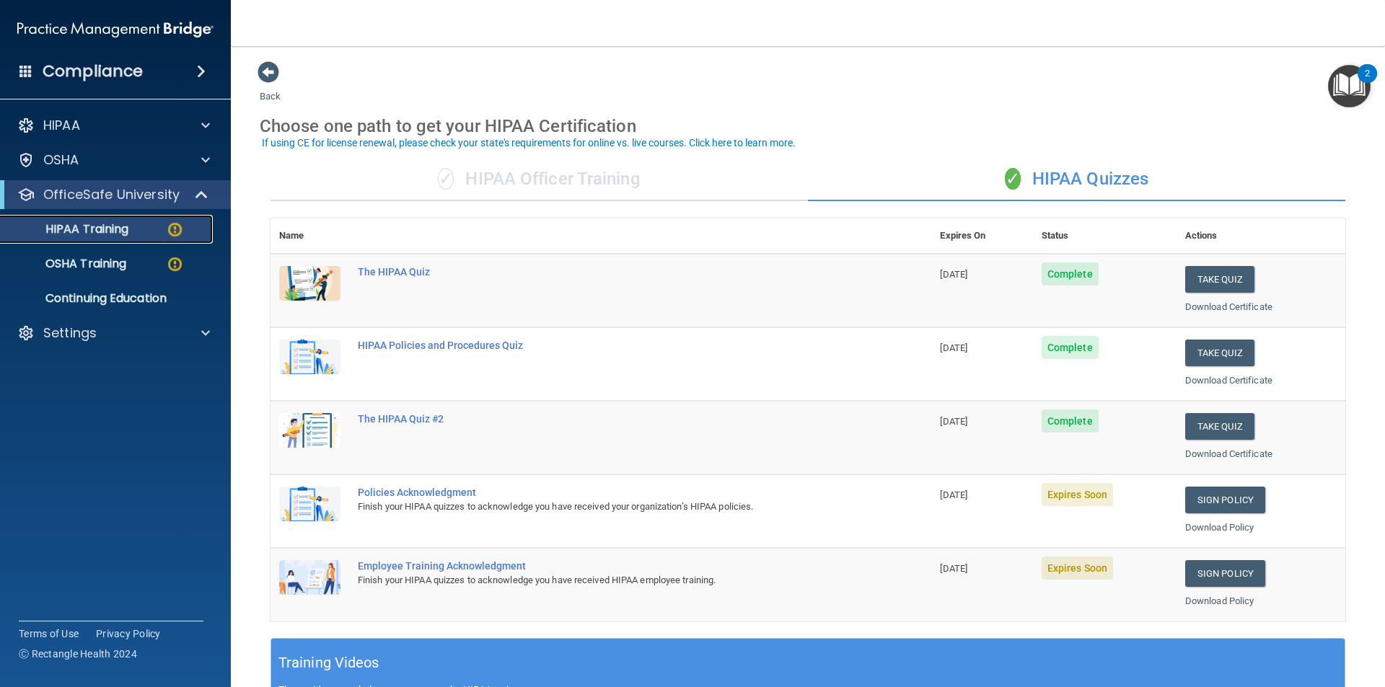
scroll to position [72, 0]
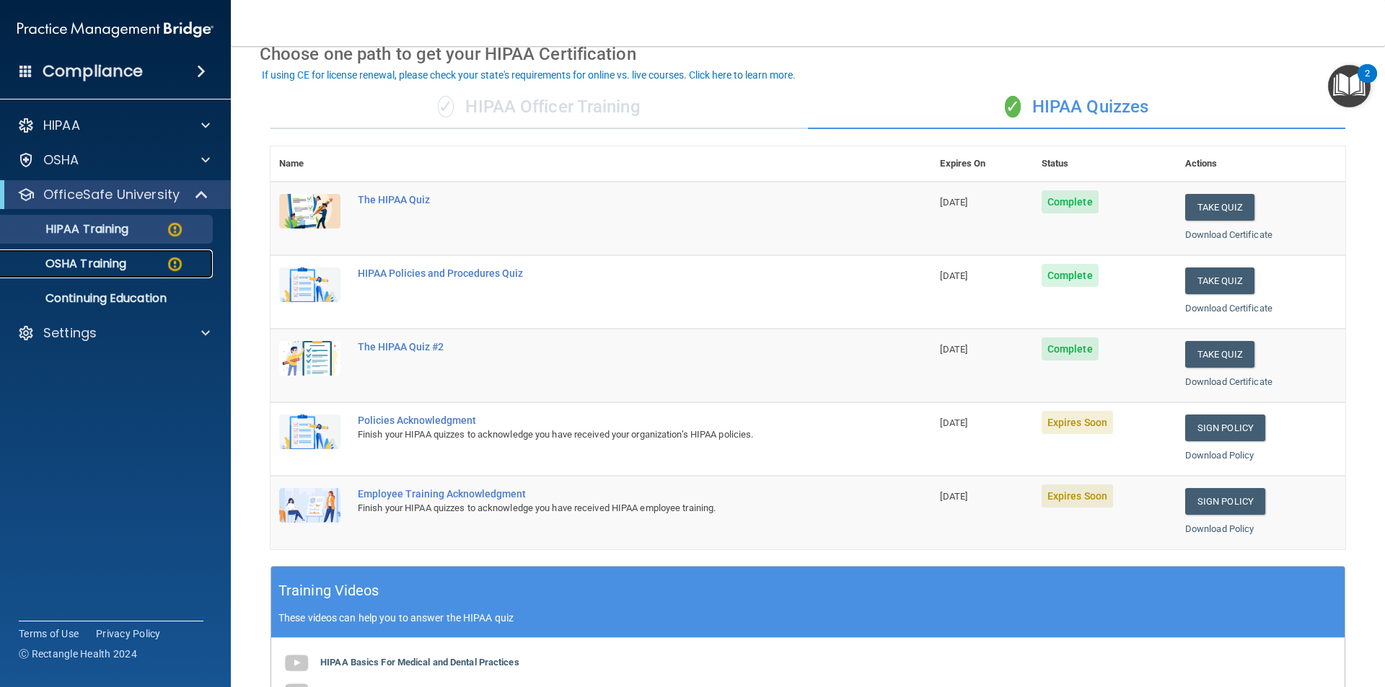
click at [71, 260] on p "OSHA Training" at bounding box center [67, 264] width 117 height 14
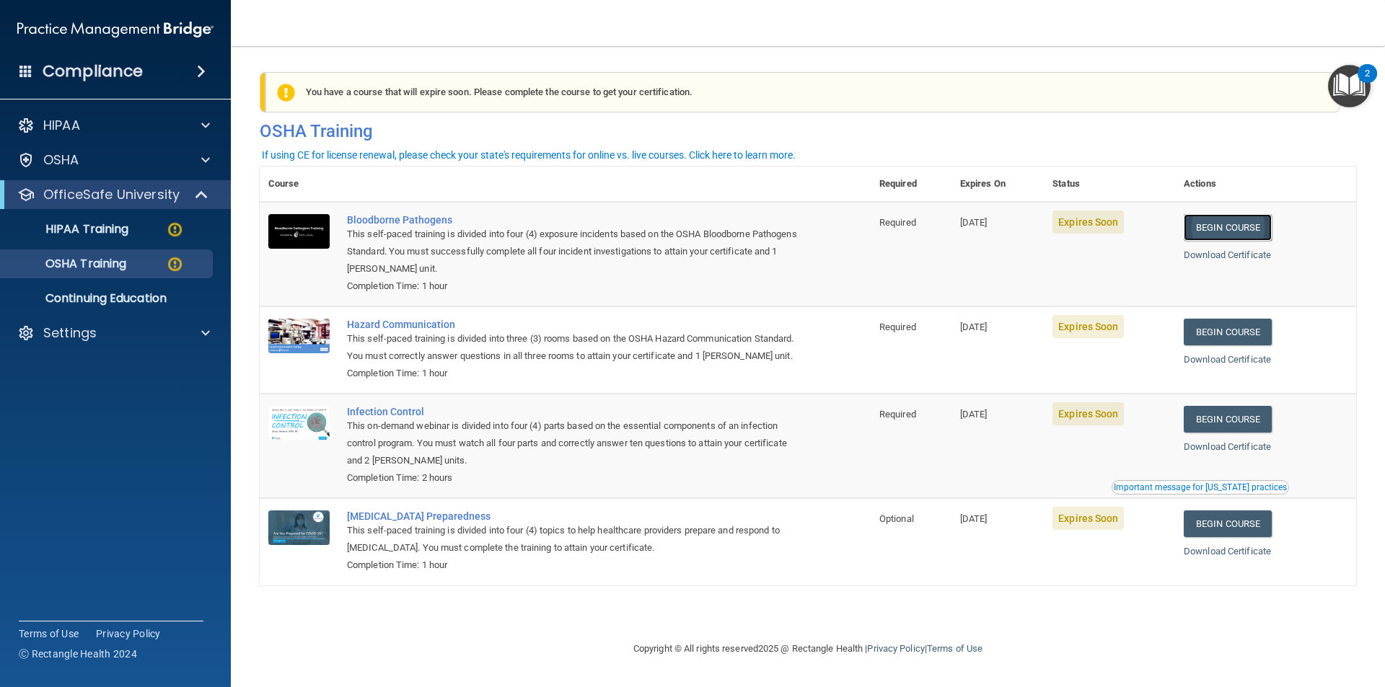
click at [1226, 222] on link "Begin Course" at bounding box center [1227, 227] width 88 height 27
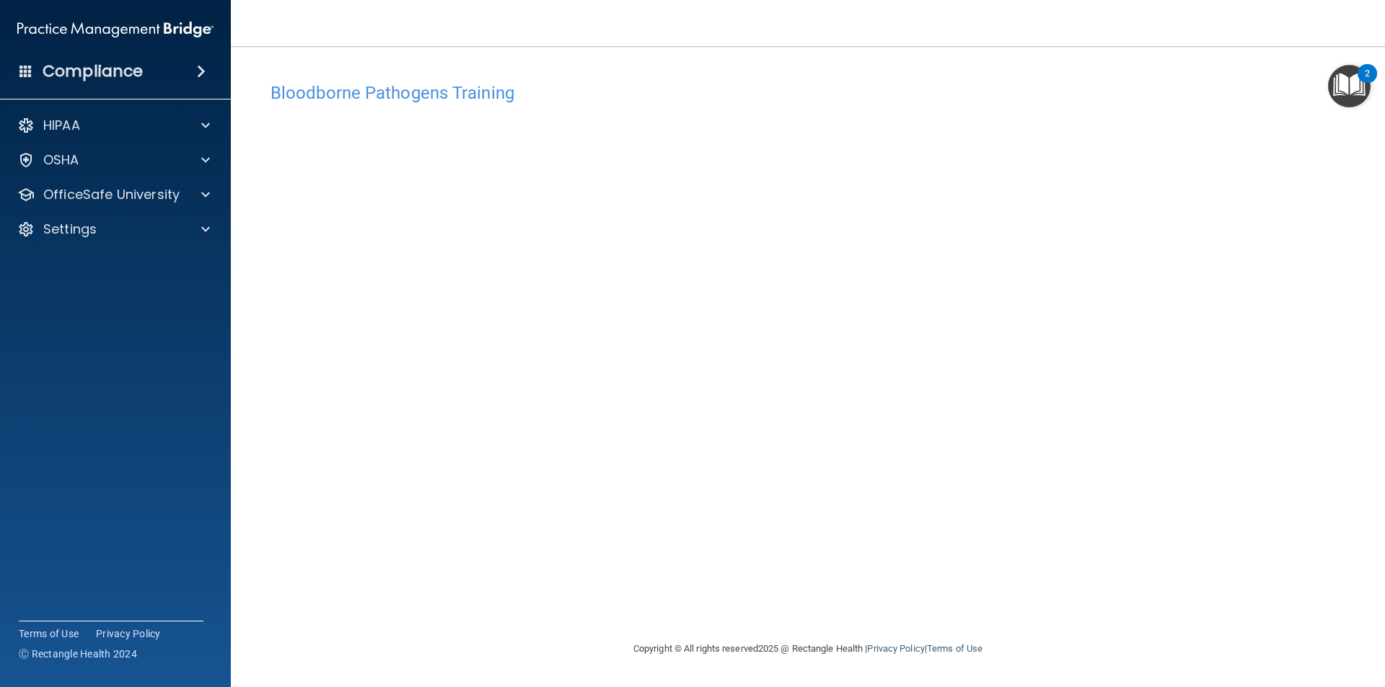
click at [1341, 91] on img "Open Resource Center, 2 new notifications" at bounding box center [1349, 86] width 43 height 43
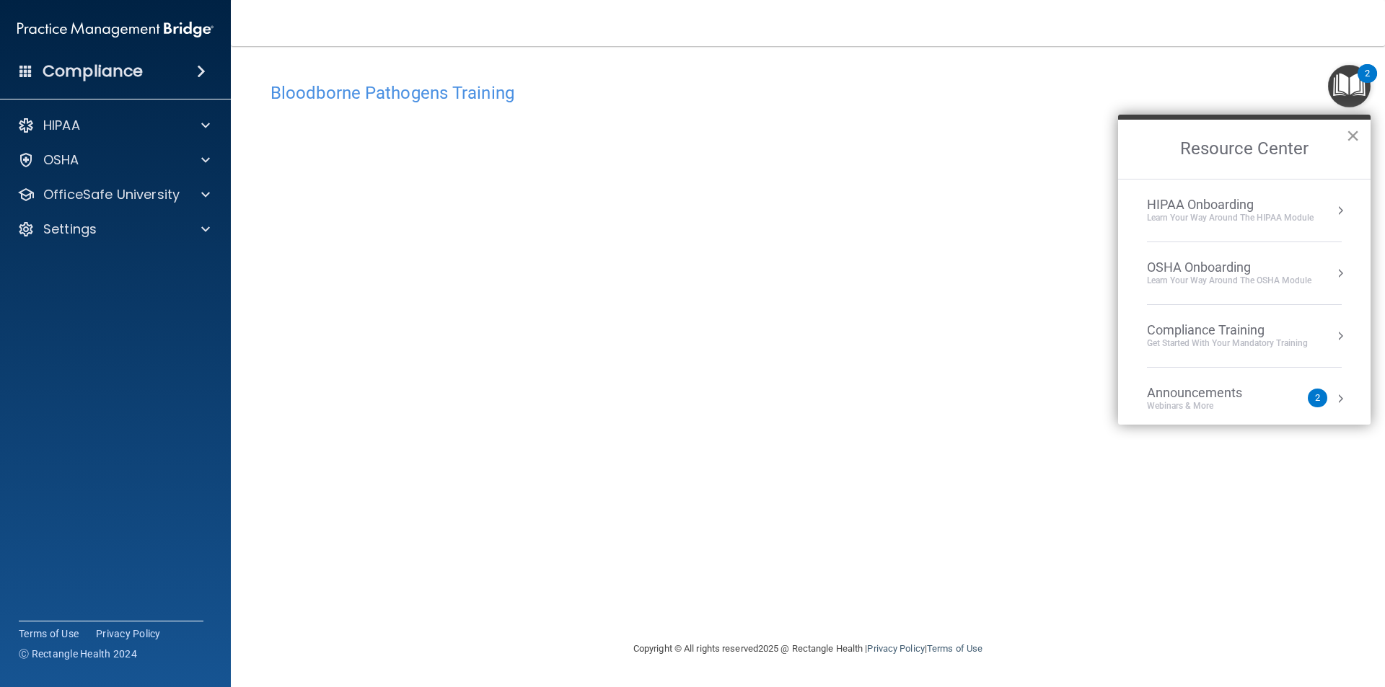
click at [1351, 137] on button "×" at bounding box center [1353, 135] width 14 height 23
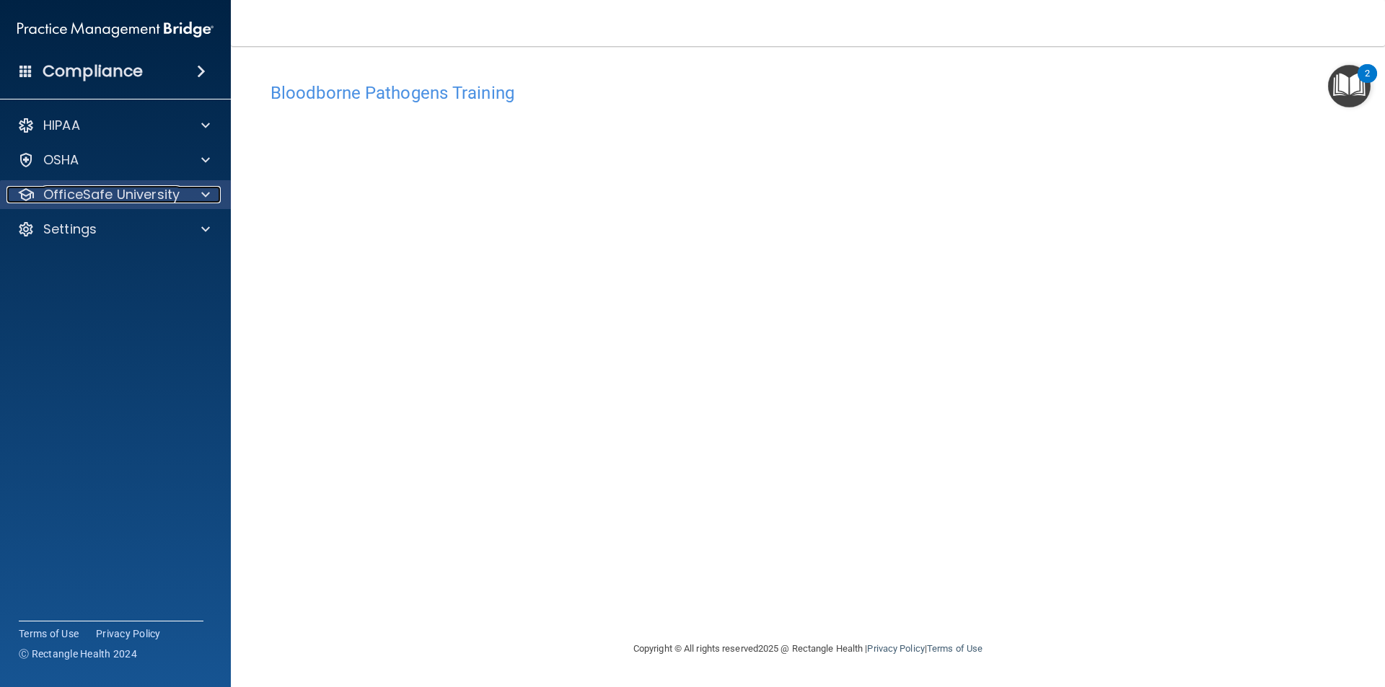
click at [120, 201] on p "OfficeSafe University" at bounding box center [111, 194] width 136 height 17
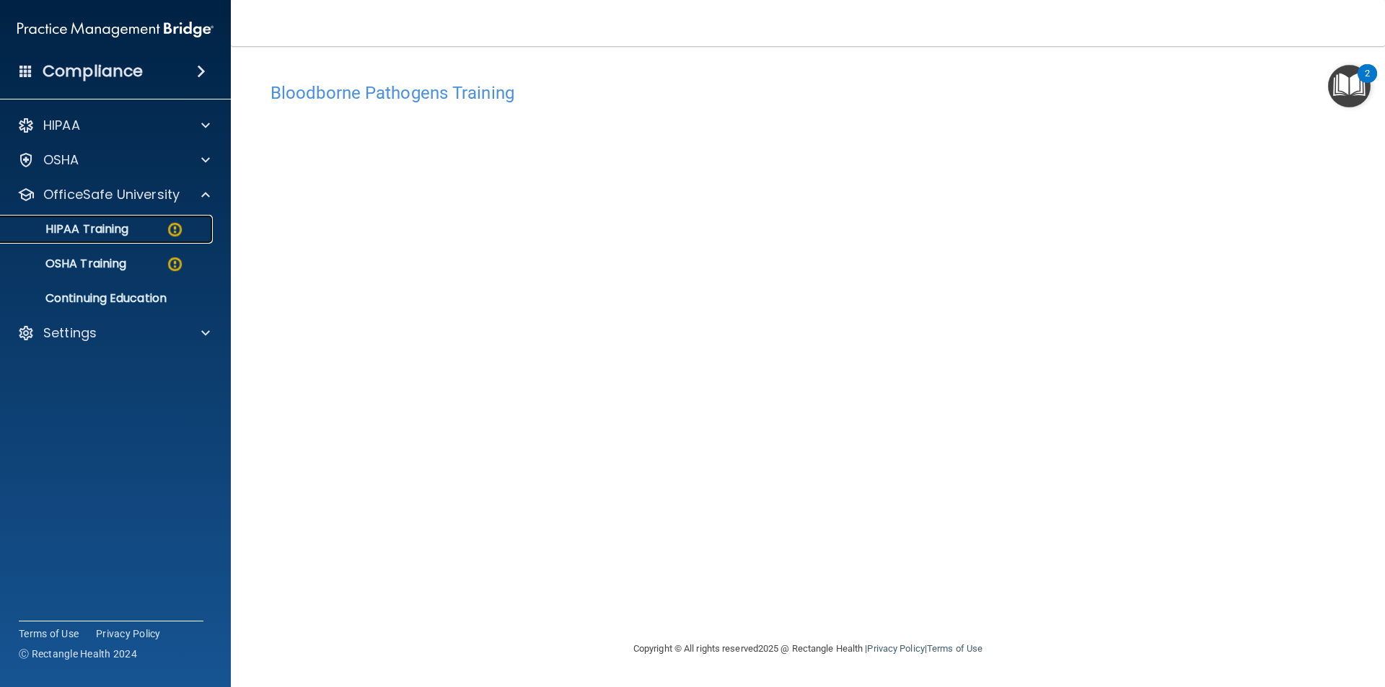
click at [113, 234] on p "HIPAA Training" at bounding box center [68, 229] width 119 height 14
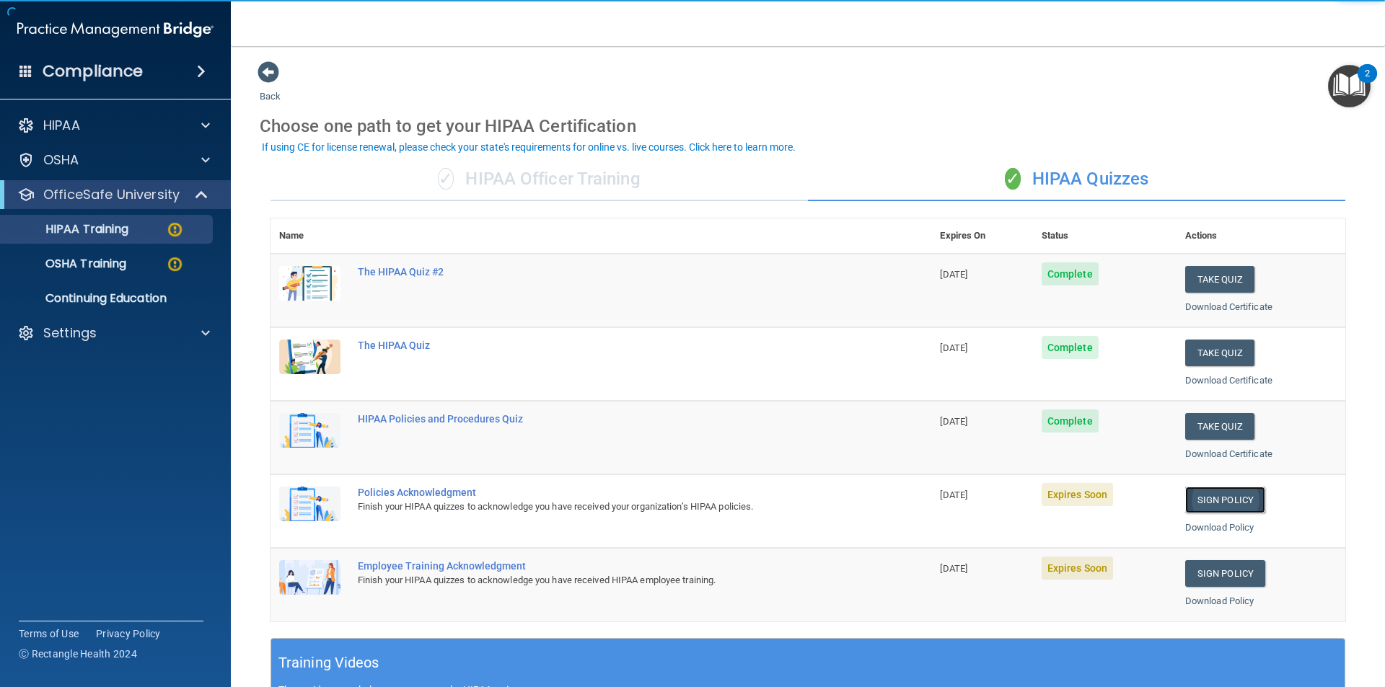
click at [1205, 505] on link "Sign Policy" at bounding box center [1225, 500] width 80 height 27
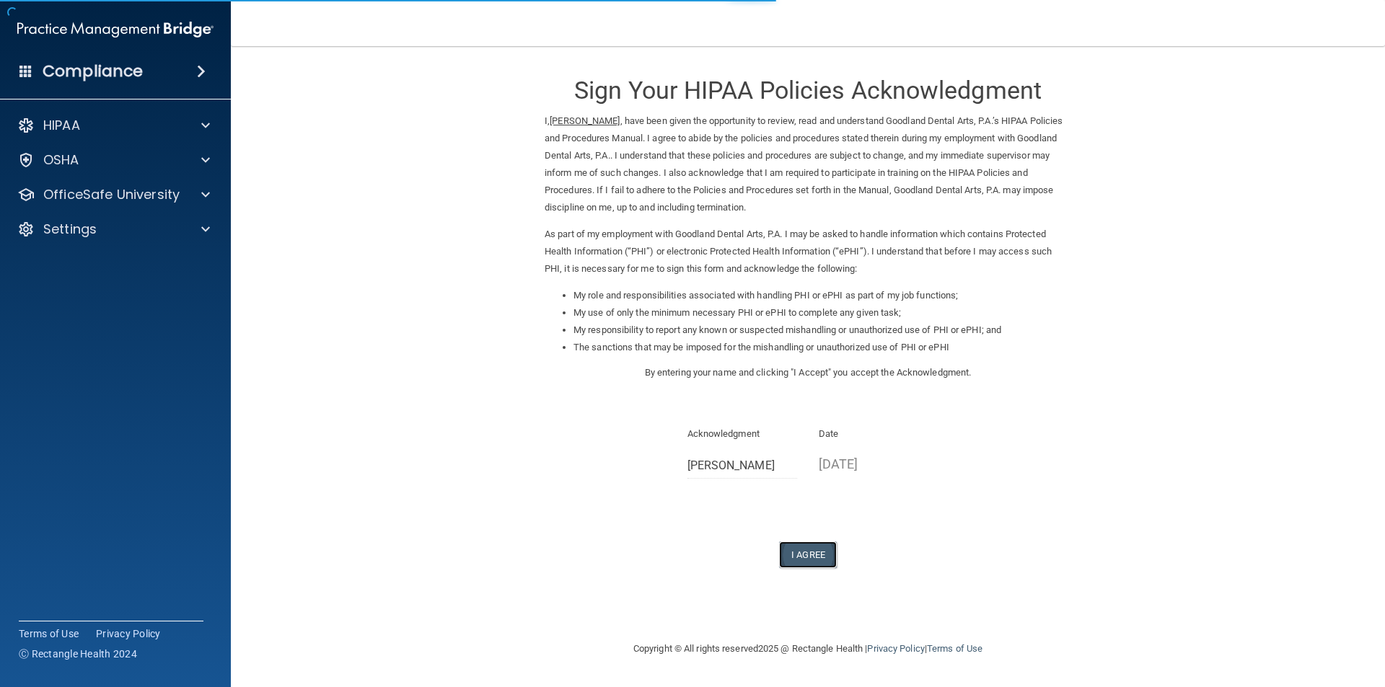
click at [799, 552] on button "I Agree" at bounding box center [808, 555] width 58 height 27
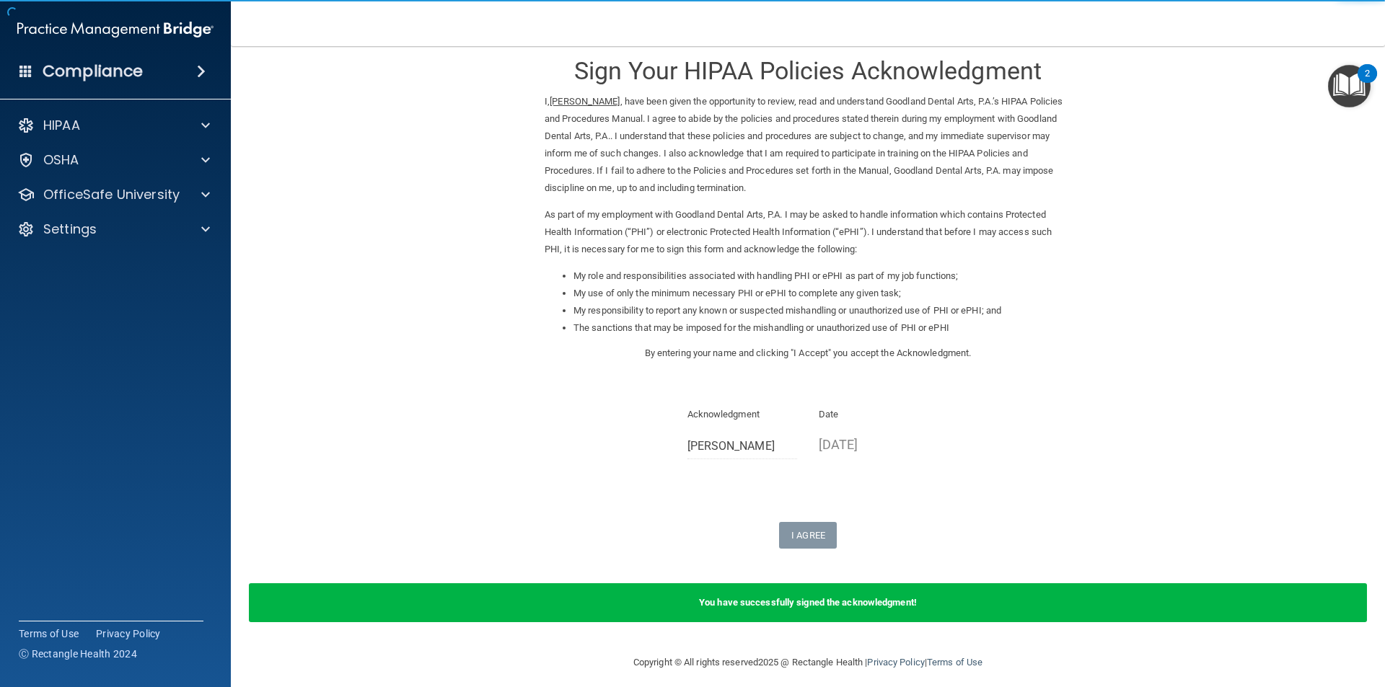
scroll to position [30, 0]
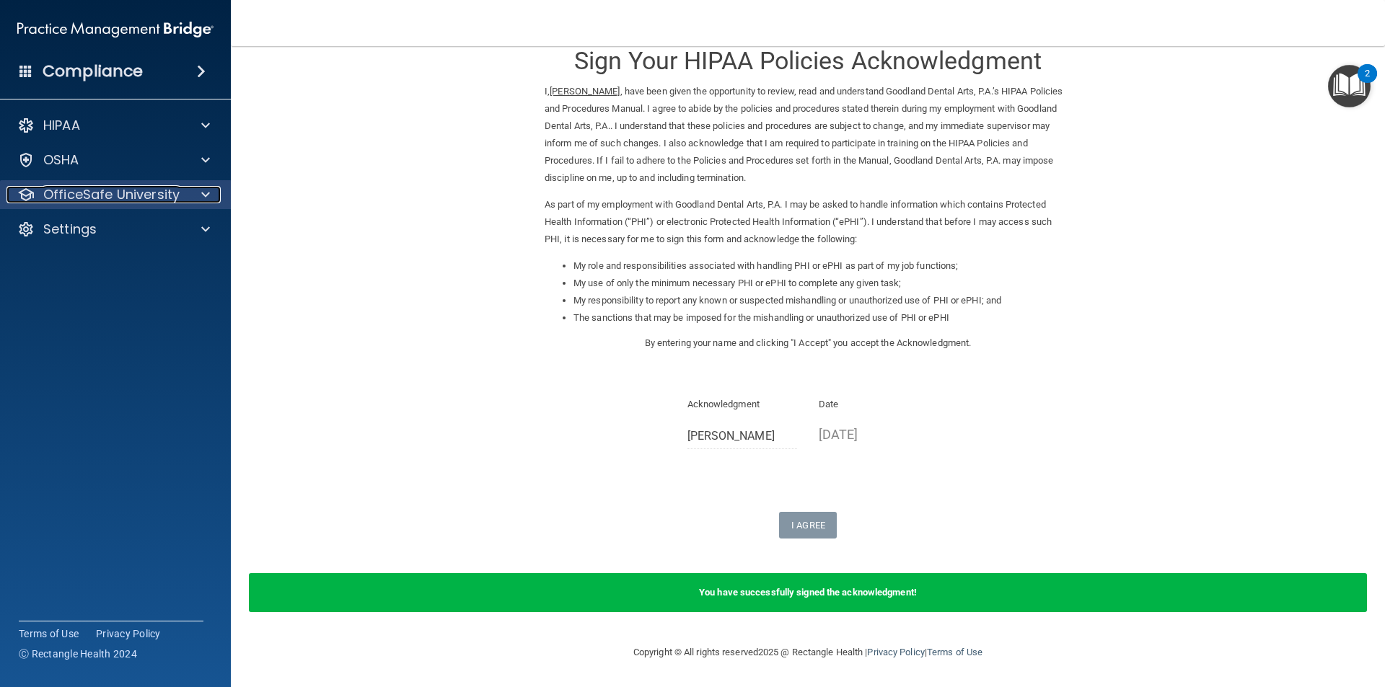
click at [131, 194] on p "OfficeSafe University" at bounding box center [111, 194] width 136 height 17
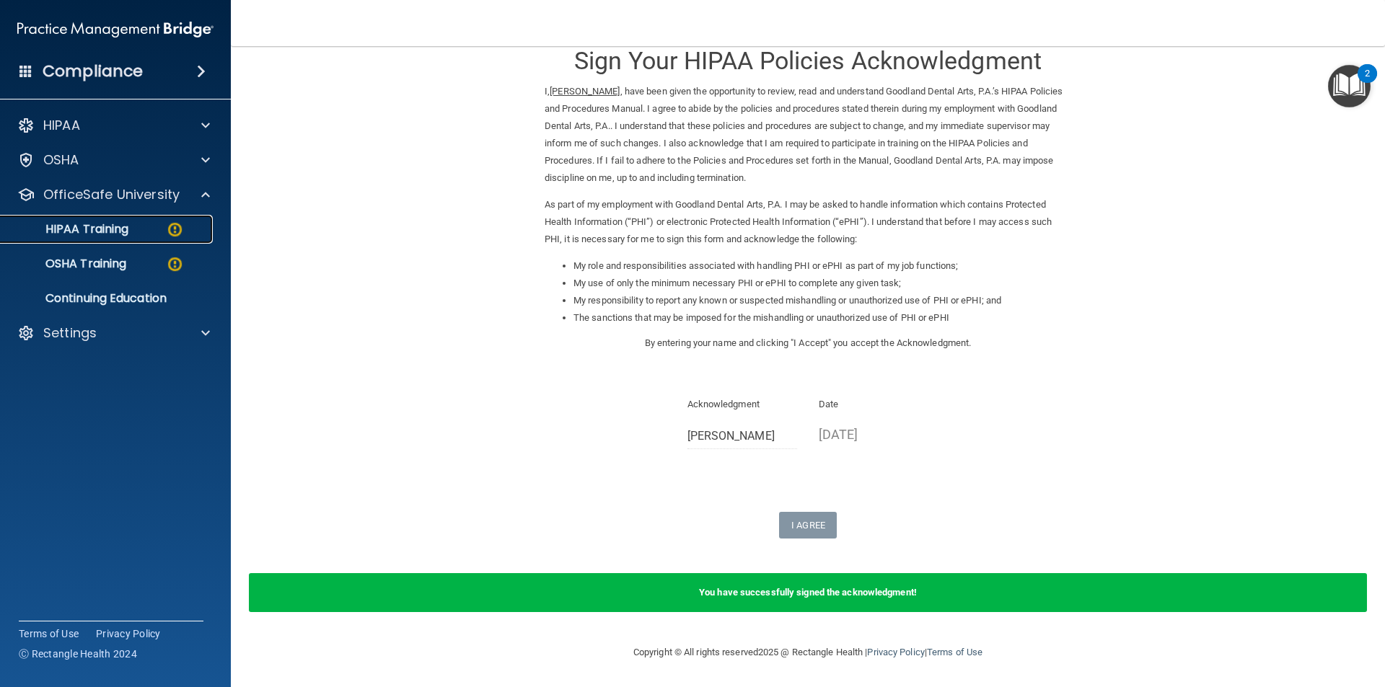
click at [107, 241] on link "HIPAA Training" at bounding box center [99, 229] width 227 height 29
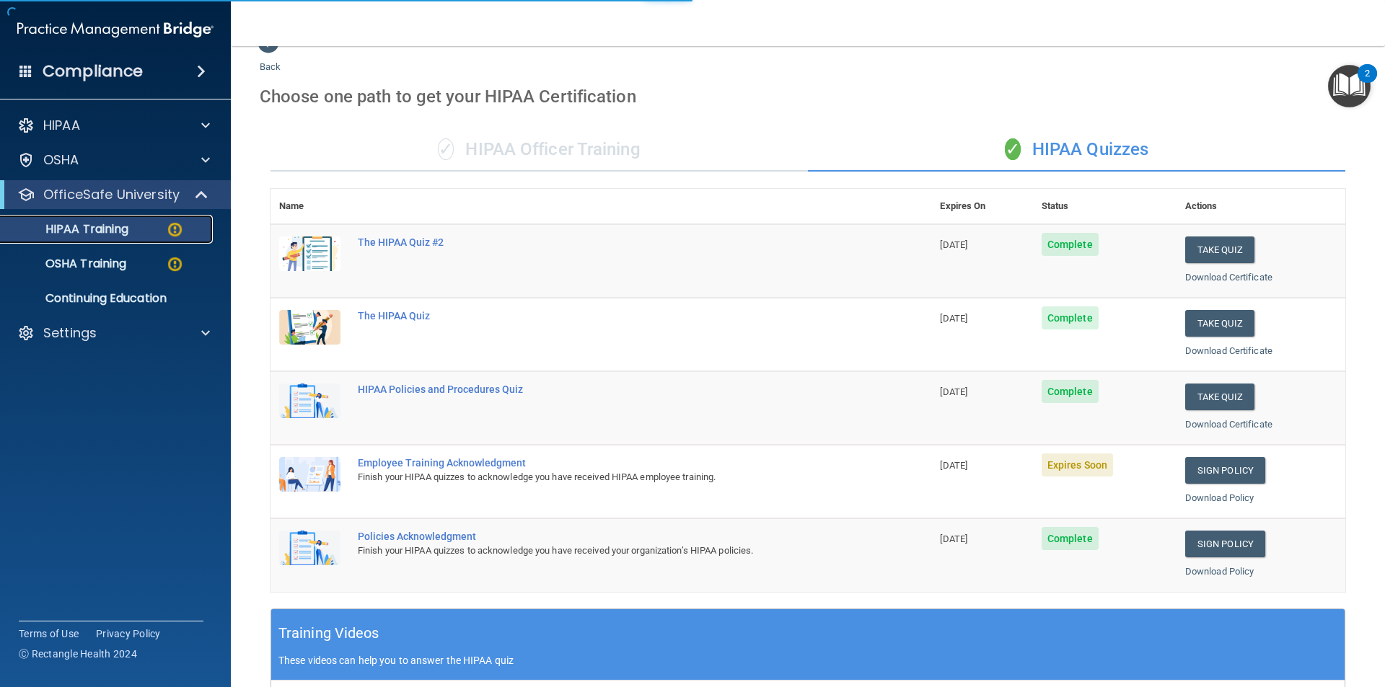
scroll to position [399, 0]
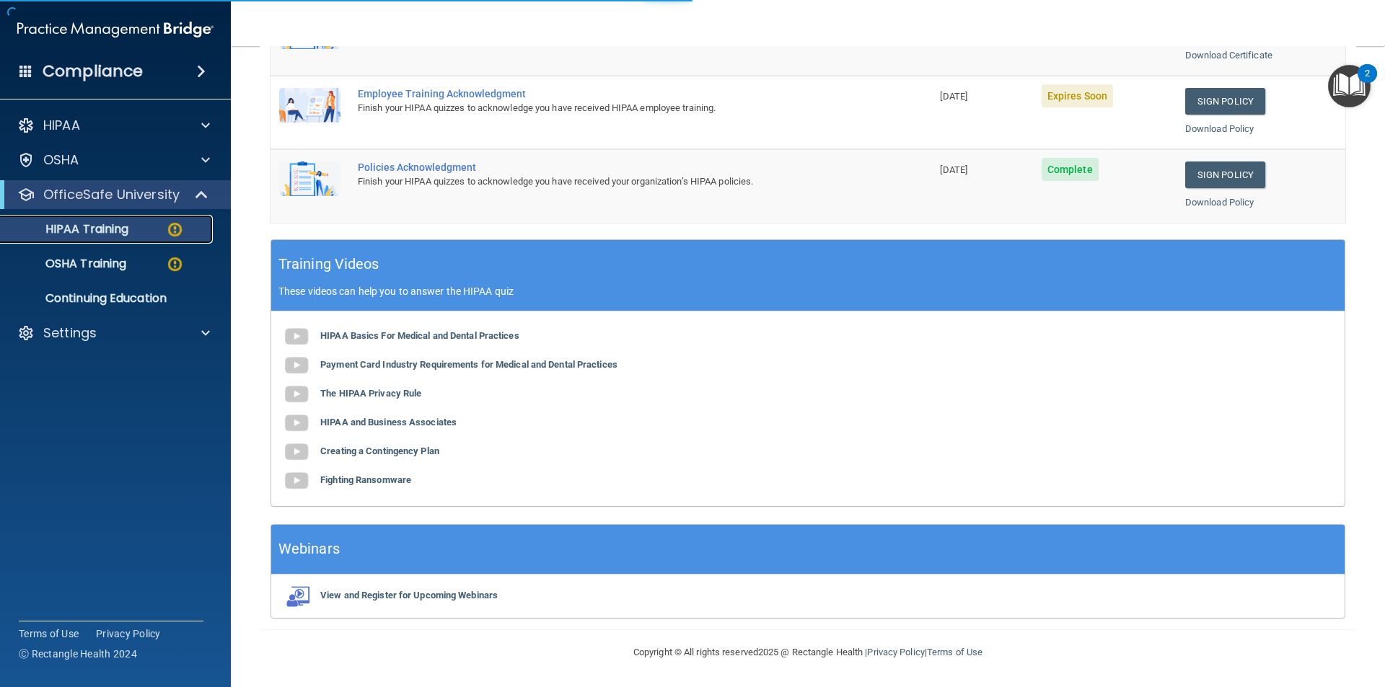
click at [109, 231] on p "HIPAA Training" at bounding box center [68, 229] width 119 height 14
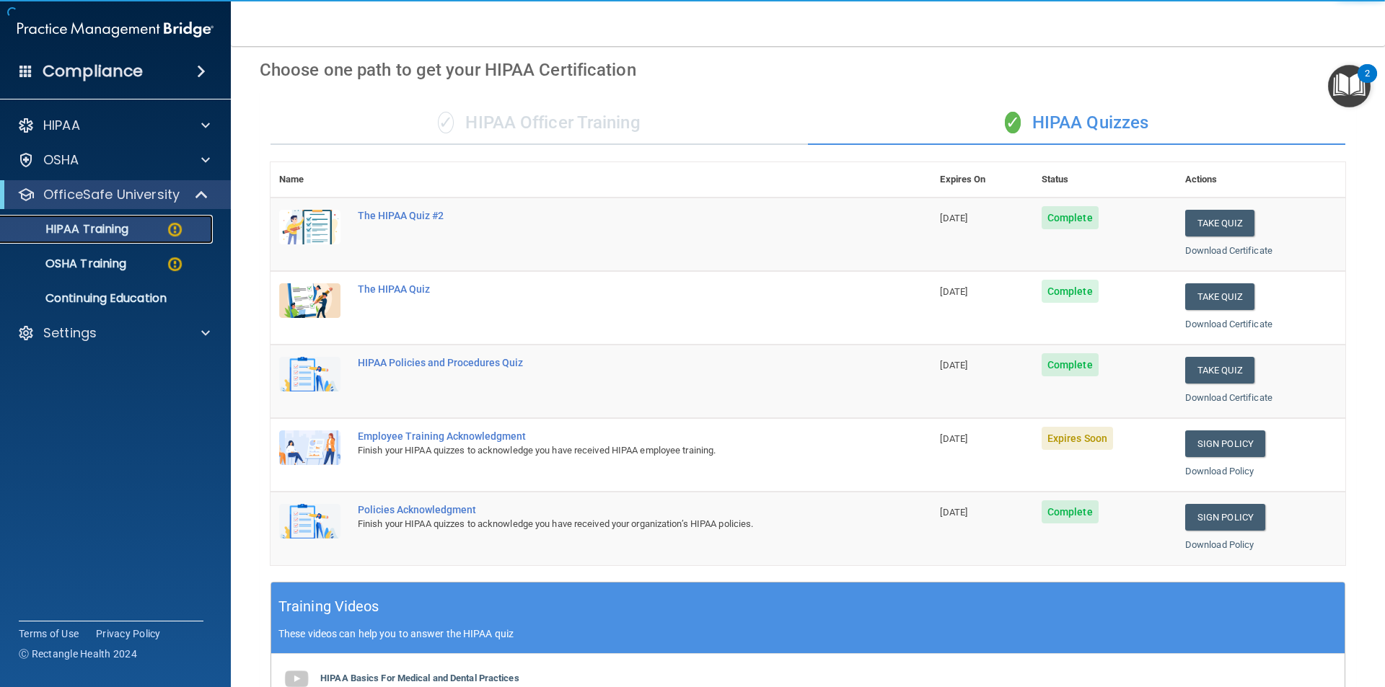
scroll to position [38, 0]
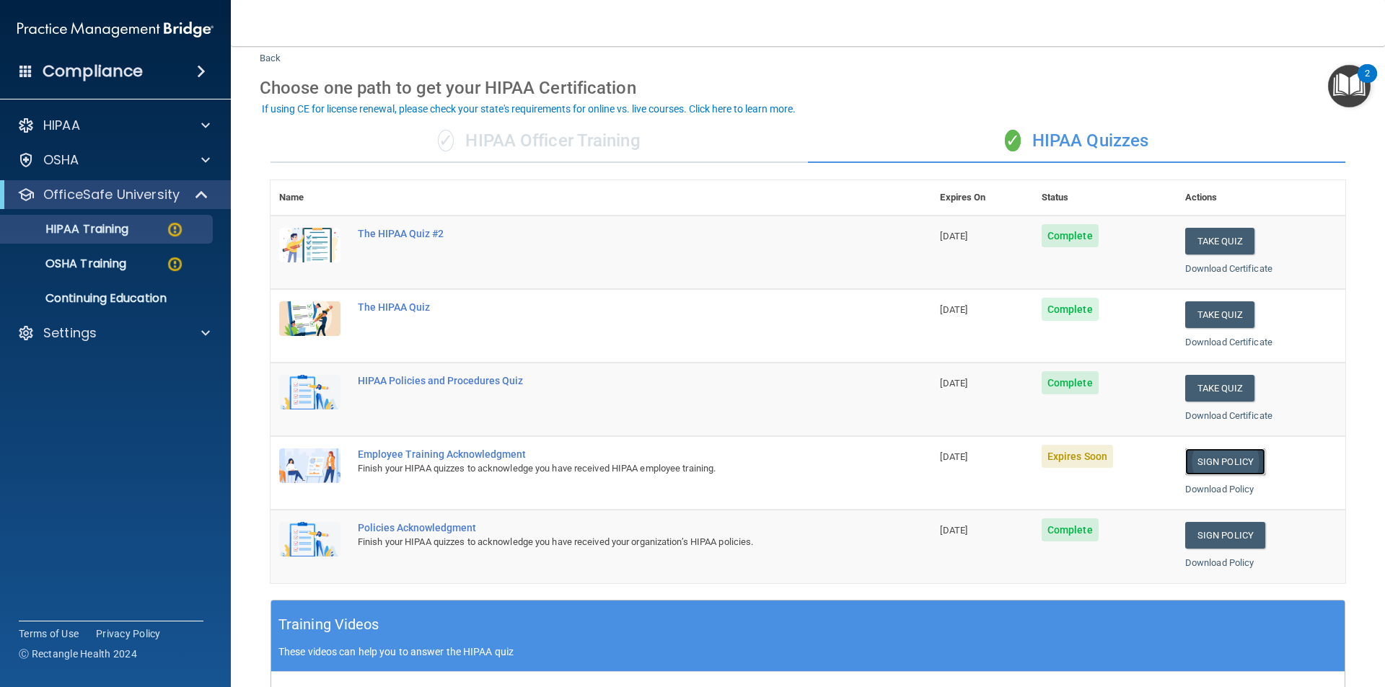
click at [1197, 459] on link "Sign Policy" at bounding box center [1225, 462] width 80 height 27
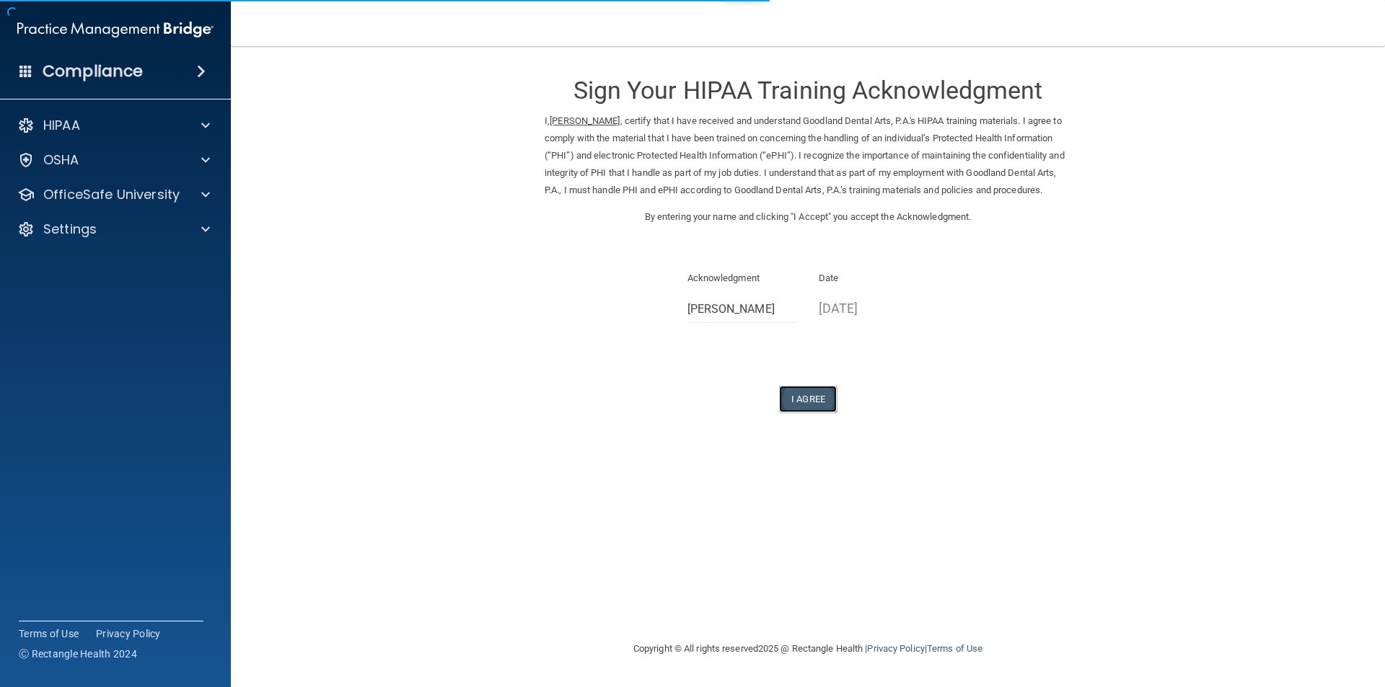
click at [832, 413] on button "I Agree" at bounding box center [808, 399] width 58 height 27
click at [804, 413] on button "I Agree" at bounding box center [808, 399] width 58 height 27
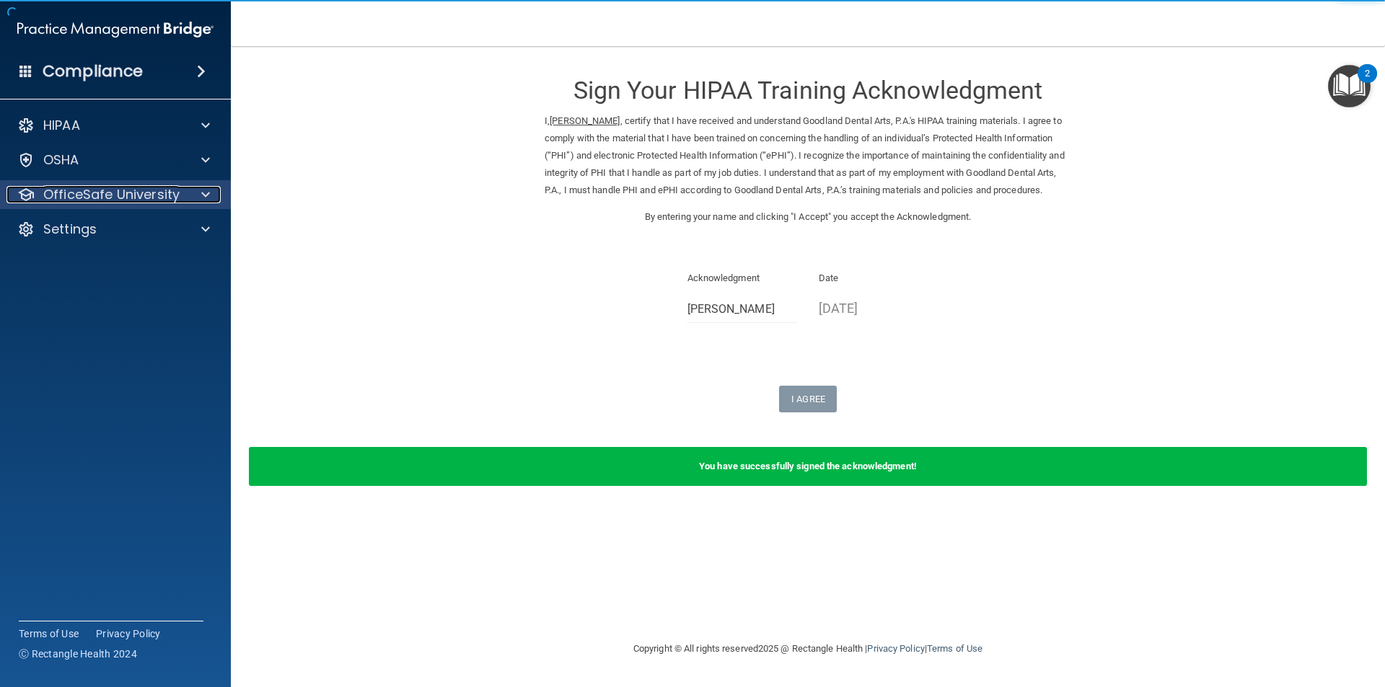
click at [67, 190] on p "OfficeSafe University" at bounding box center [111, 194] width 136 height 17
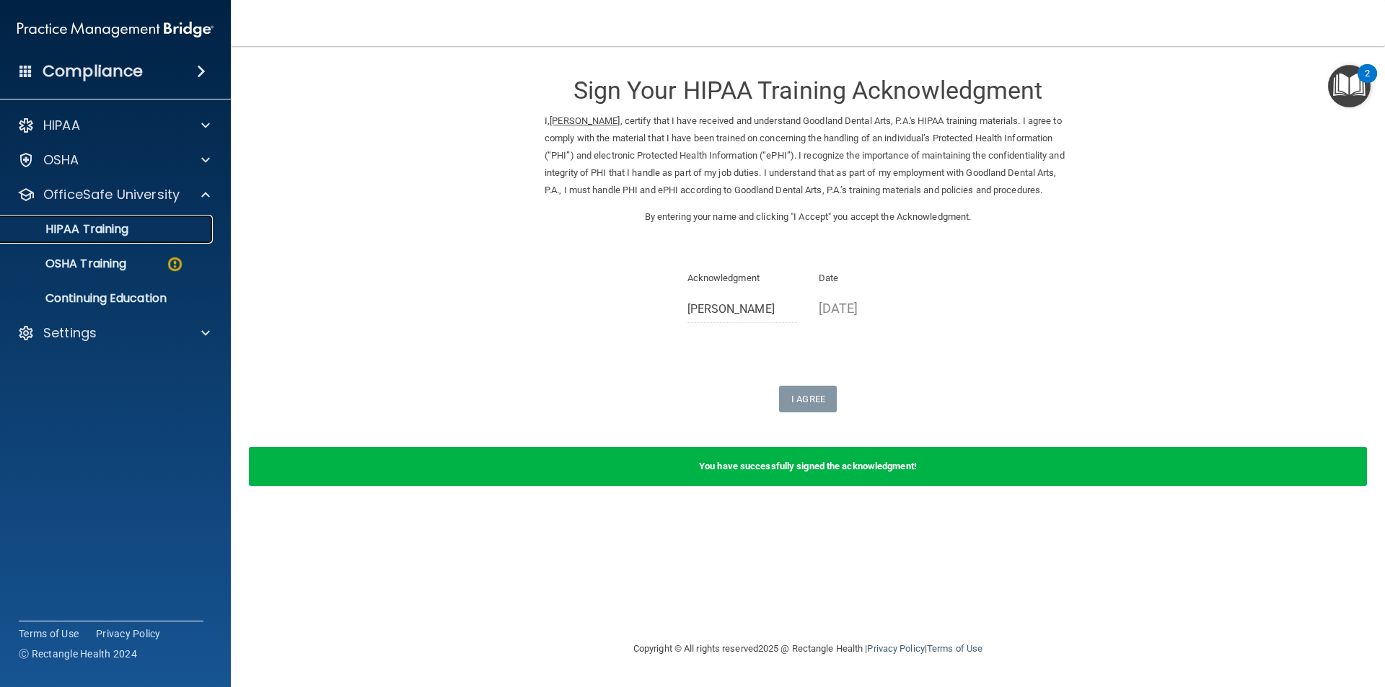
click at [93, 234] on p "HIPAA Training" at bounding box center [68, 229] width 119 height 14
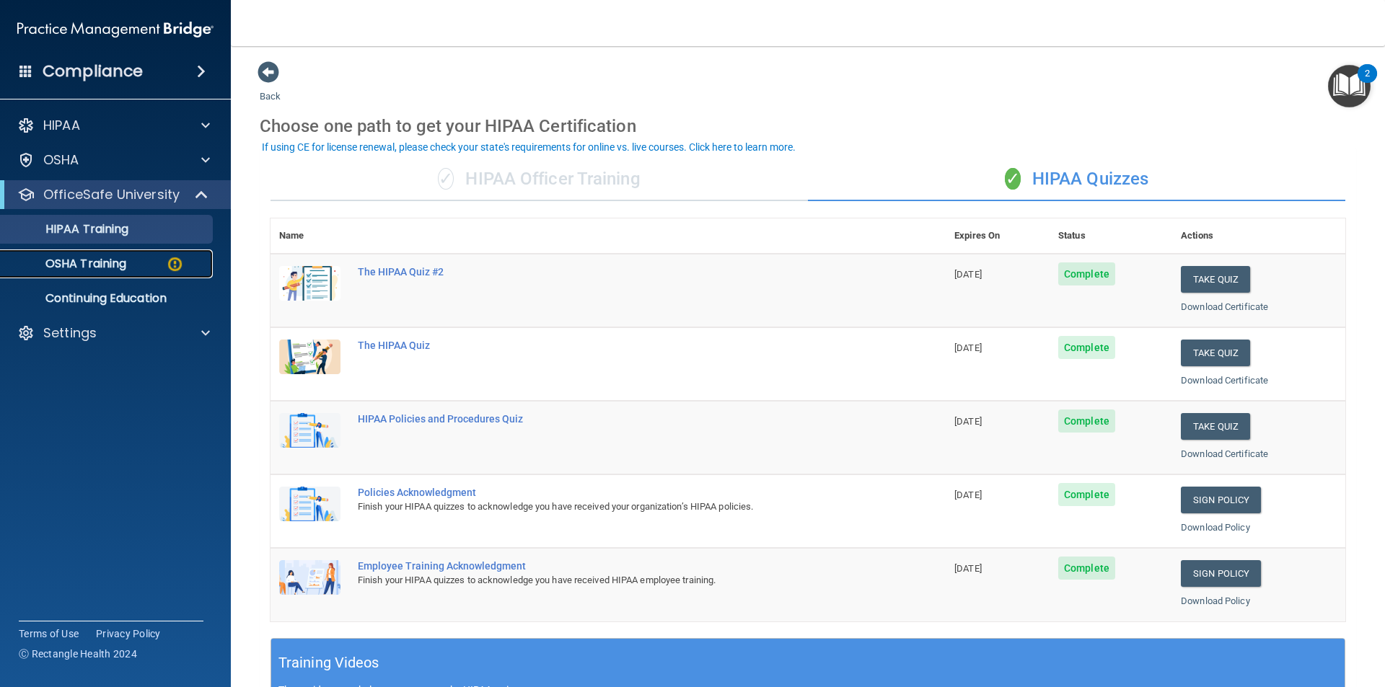
click at [101, 263] on p "OSHA Training" at bounding box center [67, 264] width 117 height 14
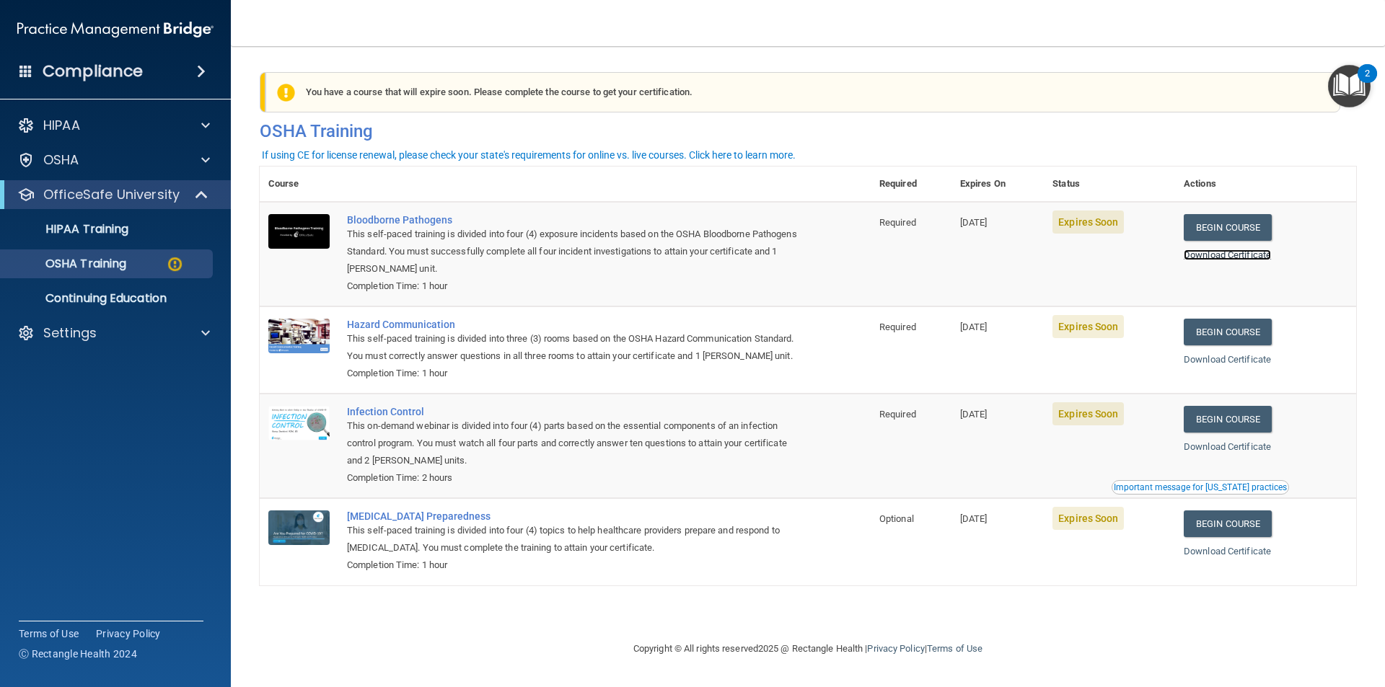
click at [1227, 259] on link "Download Certificate" at bounding box center [1226, 255] width 87 height 11
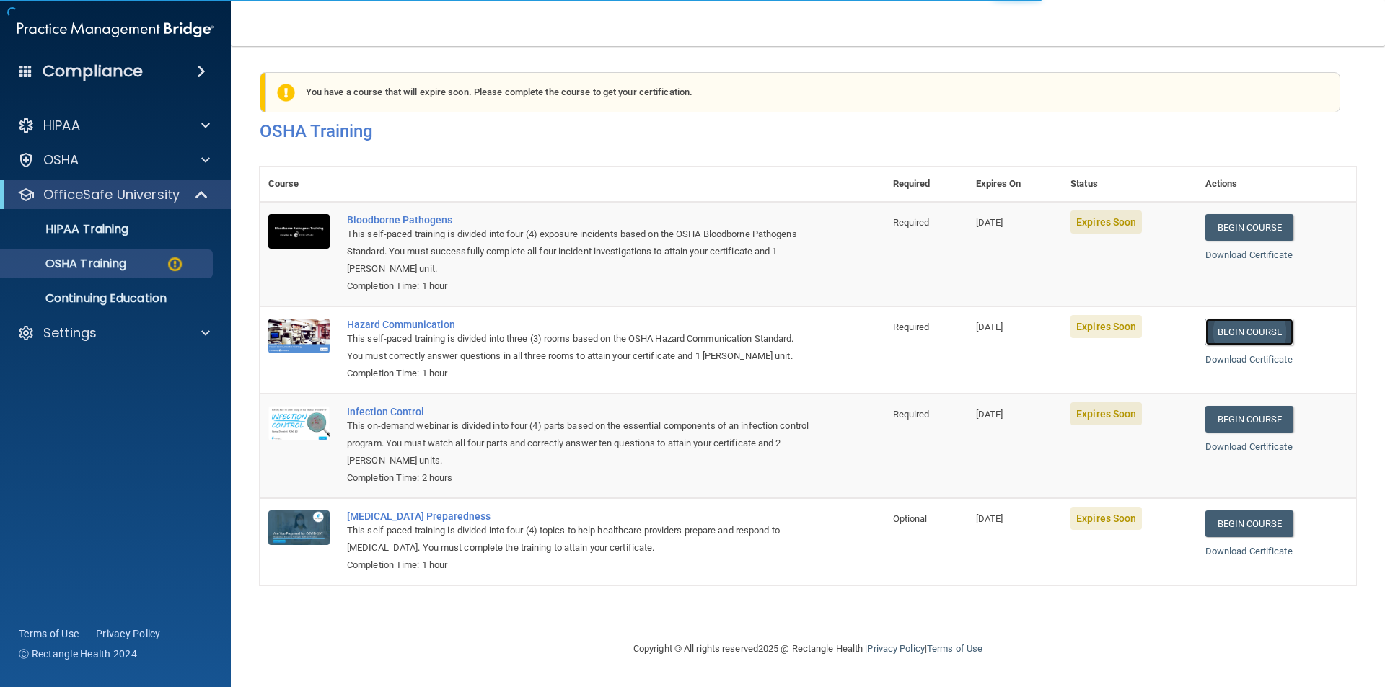
click at [1263, 337] on link "Begin Course" at bounding box center [1249, 332] width 88 height 27
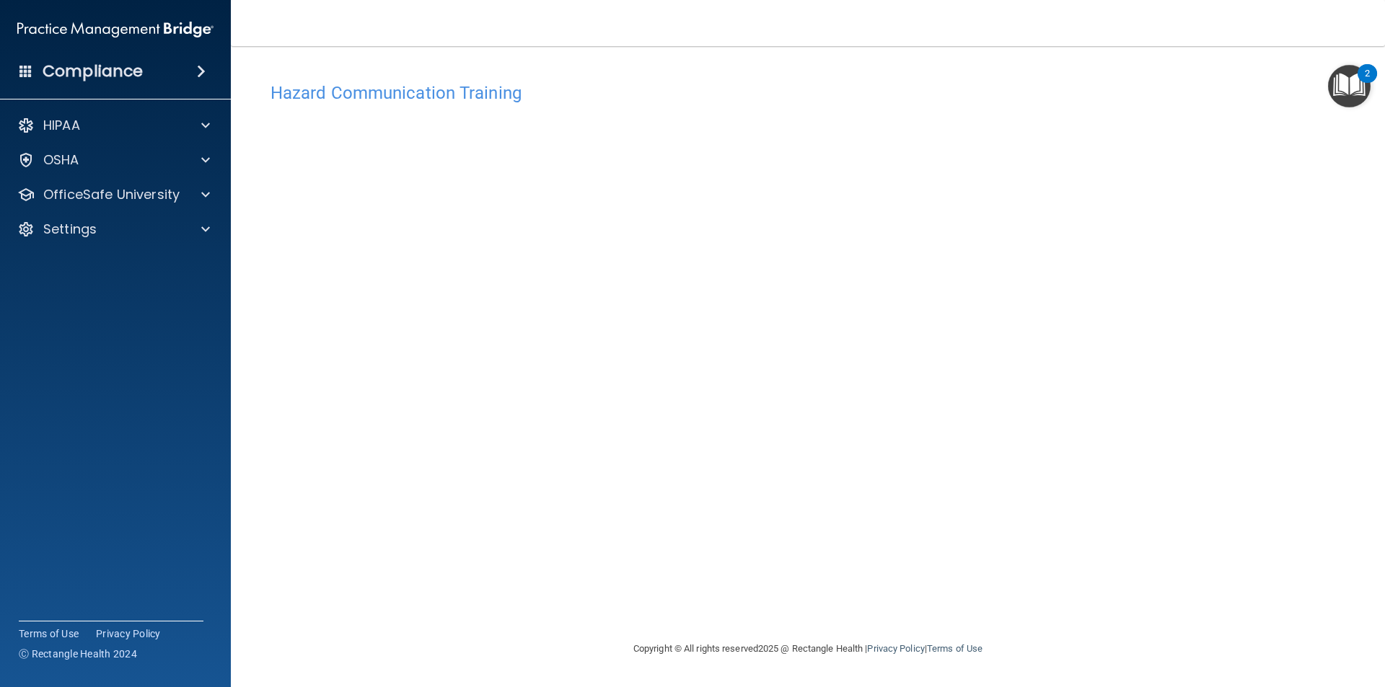
click at [110, 180] on div "HIPAA Documents and Policies Report an Incident Business Associates Emergency P…" at bounding box center [116, 180] width 232 height 150
click at [118, 193] on p "OfficeSafe University" at bounding box center [111, 194] width 136 height 17
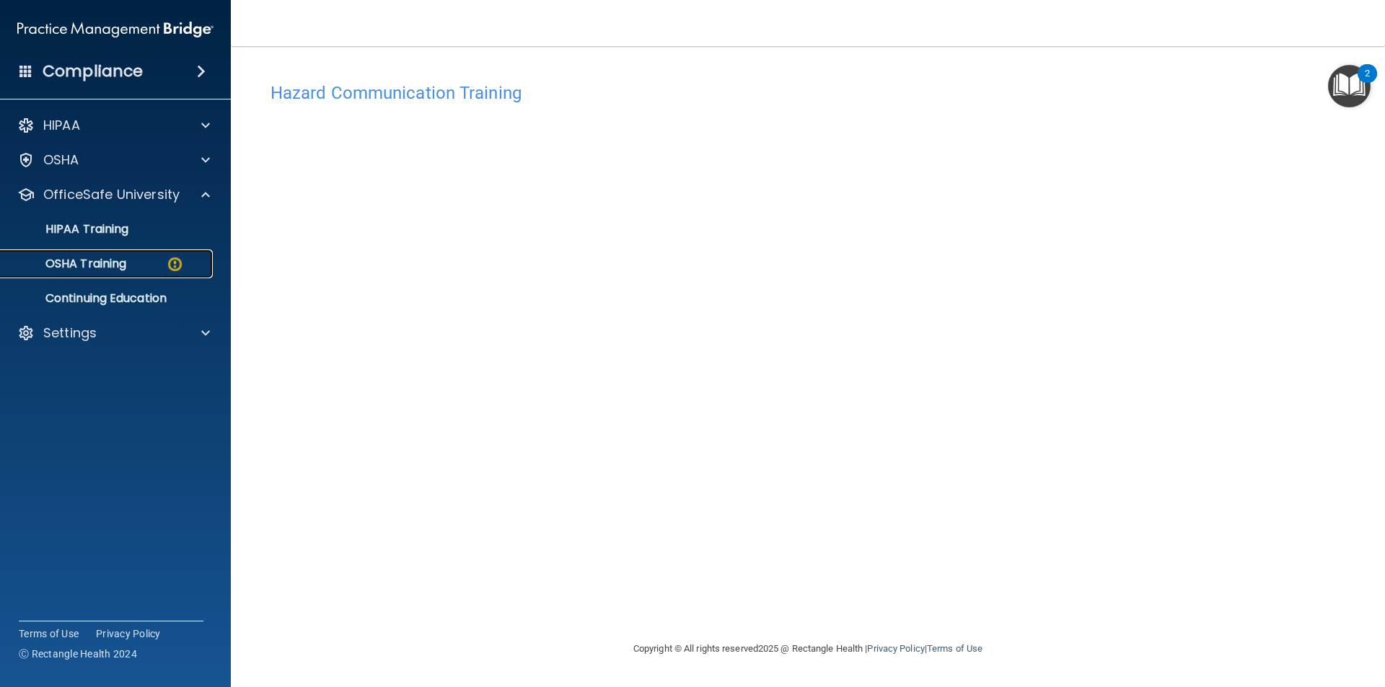
click at [107, 261] on p "OSHA Training" at bounding box center [67, 264] width 117 height 14
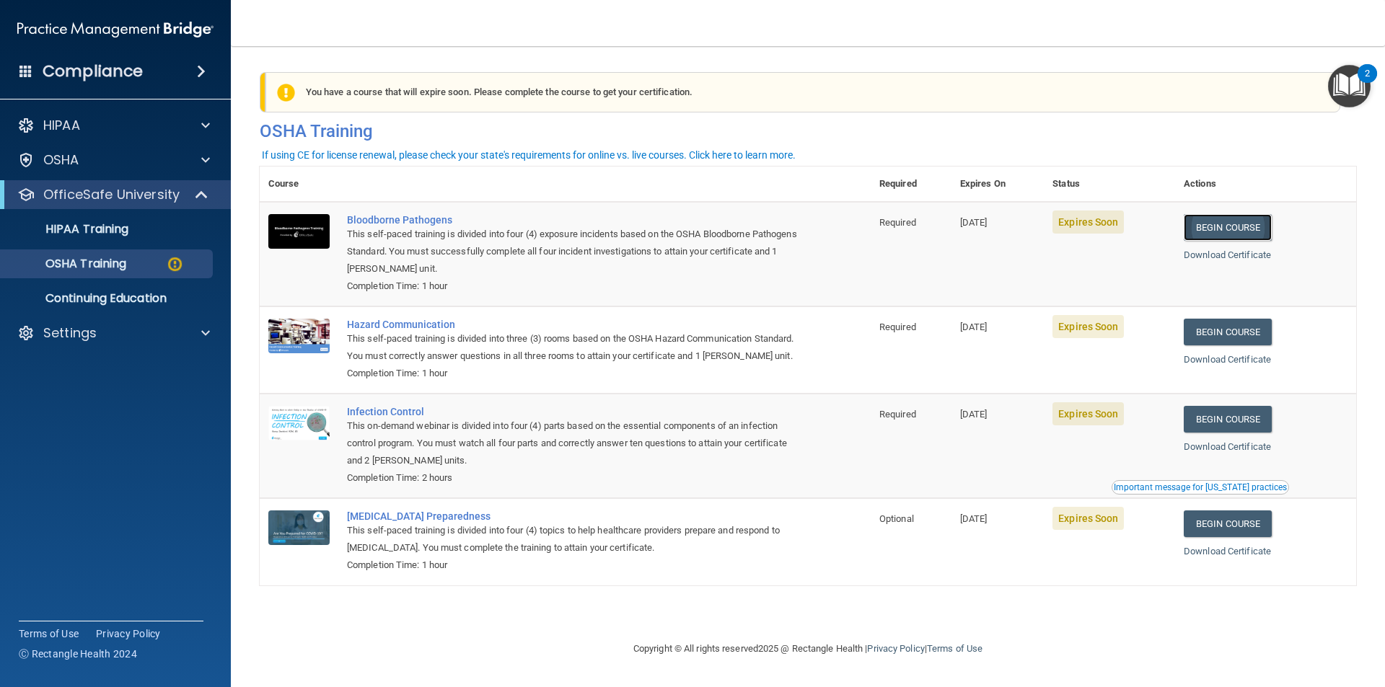
click at [1253, 222] on link "Begin Course" at bounding box center [1227, 227] width 88 height 27
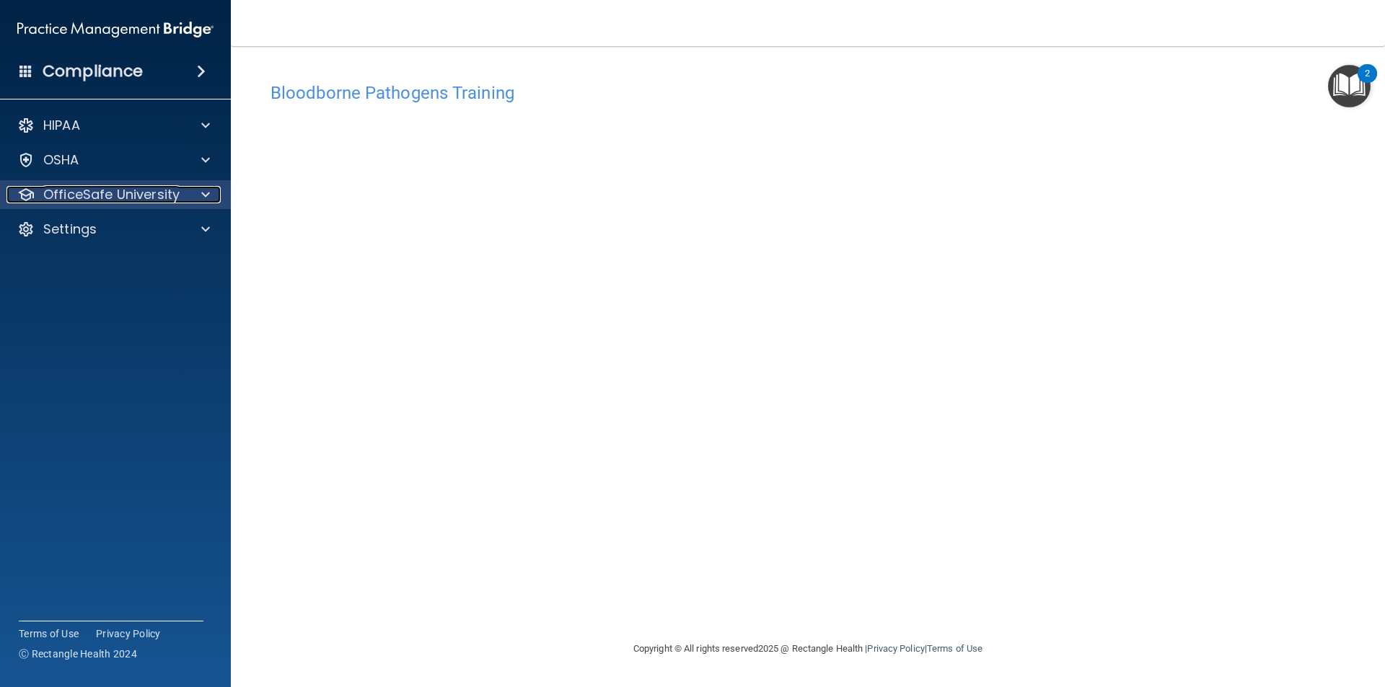
click at [107, 194] on p "OfficeSafe University" at bounding box center [111, 194] width 136 height 17
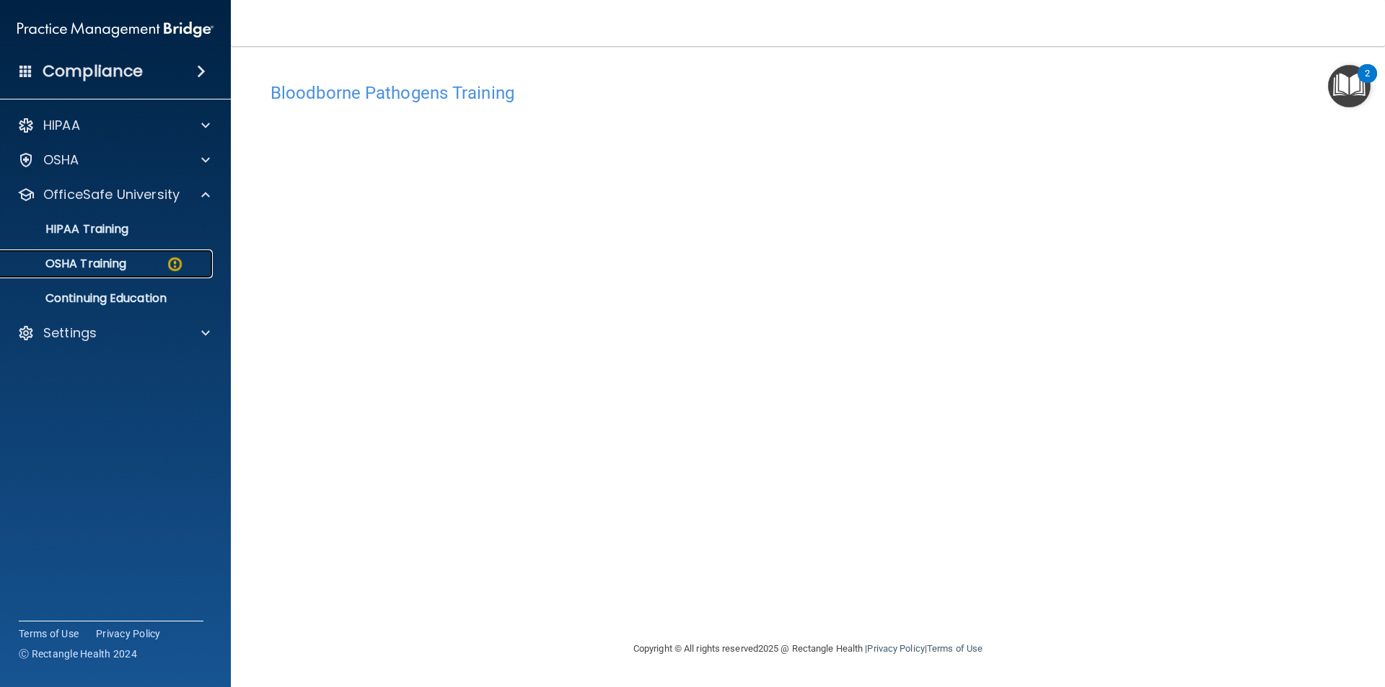
click at [109, 260] on p "OSHA Training" at bounding box center [67, 264] width 117 height 14
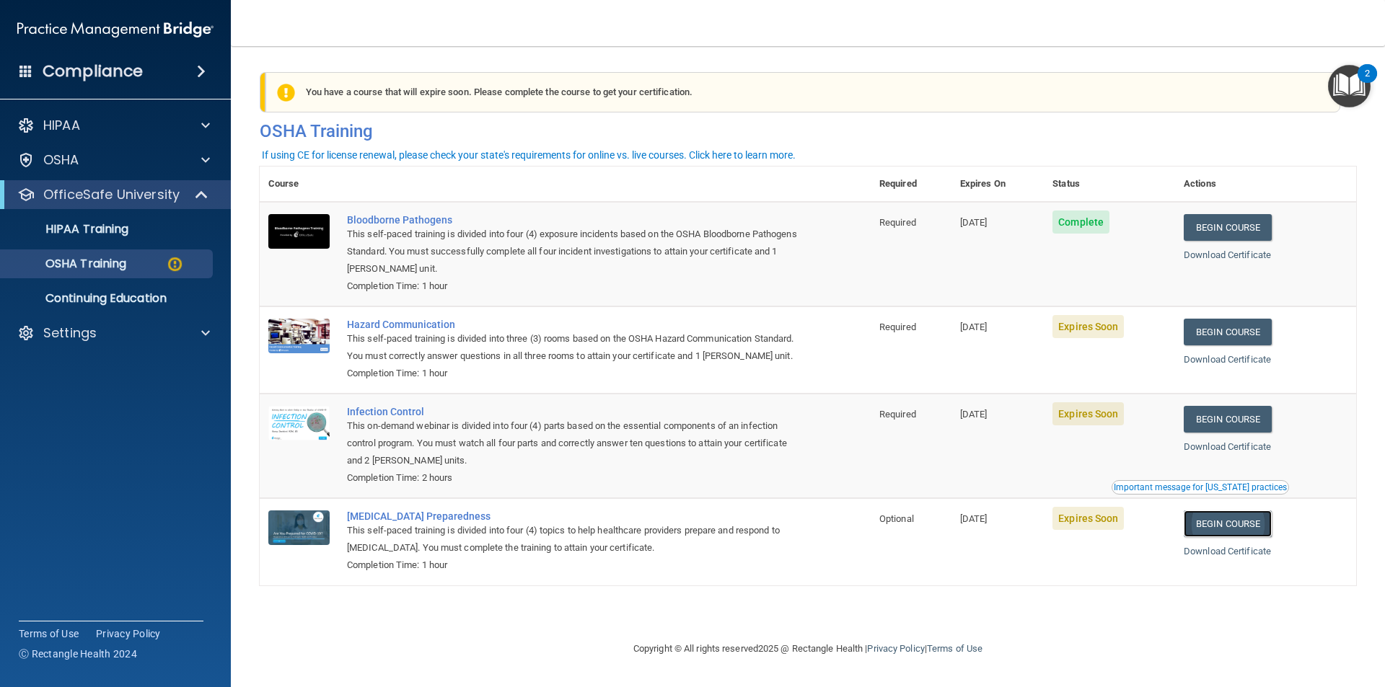
click at [1235, 537] on link "Begin Course" at bounding box center [1227, 524] width 88 height 27
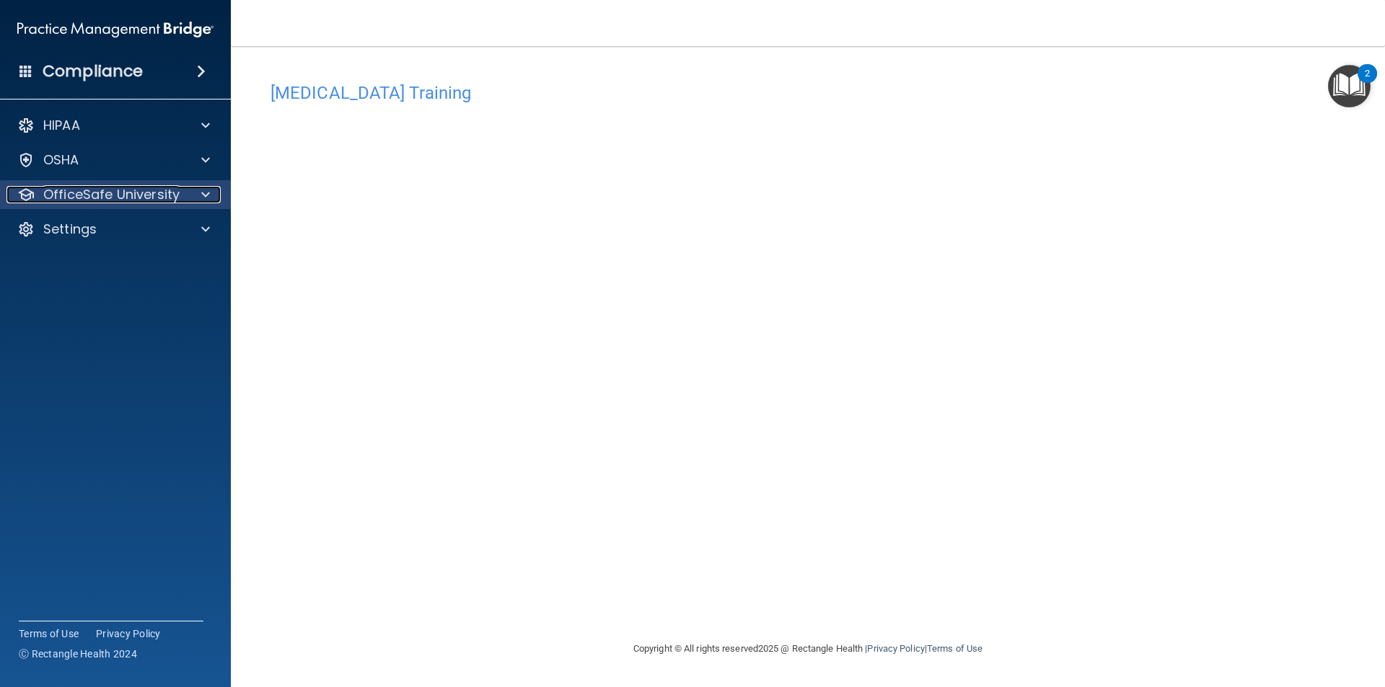
click at [154, 195] on p "OfficeSafe University" at bounding box center [111, 194] width 136 height 17
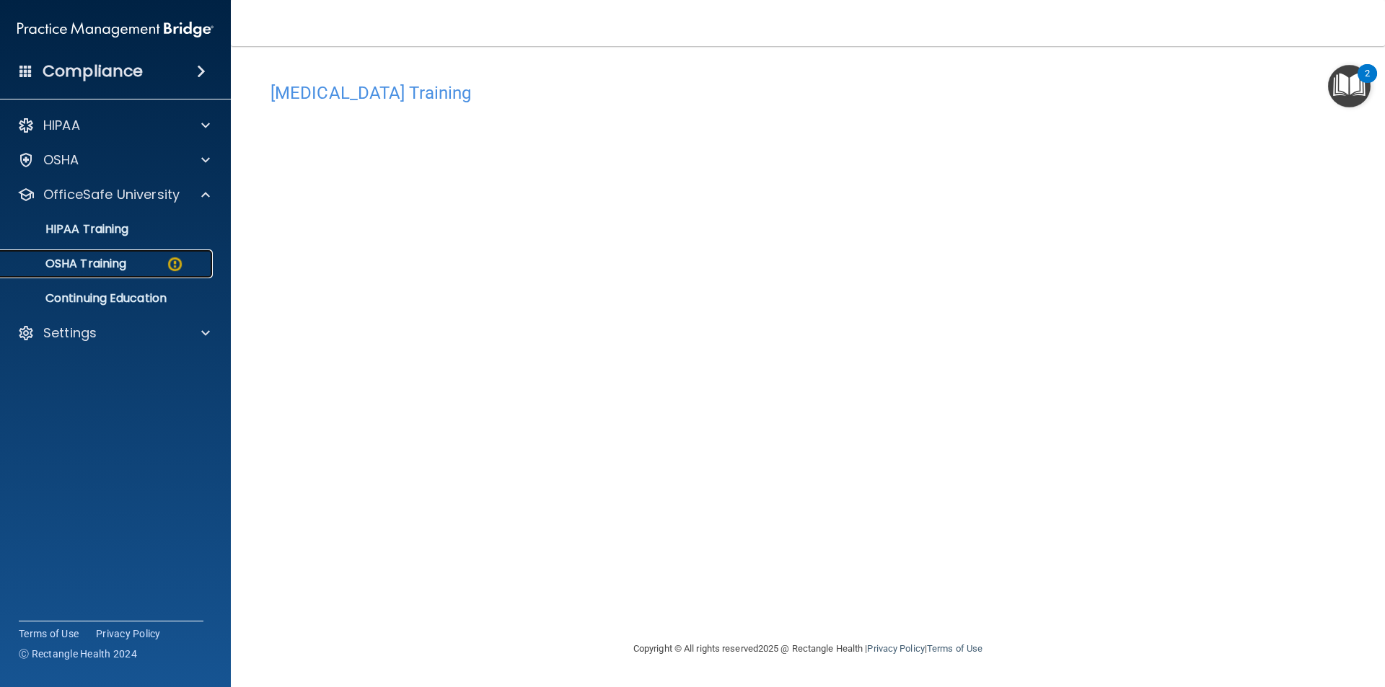
click at [116, 261] on p "OSHA Training" at bounding box center [67, 264] width 117 height 14
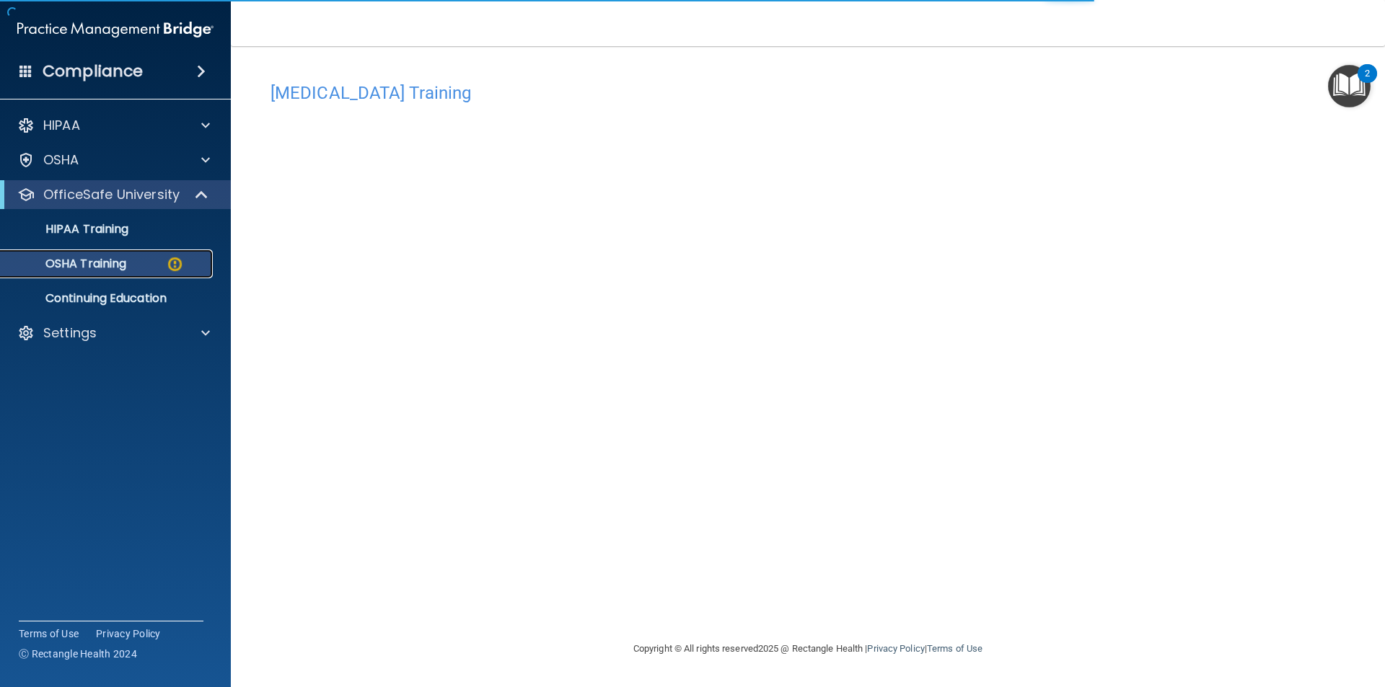
click at [88, 261] on p "OSHA Training" at bounding box center [67, 264] width 117 height 14
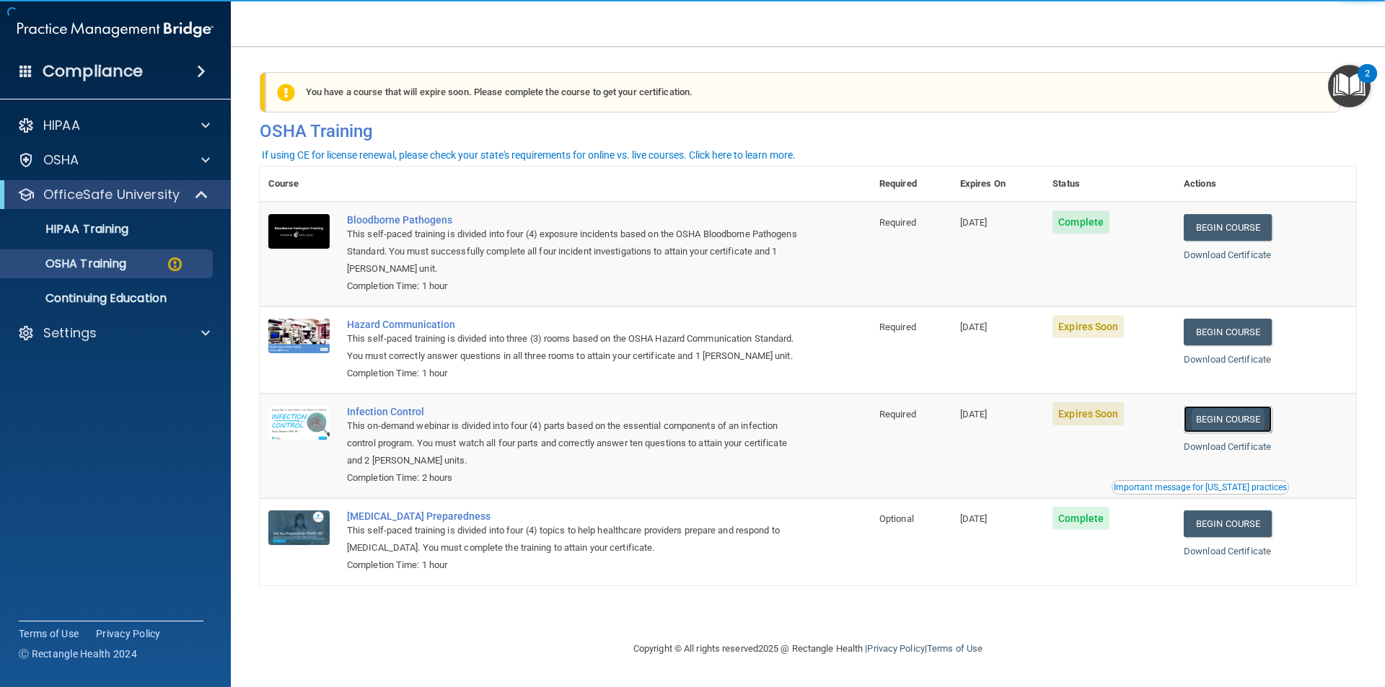
click at [1233, 433] on link "Begin Course" at bounding box center [1227, 419] width 88 height 27
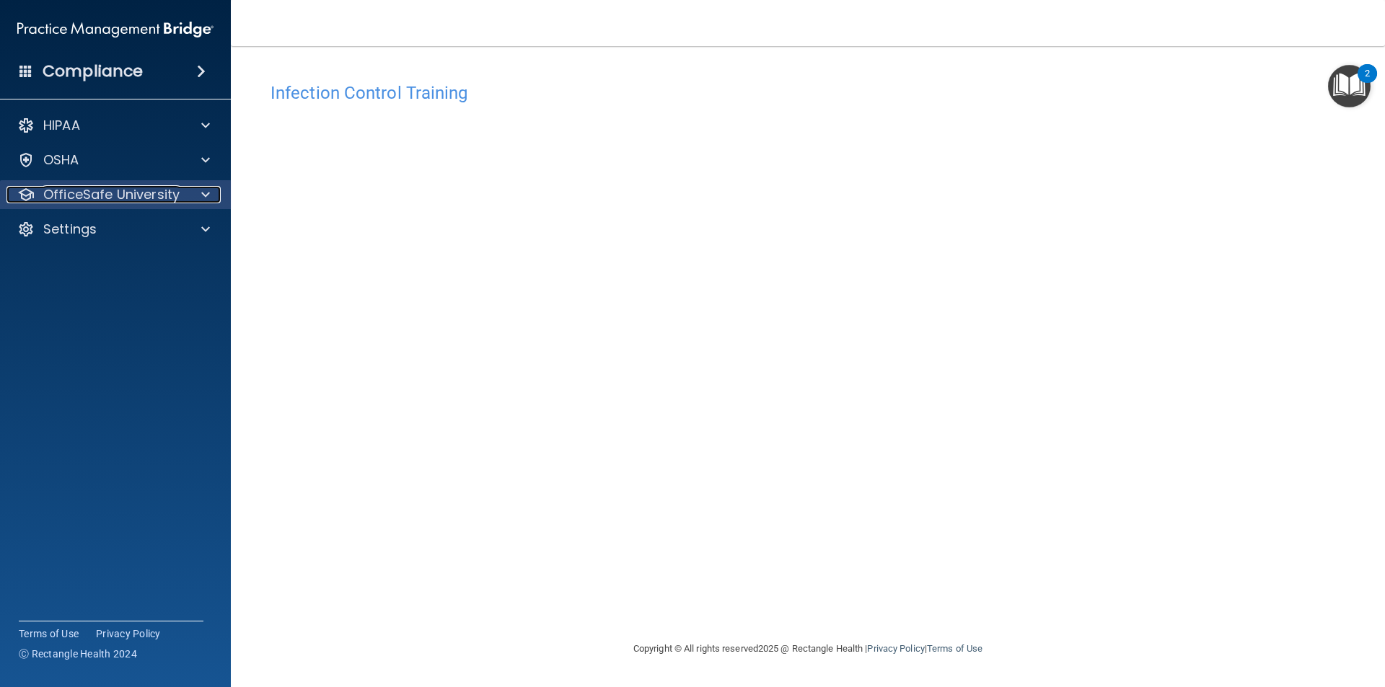
click at [107, 186] on p "OfficeSafe University" at bounding box center [111, 194] width 136 height 17
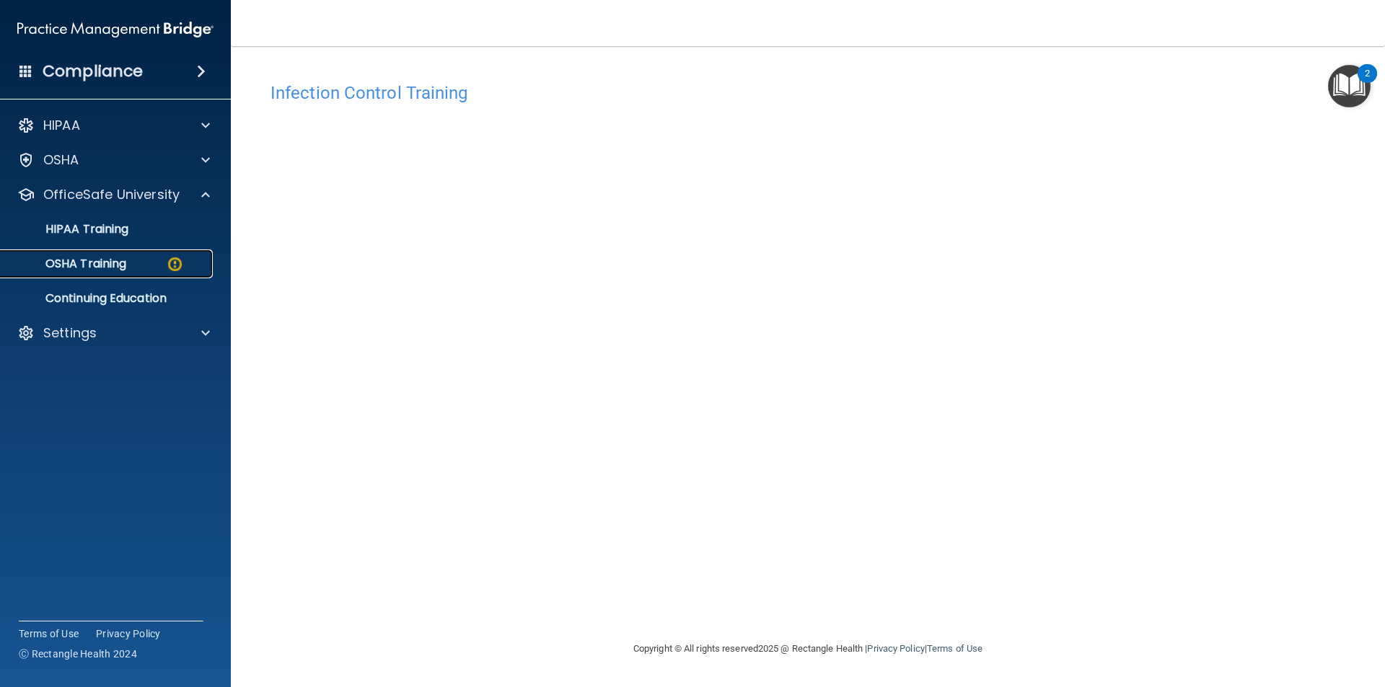
click at [100, 258] on p "OSHA Training" at bounding box center [67, 264] width 117 height 14
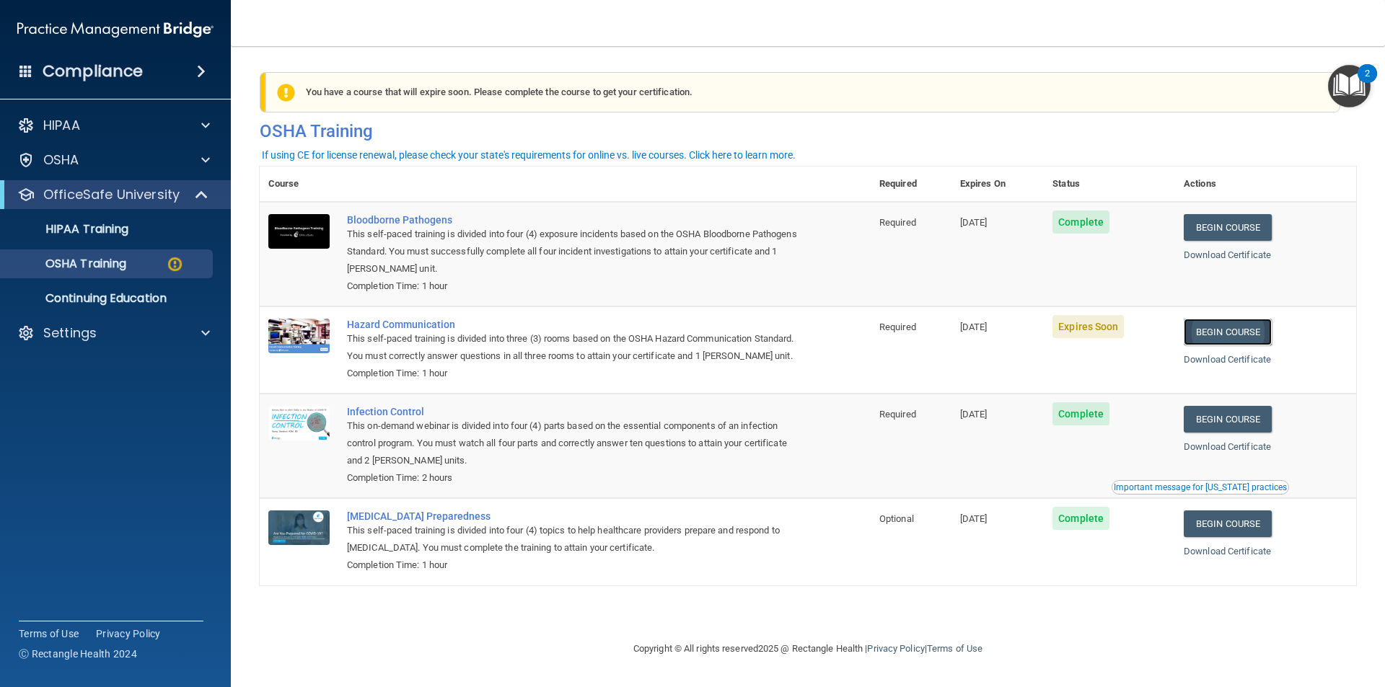
click at [1245, 335] on link "Begin Course" at bounding box center [1227, 332] width 88 height 27
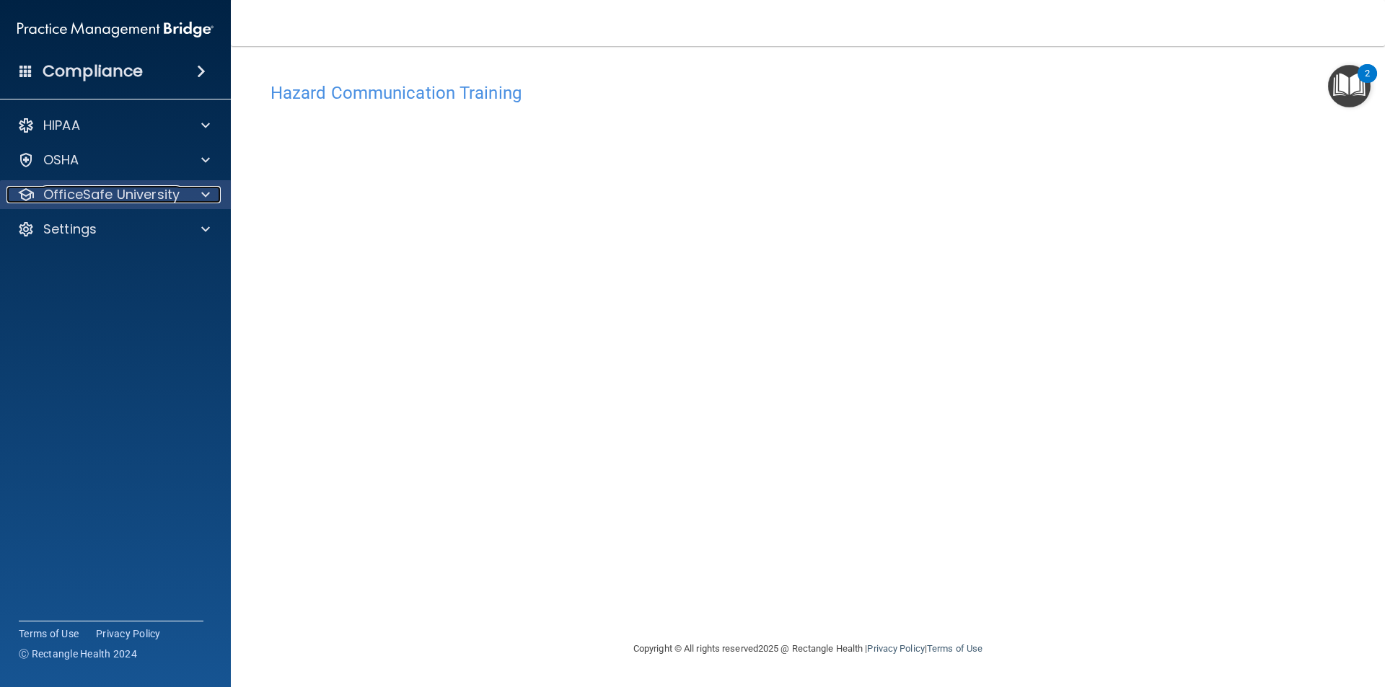
click at [128, 190] on p "OfficeSafe University" at bounding box center [111, 194] width 136 height 17
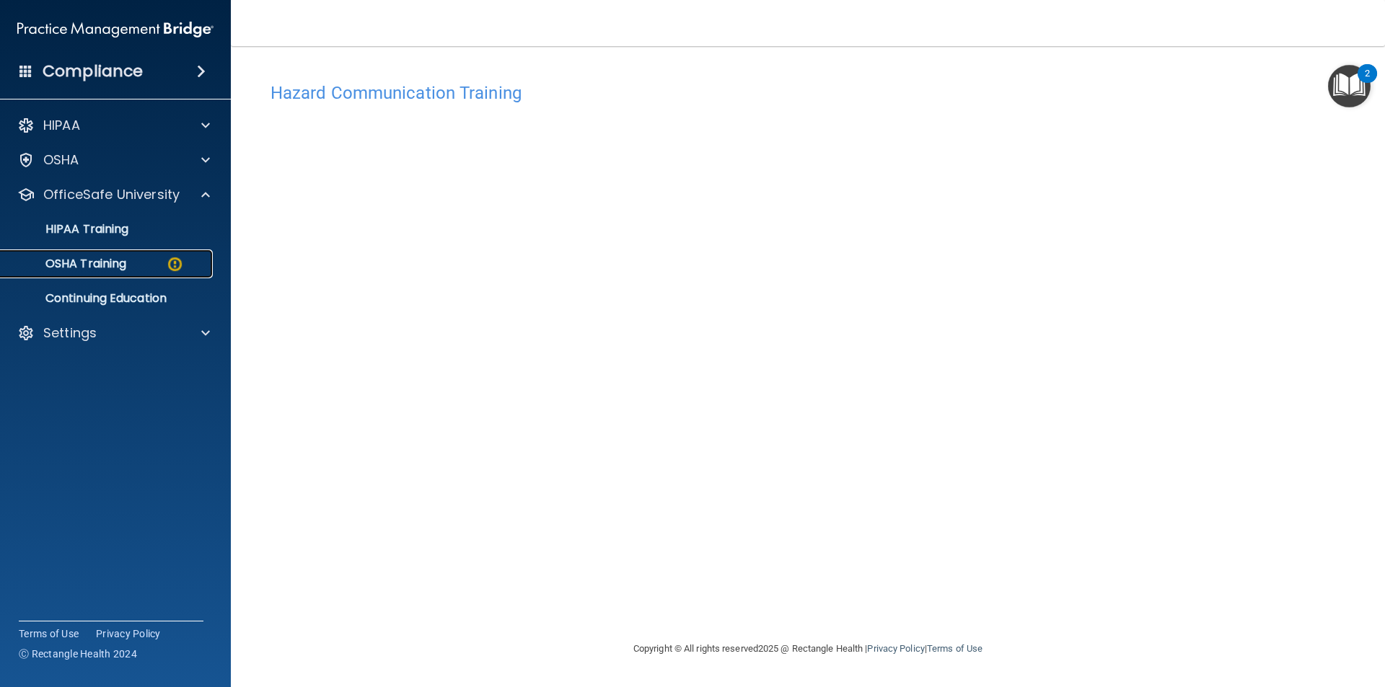
click at [108, 269] on p "OSHA Training" at bounding box center [67, 264] width 117 height 14
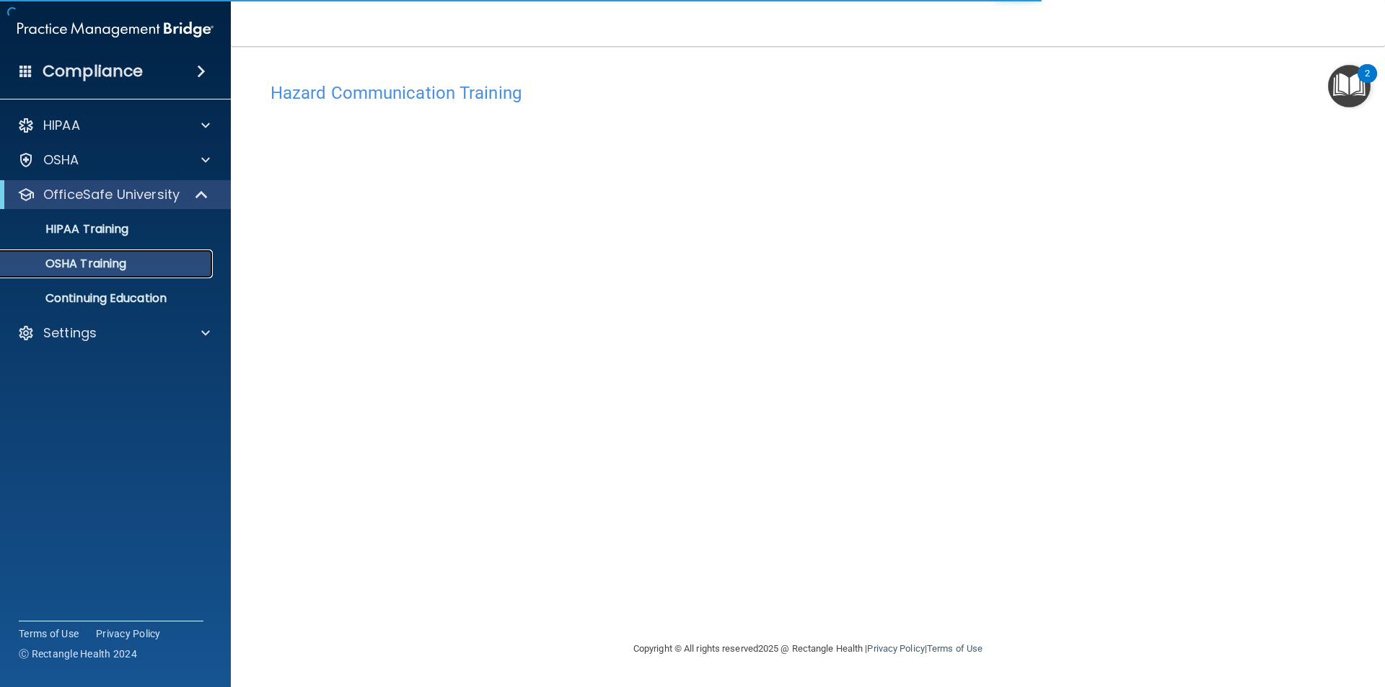
click at [108, 269] on p "OSHA Training" at bounding box center [67, 264] width 117 height 14
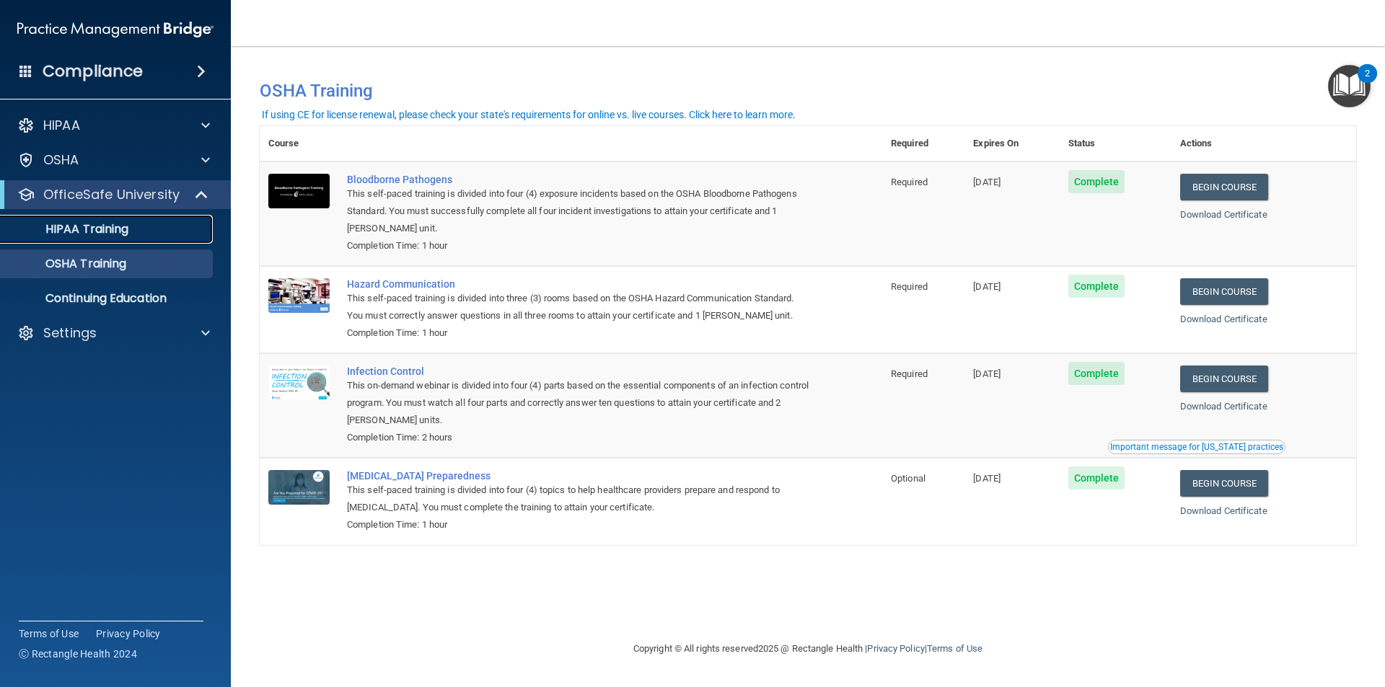
click at [72, 219] on link "HIPAA Training" at bounding box center [99, 229] width 227 height 29
